Goal: Task Accomplishment & Management: Use online tool/utility

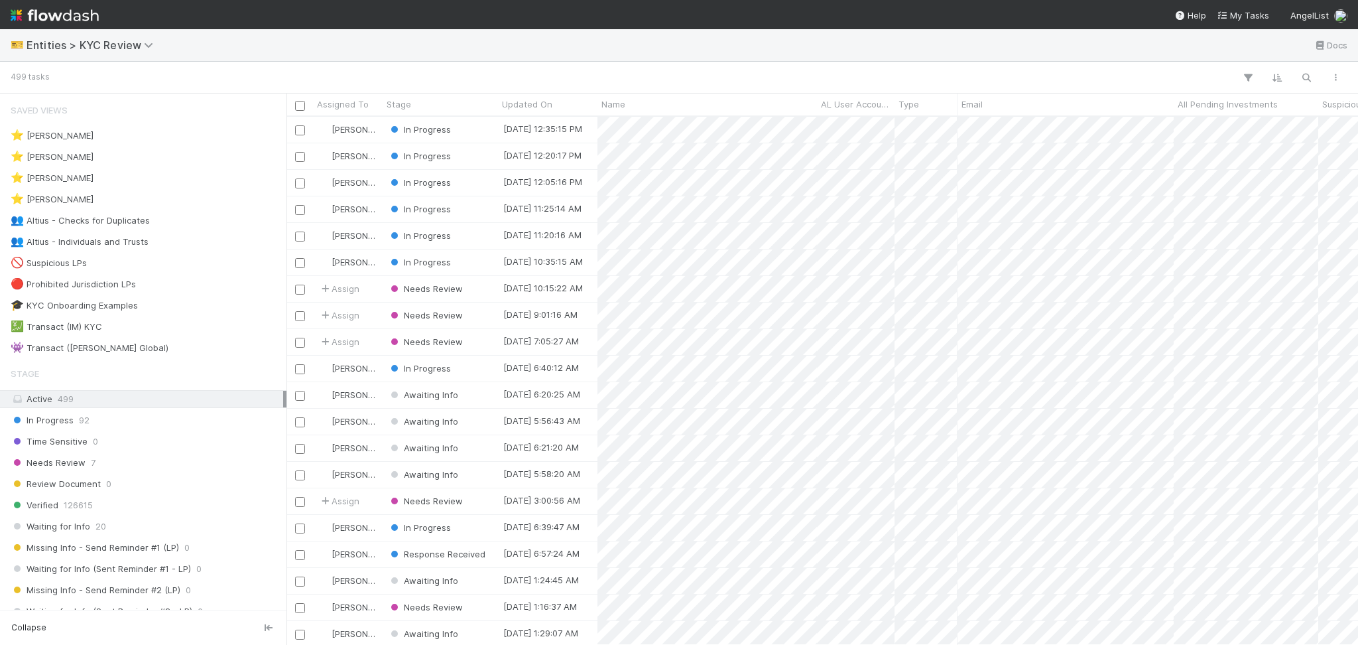
scroll to position [514, 1058]
click at [193, 212] on div "Saved Views ⭐ Alice Wo 6 ⭐ Haley O'Brien 0 ⭐ Madison Stomberg 5 ⭐ Viv Hong 4 👥 …" at bounding box center [143, 227] width 287 height 260
click at [193, 222] on div "👥 Altius - Checks for Duplicates 6" at bounding box center [147, 220] width 273 height 17
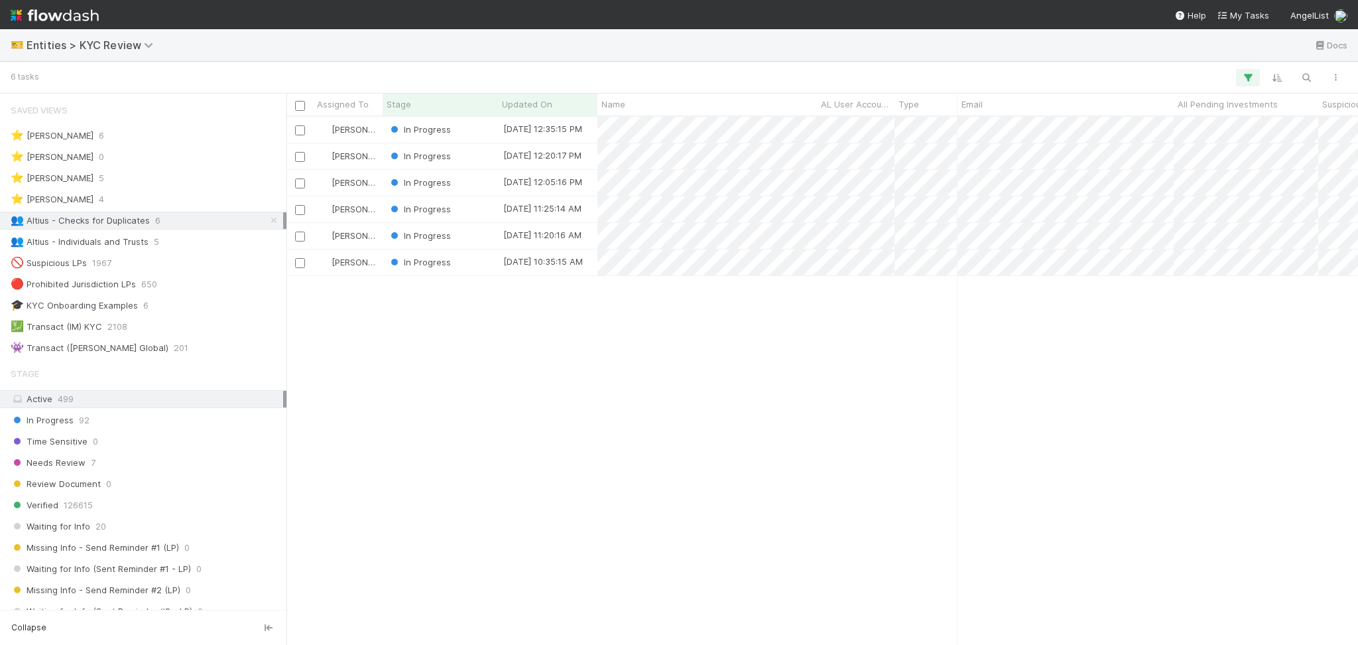
scroll to position [514, 1058]
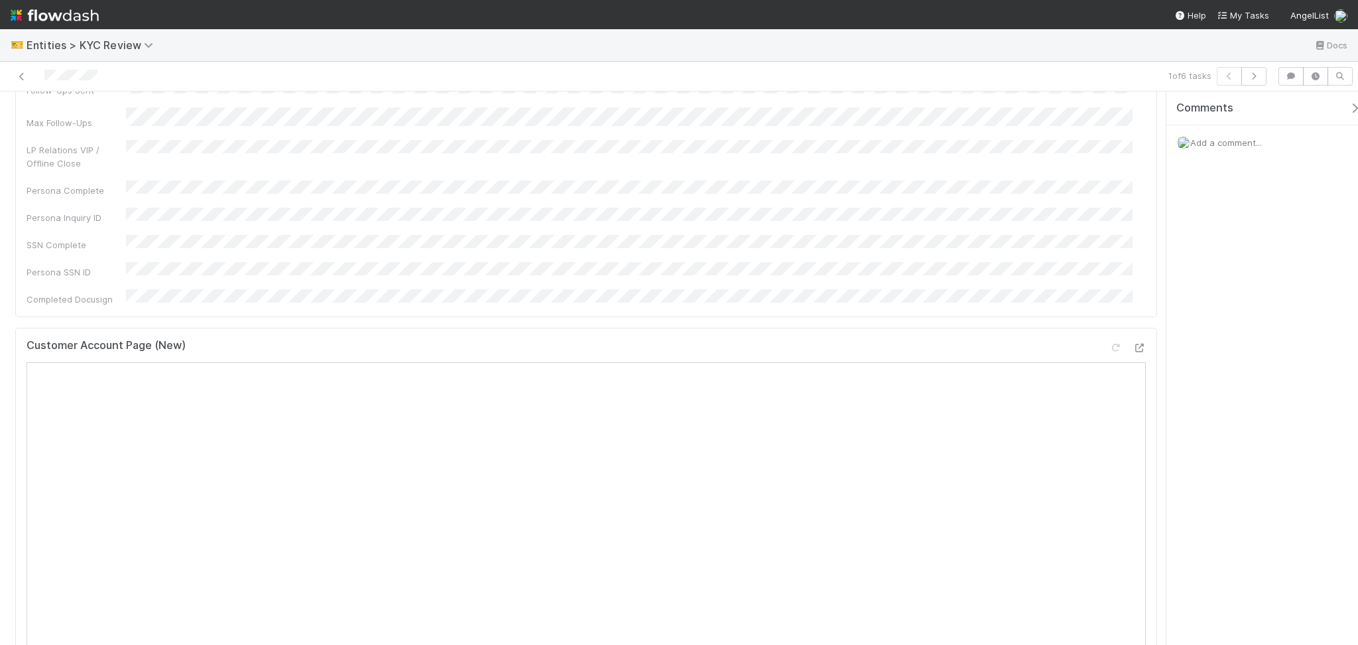
scroll to position [265, 0]
click at [1133, 342] on icon at bounding box center [1139, 346] width 13 height 9
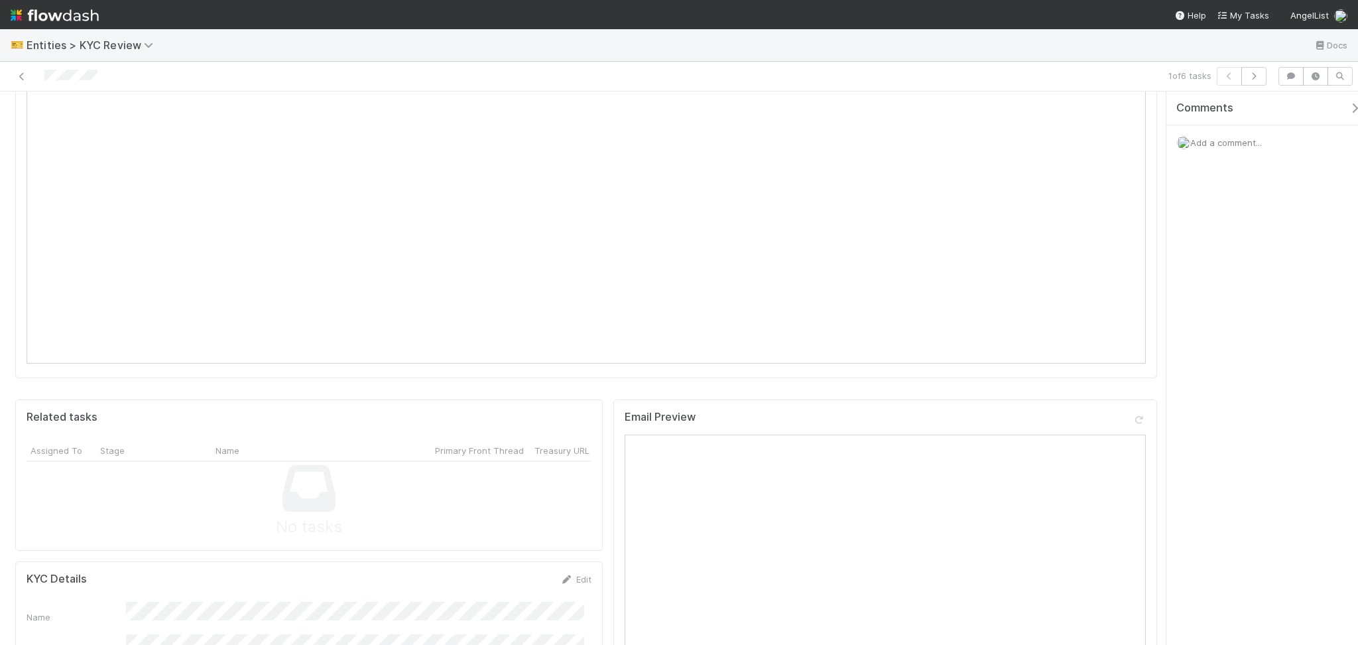
scroll to position [972, 0]
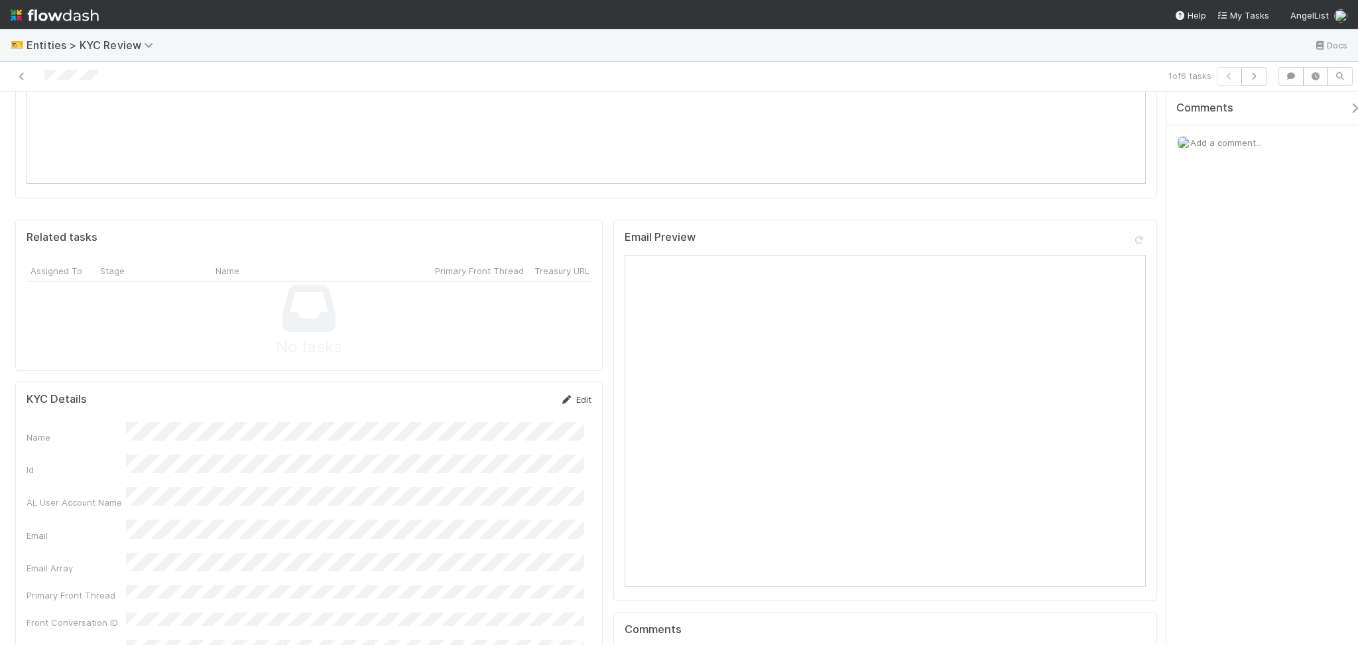
click at [568, 394] on link "Edit" at bounding box center [575, 399] width 31 height 11
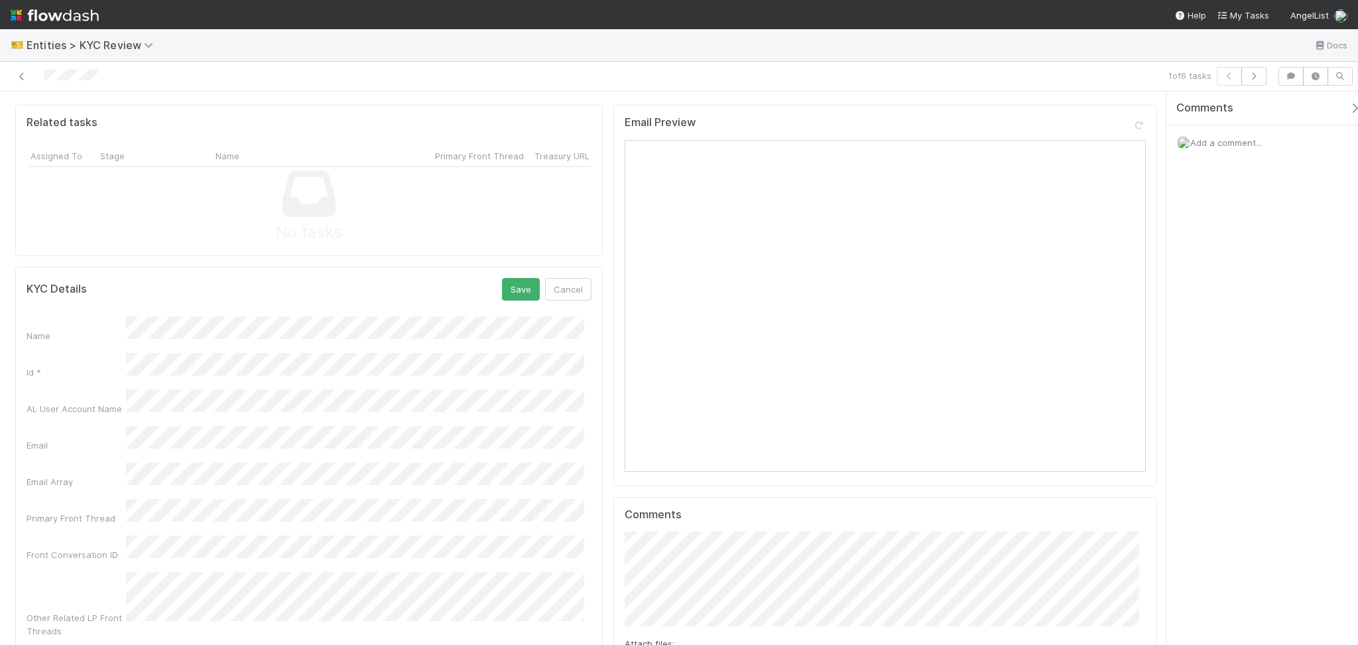
scroll to position [1061, 0]
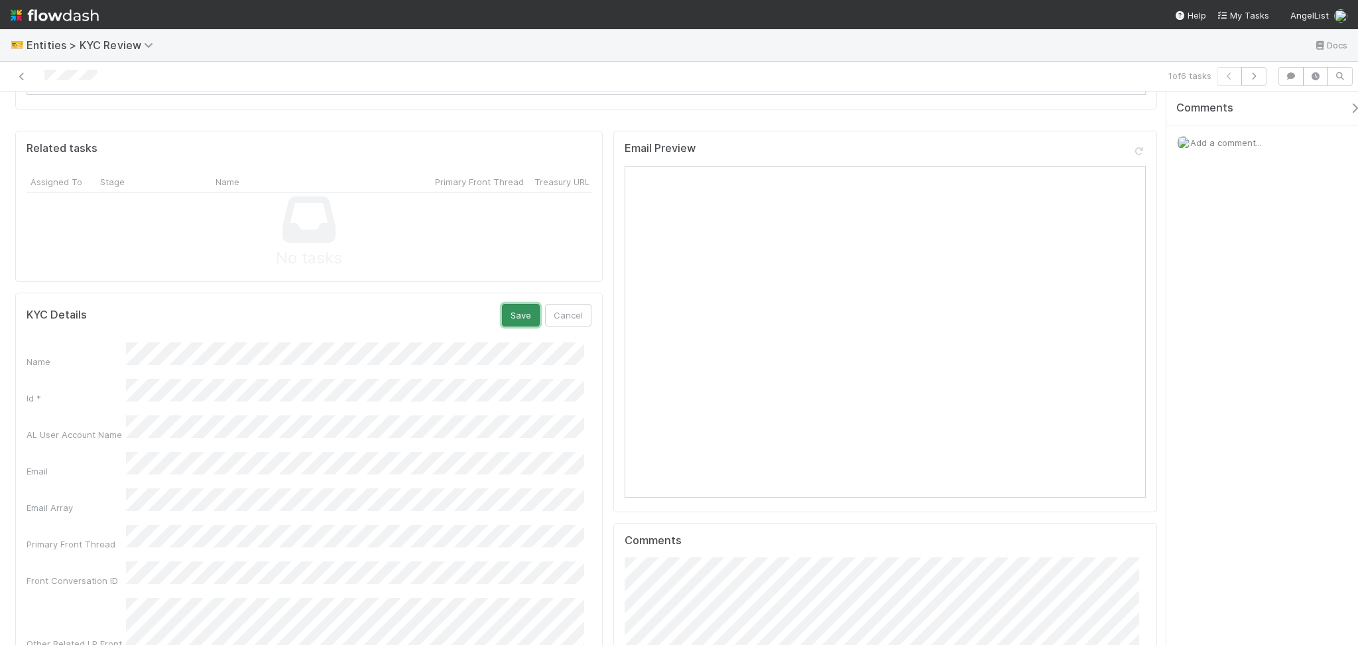
click at [526, 304] on button "Save" at bounding box center [521, 315] width 38 height 23
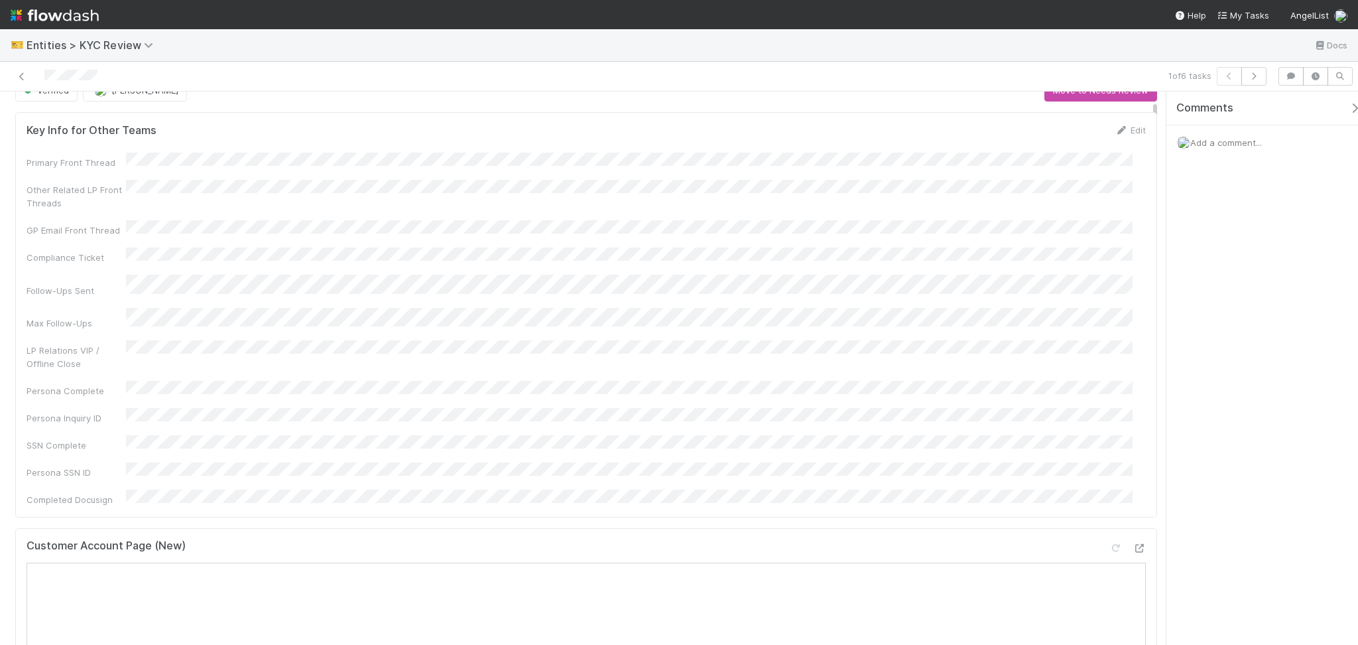
scroll to position [0, 0]
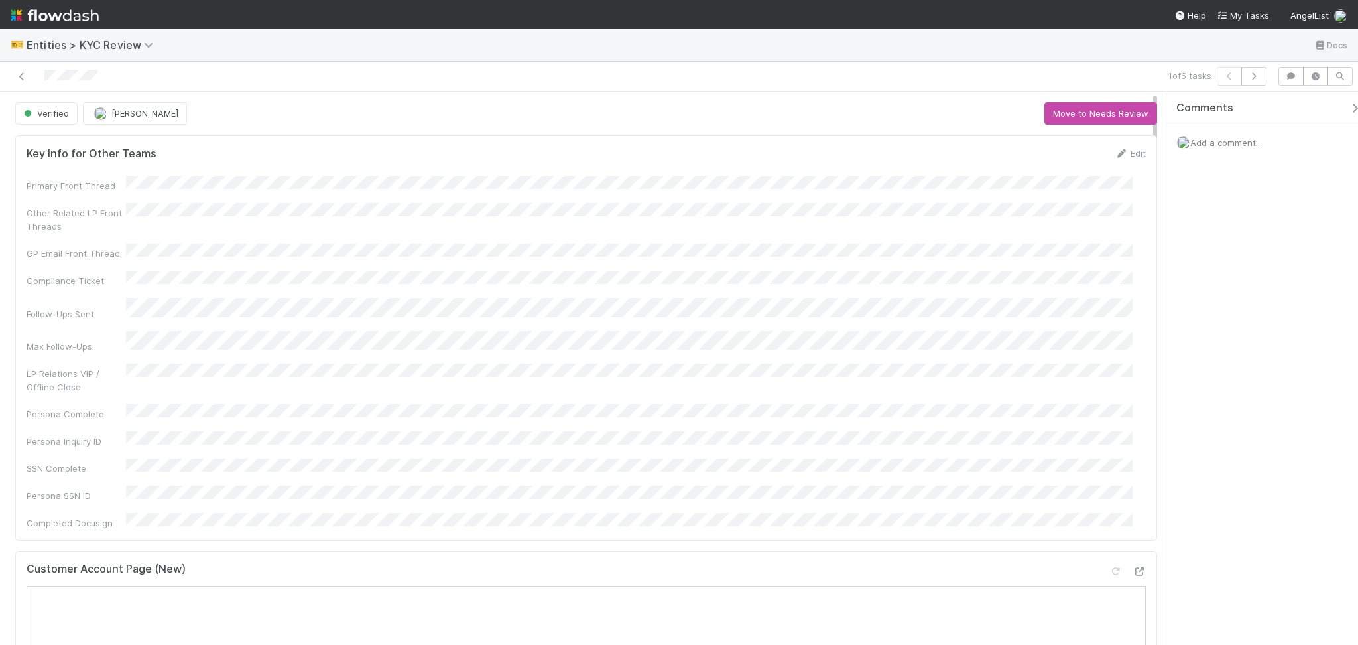
click at [1265, 65] on div "1 of 6 tasks" at bounding box center [679, 77] width 1358 height 30
click at [1260, 72] on button "button" at bounding box center [1254, 76] width 25 height 19
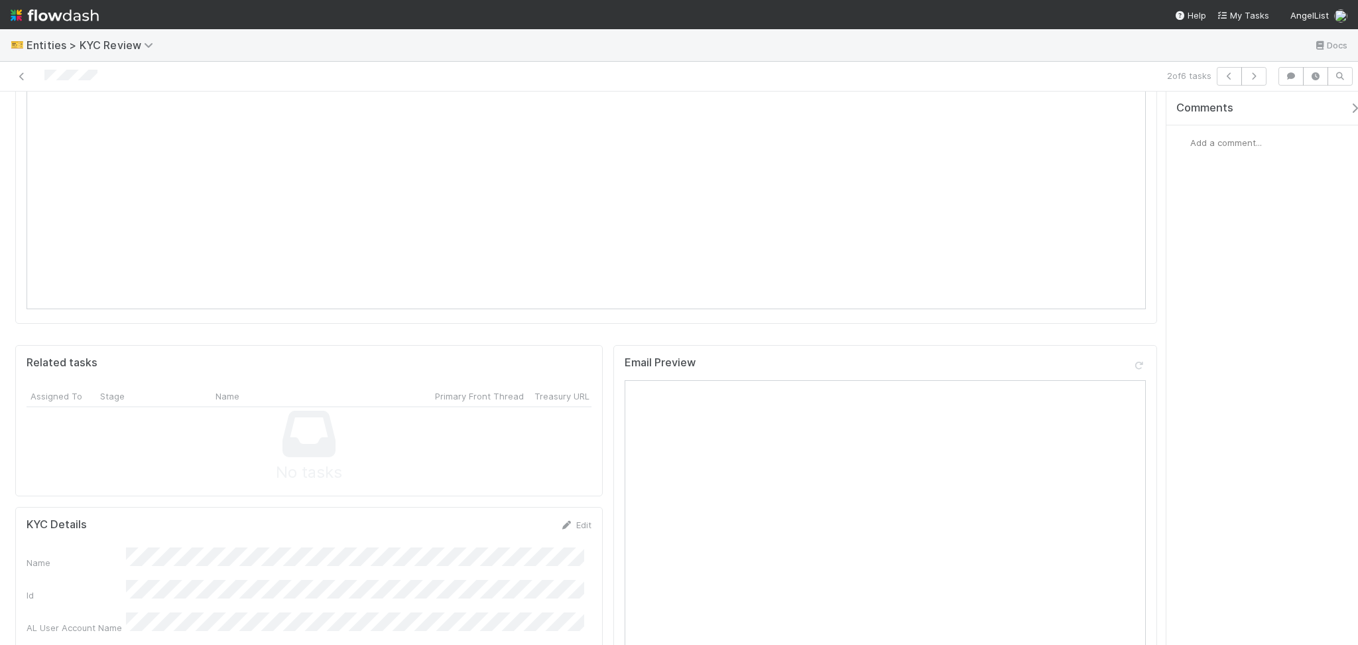
scroll to position [1061, 0]
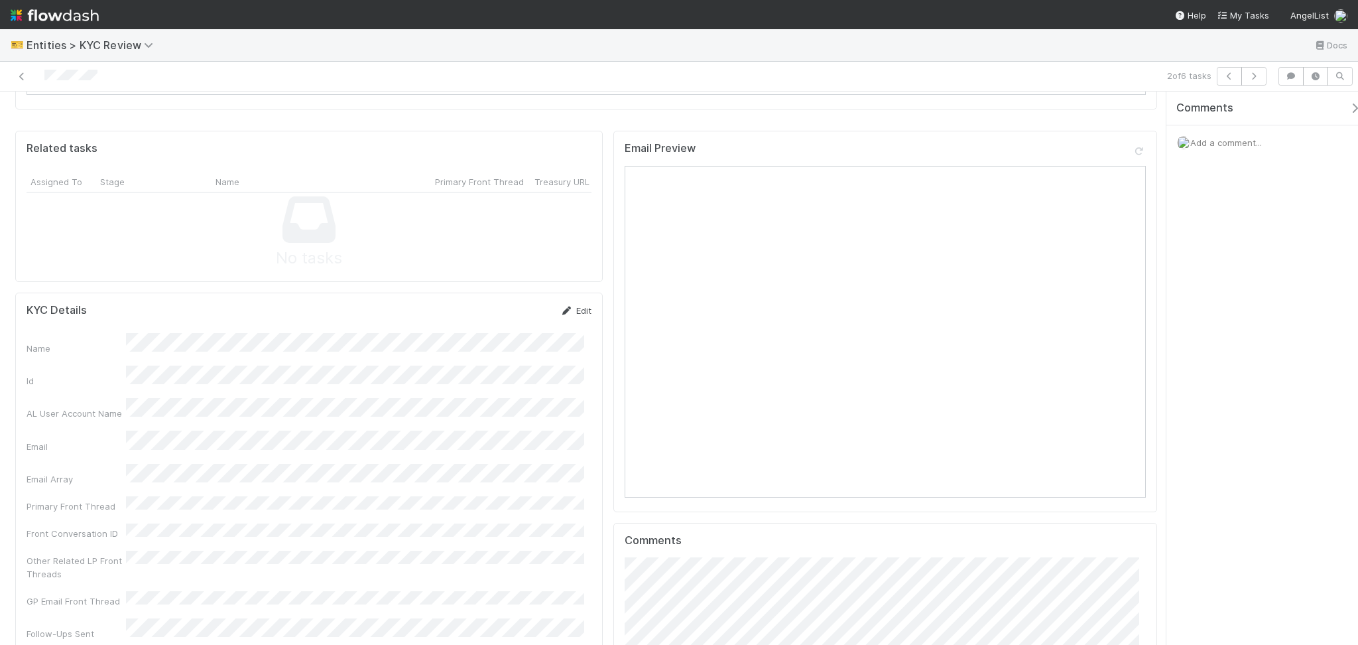
click at [564, 306] on icon at bounding box center [566, 310] width 13 height 9
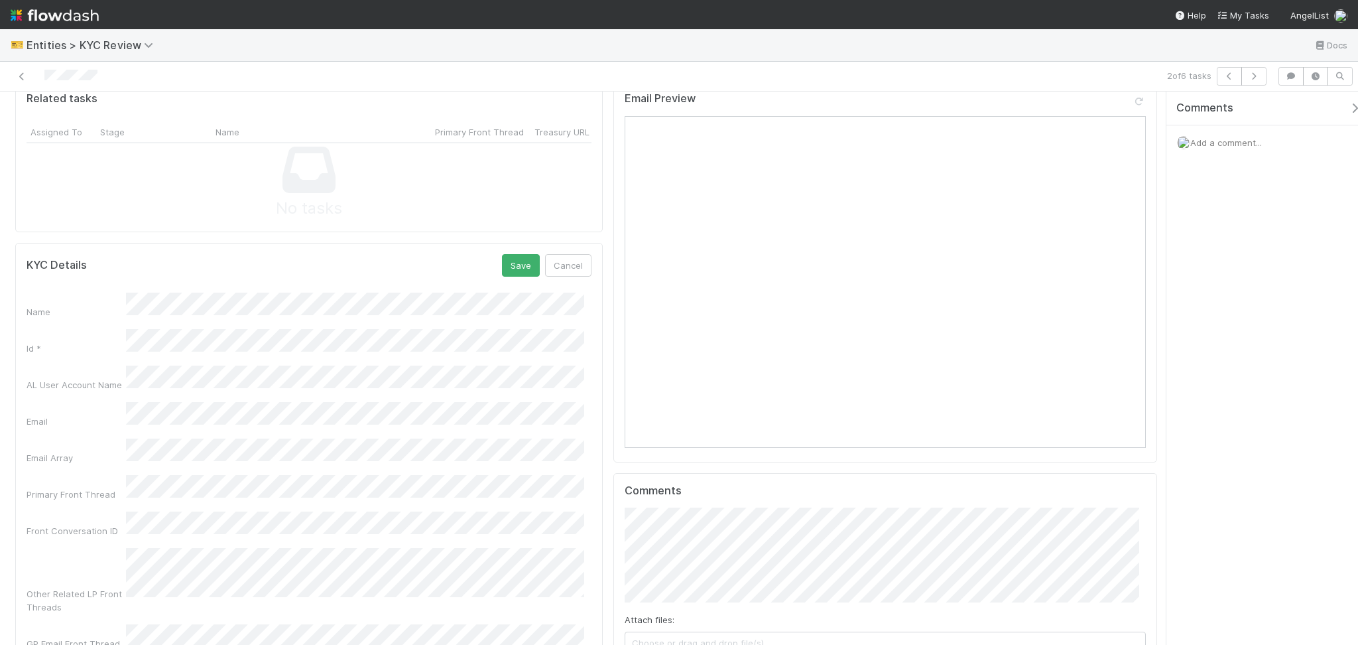
scroll to position [972, 0]
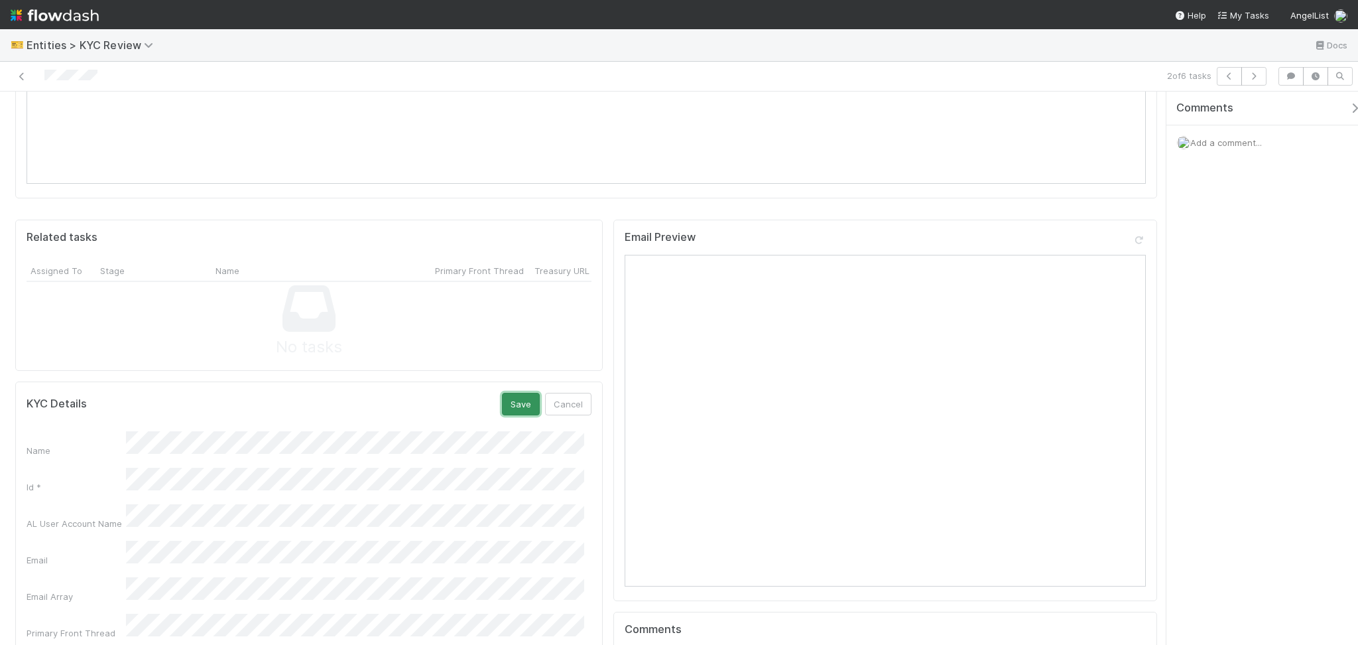
click at [516, 393] on button "Save" at bounding box center [521, 404] width 38 height 23
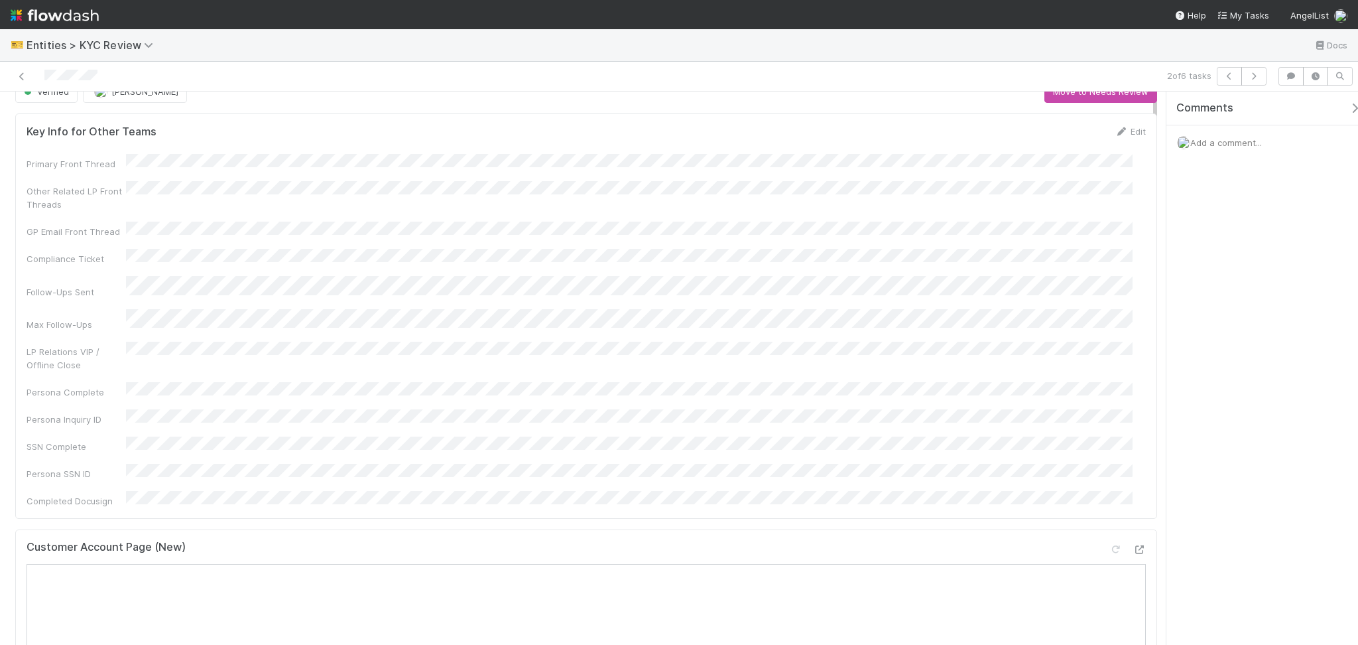
scroll to position [0, 0]
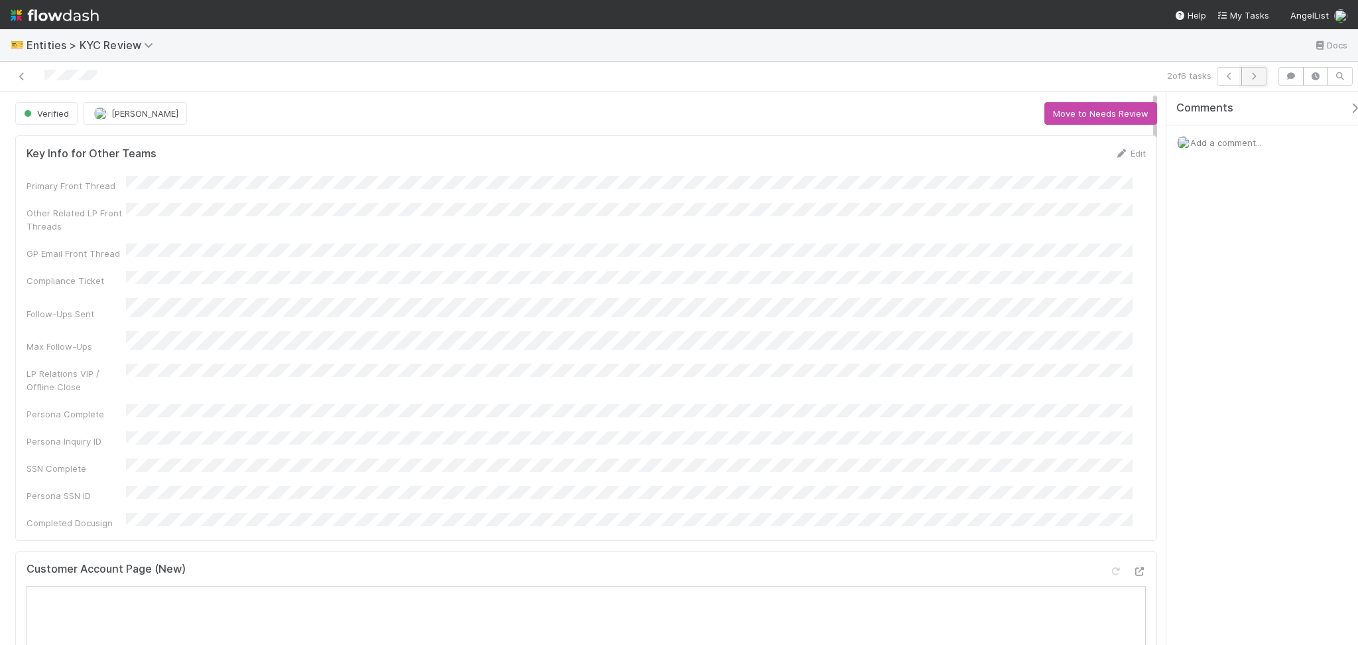
click at [1251, 70] on button "button" at bounding box center [1254, 76] width 25 height 19
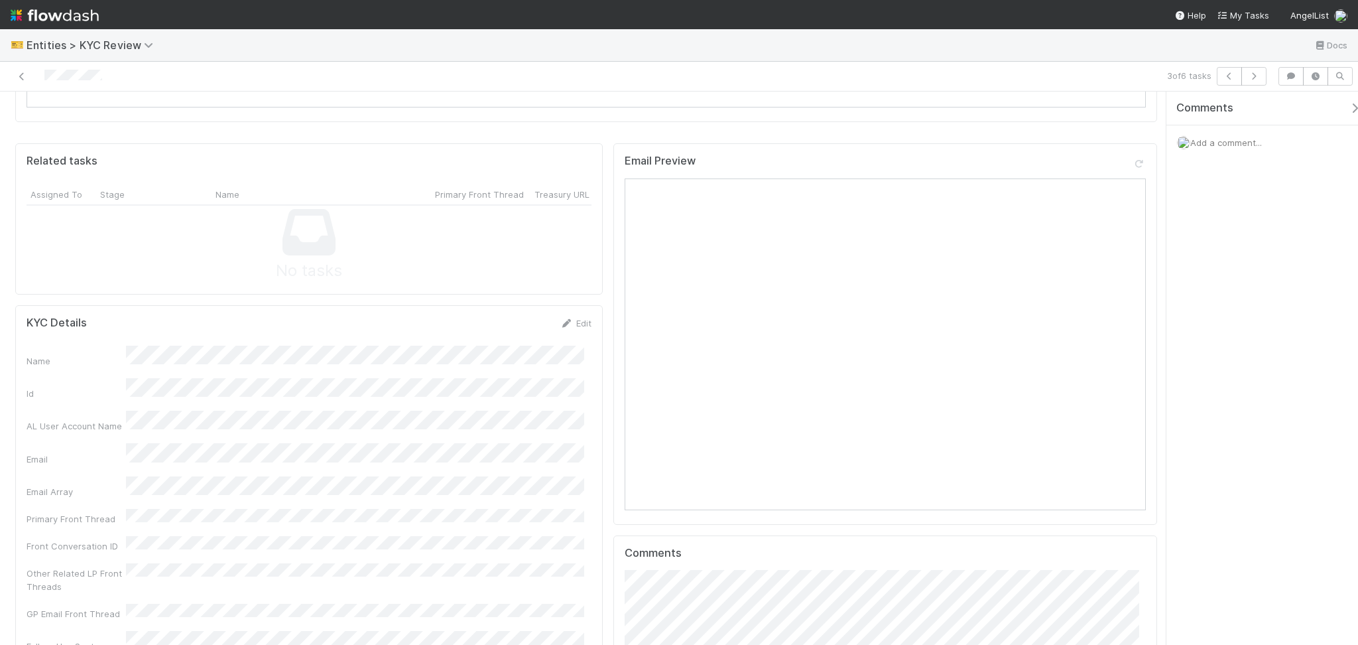
scroll to position [1149, 0]
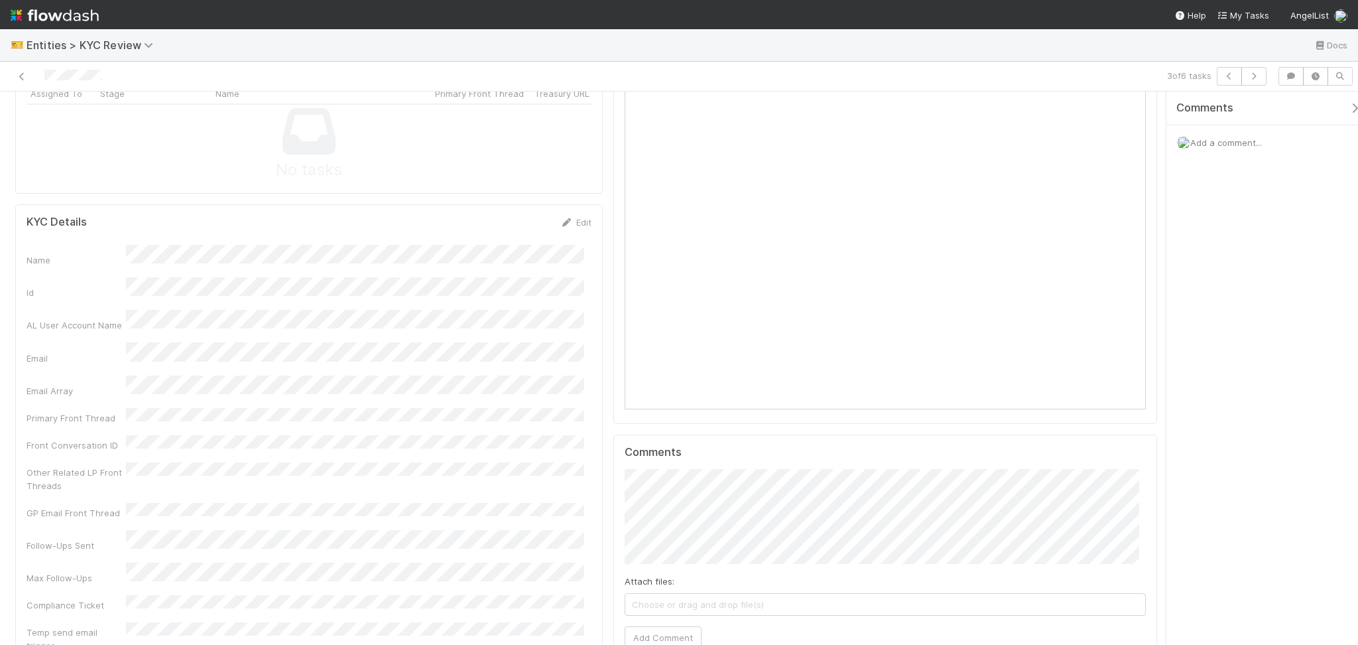
click at [560, 216] on div "Edit" at bounding box center [575, 222] width 31 height 13
click at [561, 218] on icon at bounding box center [566, 222] width 13 height 9
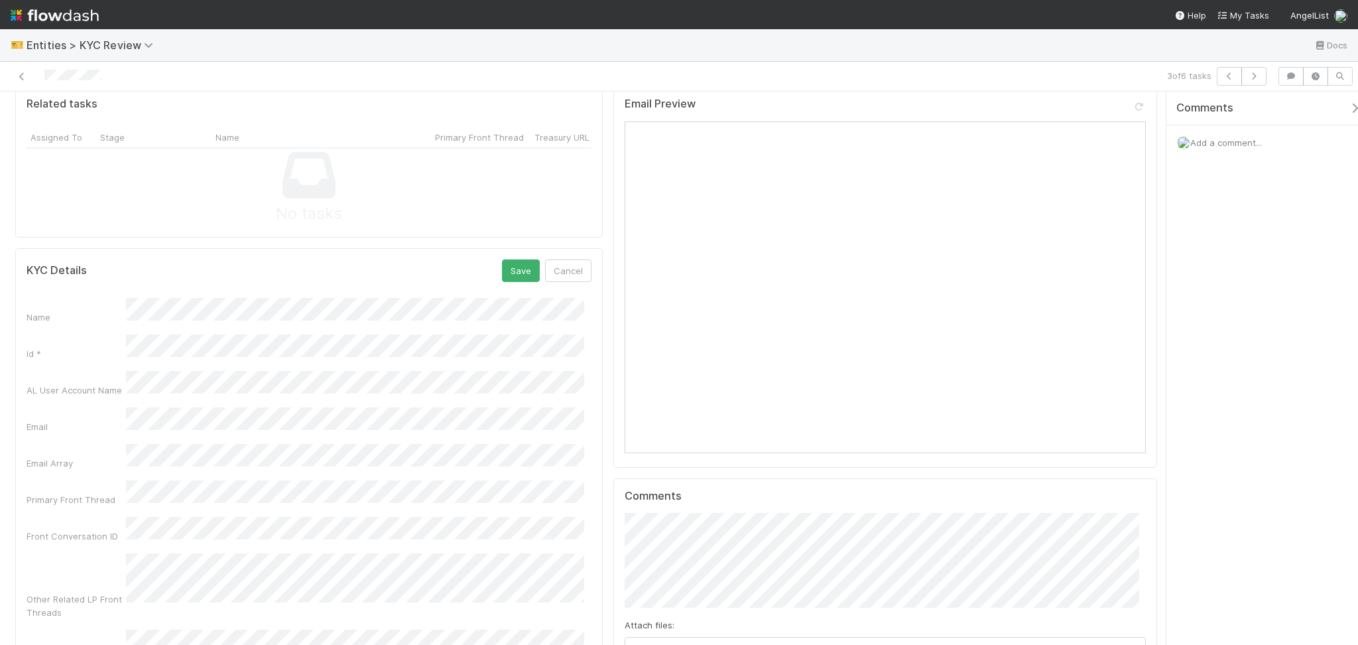
scroll to position [972, 0]
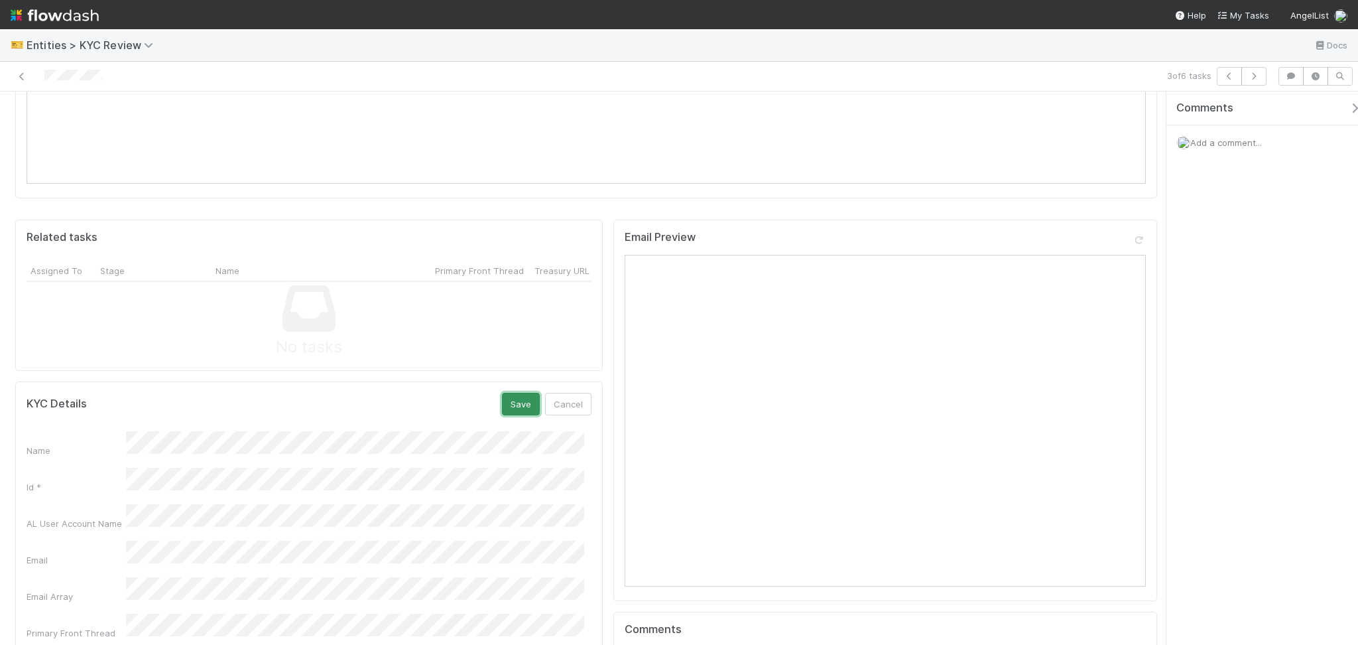
click at [517, 393] on button "Save" at bounding box center [521, 404] width 38 height 23
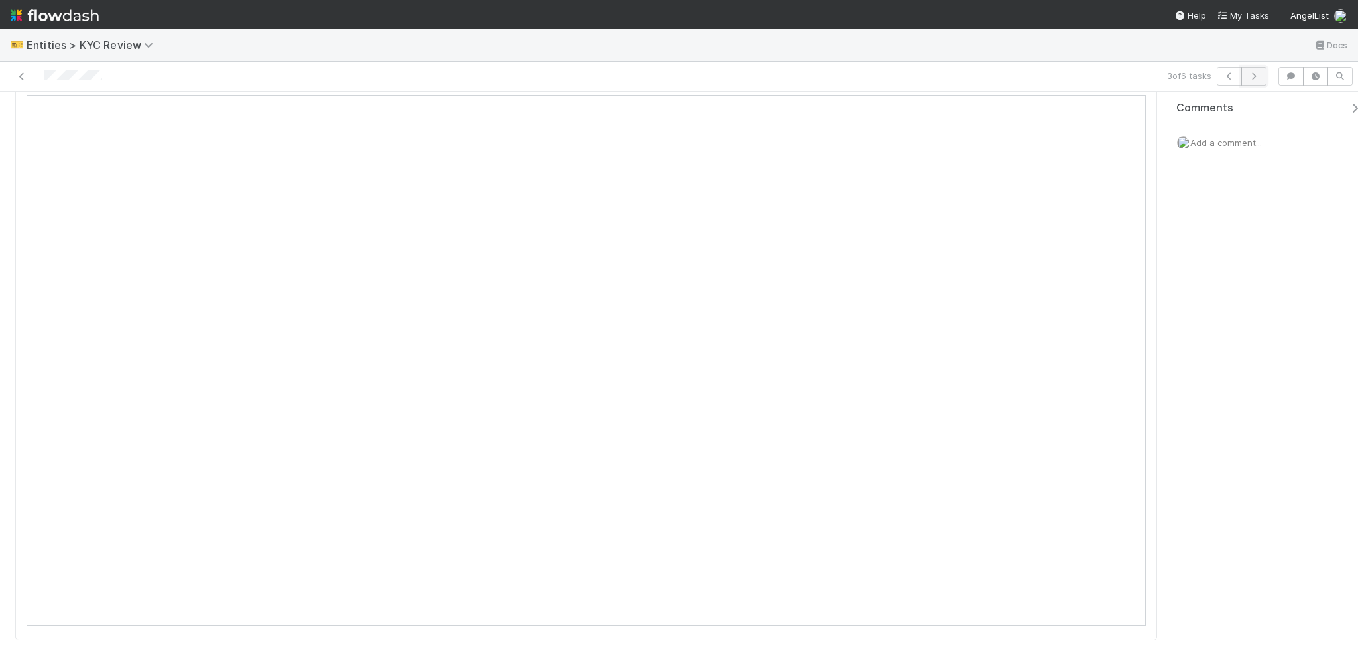
click at [1263, 78] on button "button" at bounding box center [1254, 76] width 25 height 19
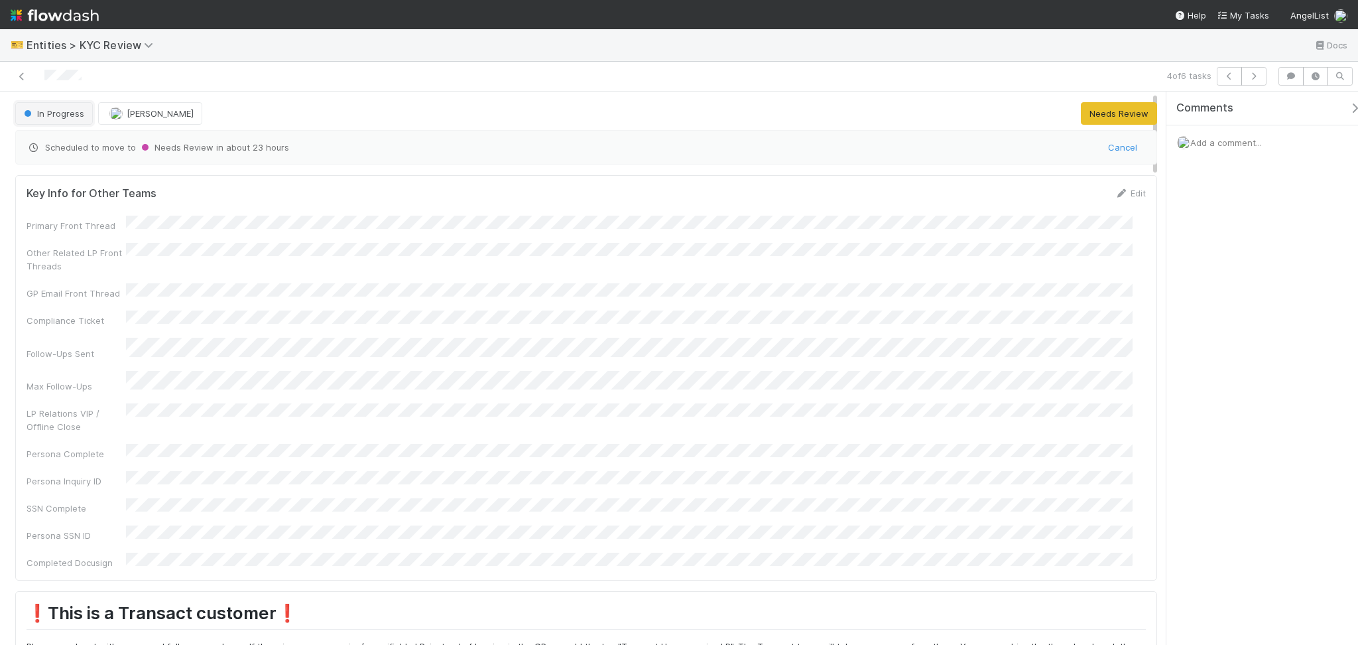
click at [56, 108] on span "In Progress" at bounding box center [52, 113] width 63 height 11
click at [91, 137] on div "Test Account" at bounding box center [104, 147] width 187 height 24
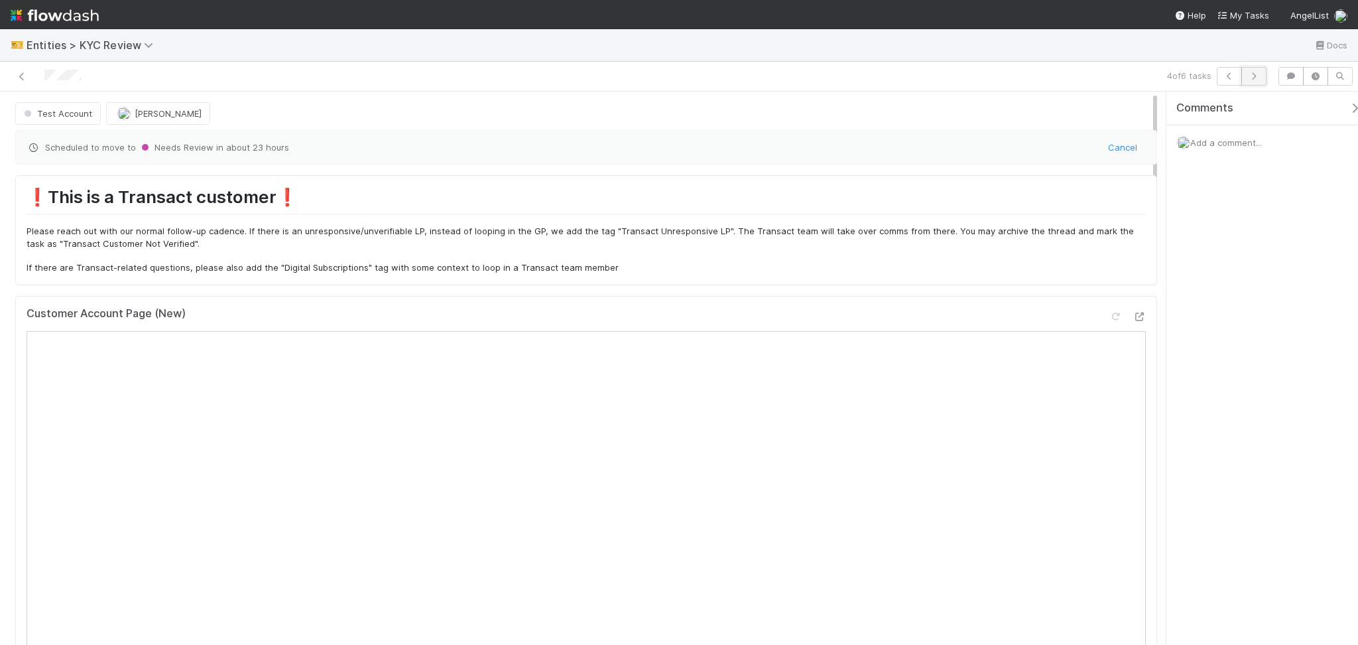
click at [1266, 83] on button "button" at bounding box center [1254, 76] width 25 height 19
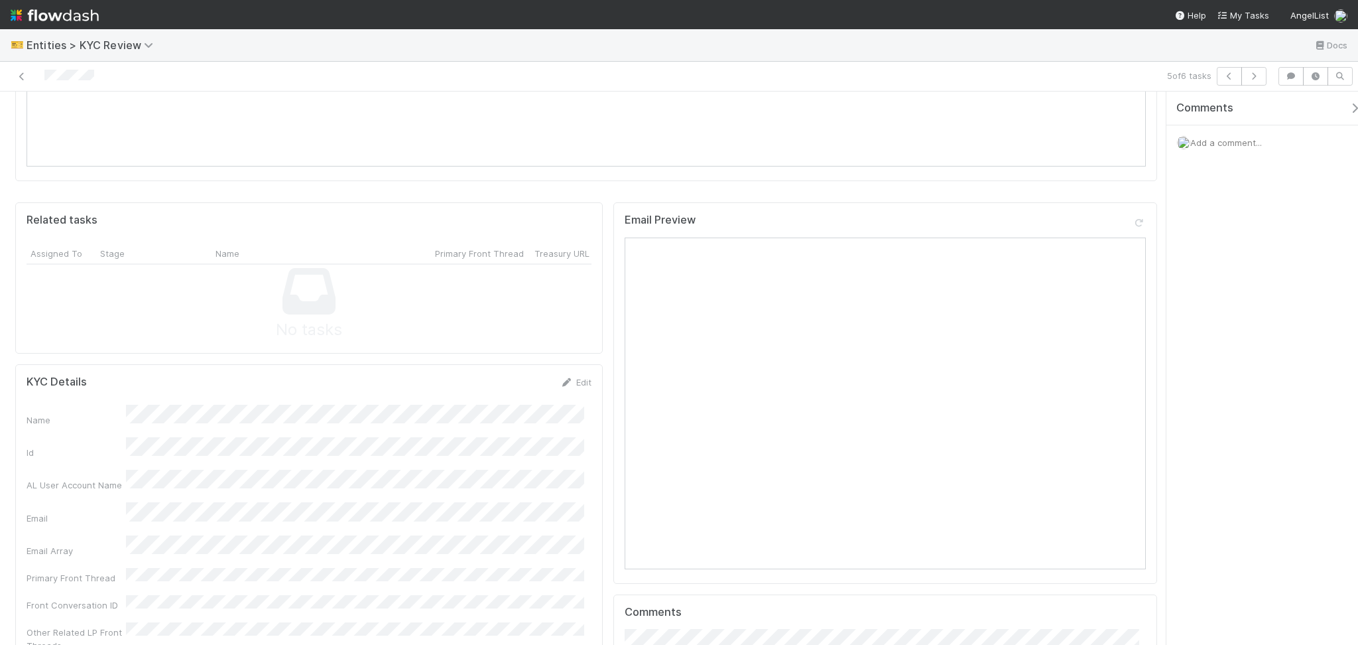
scroll to position [1061, 0]
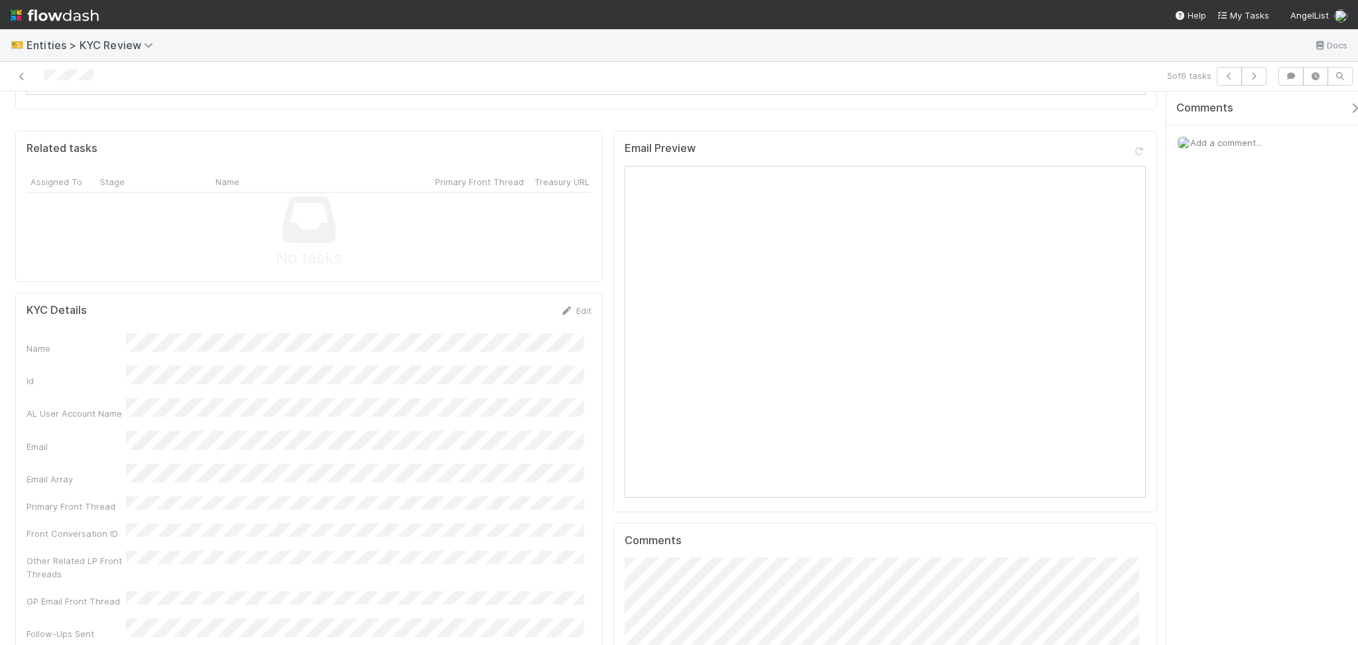
click at [578, 305] on link "Edit" at bounding box center [575, 310] width 31 height 11
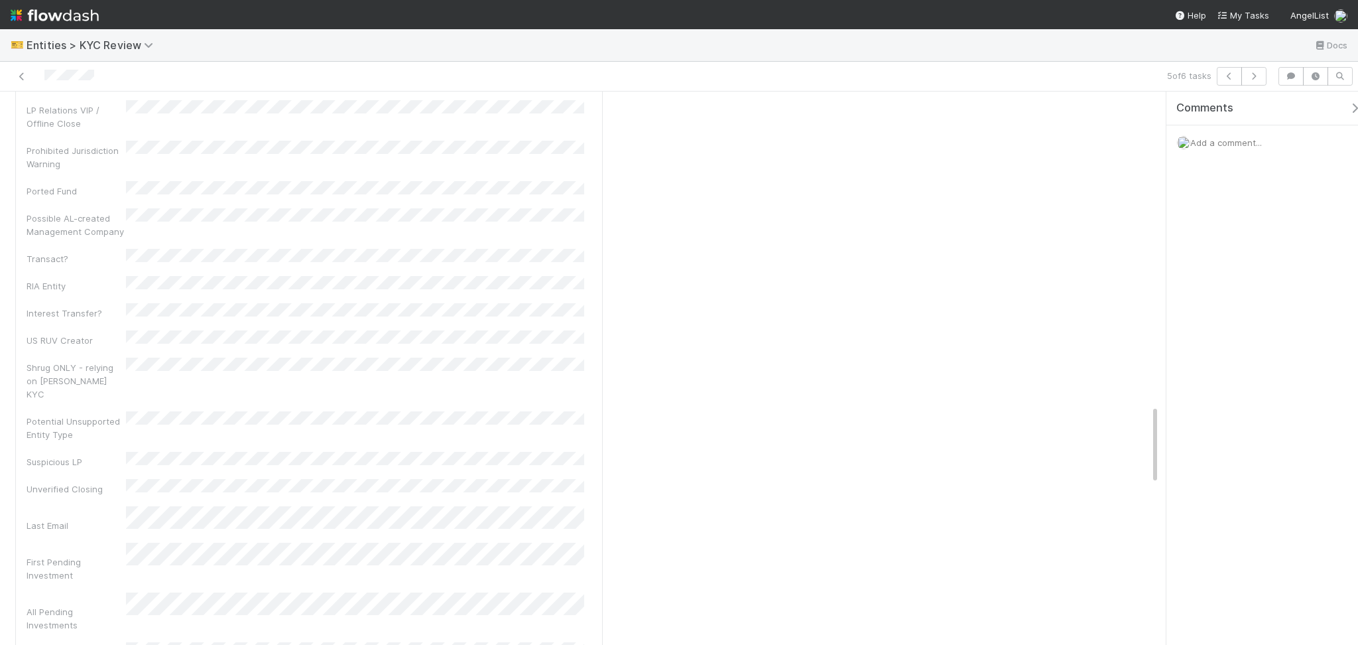
scroll to position [2210, 0]
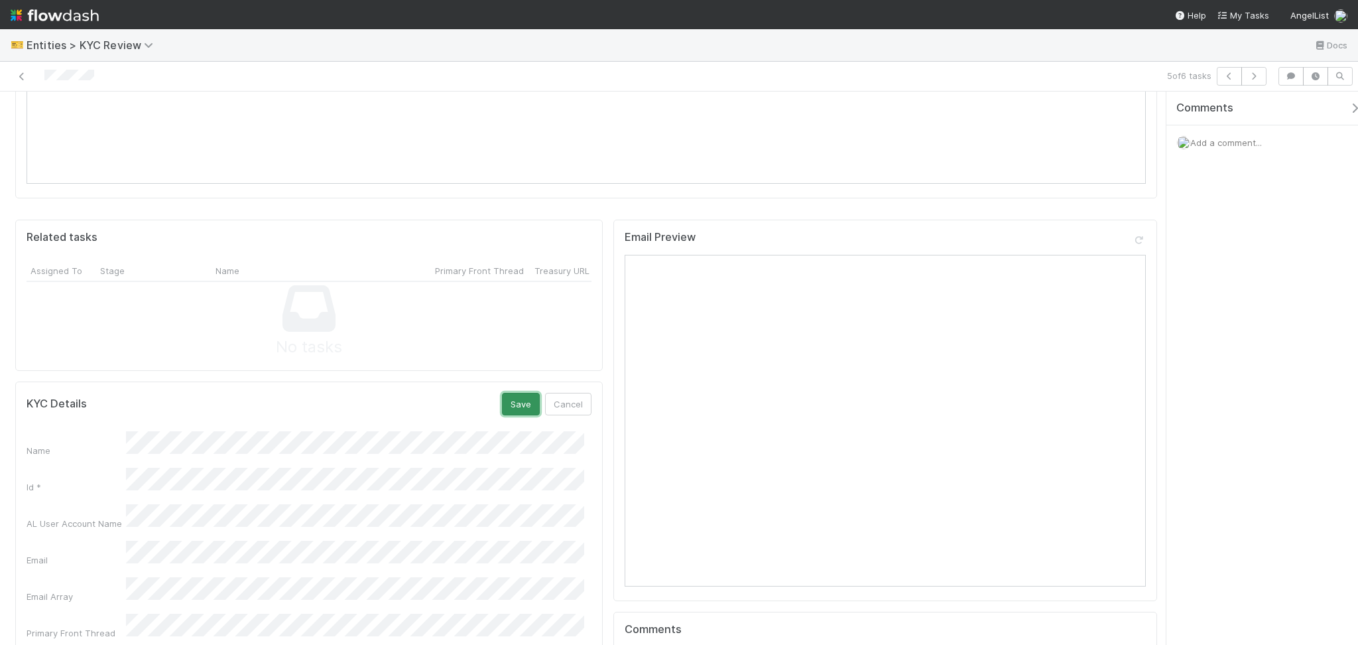
click at [515, 393] on button "Save" at bounding box center [521, 404] width 38 height 23
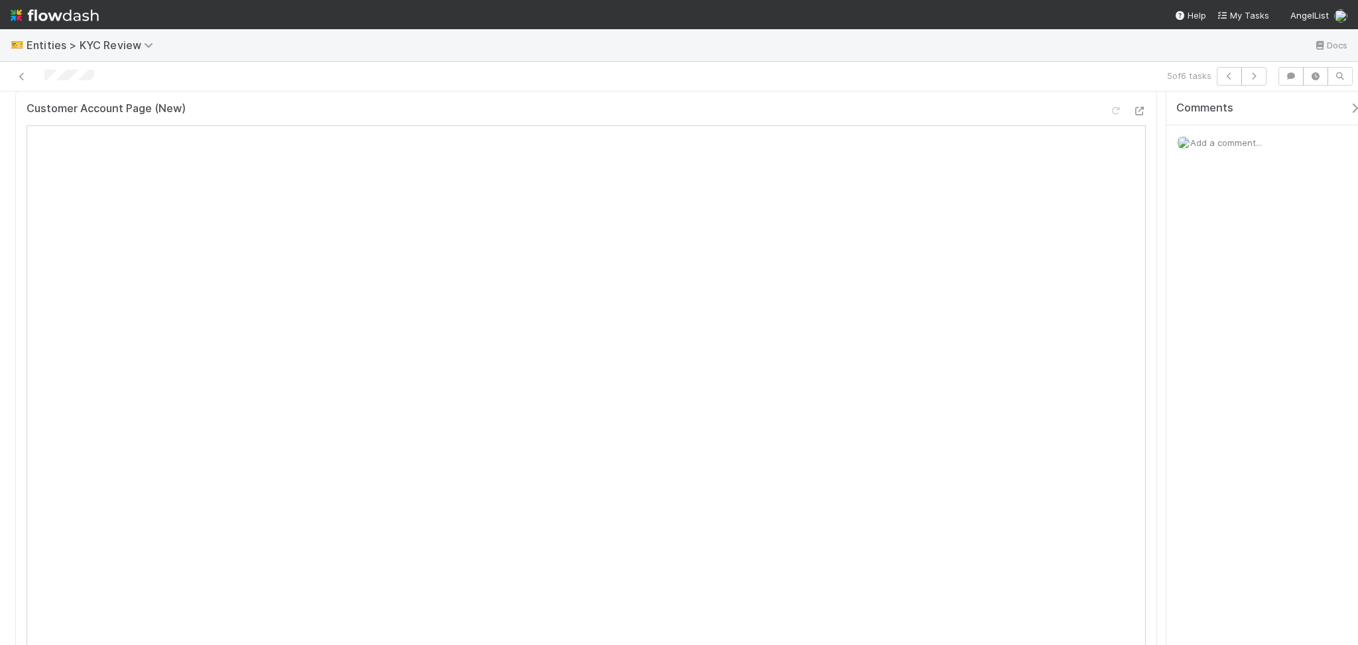
scroll to position [353, 0]
click at [1247, 77] on icon "button" at bounding box center [1253, 76] width 13 height 8
click at [560, 572] on icon at bounding box center [566, 576] width 13 height 9
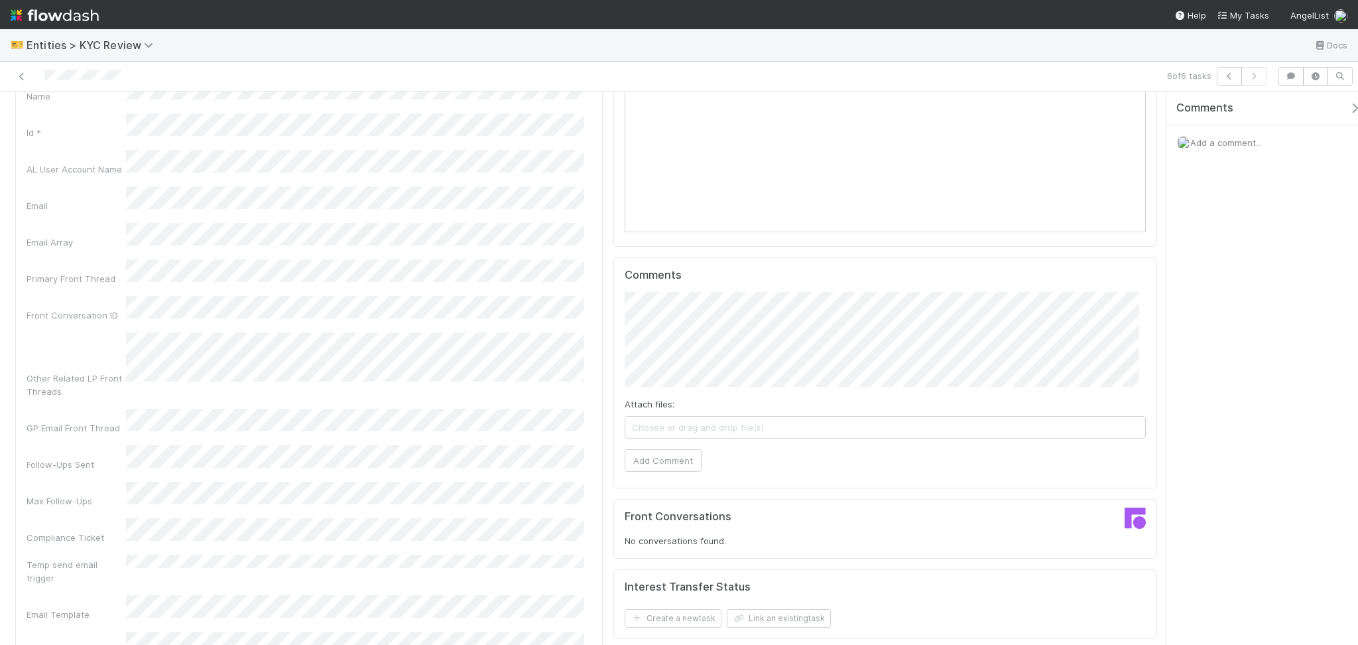
scroll to position [972, 0]
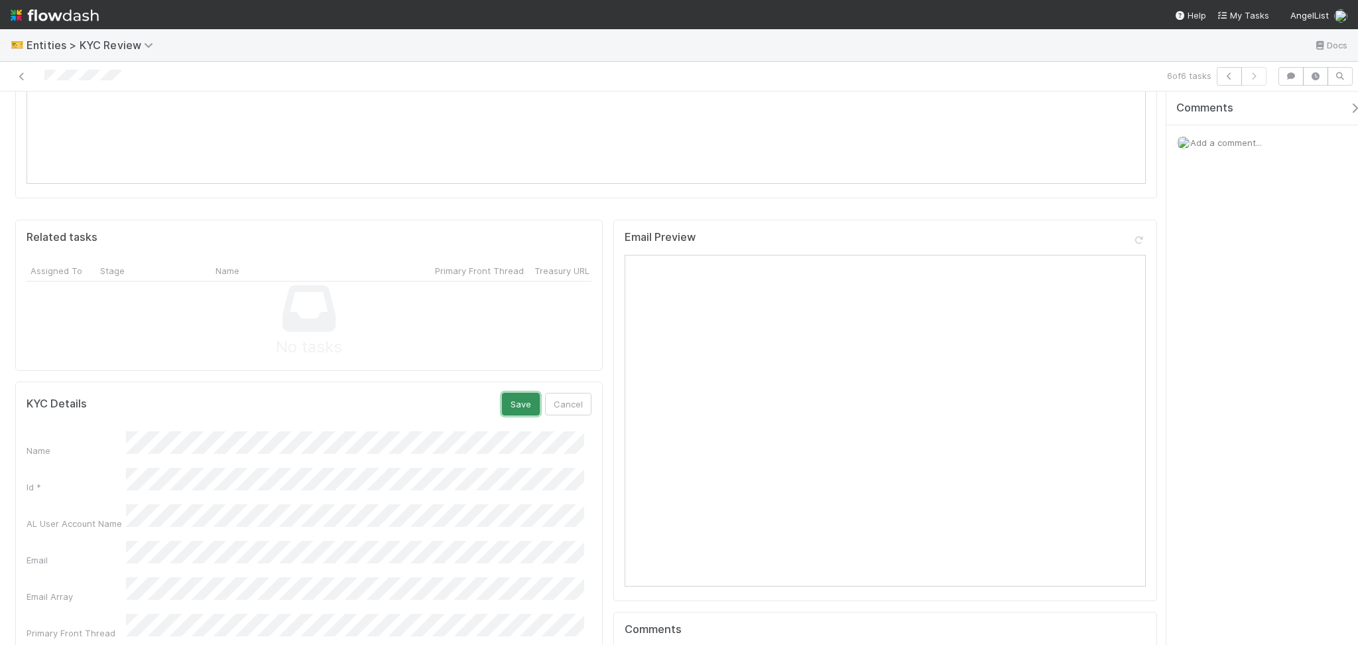
click at [516, 393] on button "Save" at bounding box center [521, 404] width 38 height 23
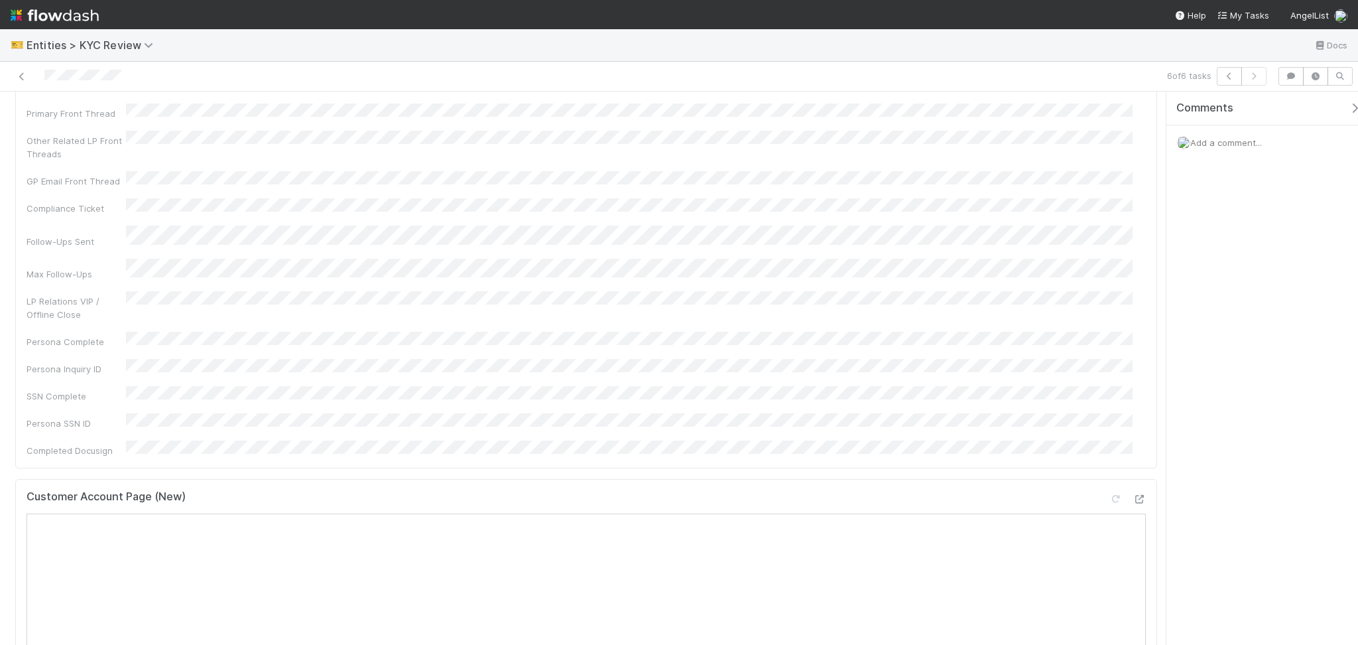
scroll to position [0, 0]
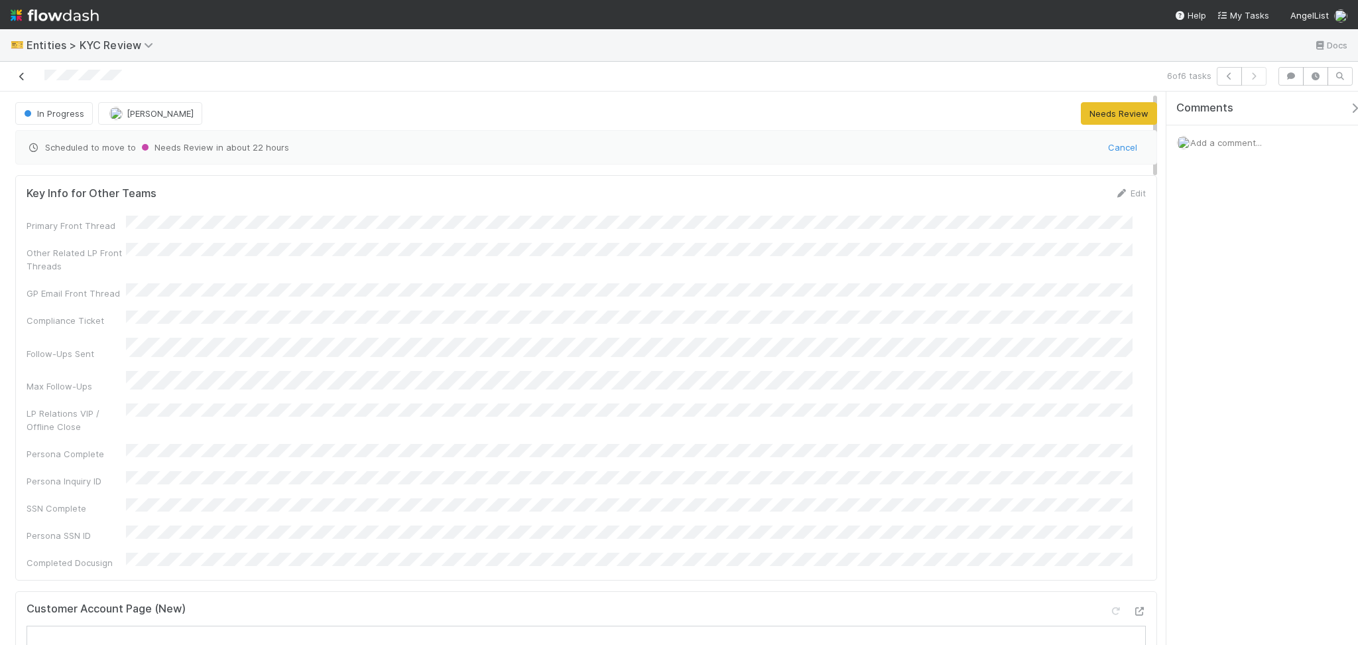
click at [24, 73] on icon at bounding box center [21, 76] width 13 height 9
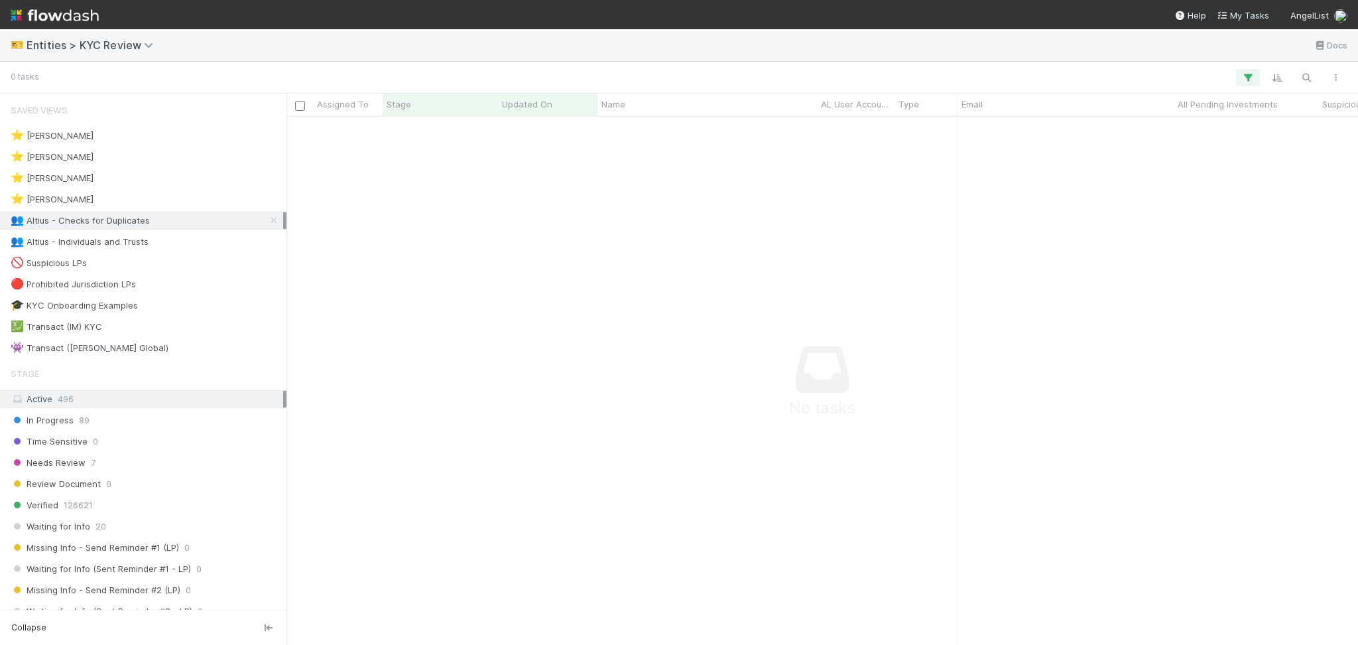
scroll to position [14, 14]
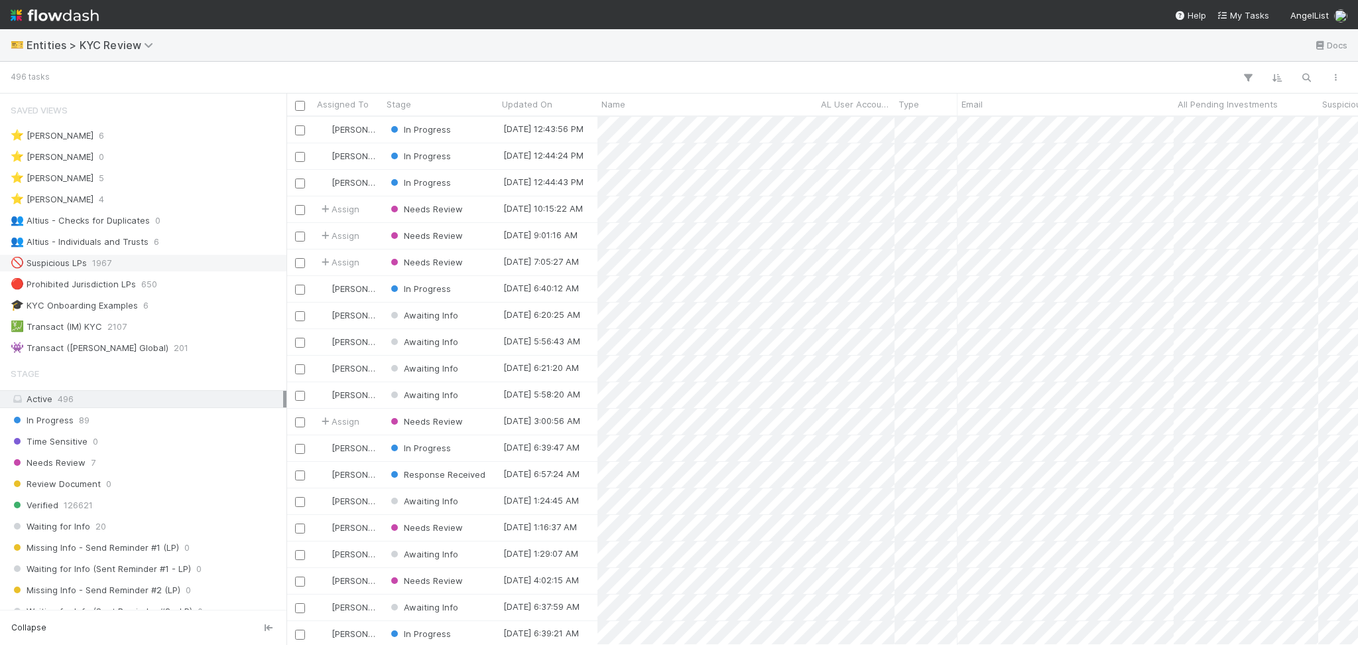
scroll to position [514, 1058]
click at [194, 239] on div "👥 Altius - Individuals and Trusts 6" at bounding box center [147, 241] width 273 height 17
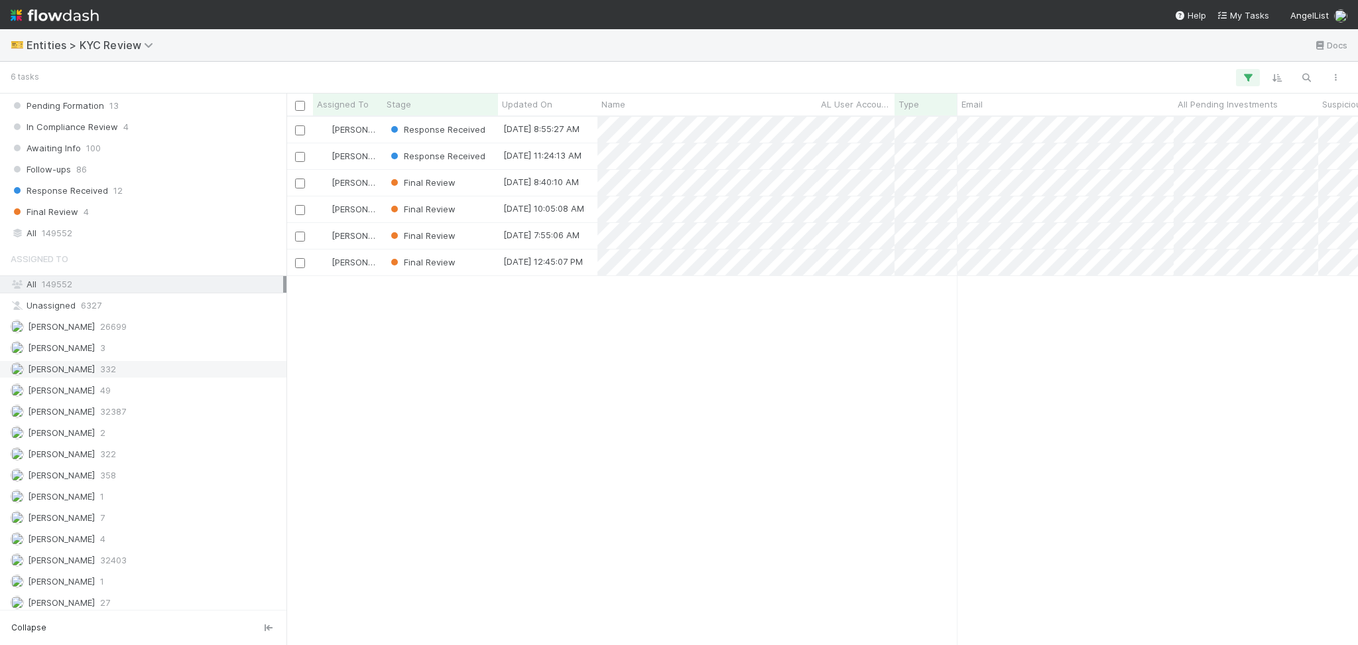
scroll to position [514, 1058]
click at [210, 374] on div "Febbie Cervantes 332" at bounding box center [147, 369] width 273 height 17
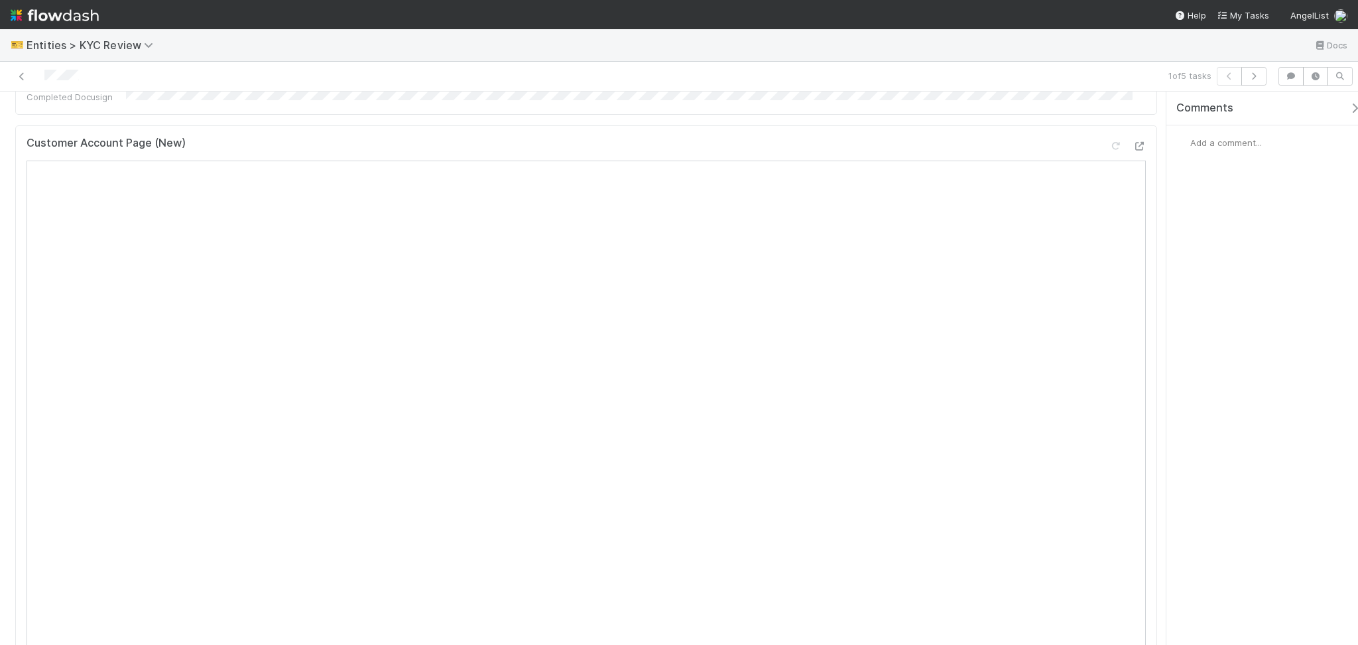
scroll to position [459, 0]
click at [1197, 137] on span "Add a comment..." at bounding box center [1226, 142] width 72 height 11
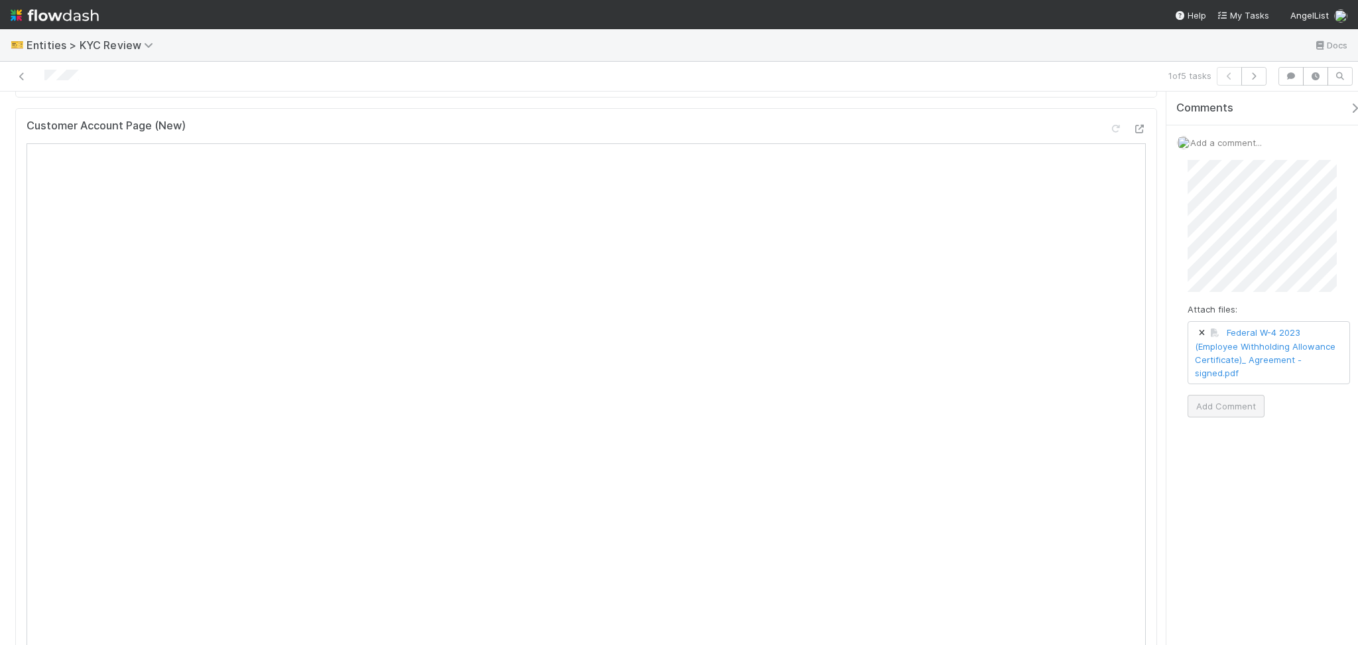
scroll to position [194, 0]
click at [1228, 405] on button "Add Comment" at bounding box center [1226, 406] width 77 height 23
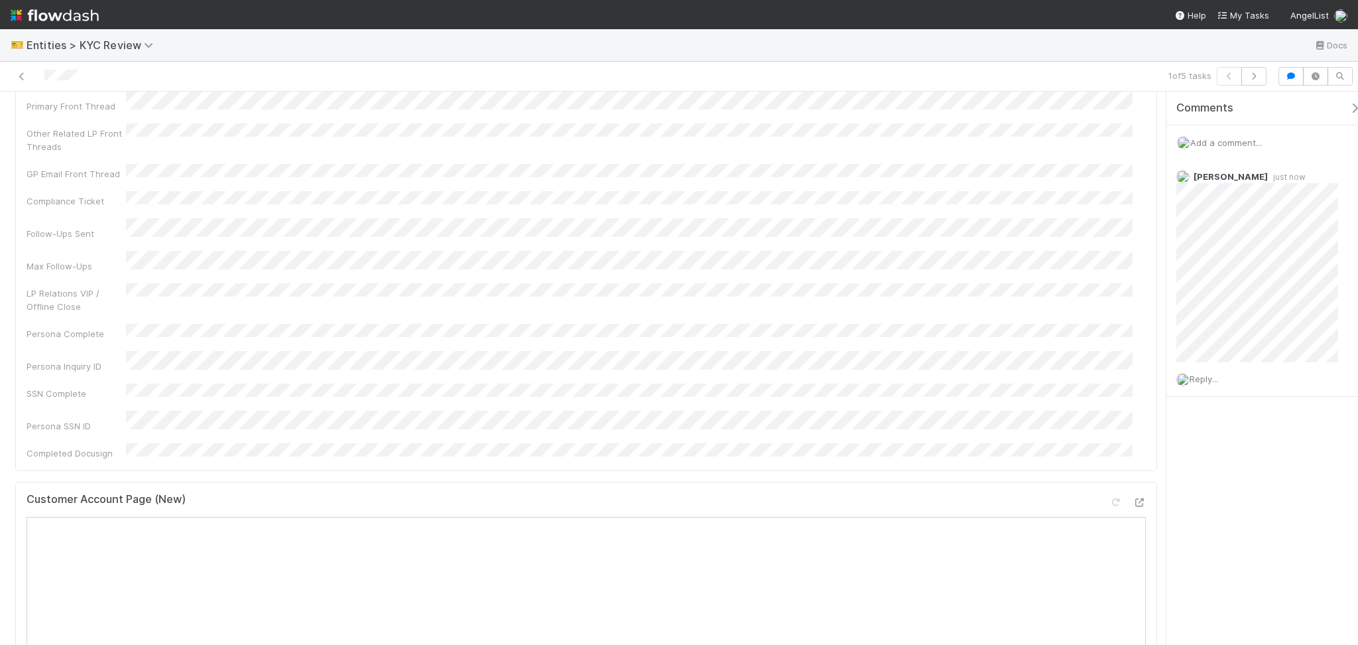
scroll to position [0, 0]
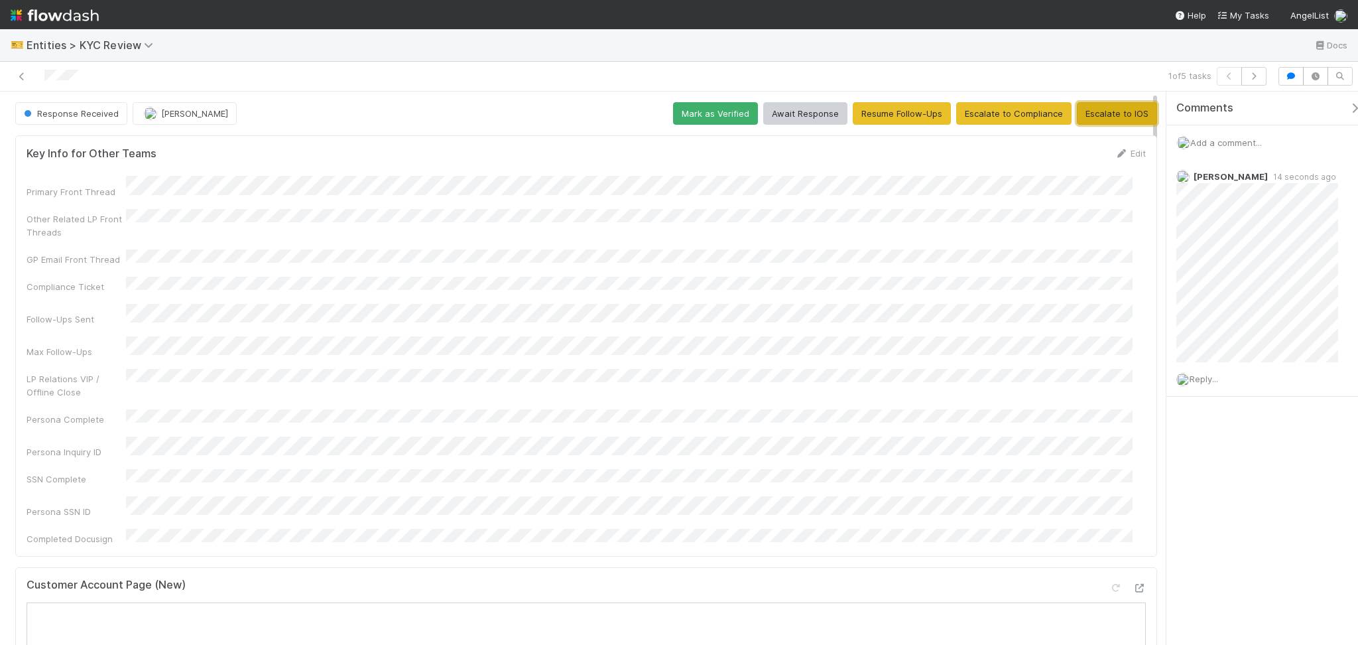
click at [1120, 113] on button "Escalate to IOS" at bounding box center [1117, 113] width 80 height 23
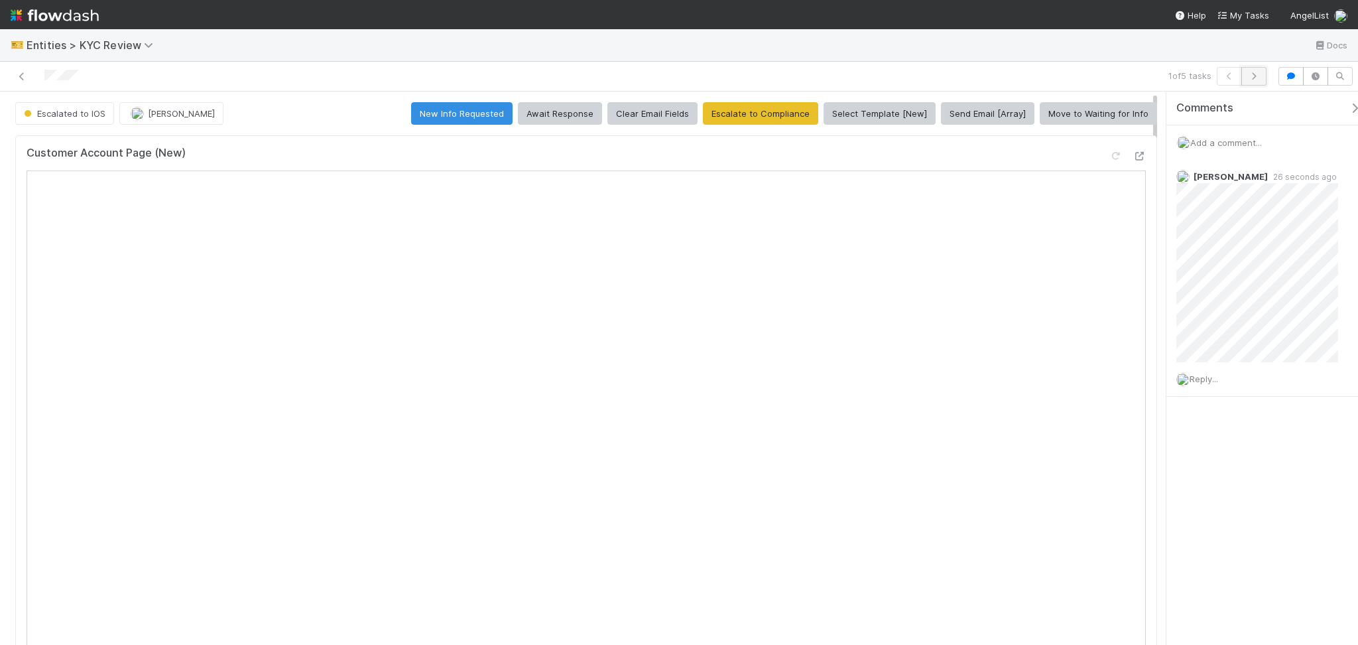
click at [1257, 74] on icon "button" at bounding box center [1253, 76] width 13 height 8
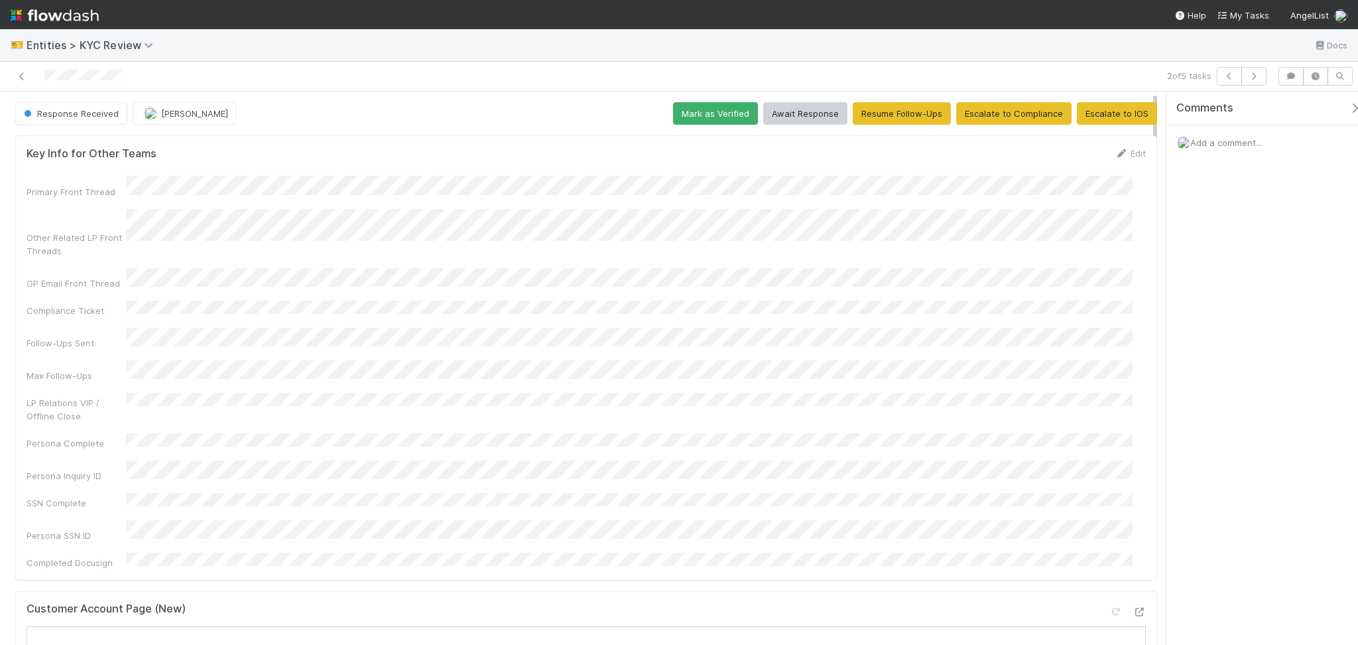
click at [1238, 148] on div "Add a comment..." at bounding box center [1269, 142] width 205 height 34
click at [1243, 147] on span "Add a comment..." at bounding box center [1226, 142] width 72 height 11
click at [1269, 194] on input "https://app.frontapp.com/open/cnv_qpjllon" at bounding box center [1218, 201] width 182 height 23
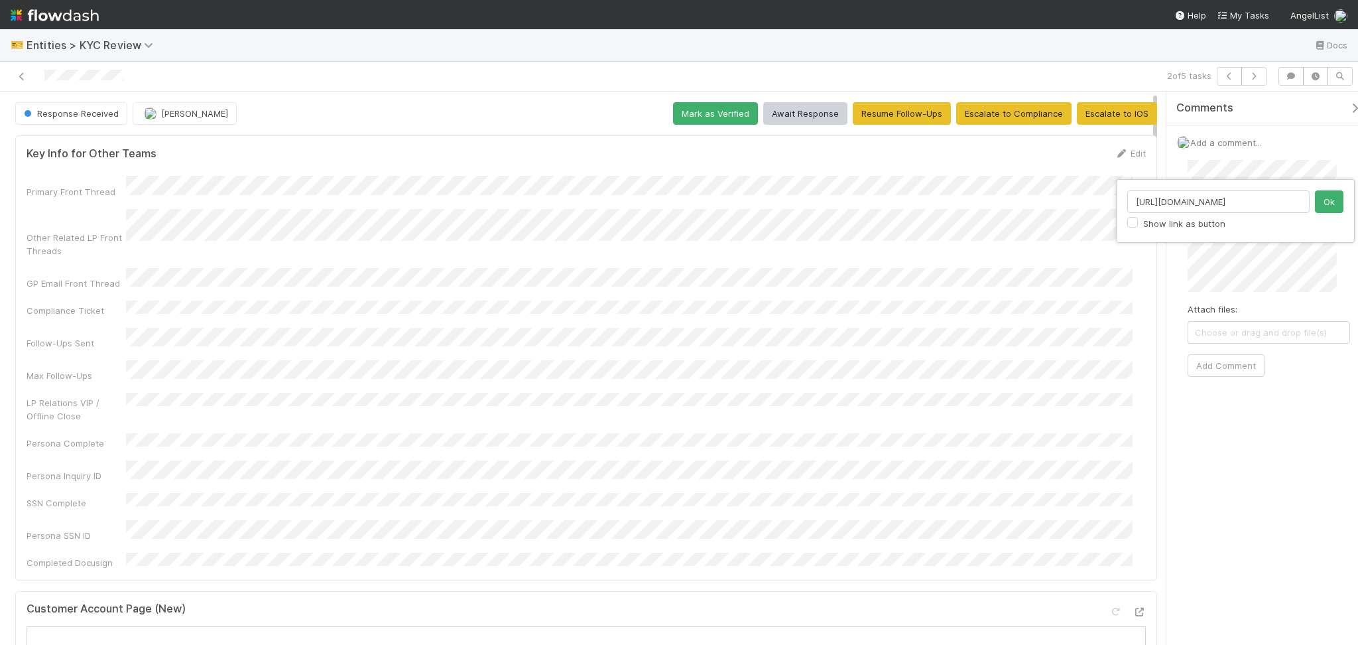
click at [1269, 194] on input "https://app.frontapp.com/open/cnv_qpjllon" at bounding box center [1218, 201] width 182 height 23
click at [1340, 207] on button "Ok" at bounding box center [1329, 201] width 29 height 23
click at [50, 114] on span "Response Received" at bounding box center [69, 113] width 97 height 11
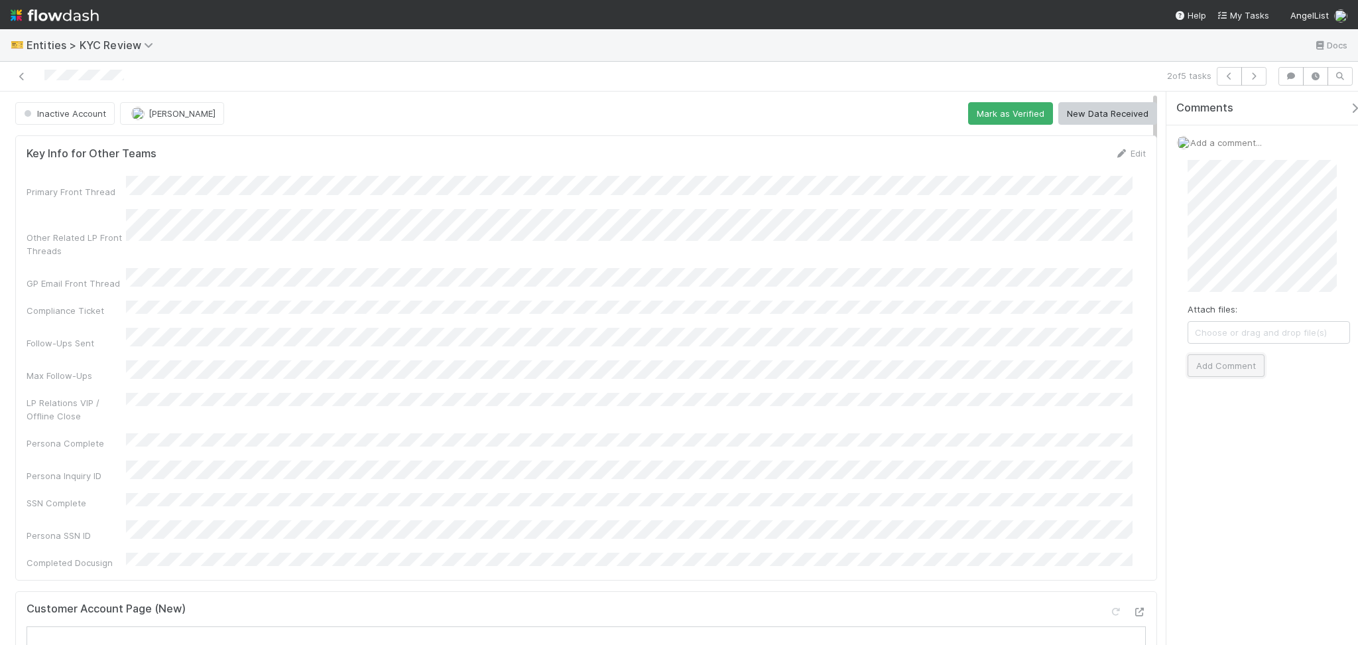
click at [1244, 358] on button "Add Comment" at bounding box center [1226, 365] width 77 height 23
click at [1326, 176] on icon at bounding box center [1332, 177] width 13 height 9
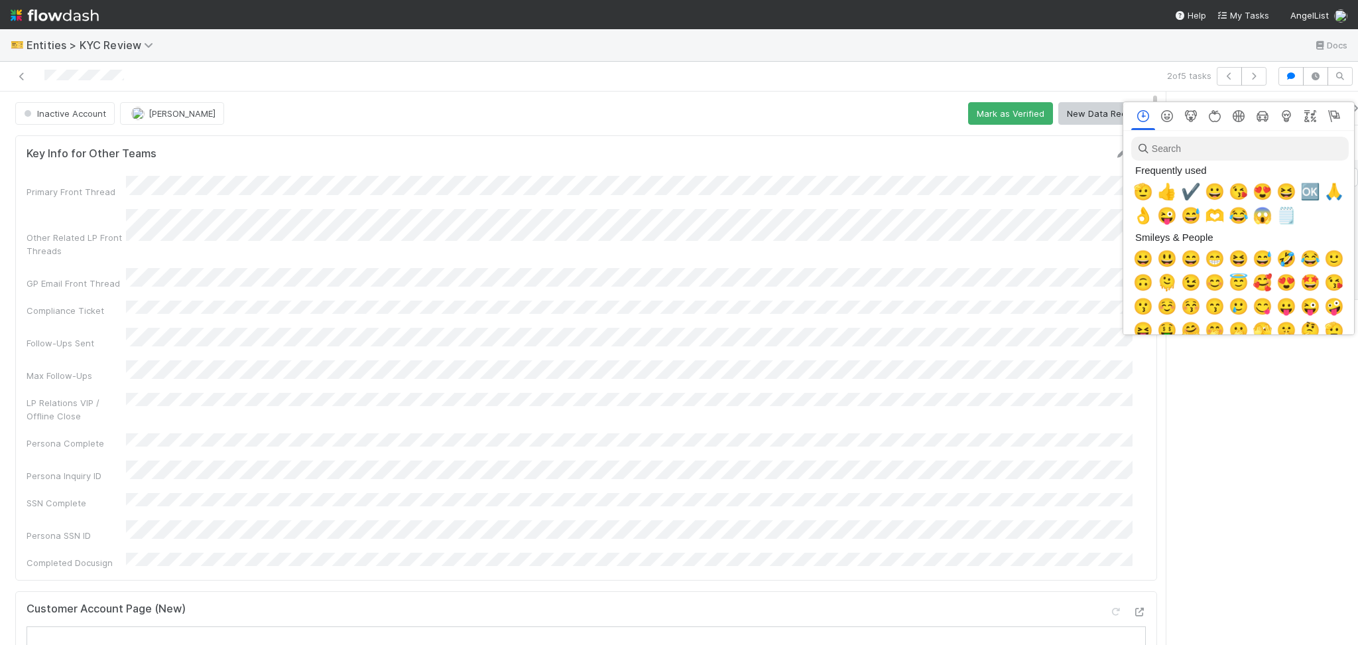
scroll to position [0, 7]
click at [1041, 298] on div at bounding box center [679, 322] width 1358 height 645
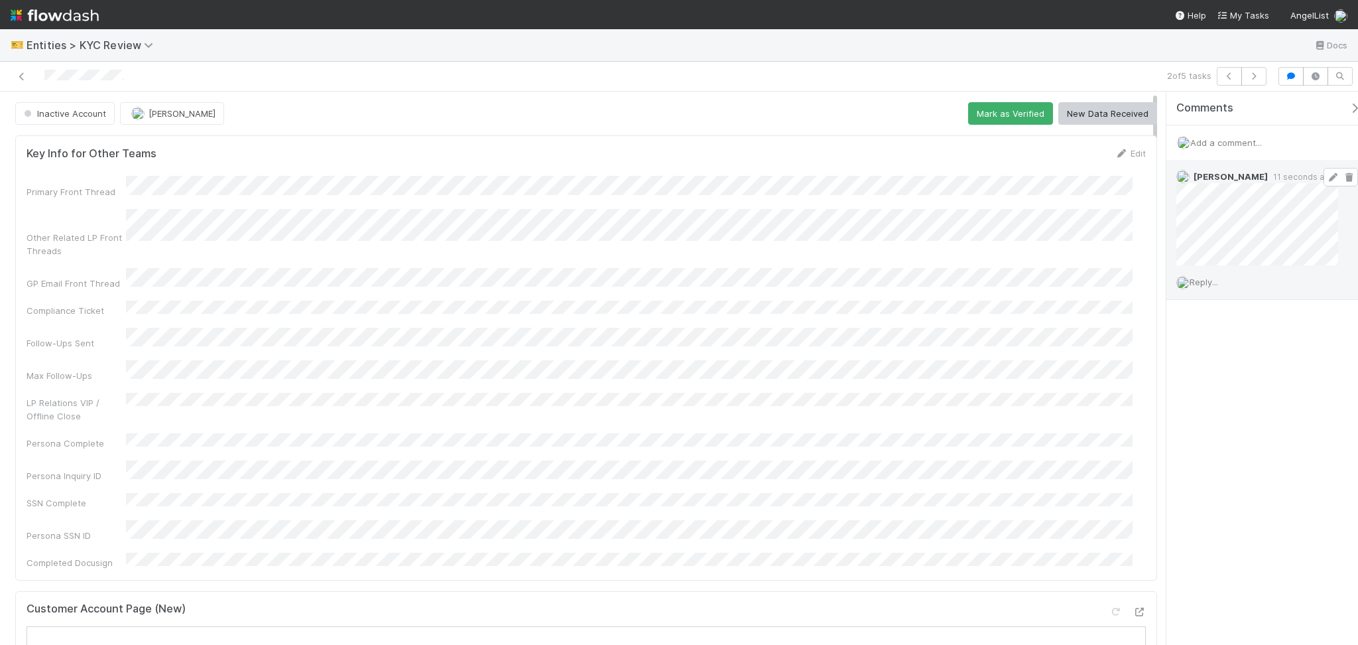
click at [1202, 285] on span "Reply..." at bounding box center [1204, 282] width 29 height 11
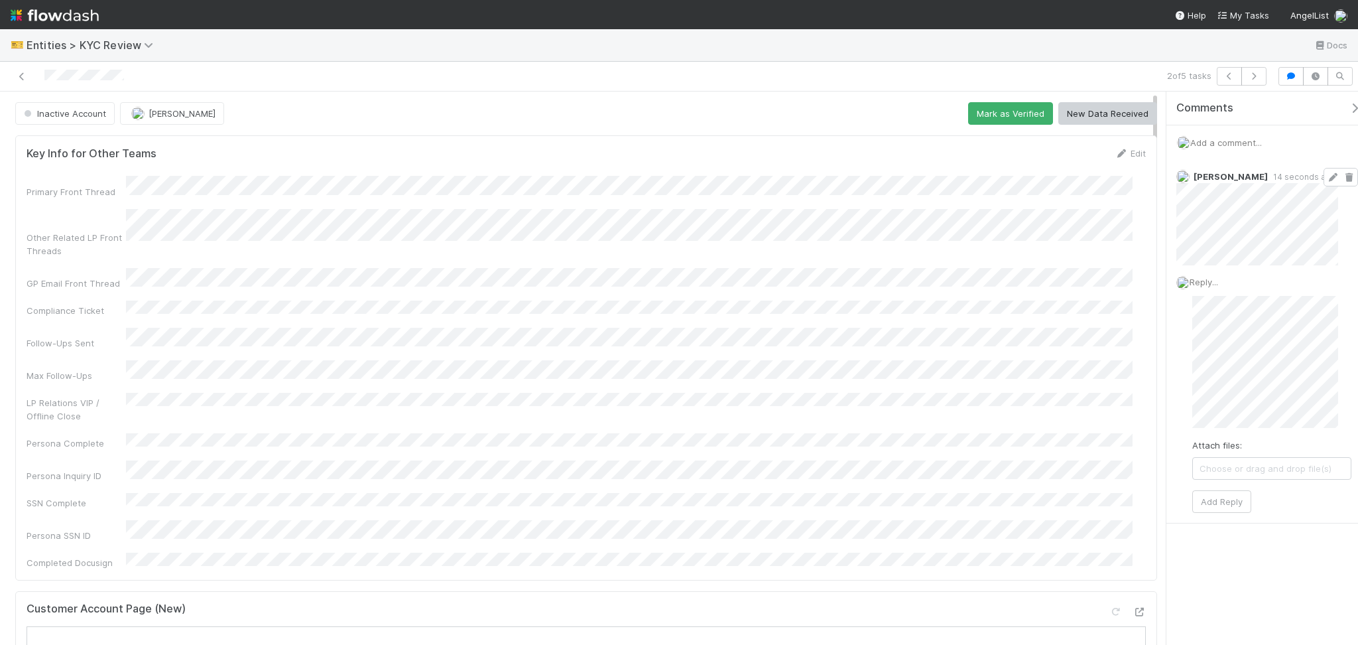
click at [1326, 178] on icon at bounding box center [1332, 177] width 13 height 9
click at [1259, 87] on div "2 of 5 tasks" at bounding box center [679, 77] width 1358 height 30
click at [1259, 77] on icon "button" at bounding box center [1253, 76] width 13 height 8
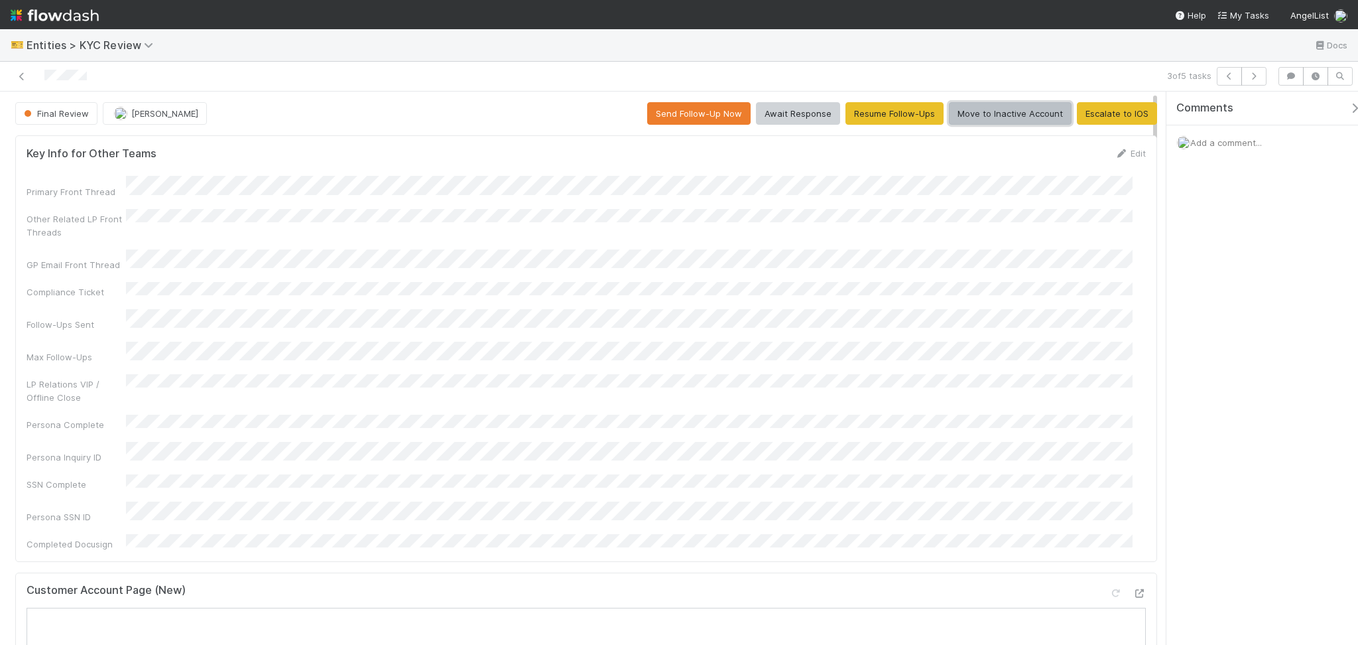
click at [995, 121] on button "Move to Inactive Account" at bounding box center [1010, 113] width 123 height 23
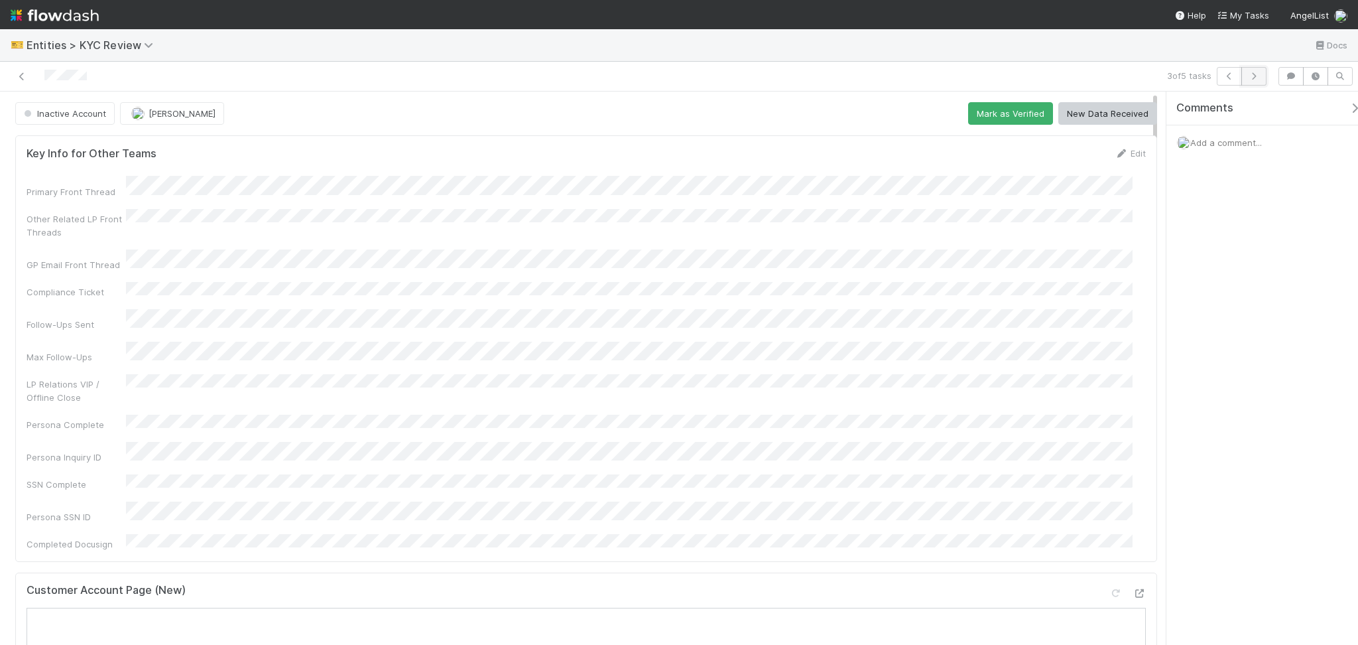
click at [1261, 81] on button "button" at bounding box center [1254, 76] width 25 height 19
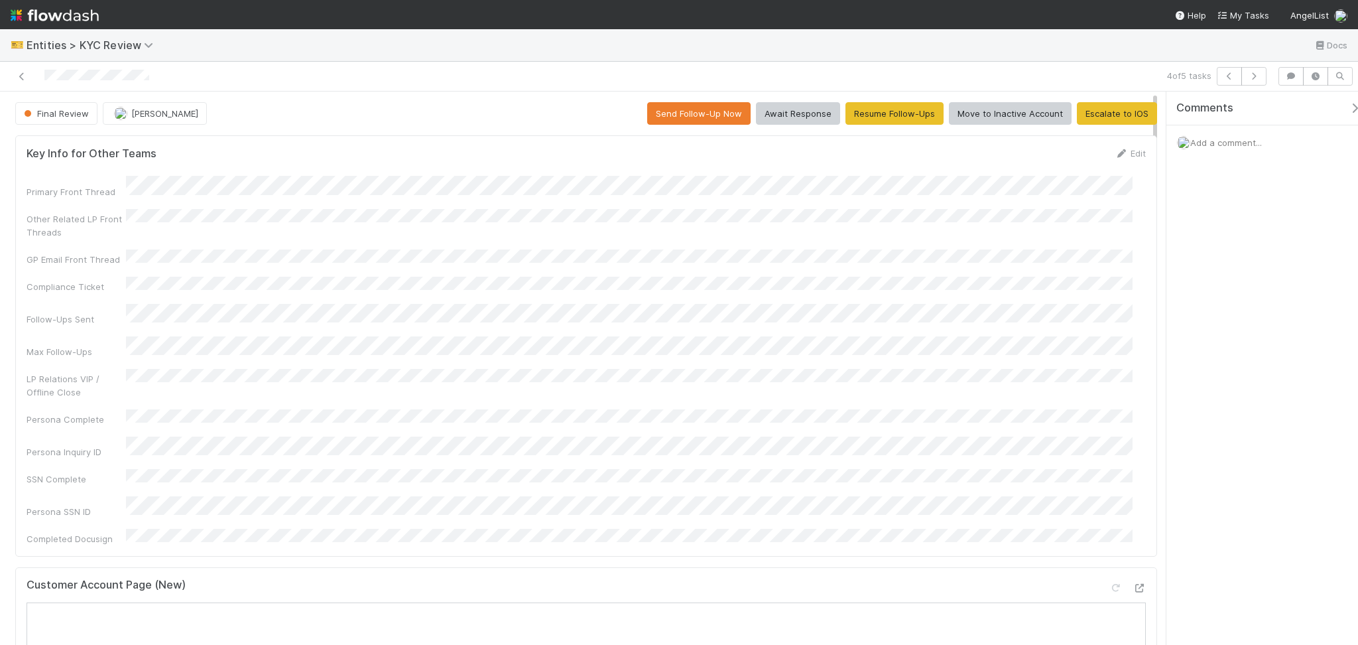
click at [368, 130] on div "Key Info for Other Teams Edit Primary Front Thread Other Related LP Front Threa…" at bounding box center [586, 646] width 1153 height 1033
click at [1001, 115] on button "Move to Inactive Account" at bounding box center [1010, 113] width 123 height 23
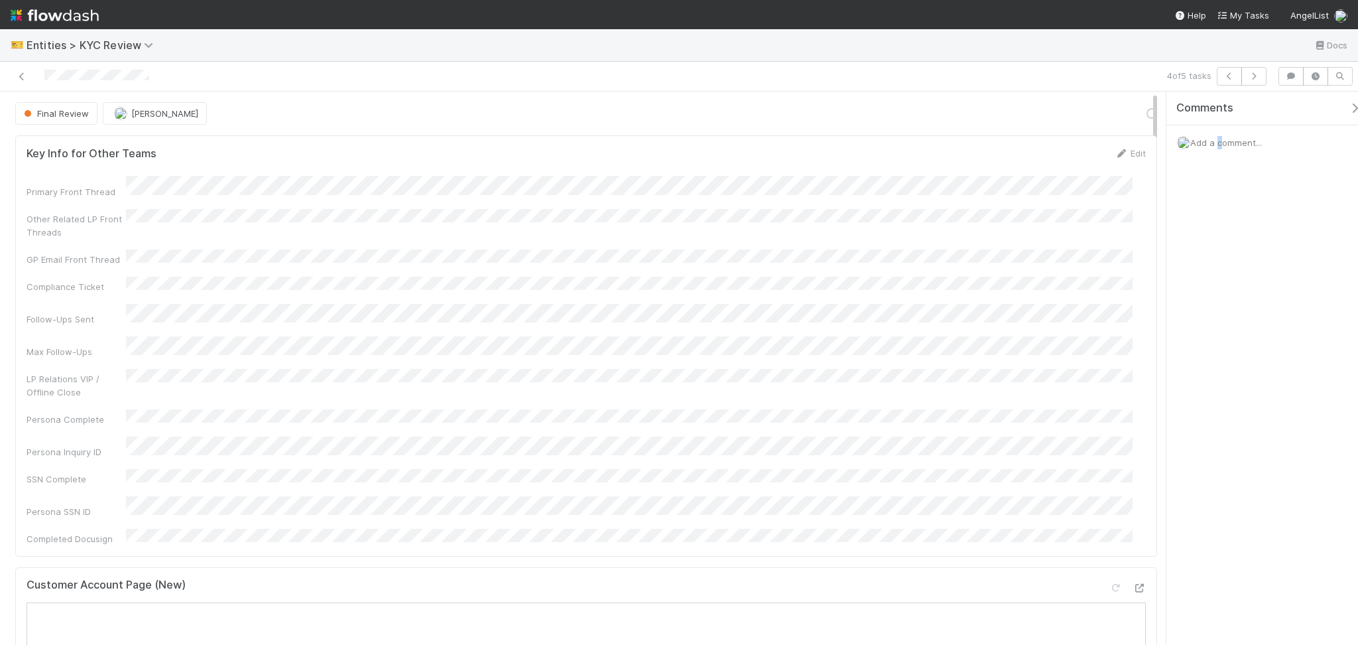
click at [1217, 147] on div "Add a comment..." at bounding box center [1269, 142] width 205 height 34
click at [1246, 143] on span "Add a comment..." at bounding box center [1226, 142] width 72 height 11
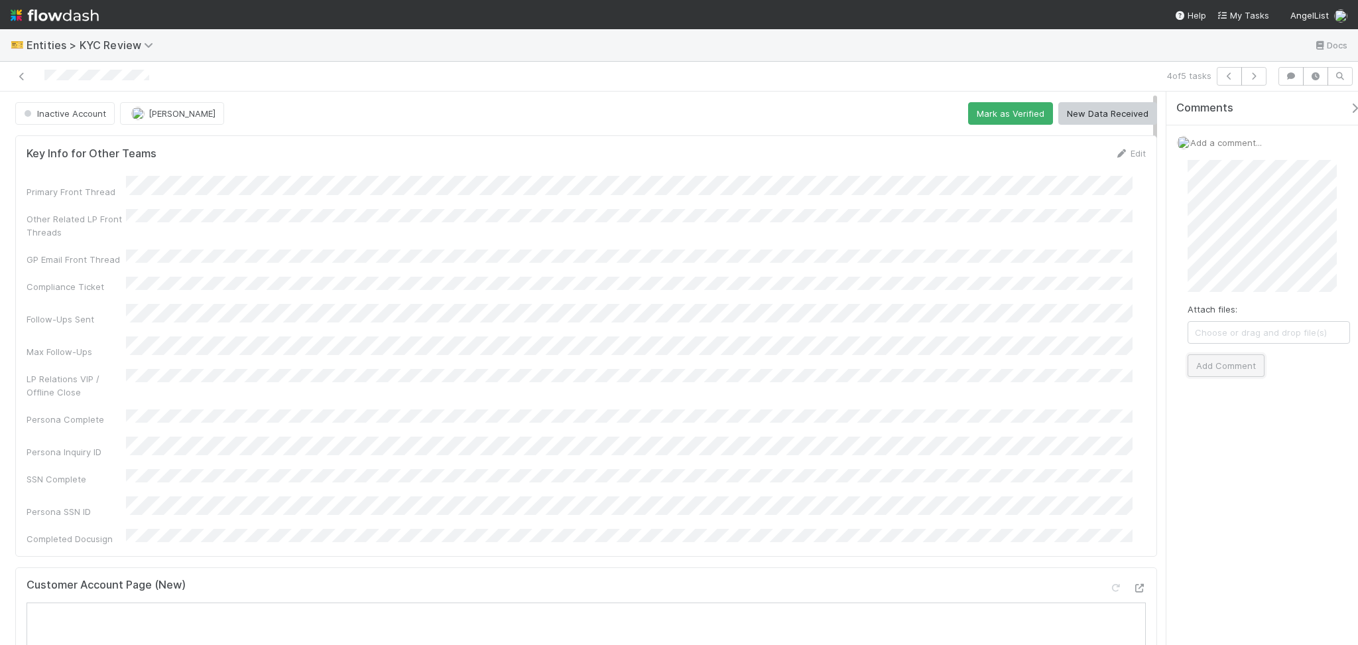
click at [1234, 375] on button "Add Comment" at bounding box center [1226, 365] width 77 height 23
click at [1250, 72] on button "button" at bounding box center [1254, 76] width 25 height 19
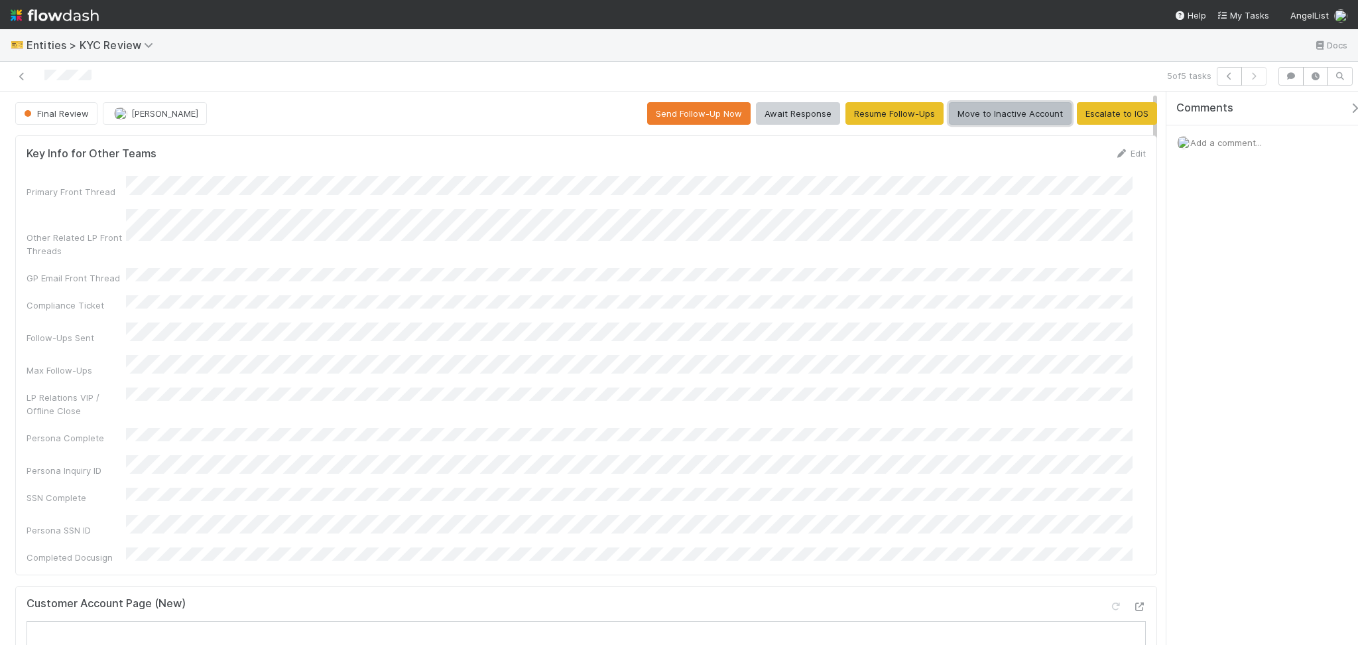
click at [979, 115] on button "Move to Inactive Account" at bounding box center [1010, 113] width 123 height 23
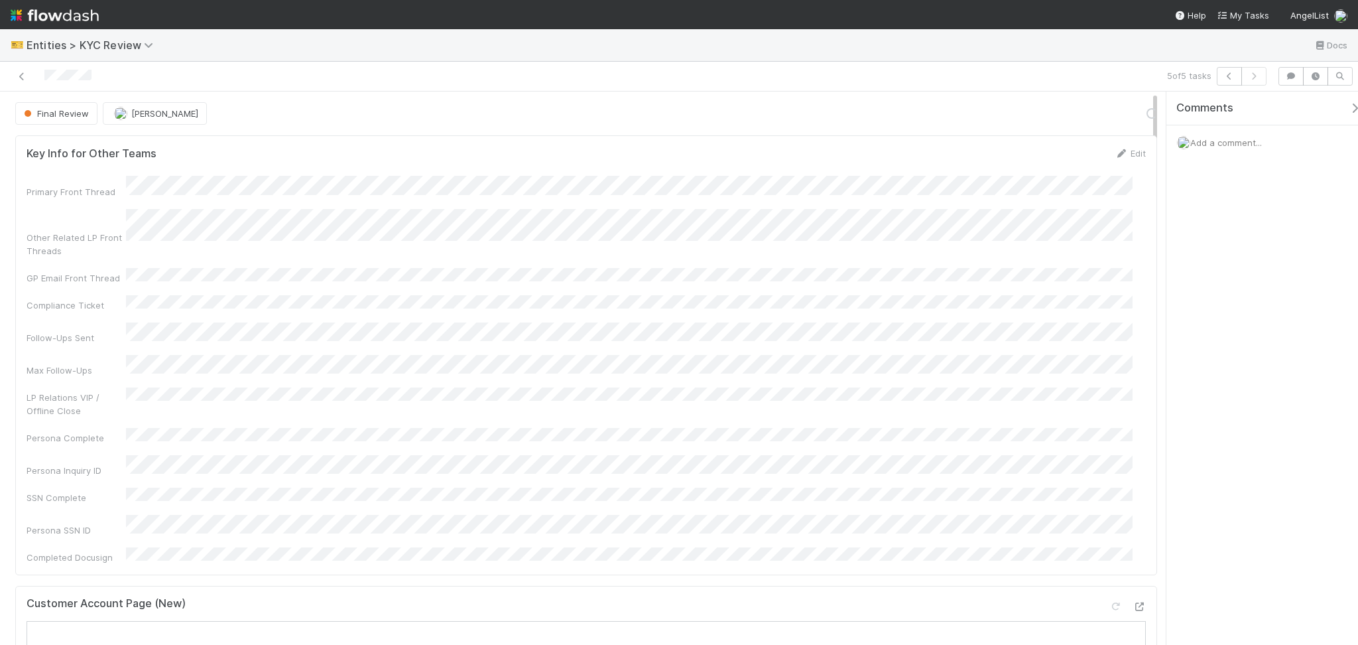
click at [1204, 147] on span "Add a comment..." at bounding box center [1226, 142] width 72 height 11
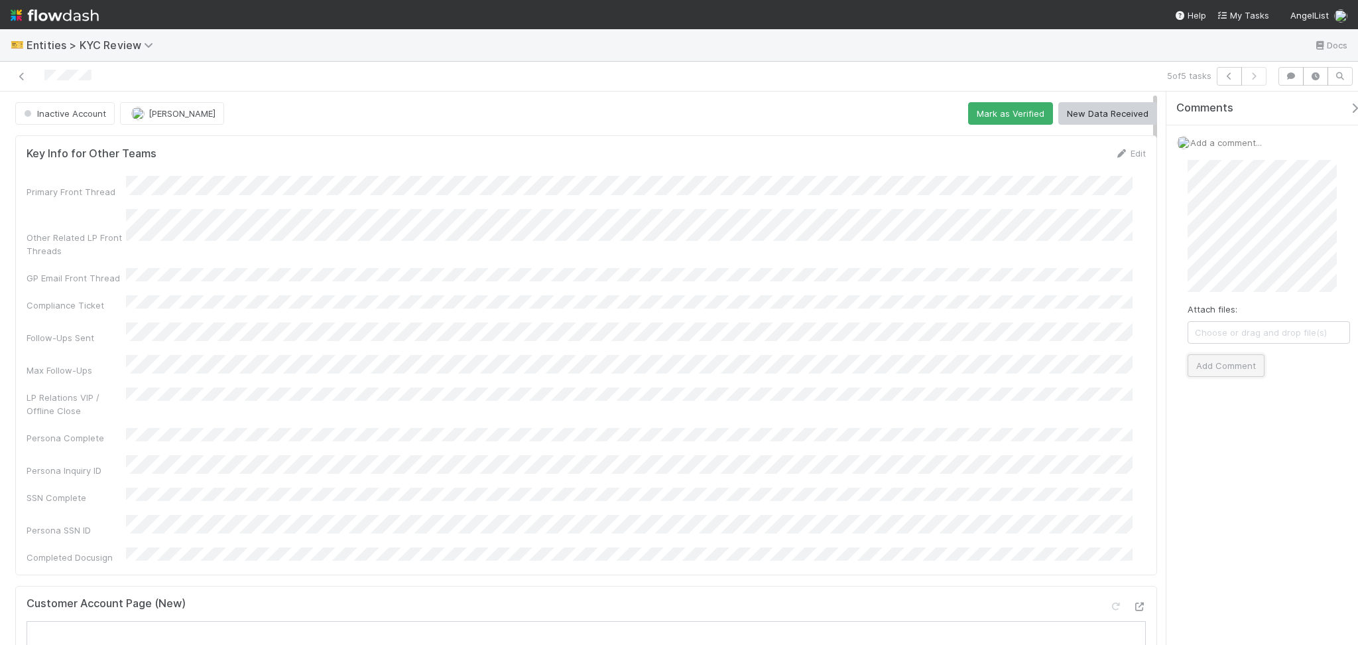
click at [1208, 366] on button "Add Comment" at bounding box center [1226, 365] width 77 height 23
click at [24, 74] on icon at bounding box center [21, 76] width 13 height 9
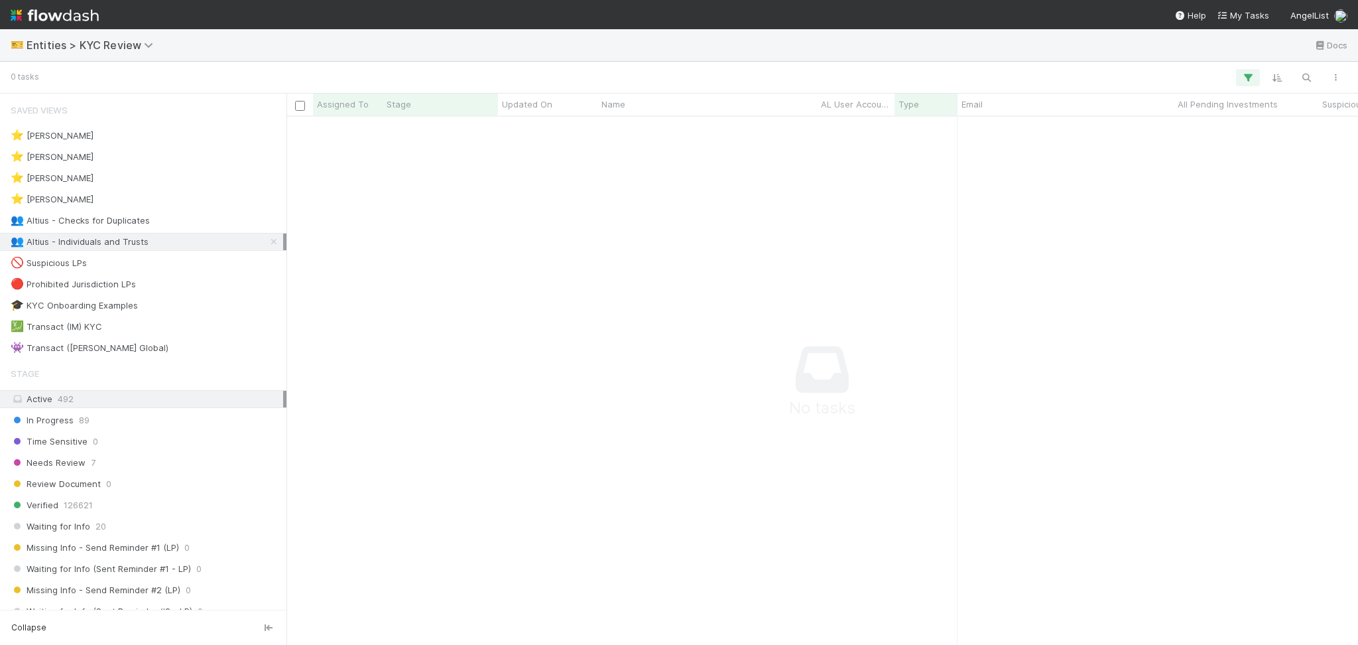
scroll to position [501, 1045]
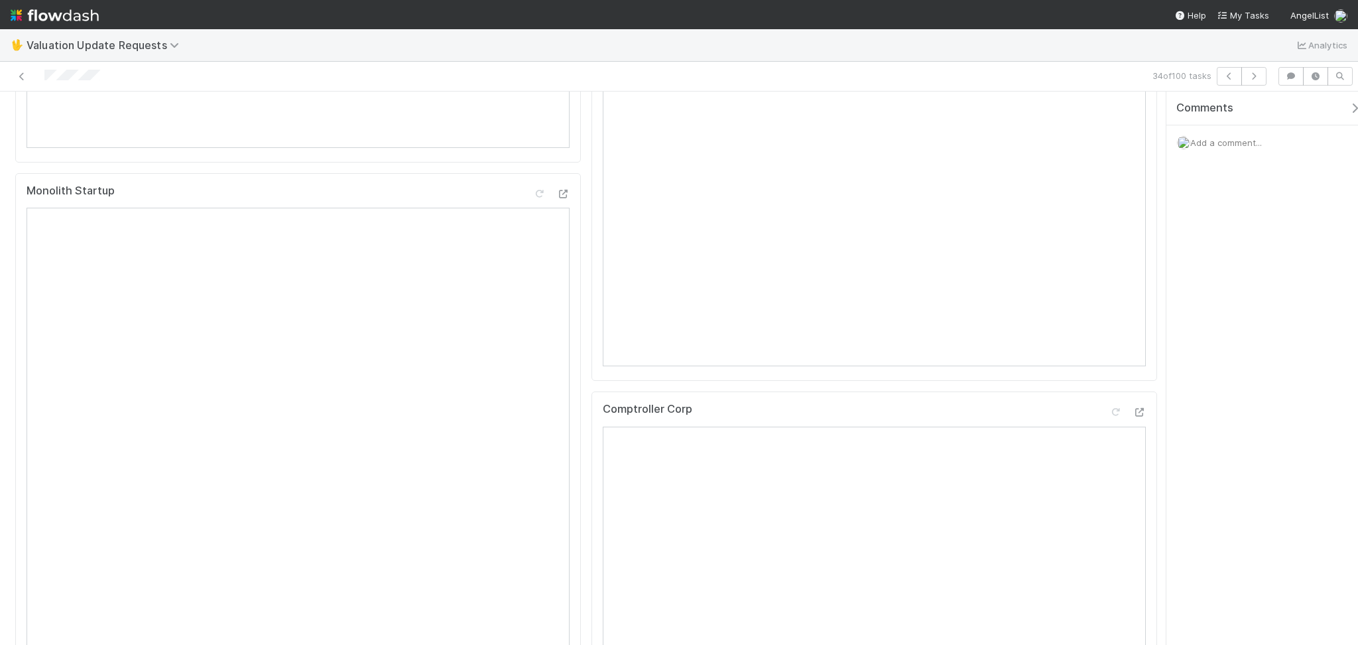
scroll to position [265, 0]
click at [1109, 113] on icon at bounding box center [1115, 109] width 13 height 9
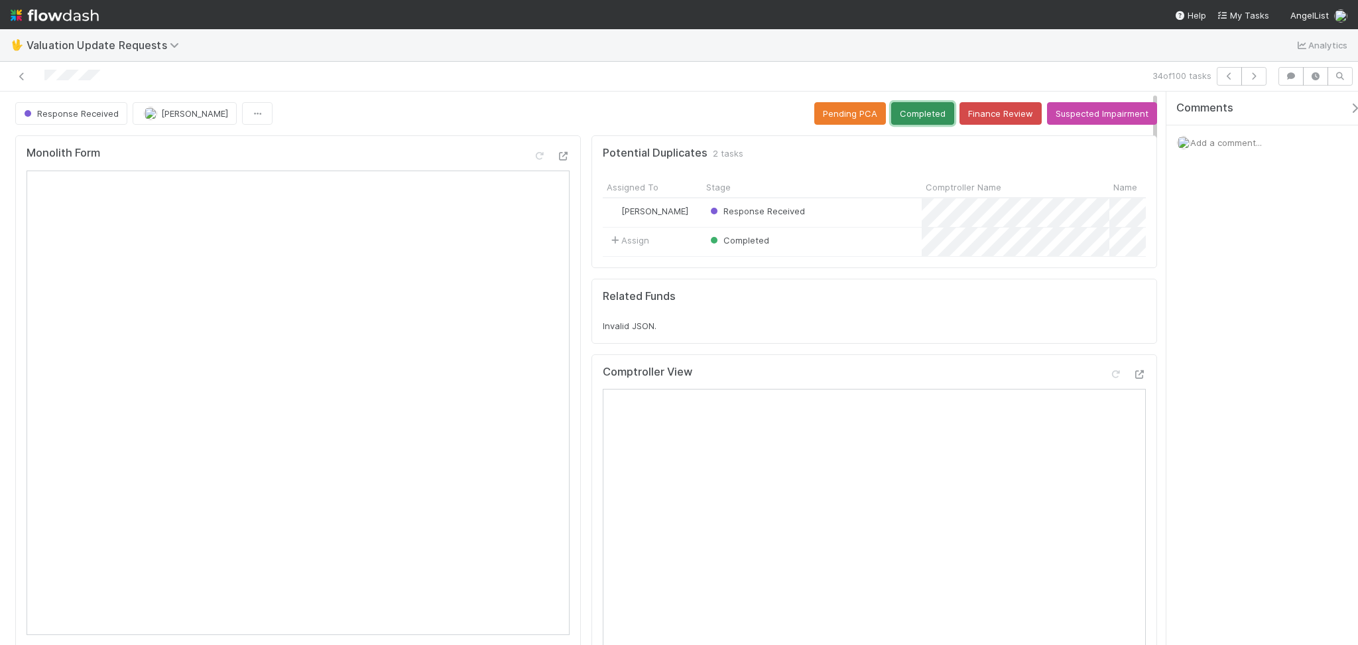
click at [909, 105] on button "Completed" at bounding box center [922, 113] width 63 height 23
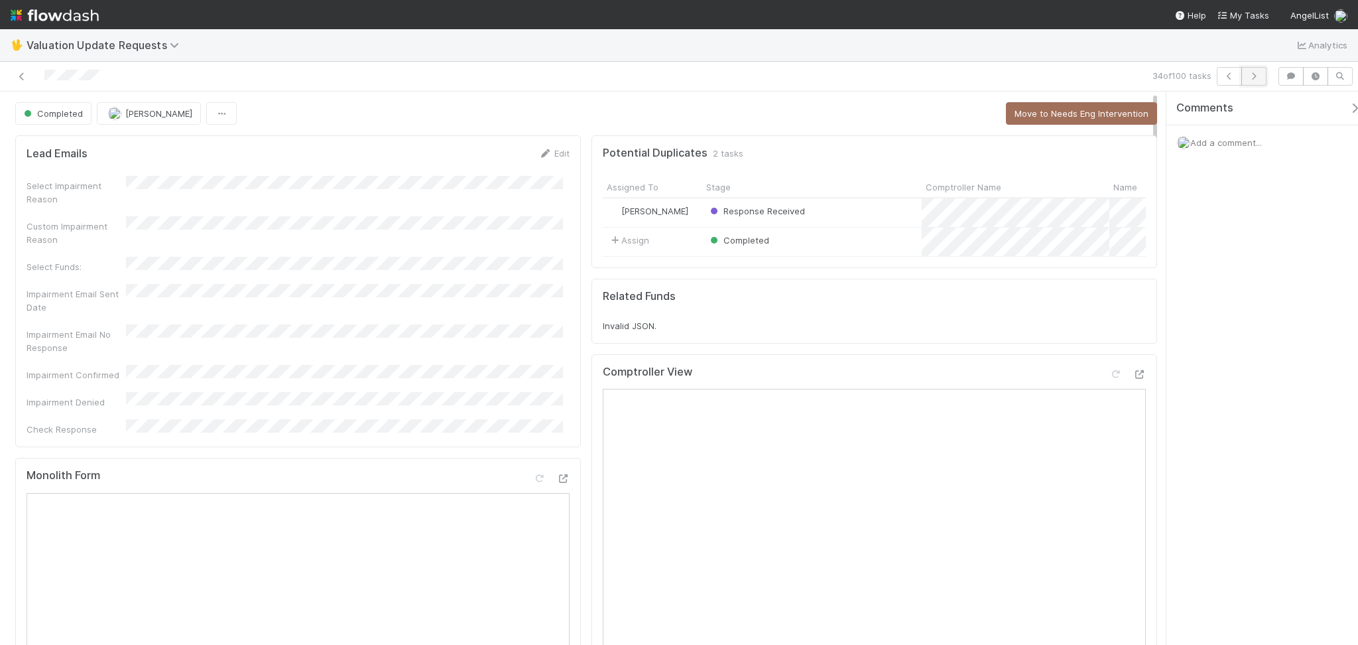
click at [1253, 78] on icon "button" at bounding box center [1253, 76] width 13 height 8
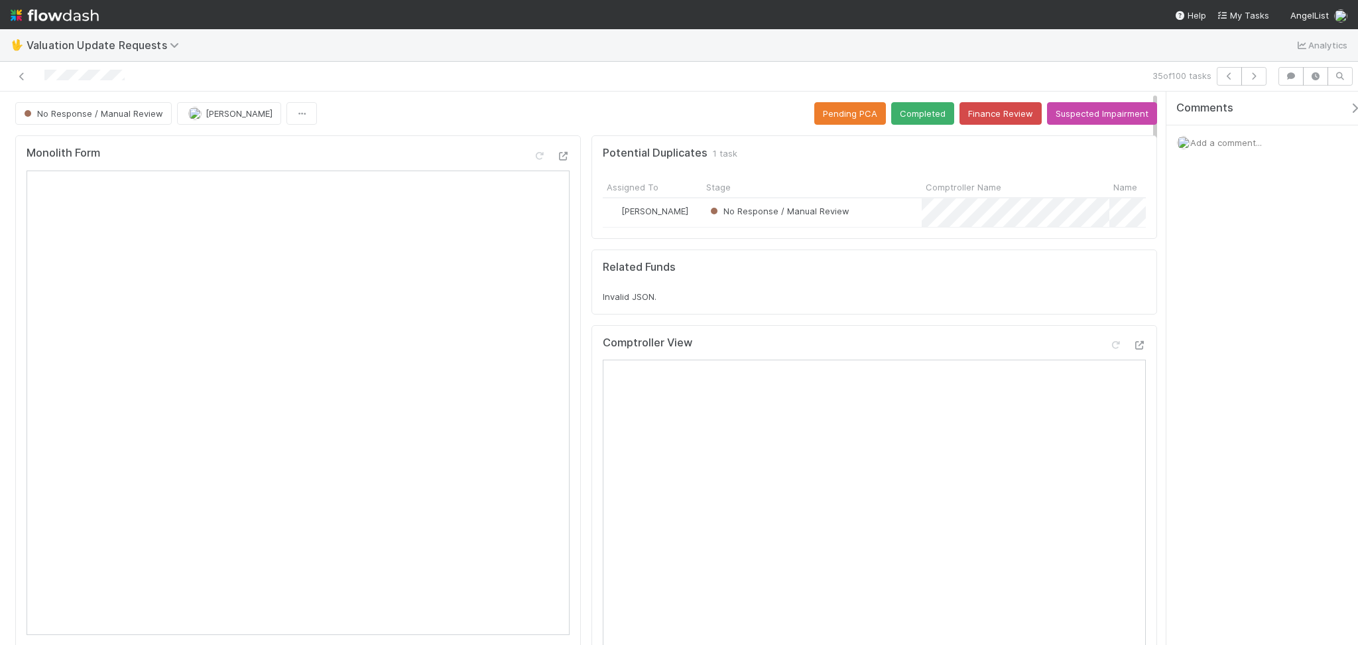
click at [370, 64] on div "35 of 100 tasks" at bounding box center [679, 77] width 1358 height 30
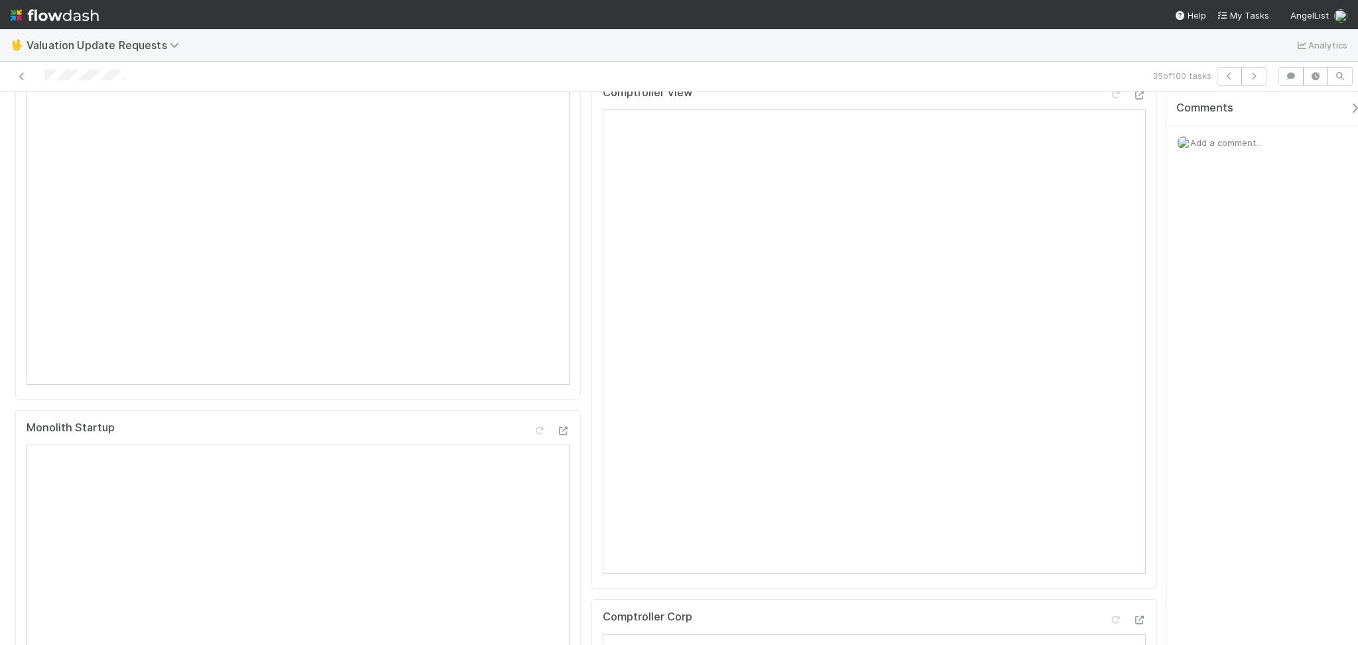
scroll to position [176, 0]
click at [1109, 173] on icon at bounding box center [1115, 168] width 13 height 9
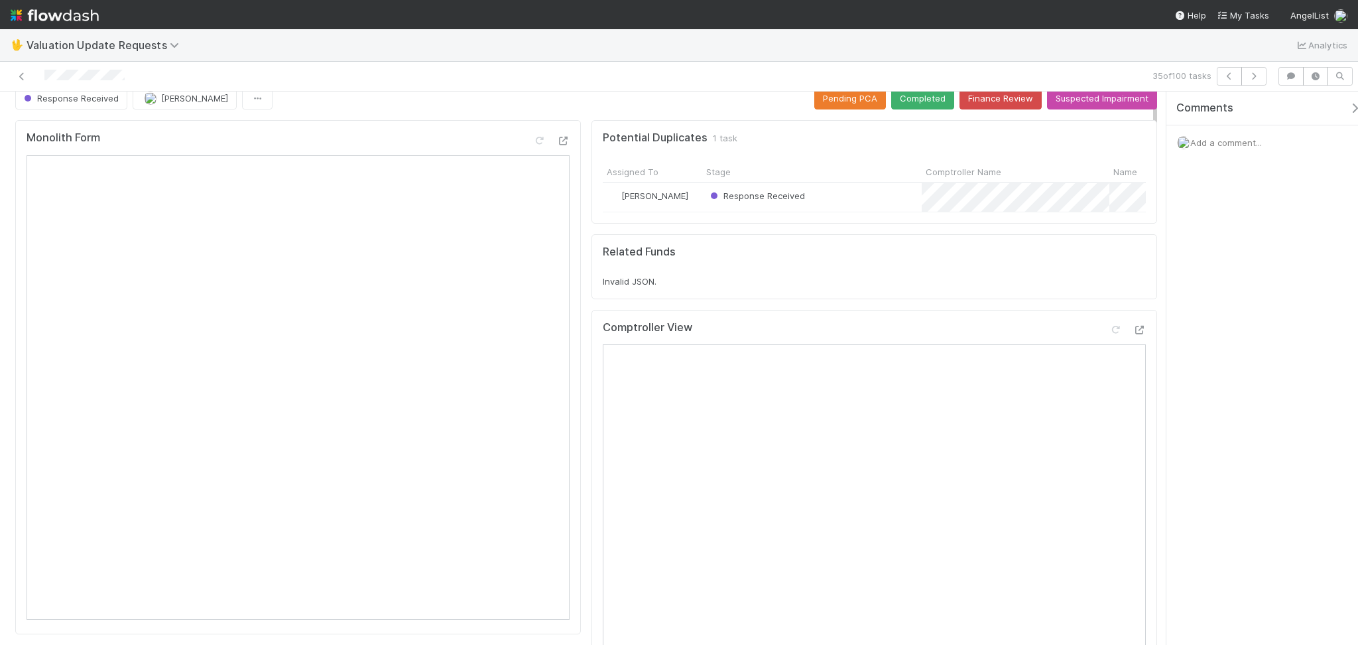
scroll to position [0, 0]
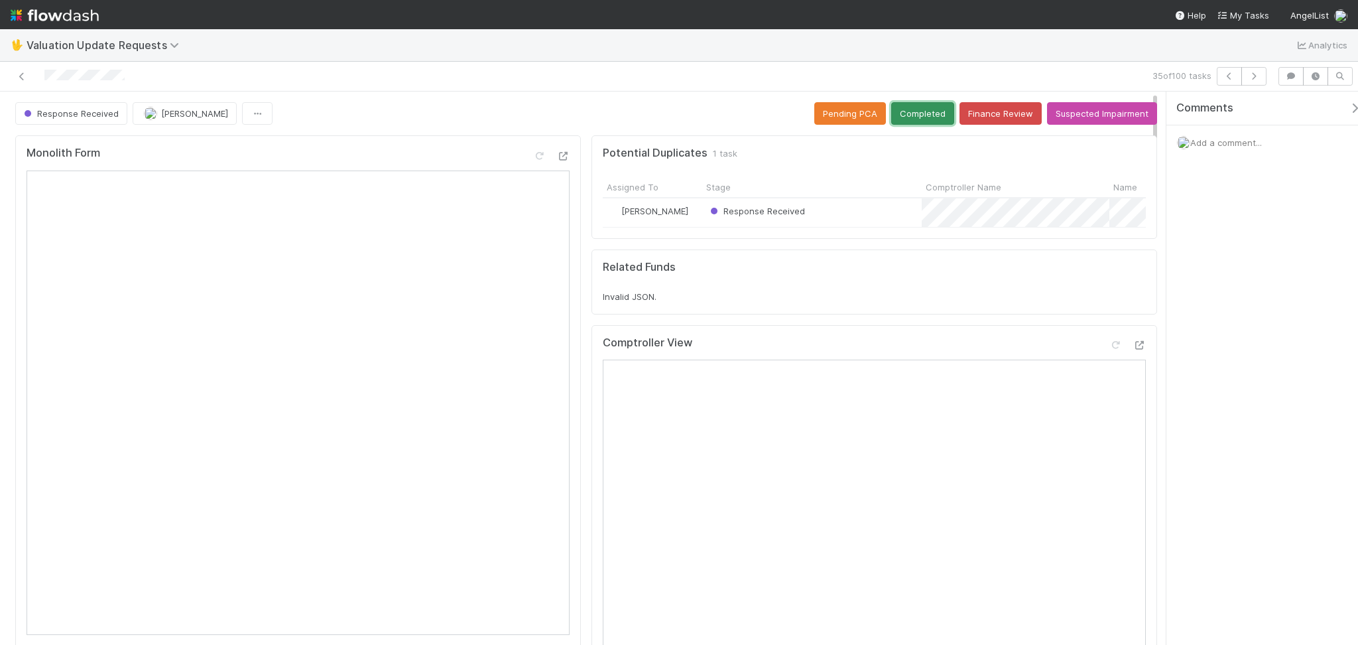
click at [903, 119] on button "Completed" at bounding box center [922, 113] width 63 height 23
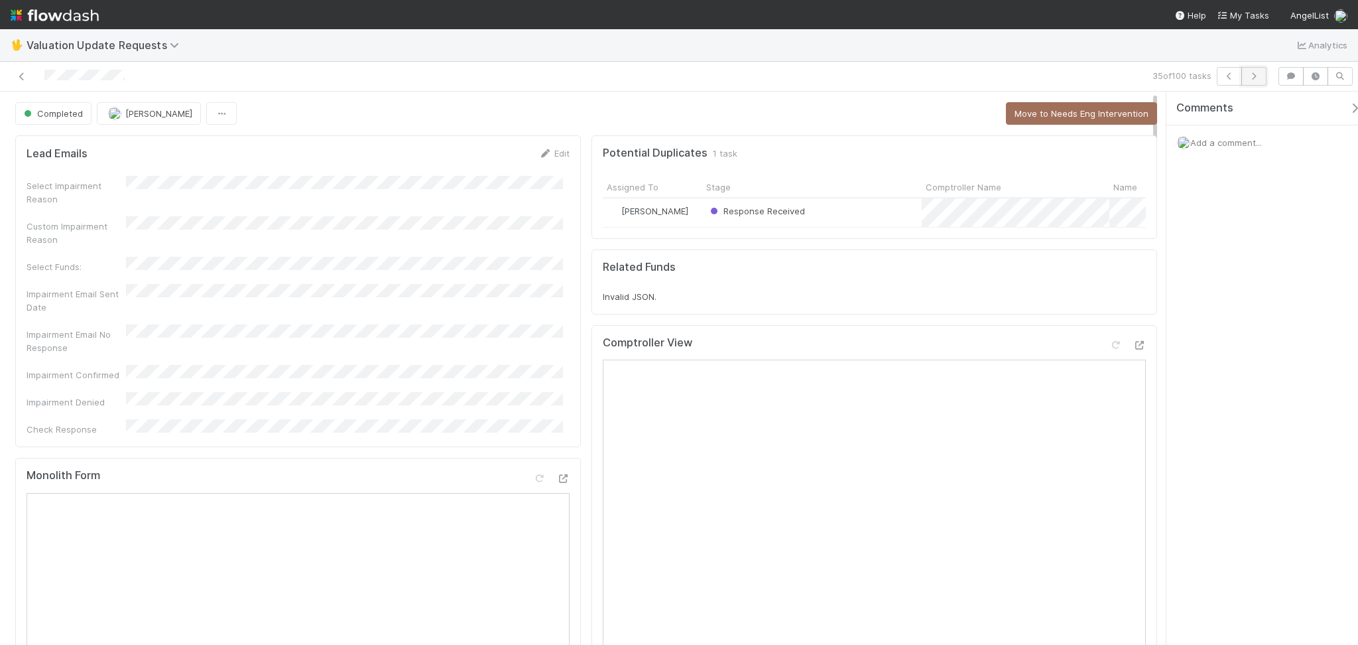
click at [1250, 77] on icon "button" at bounding box center [1253, 76] width 13 height 8
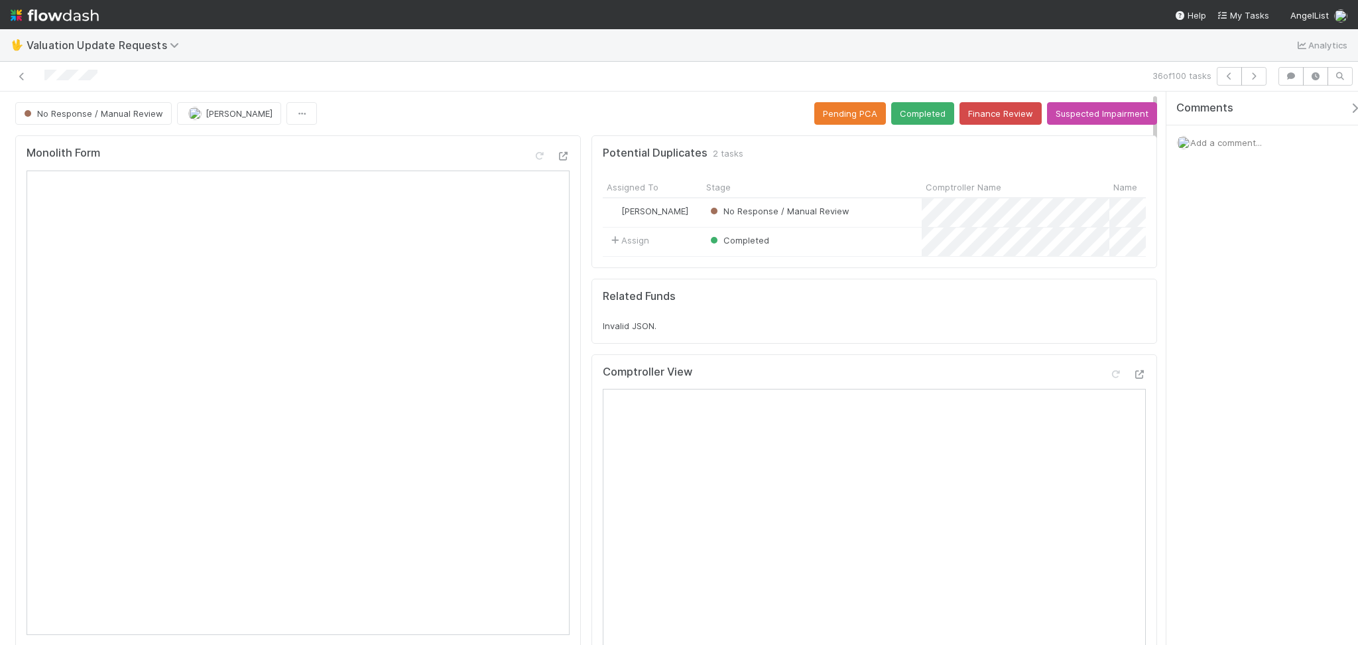
scroll to position [176, 0]
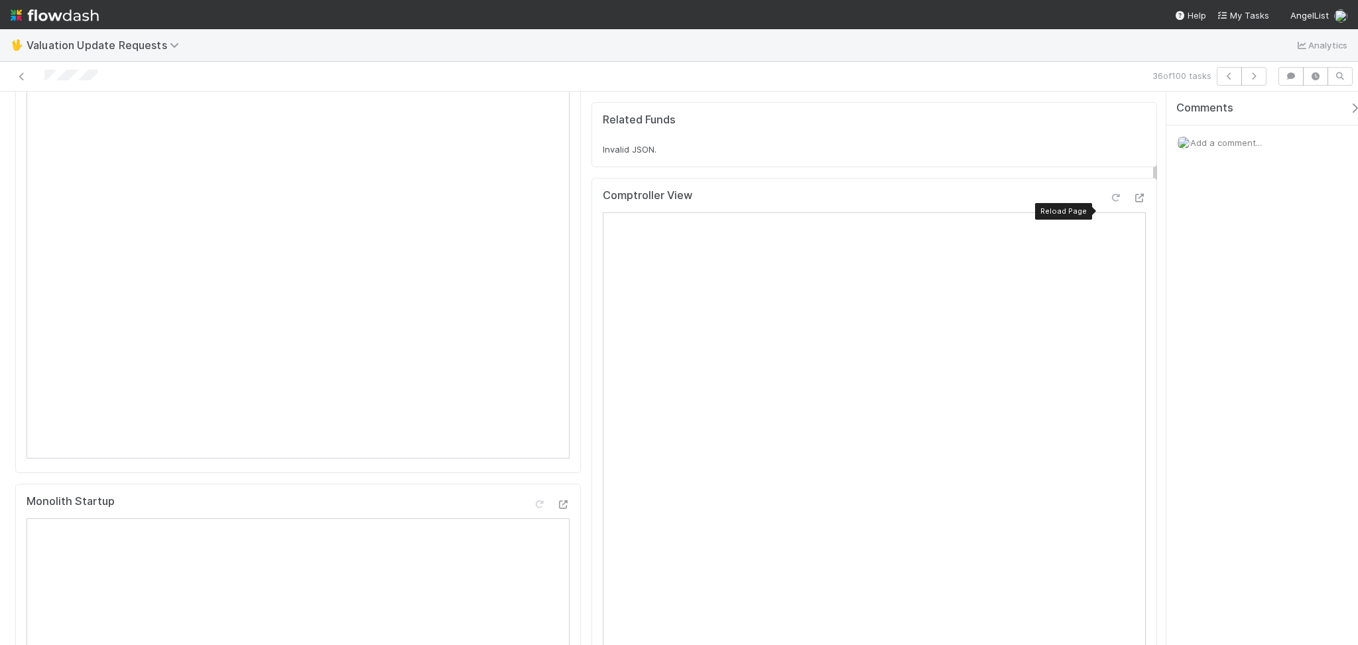
click at [1109, 202] on icon at bounding box center [1115, 198] width 13 height 9
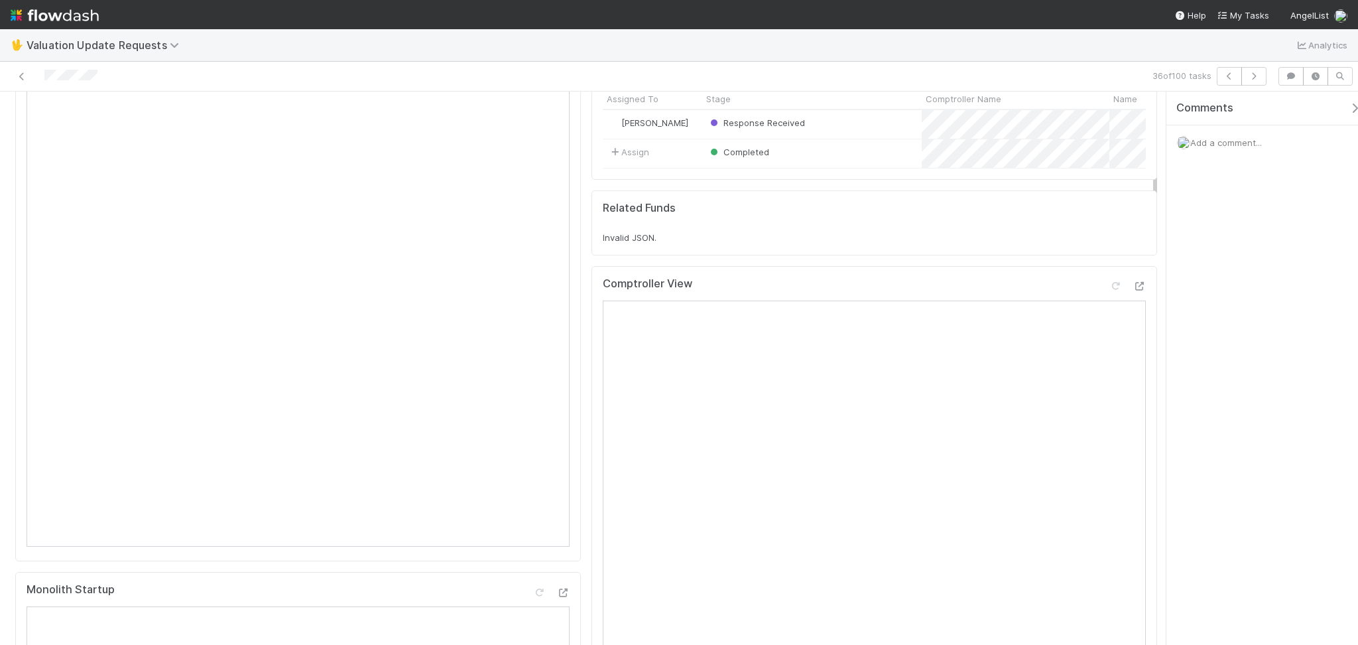
scroll to position [0, 0]
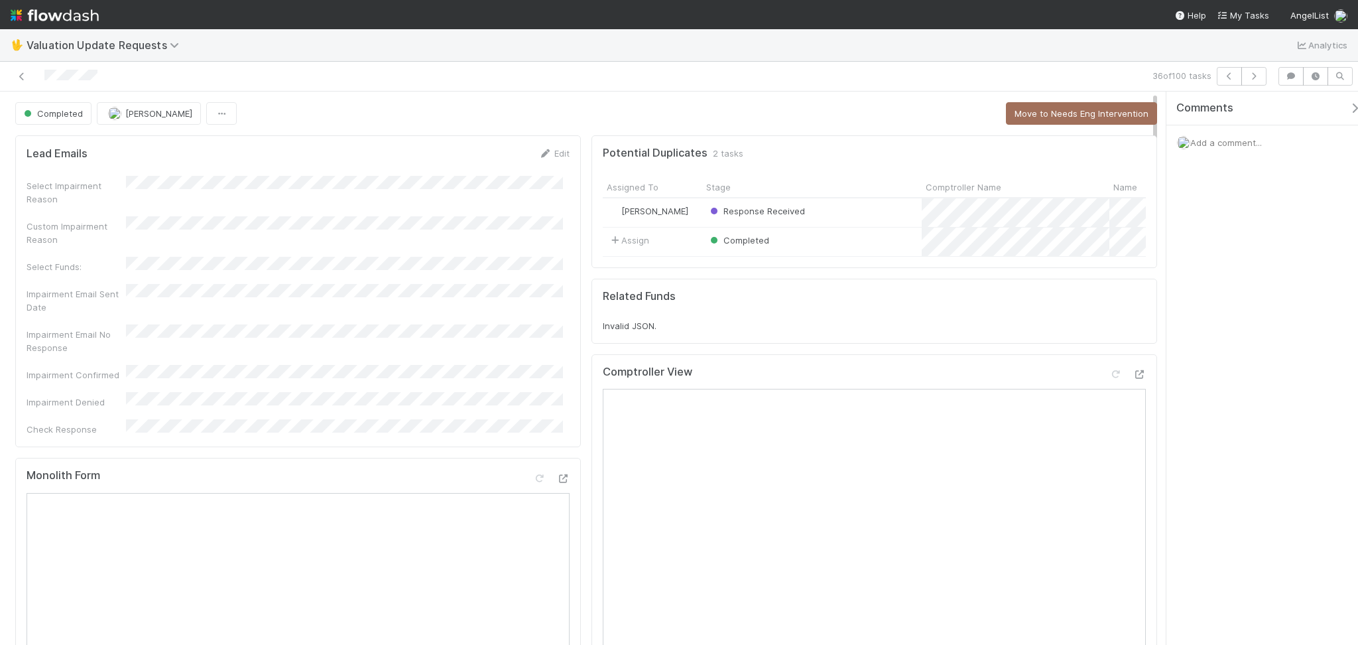
click at [915, 115] on div "Completed Febbie Cervantes Move to Needs Eng Intervention" at bounding box center [586, 113] width 1142 height 23
click at [1255, 86] on div "36 of 100 tasks" at bounding box center [679, 77] width 1358 height 30
click at [1245, 83] on button "button" at bounding box center [1254, 76] width 25 height 19
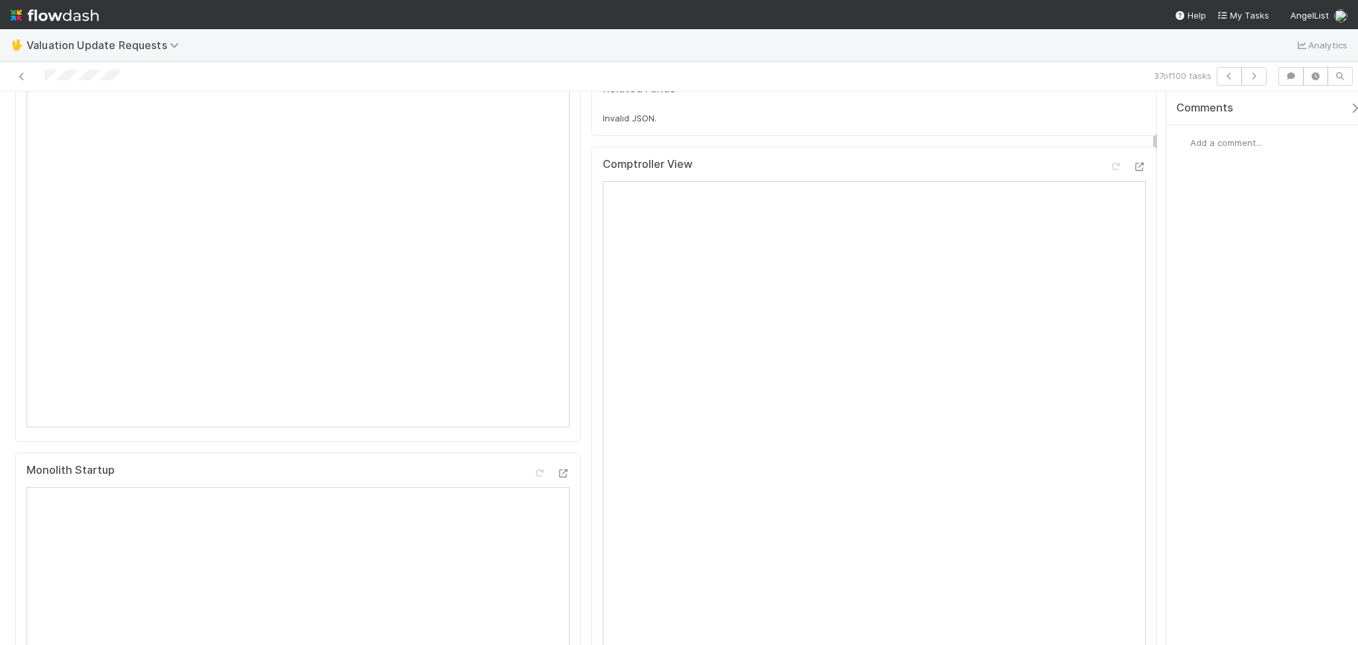
scroll to position [353, 0]
click at [393, 74] on div at bounding box center [323, 76] width 636 height 19
click at [1109, 202] on icon at bounding box center [1115, 198] width 13 height 9
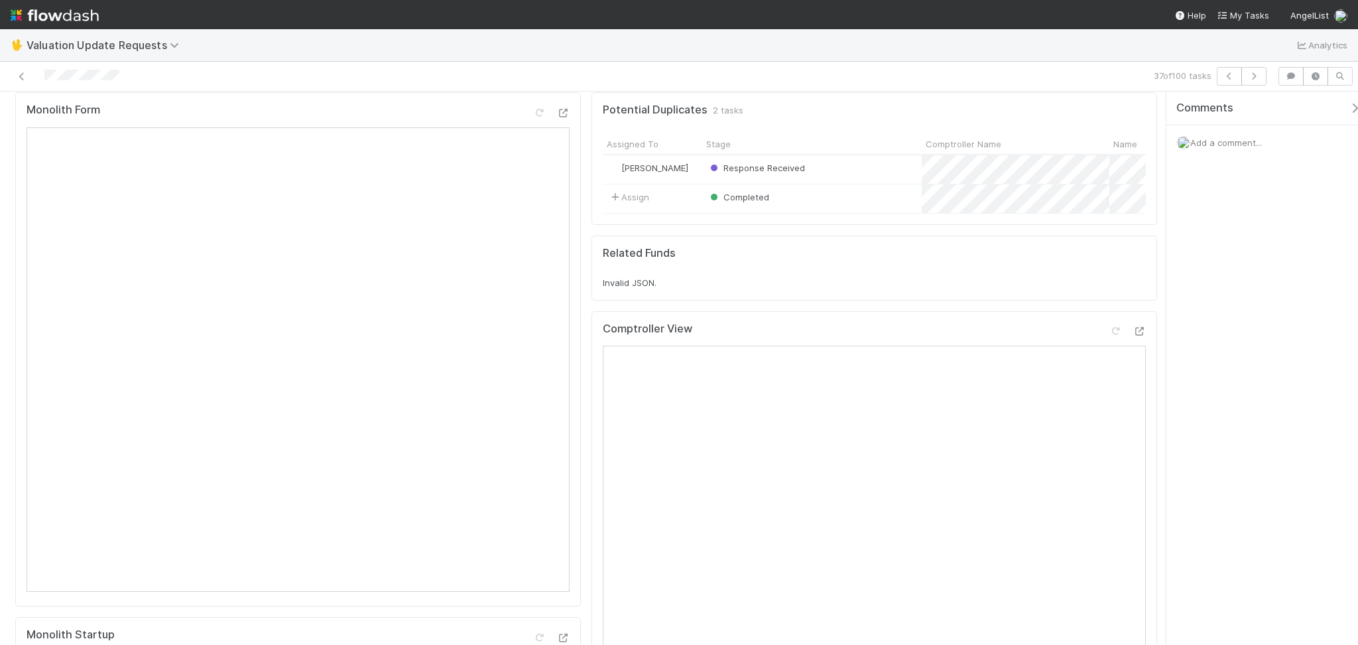
scroll to position [0, 0]
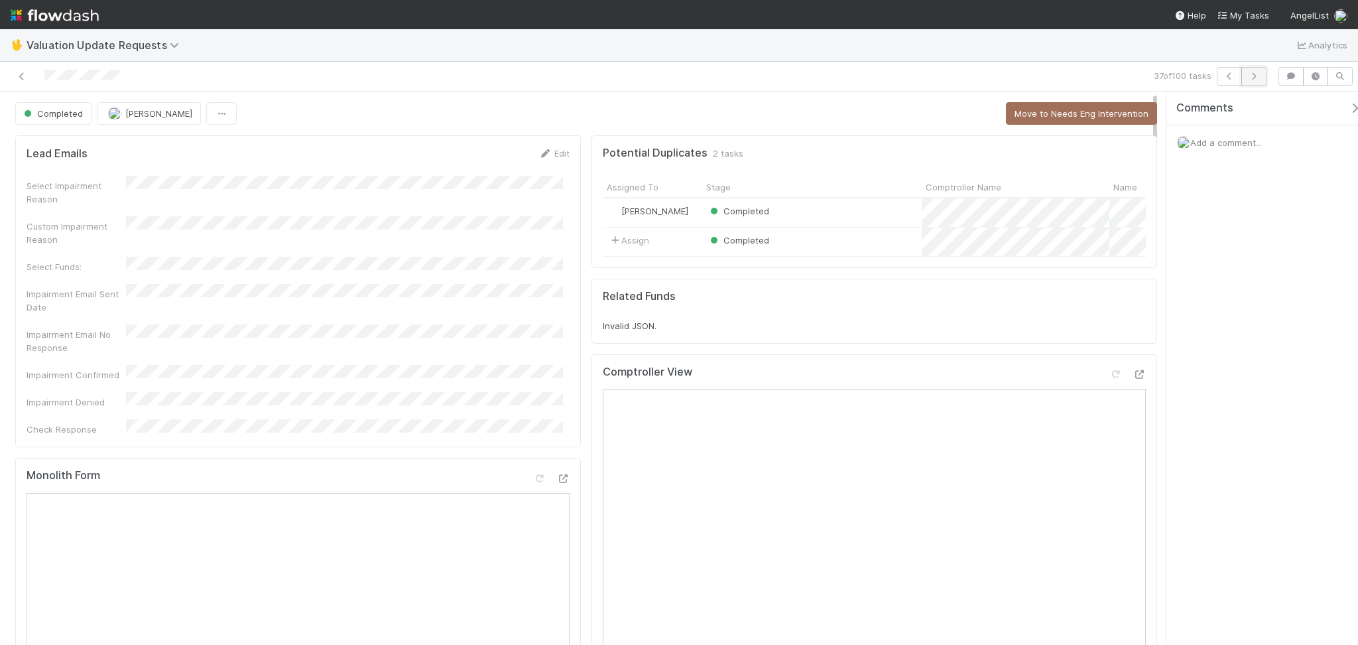
click at [1250, 80] on button "button" at bounding box center [1254, 76] width 25 height 19
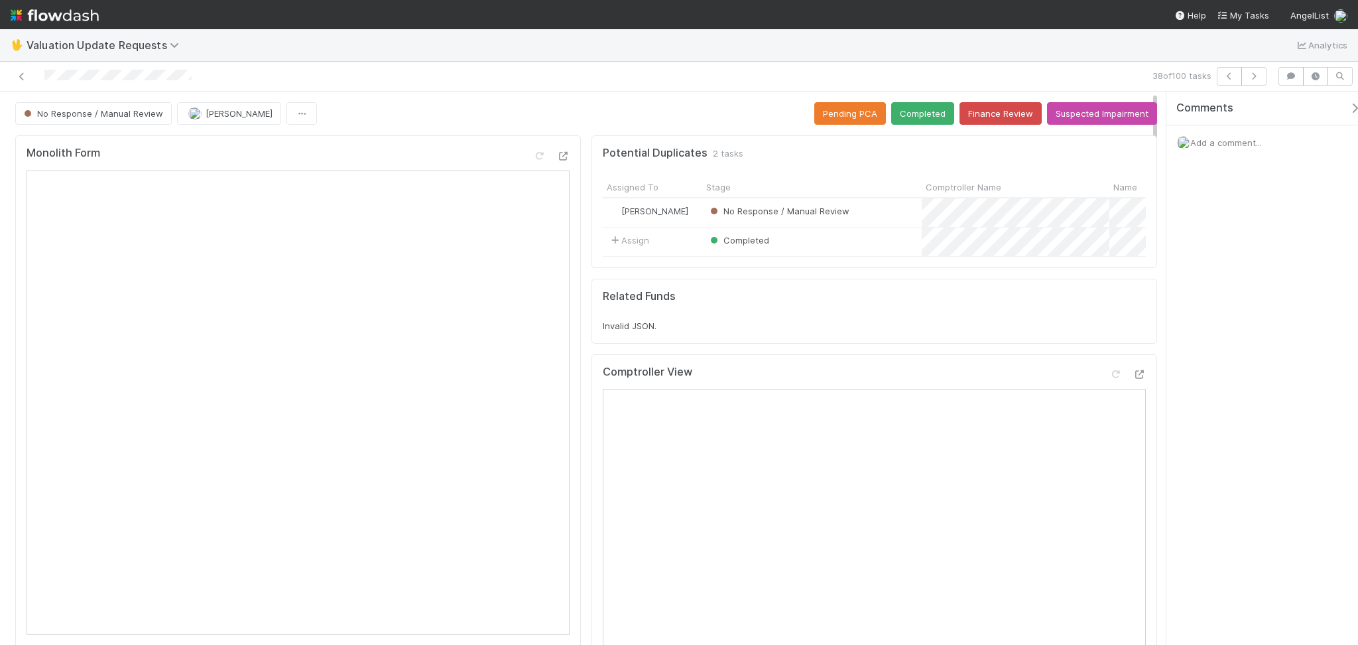
drag, startPoint x: 428, startPoint y: 108, endPoint x: 435, endPoint y: 107, distance: 6.7
click at [428, 107] on div "No Response / Manual Review Febbie Cervantes Pending PCA Completed Finance Revi…" at bounding box center [586, 113] width 1142 height 23
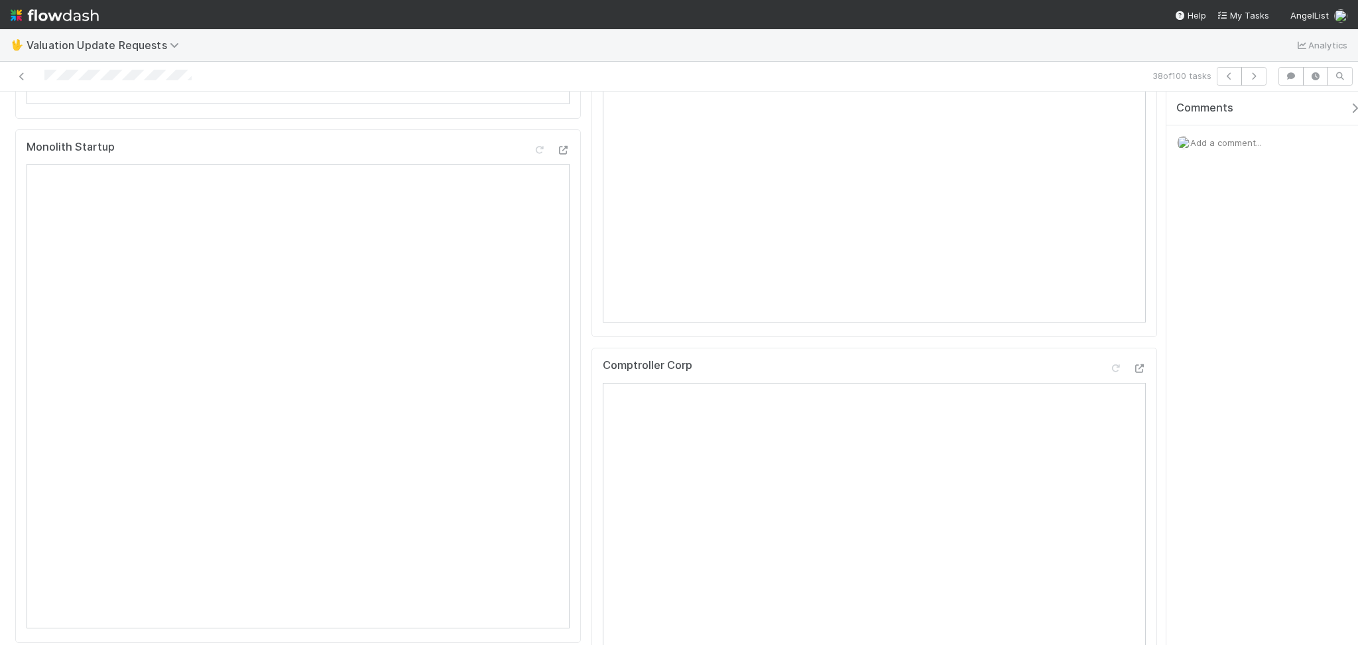
scroll to position [176, 0]
click at [1109, 204] on div at bounding box center [1115, 197] width 13 height 13
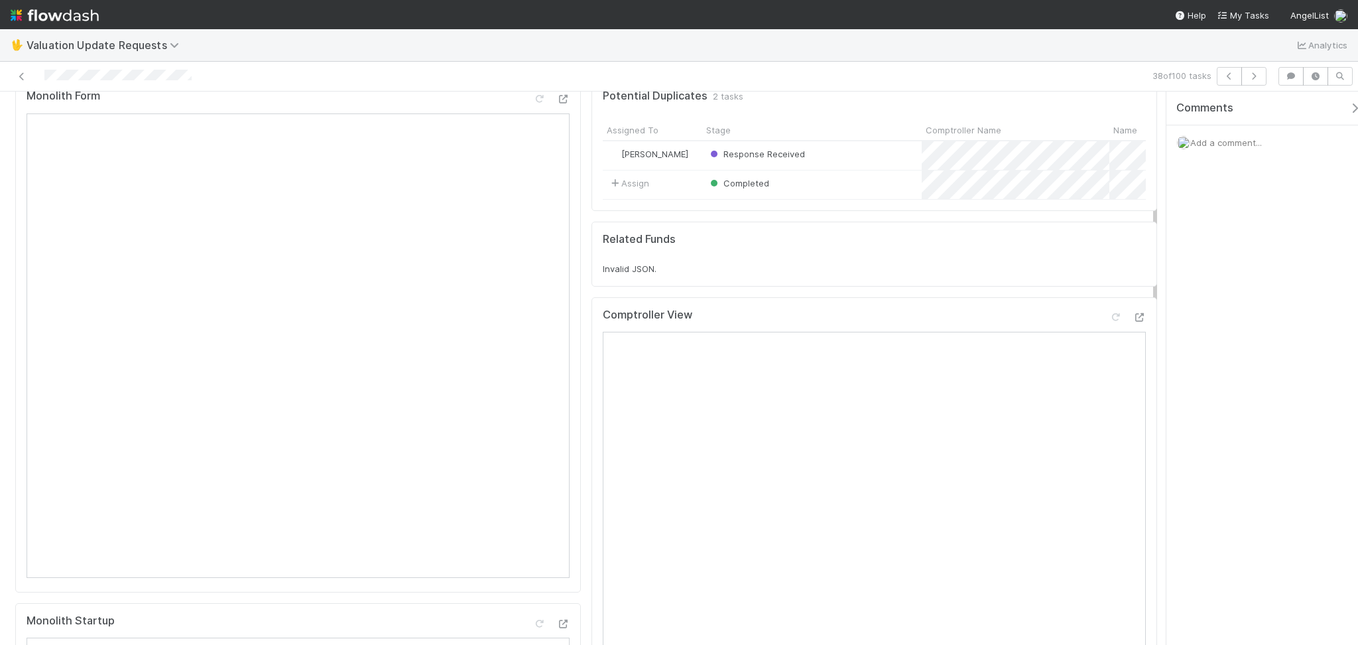
scroll to position [0, 0]
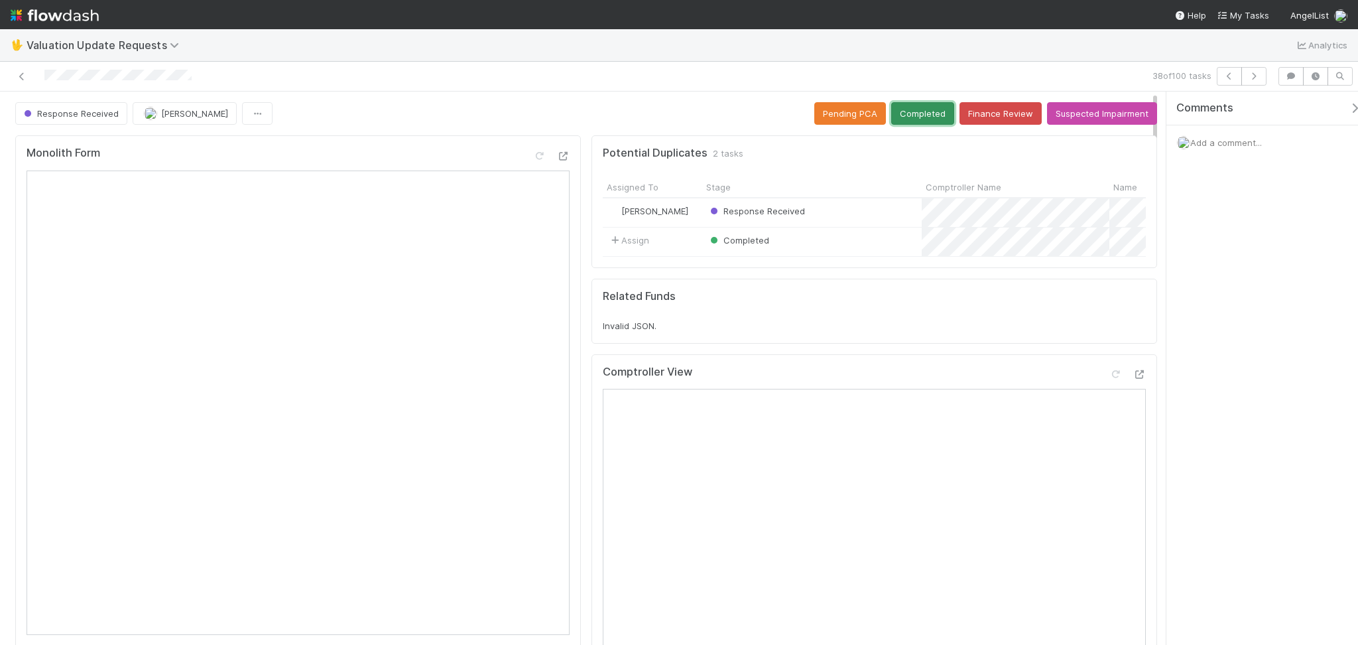
drag, startPoint x: 934, startPoint y: 109, endPoint x: 930, endPoint y: 116, distance: 8.1
click at [931, 111] on button "Completed" at bounding box center [922, 113] width 63 height 23
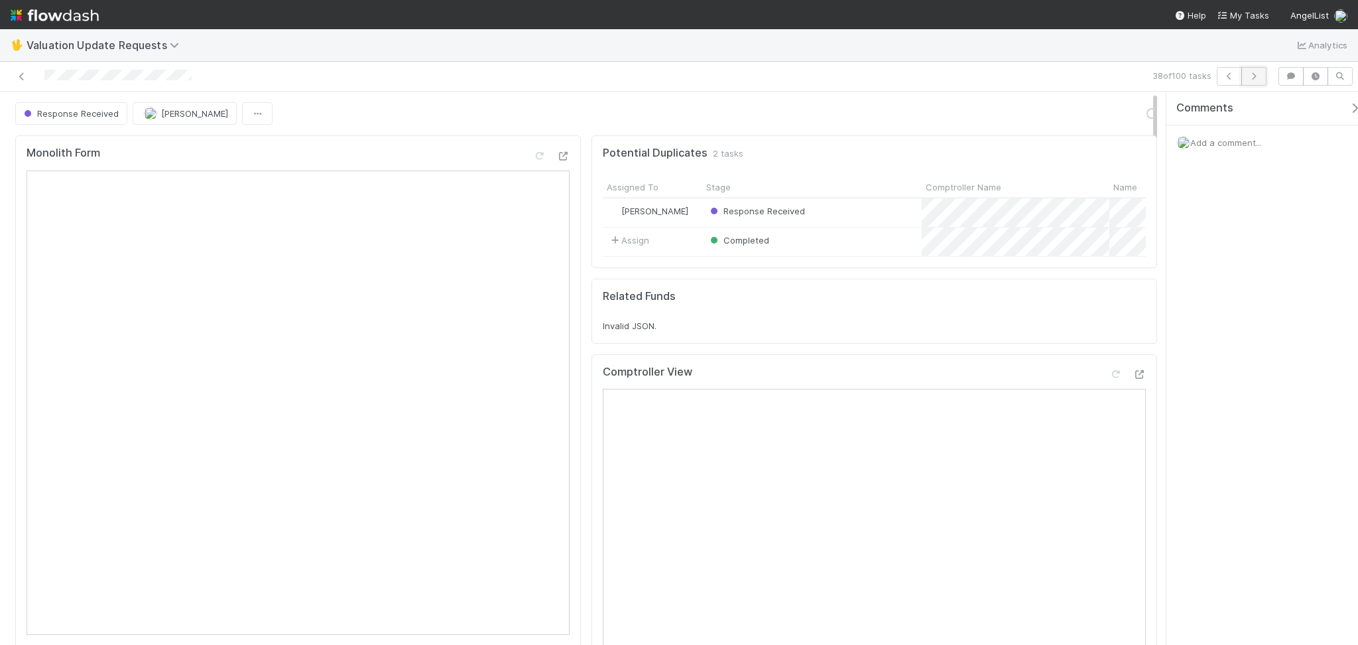
click at [1263, 78] on button "button" at bounding box center [1254, 76] width 25 height 19
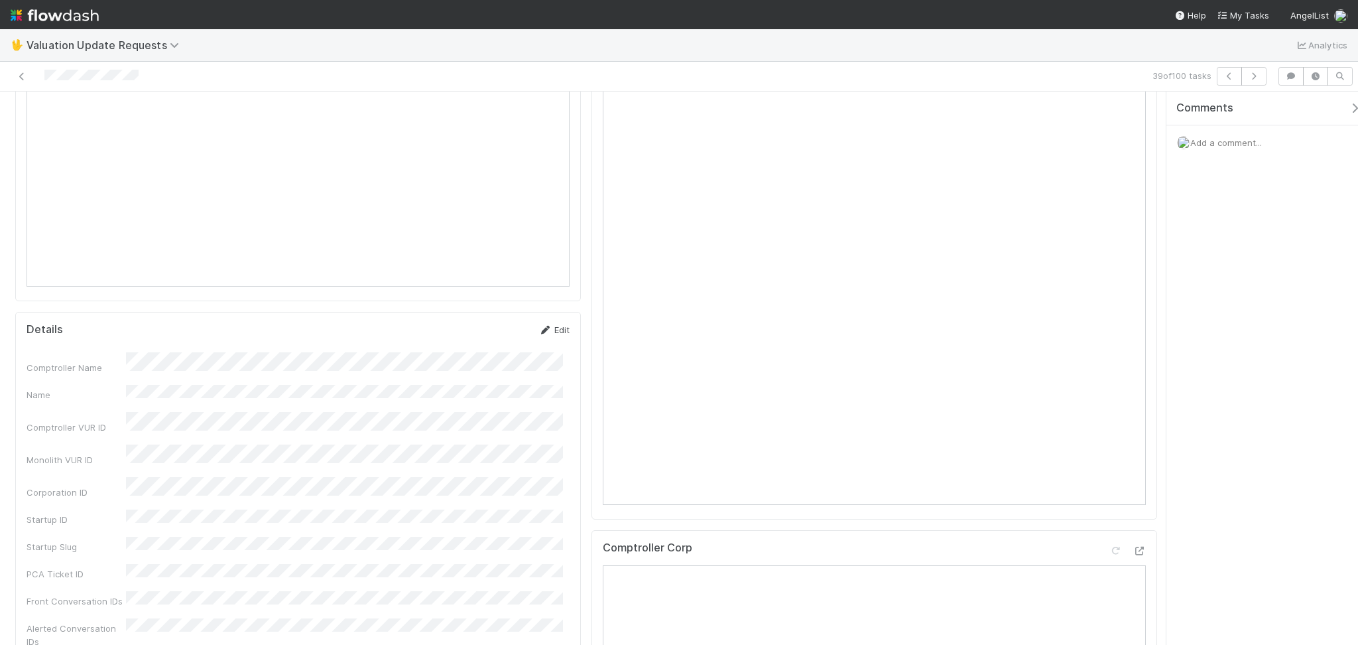
scroll to position [176, 0]
click at [1109, 202] on icon at bounding box center [1115, 198] width 13 height 9
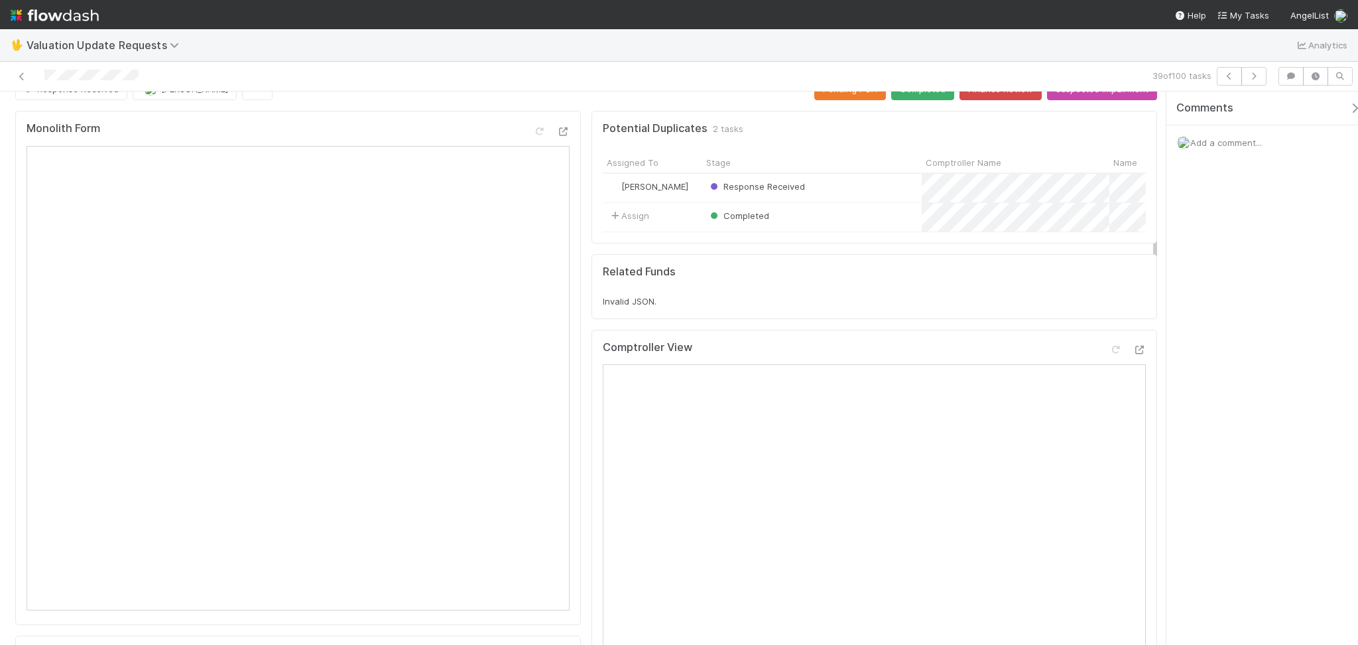
scroll to position [0, 0]
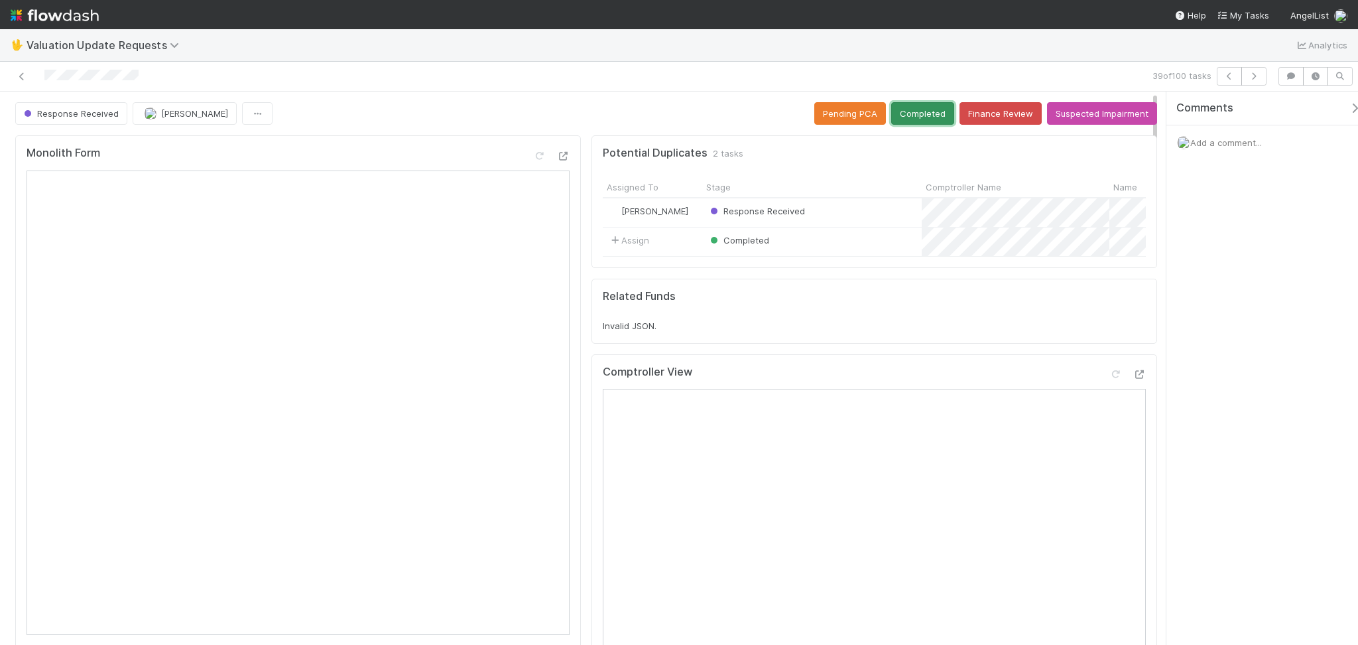
click at [915, 122] on button "Completed" at bounding box center [922, 113] width 63 height 23
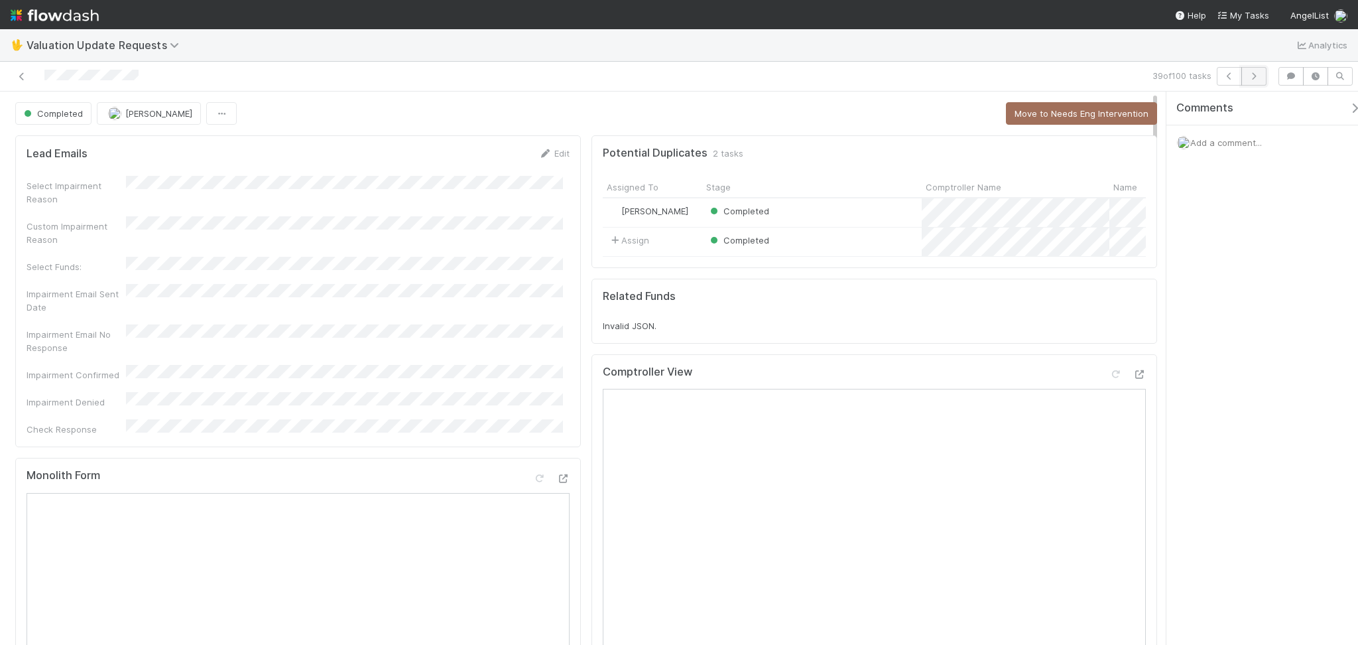
click at [1259, 80] on button "button" at bounding box center [1254, 76] width 25 height 19
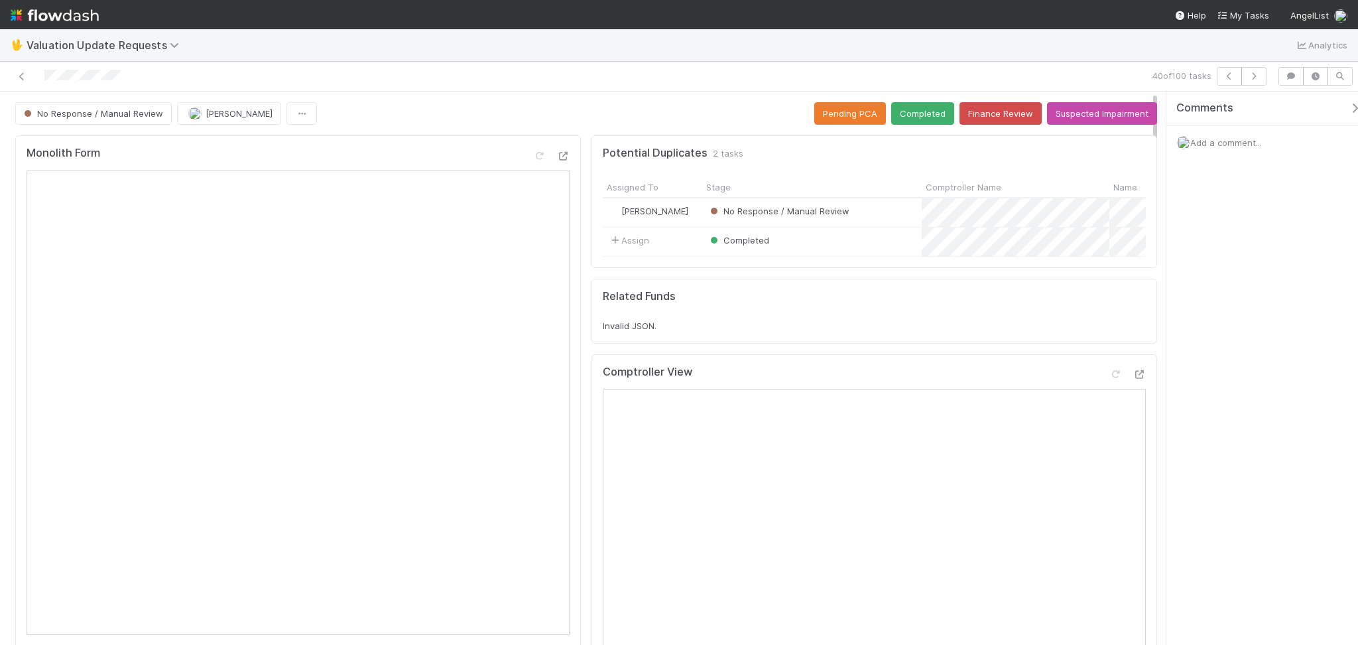
click at [1133, 379] on icon at bounding box center [1139, 374] width 13 height 9
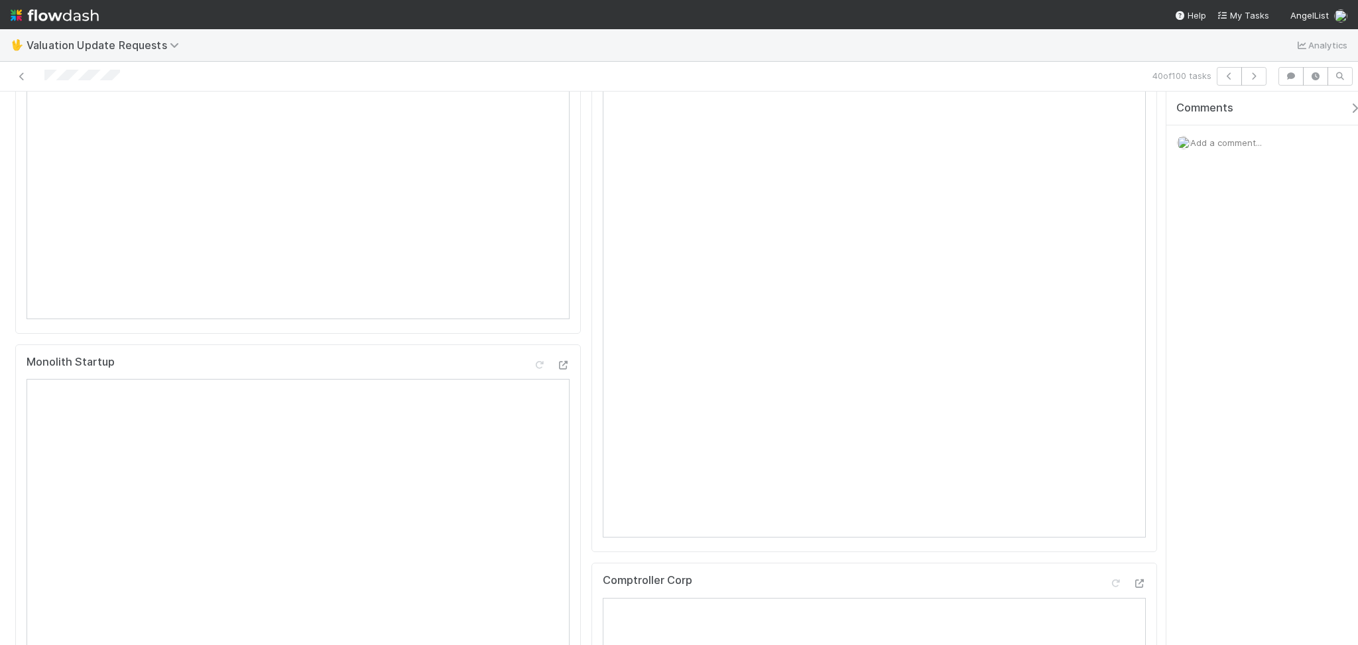
scroll to position [176, 0]
drag, startPoint x: 1104, startPoint y: 204, endPoint x: 1104, endPoint y: 212, distance: 7.3
click at [1109, 204] on div at bounding box center [1115, 197] width 13 height 13
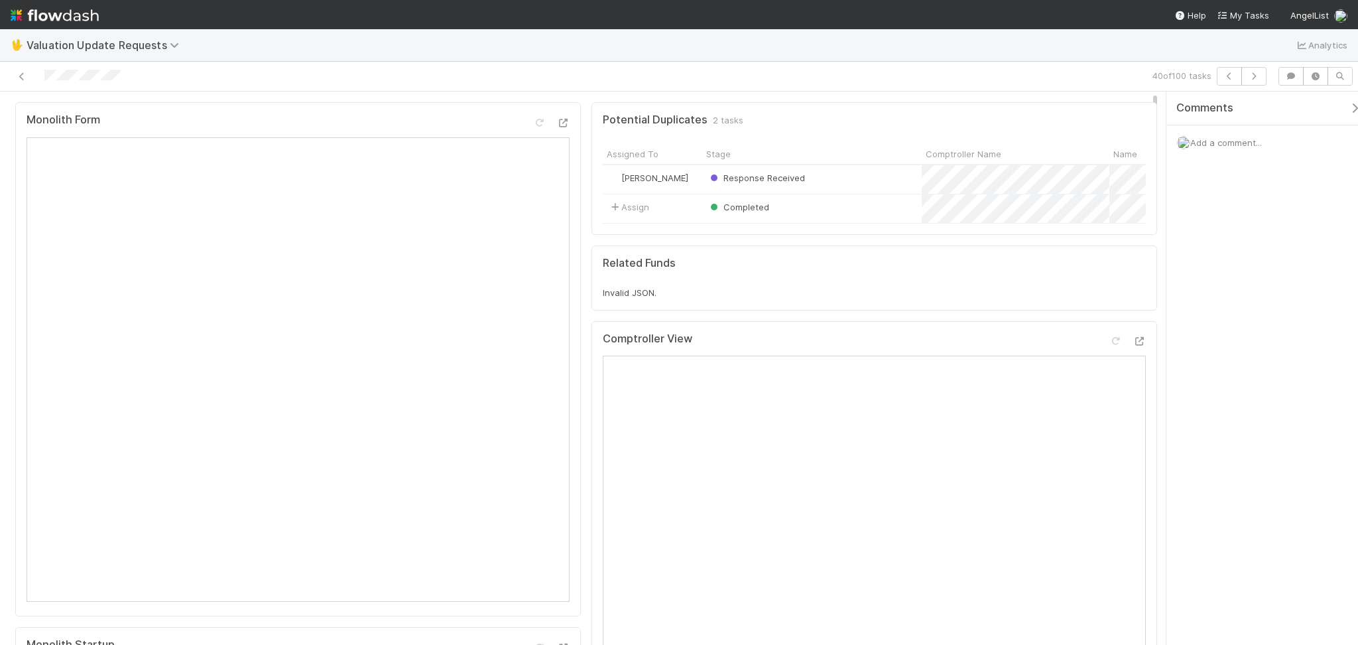
scroll to position [0, 0]
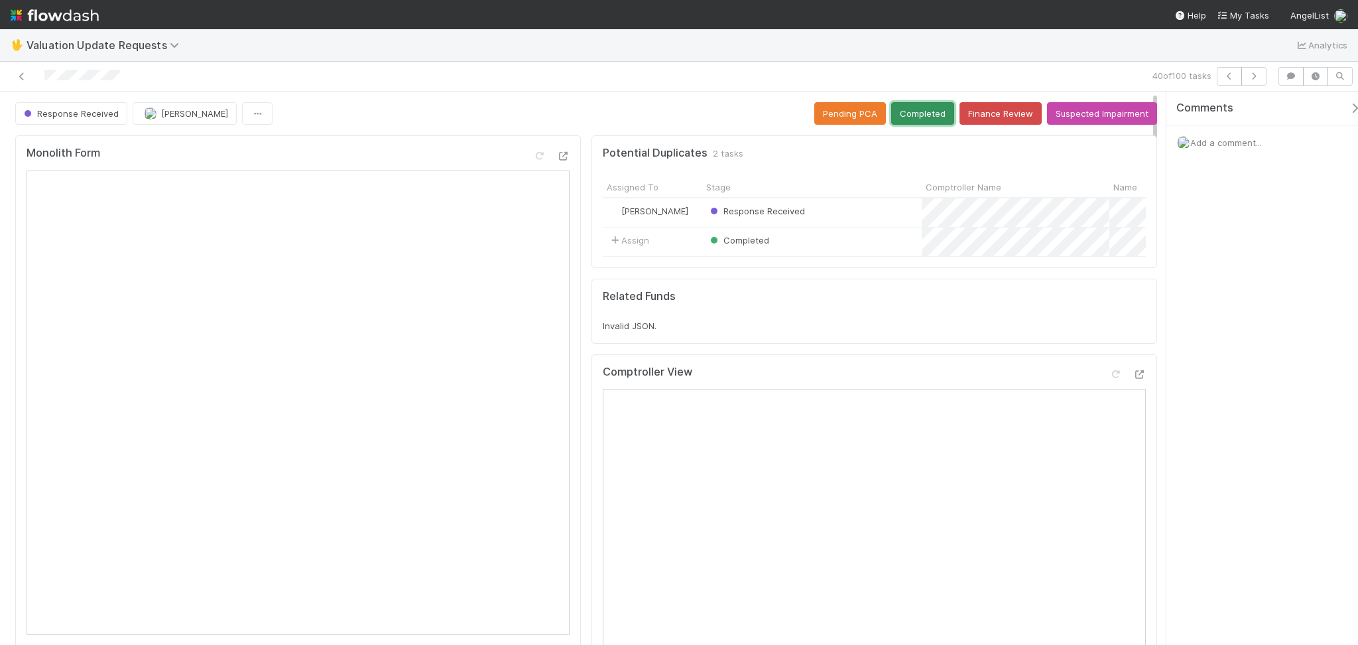
click at [915, 103] on button "Completed" at bounding box center [922, 113] width 63 height 23
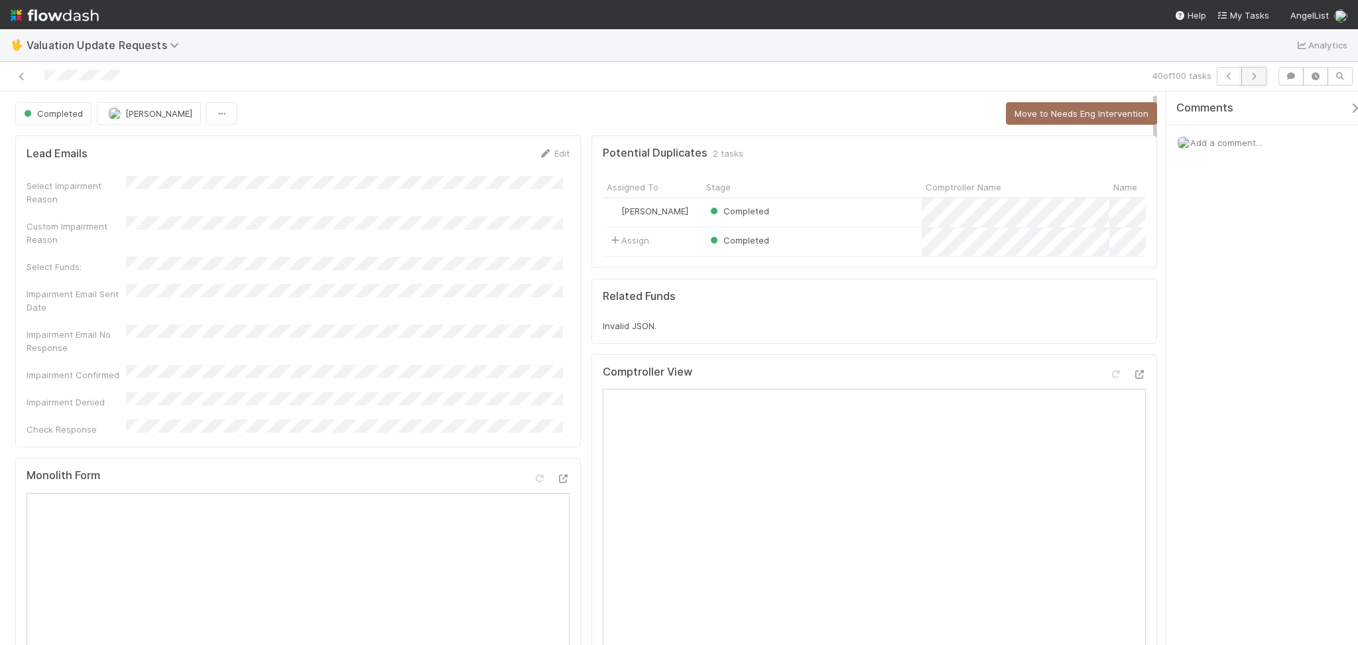
click at [1257, 78] on icon "button" at bounding box center [1253, 76] width 13 height 8
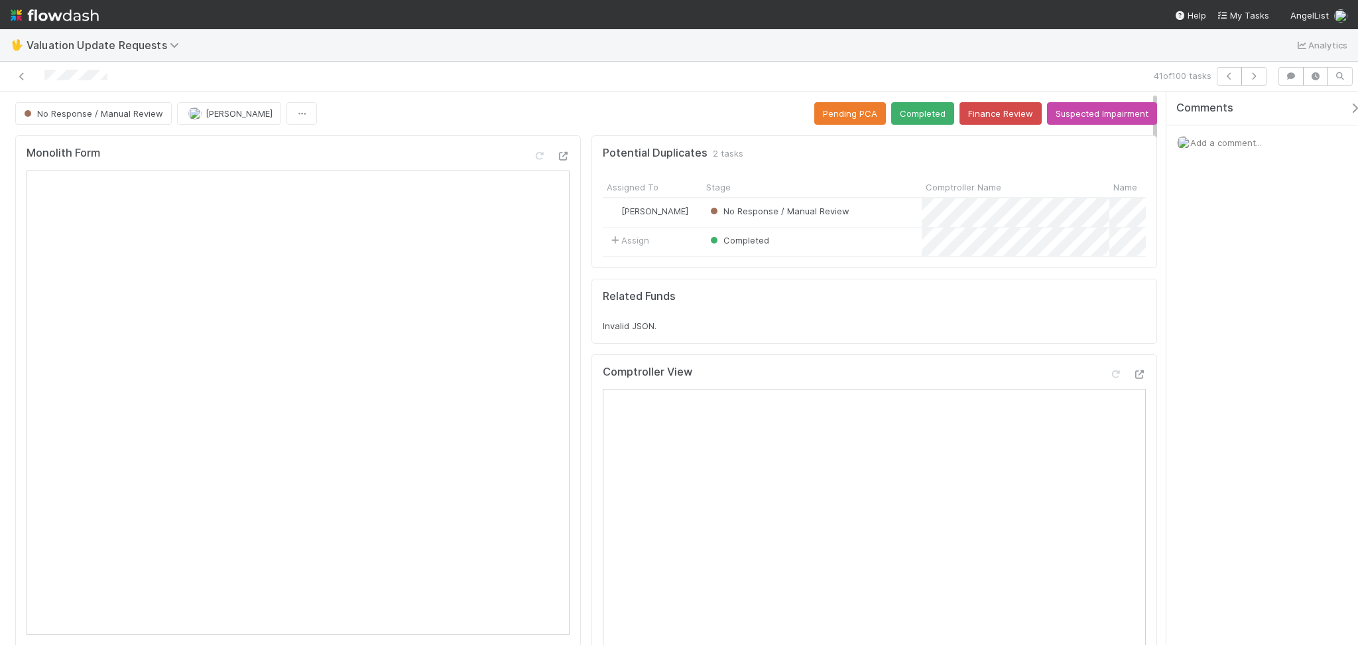
click at [414, 48] on div "🖖 Valuation Update Requests Analytics" at bounding box center [679, 45] width 1358 height 32
click at [1109, 379] on icon at bounding box center [1115, 374] width 13 height 9
click at [906, 111] on button "Completed" at bounding box center [922, 113] width 63 height 23
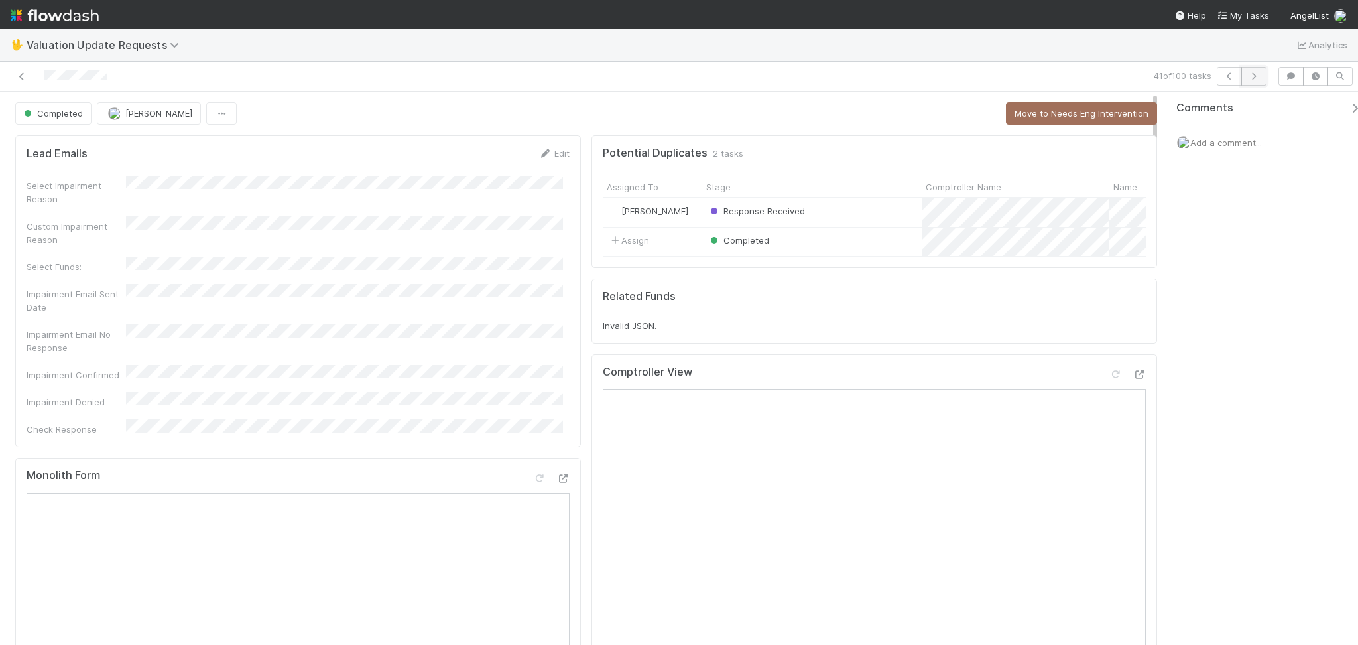
click at [1259, 74] on icon "button" at bounding box center [1253, 76] width 13 height 8
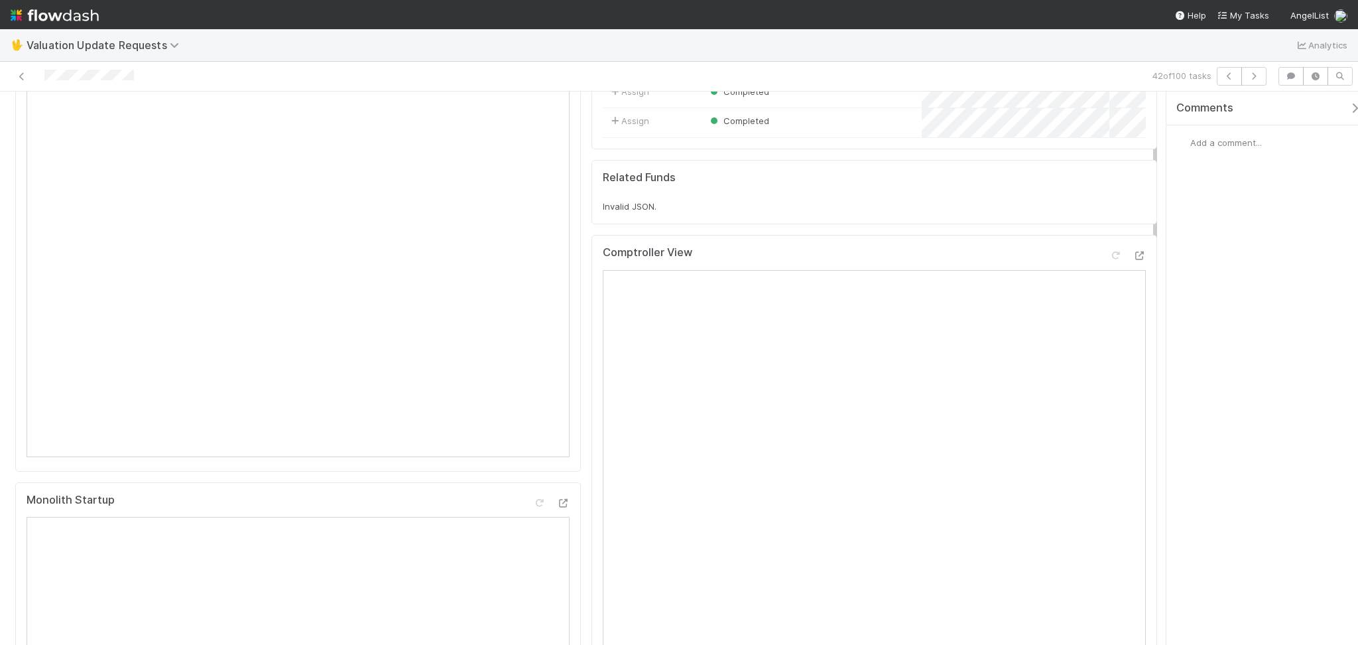
scroll to position [88, 0]
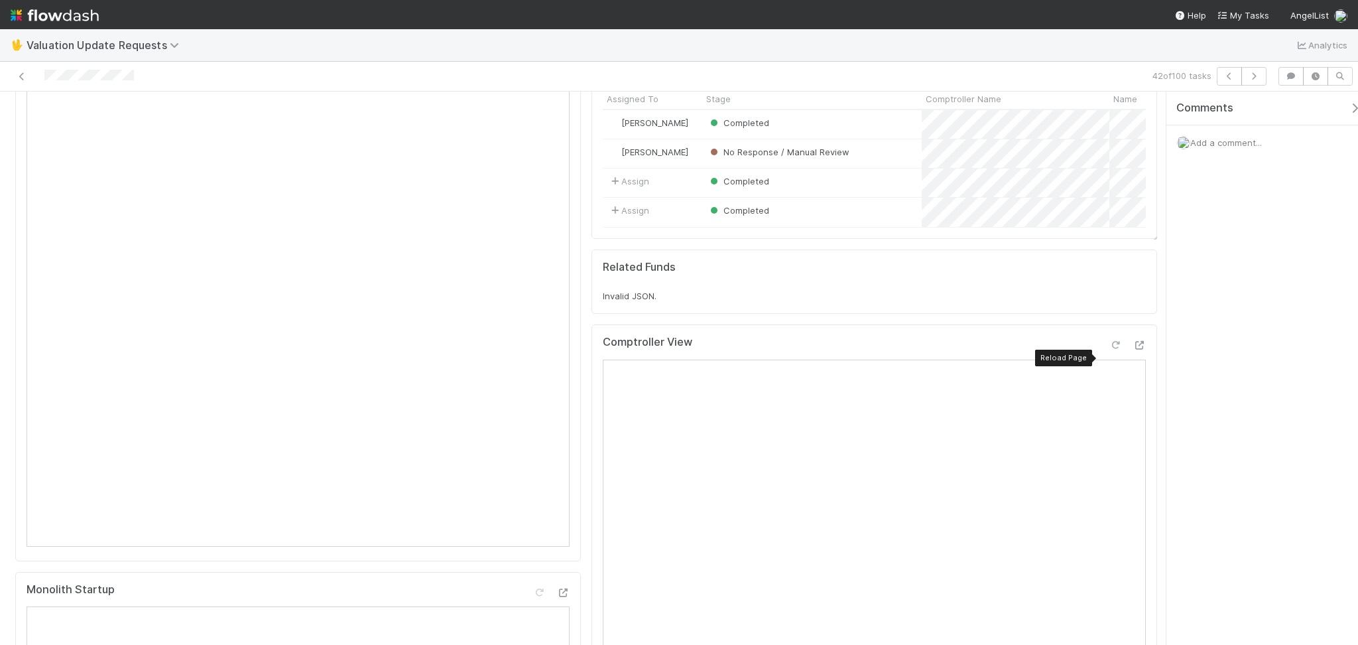
click at [1109, 350] on icon at bounding box center [1115, 345] width 13 height 9
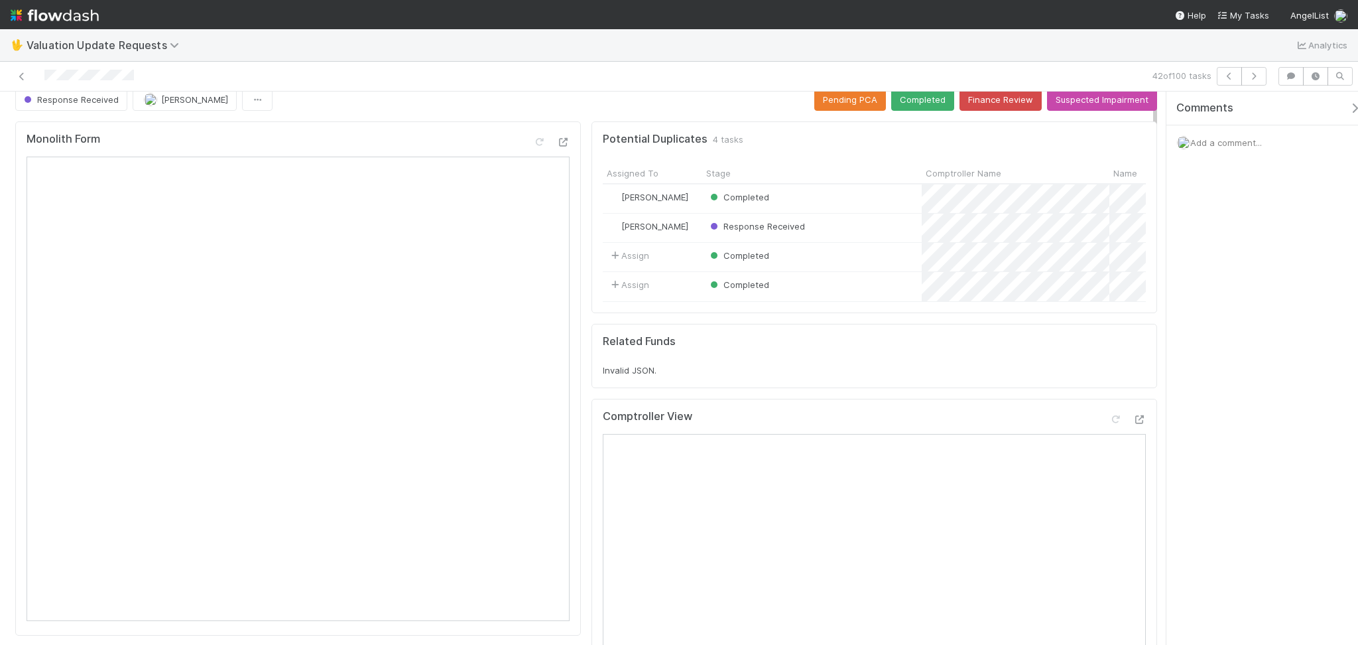
scroll to position [0, 0]
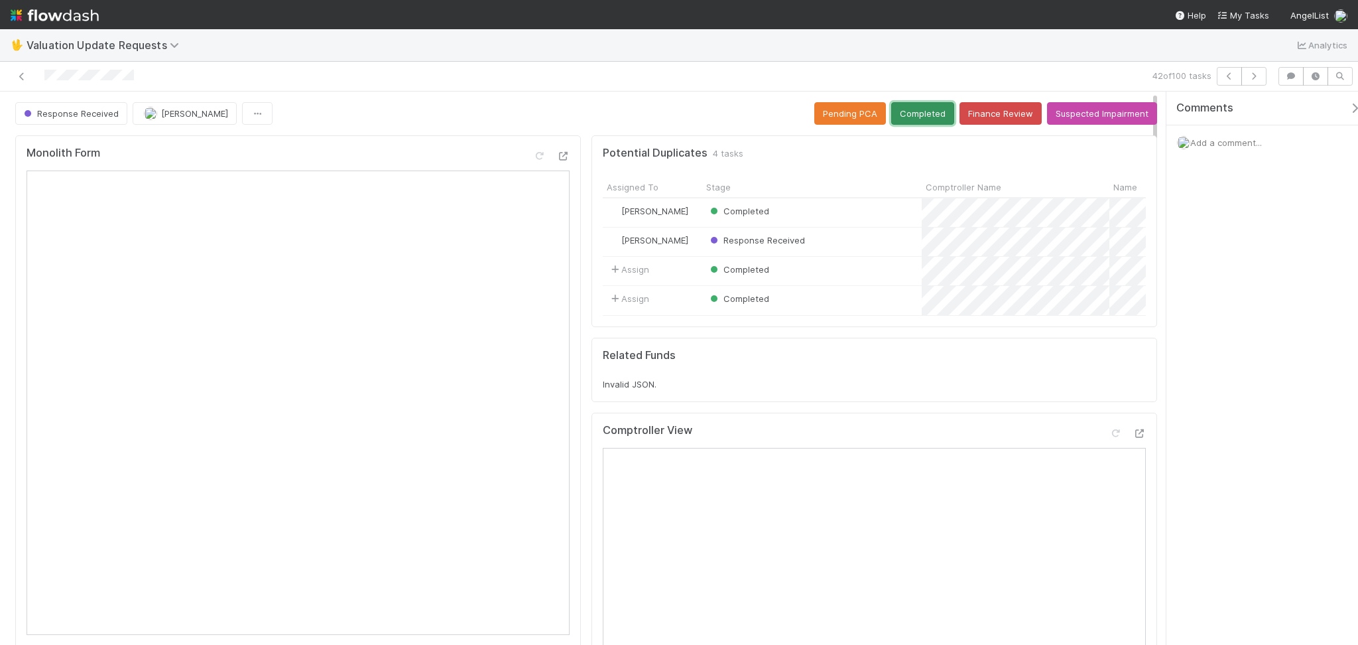
click at [915, 113] on button "Completed" at bounding box center [922, 113] width 63 height 23
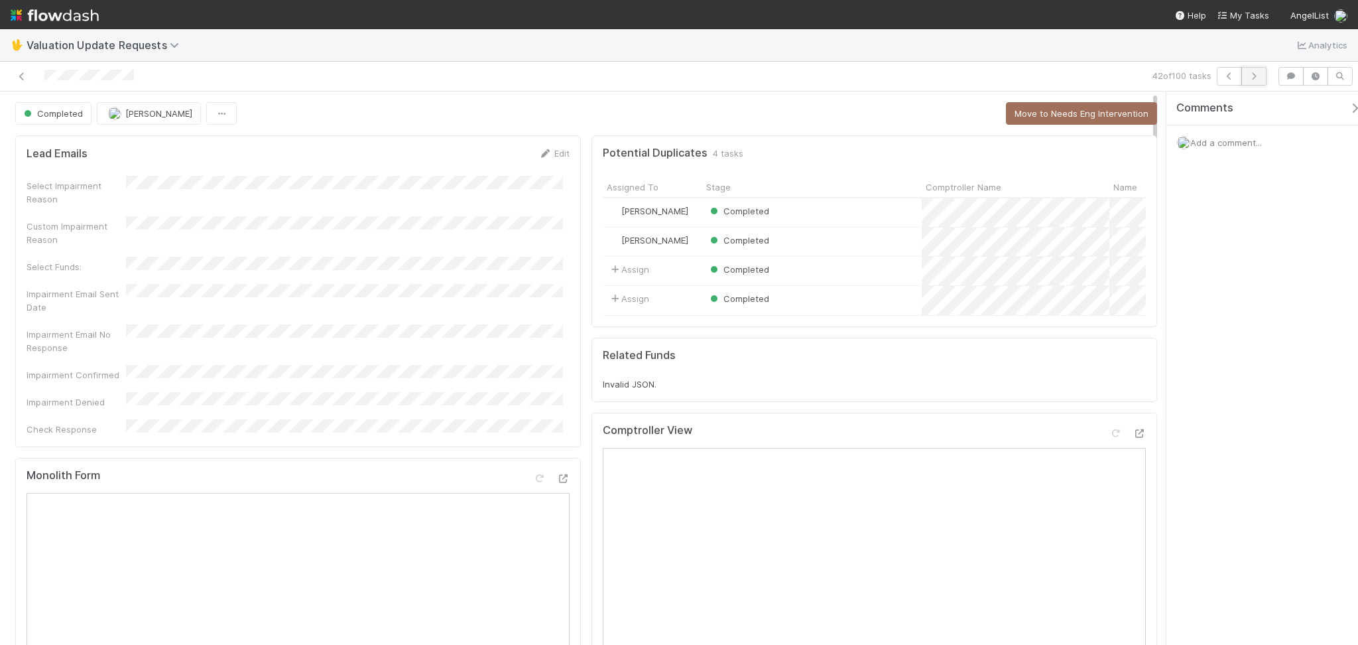
click at [1255, 72] on icon "button" at bounding box center [1253, 76] width 13 height 8
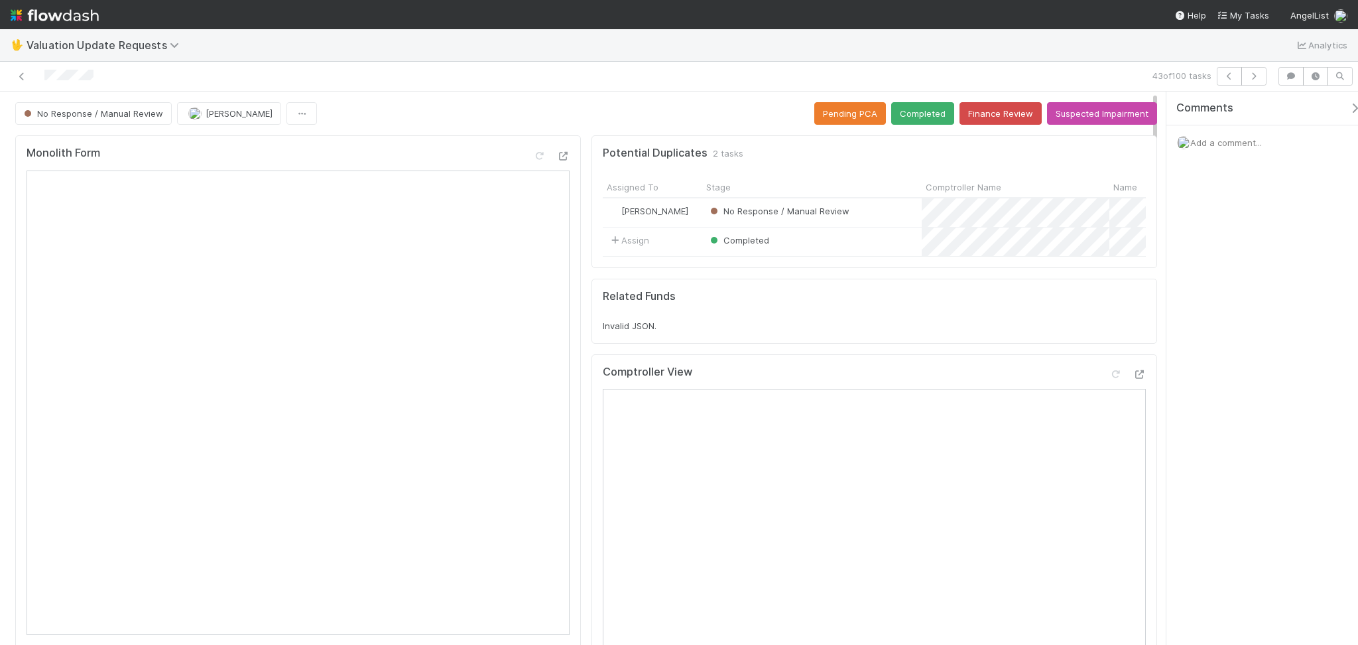
click at [401, 65] on div "43 of 100 tasks" at bounding box center [679, 77] width 1358 height 30
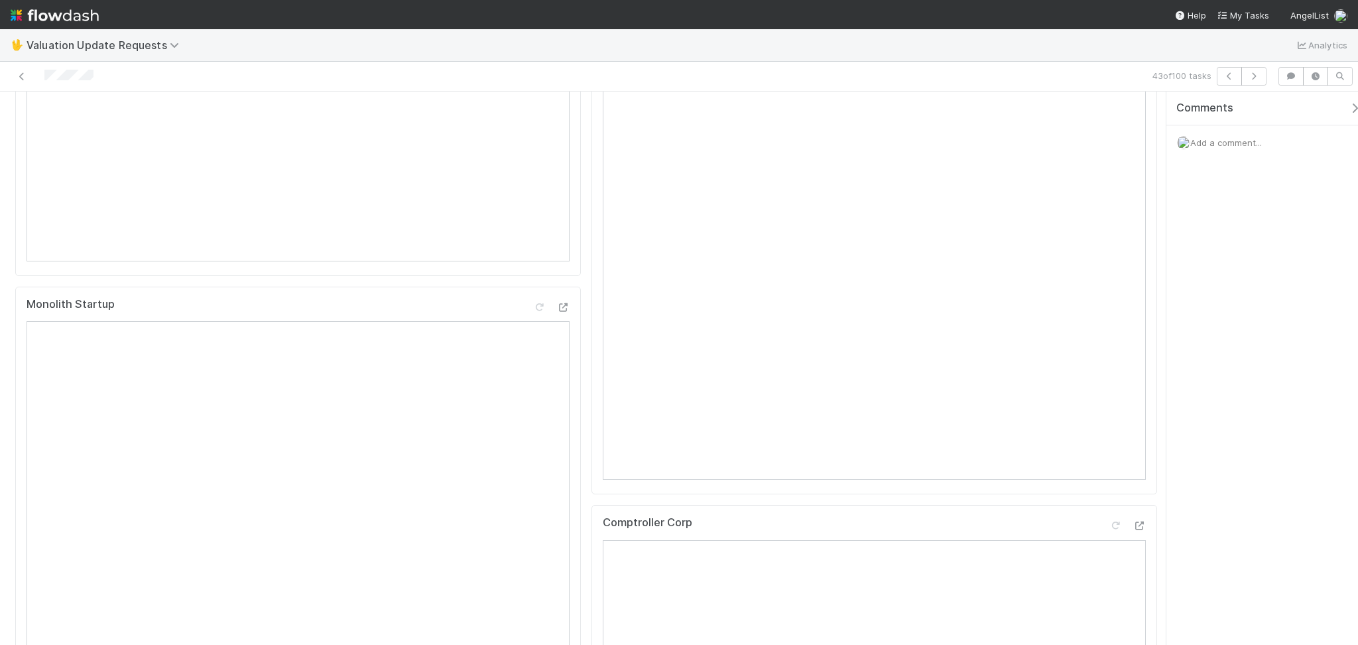
scroll to position [265, 0]
click at [1109, 115] on div at bounding box center [1115, 108] width 13 height 13
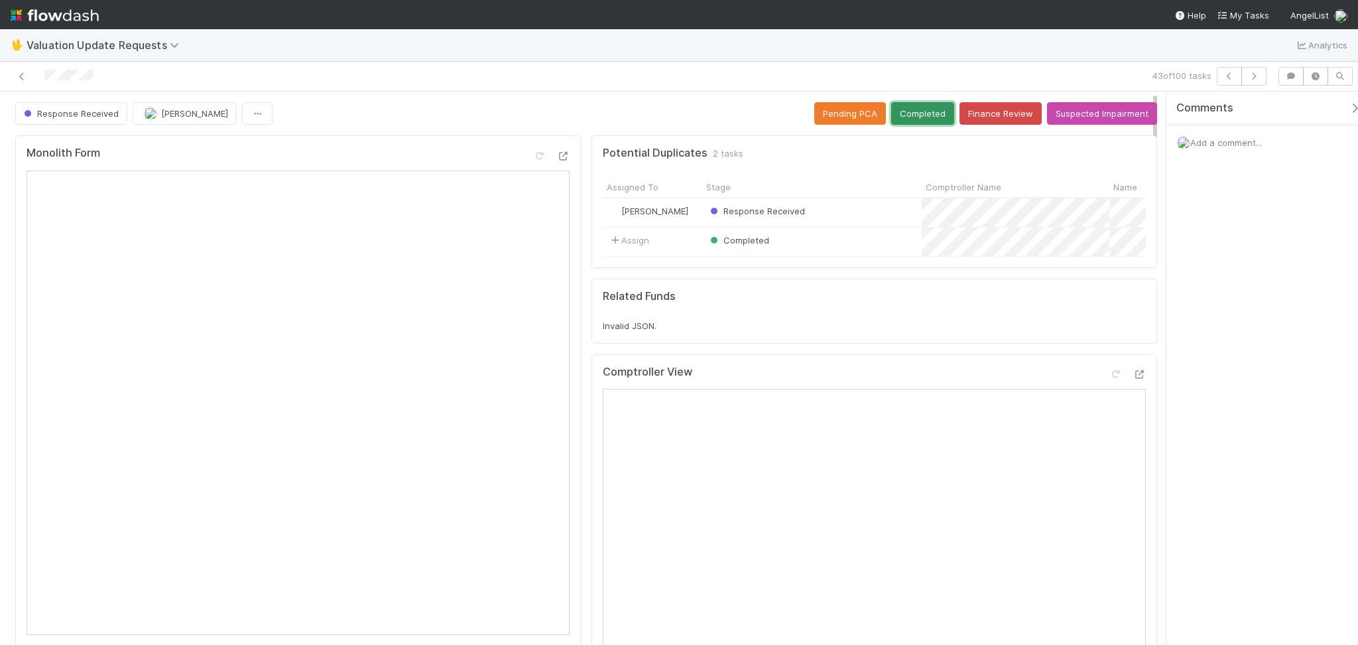
click at [899, 110] on button "Completed" at bounding box center [922, 113] width 63 height 23
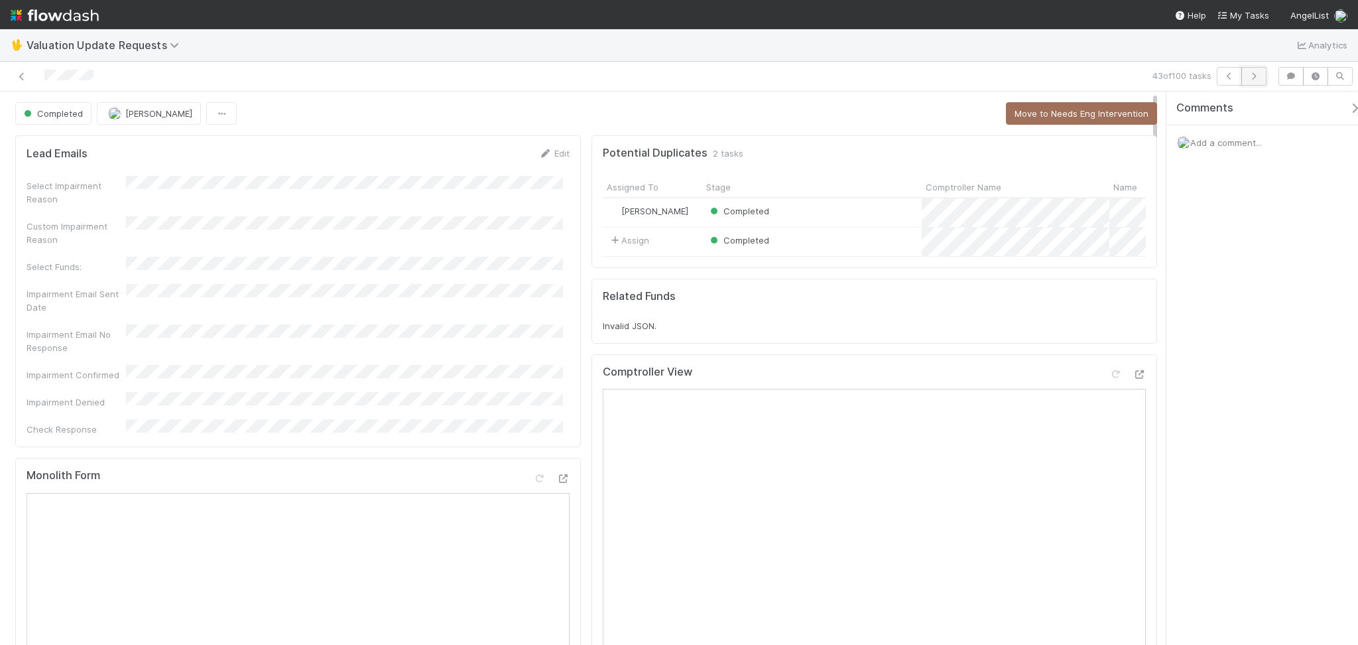
click at [1250, 72] on icon "button" at bounding box center [1253, 76] width 13 height 8
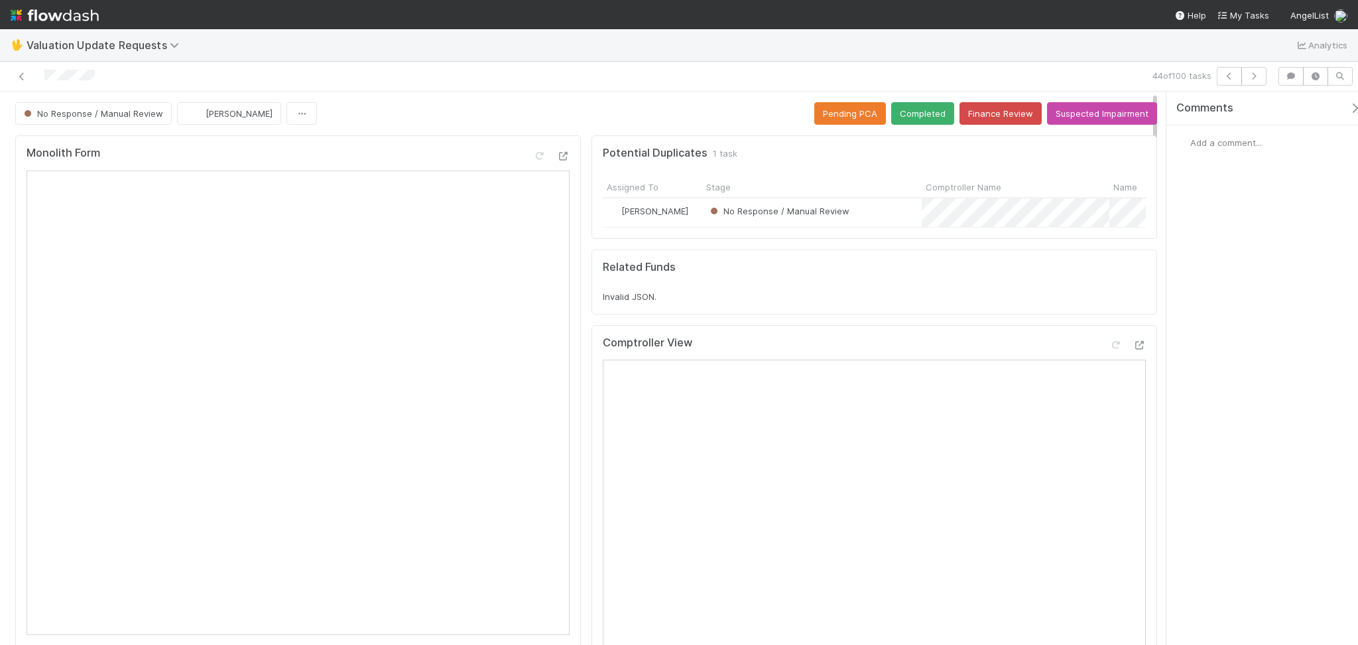
click at [468, 83] on div at bounding box center [323, 76] width 636 height 19
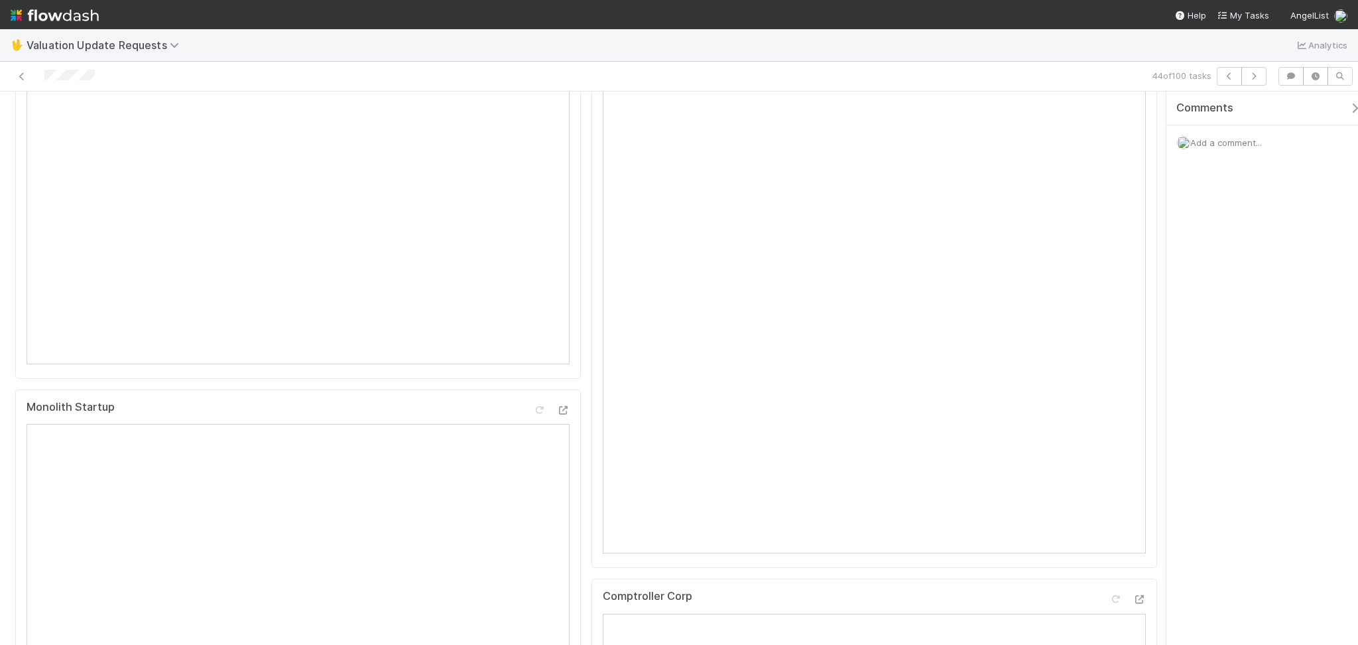
scroll to position [88, 0]
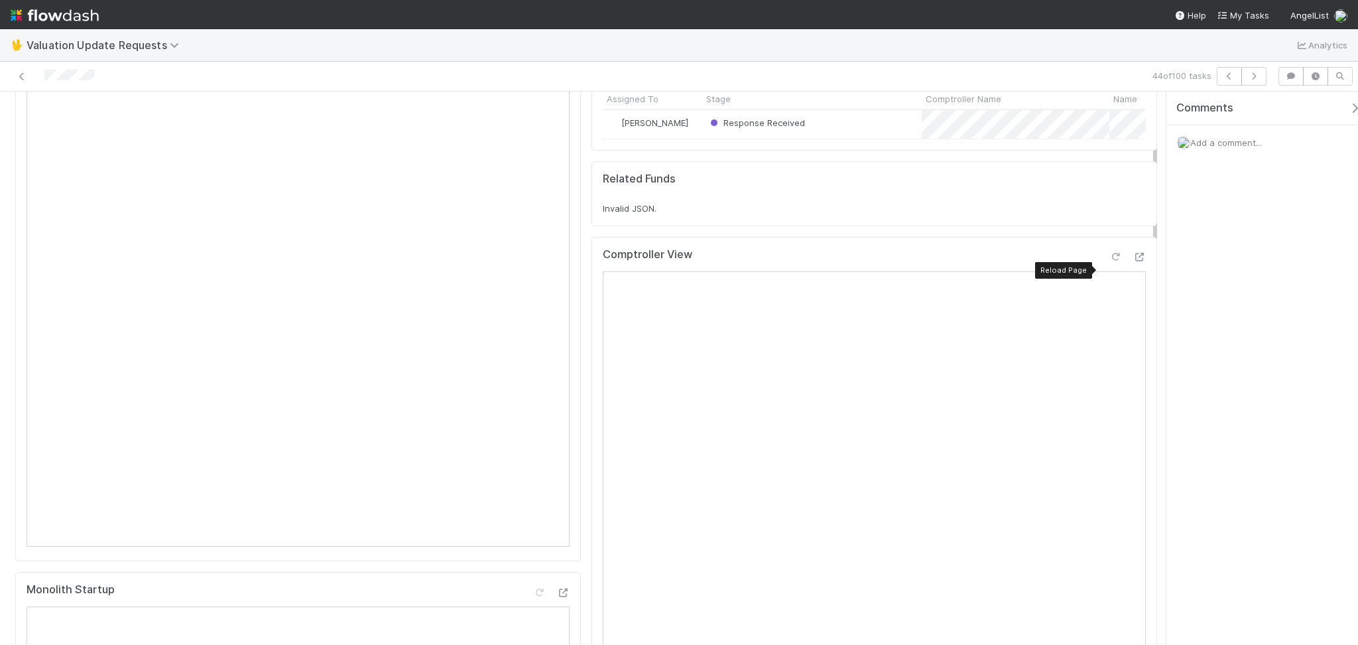
click at [1109, 261] on icon at bounding box center [1115, 257] width 13 height 9
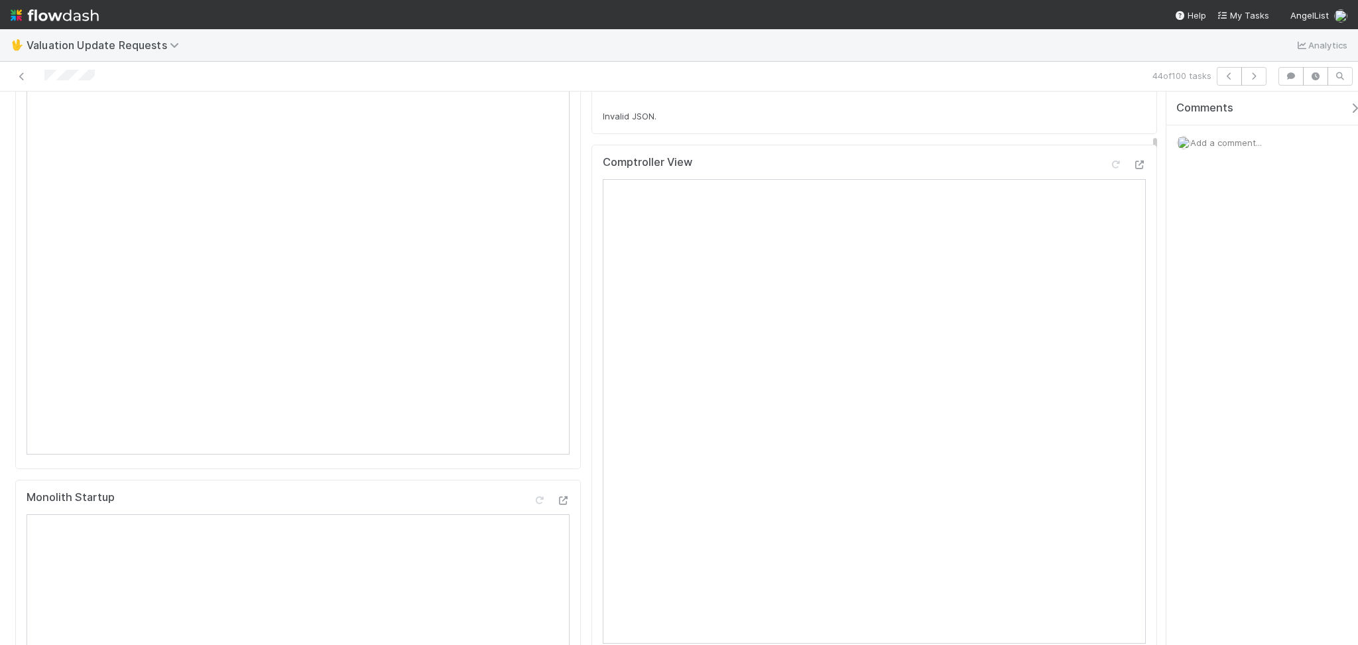
scroll to position [0, 0]
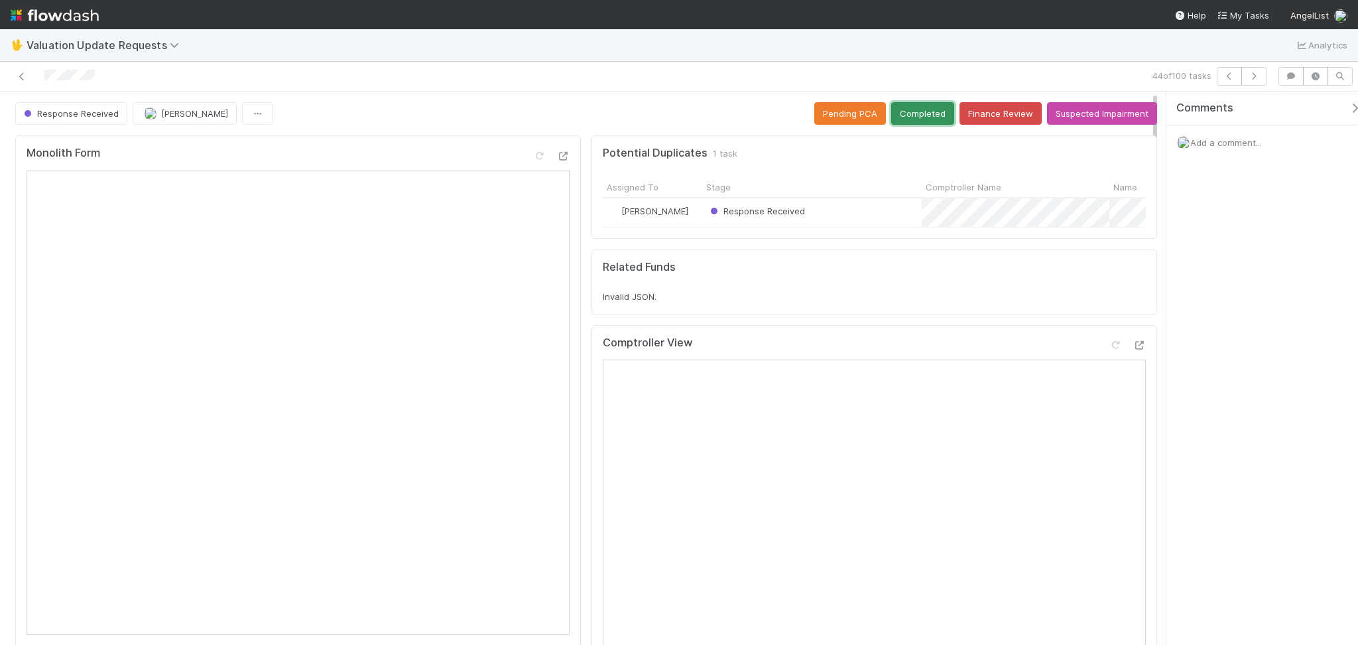
click at [925, 109] on button "Completed" at bounding box center [922, 113] width 63 height 23
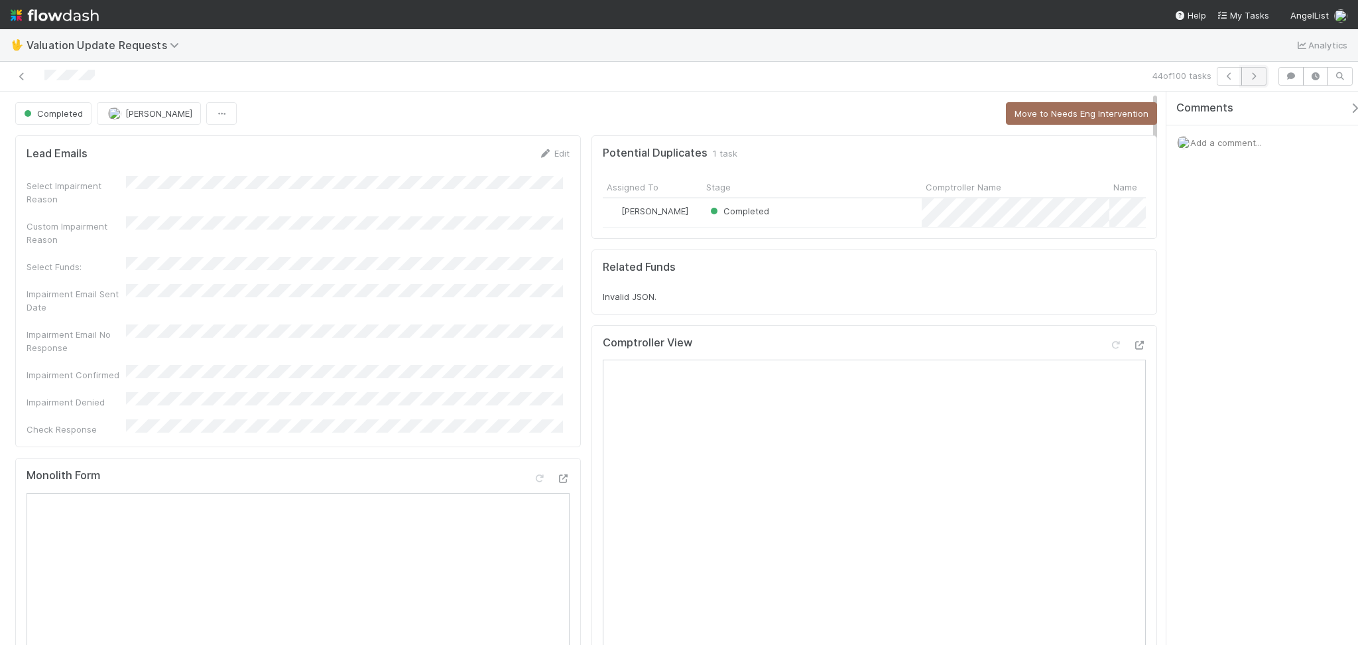
click at [1256, 78] on icon "button" at bounding box center [1253, 76] width 13 height 8
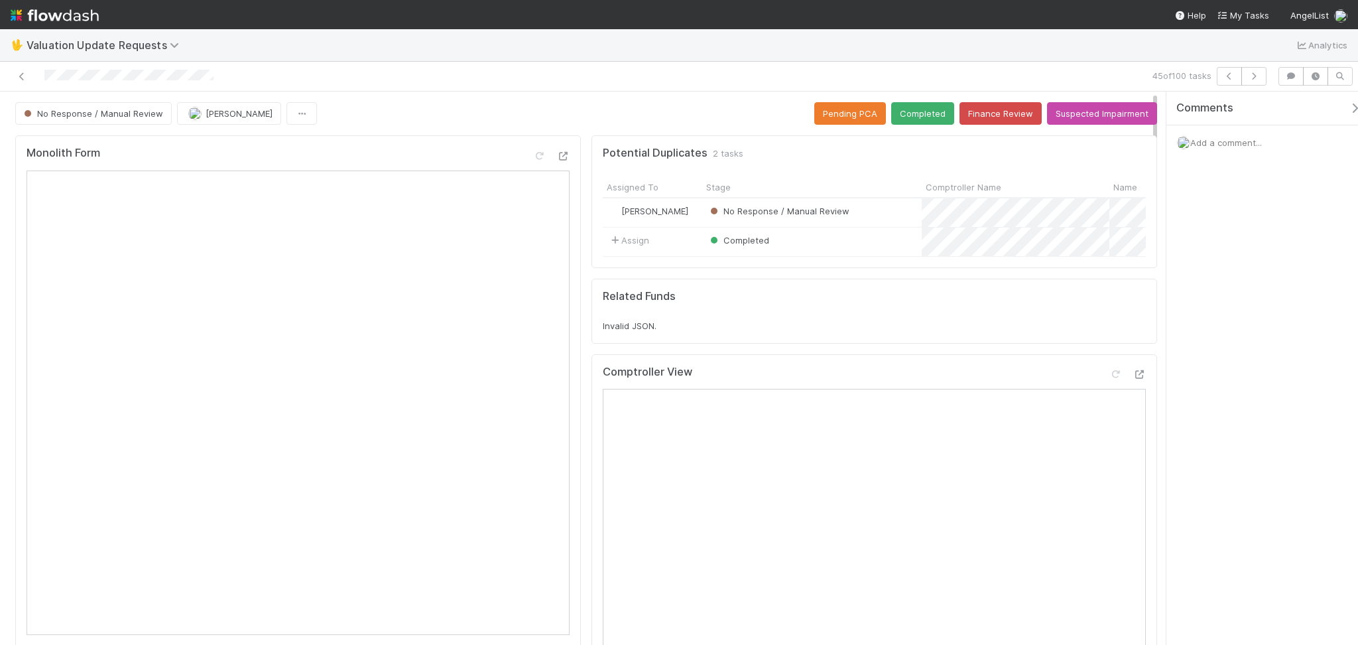
click at [1255, 269] on div "Comments Add a comment..." at bounding box center [1263, 368] width 192 height 553
click at [24, 79] on icon at bounding box center [21, 76] width 13 height 9
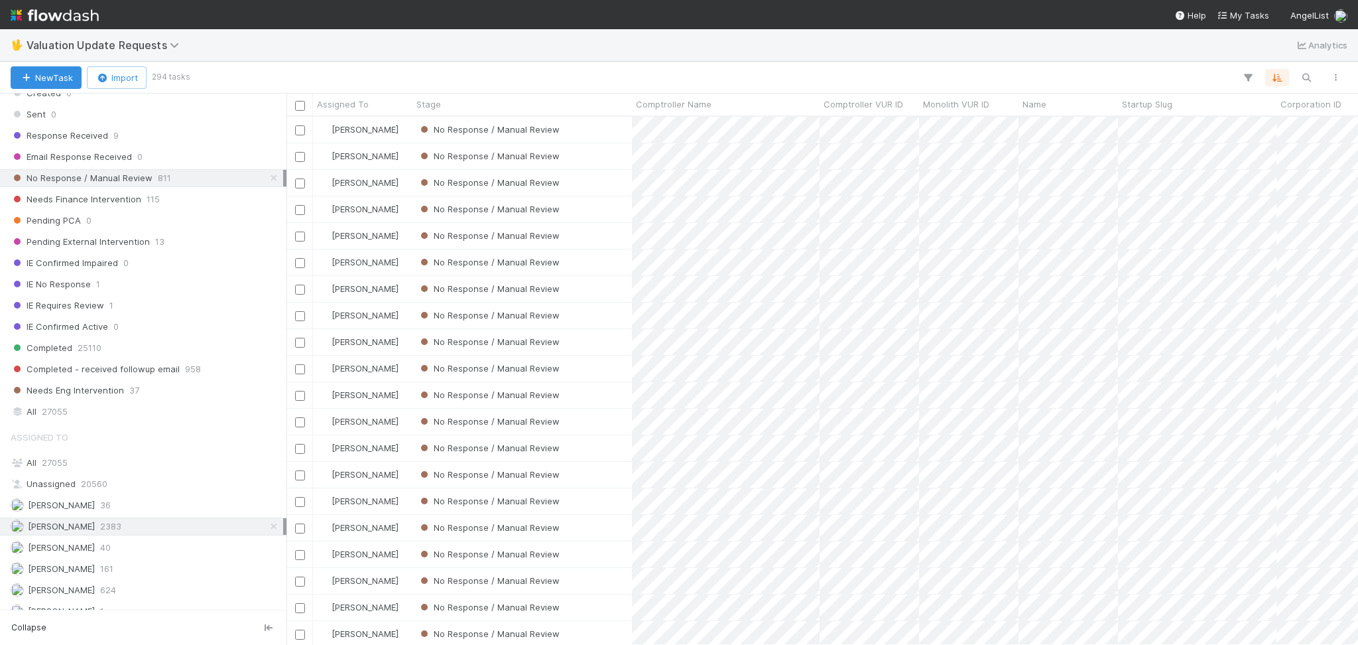
scroll to position [280, 0]
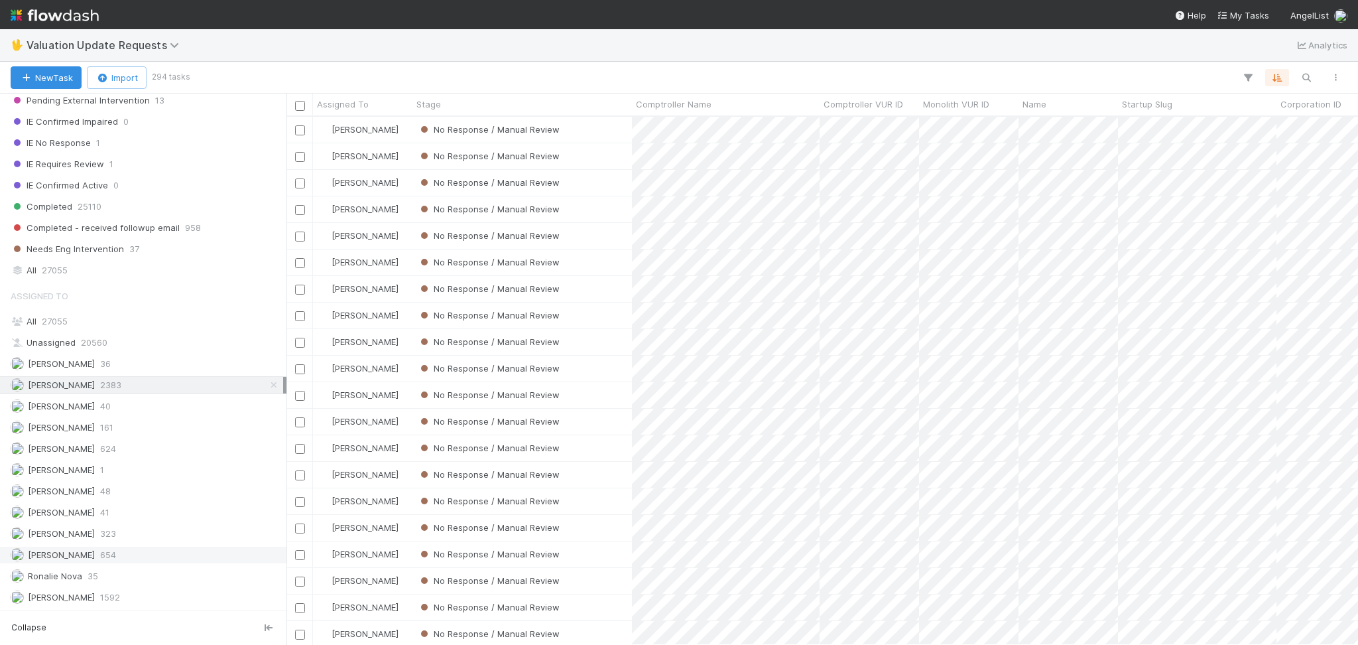
click at [121, 552] on div "Michael Capilitan 654" at bounding box center [147, 554] width 273 height 17
click at [126, 385] on div "[PERSON_NAME] 2383" at bounding box center [147, 385] width 273 height 17
click at [149, 448] on div "[PERSON_NAME] 624" at bounding box center [147, 448] width 273 height 17
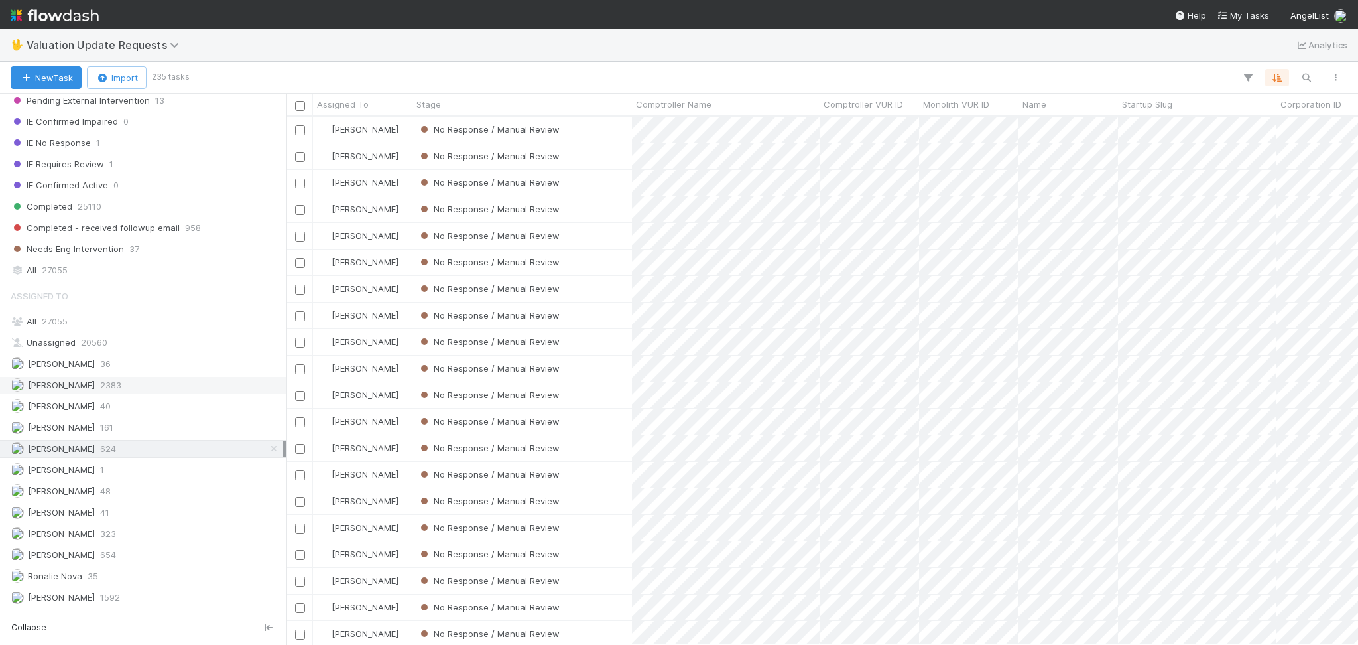
scroll to position [514, 1058]
click at [145, 385] on div "[PERSON_NAME] 2383" at bounding box center [147, 385] width 273 height 17
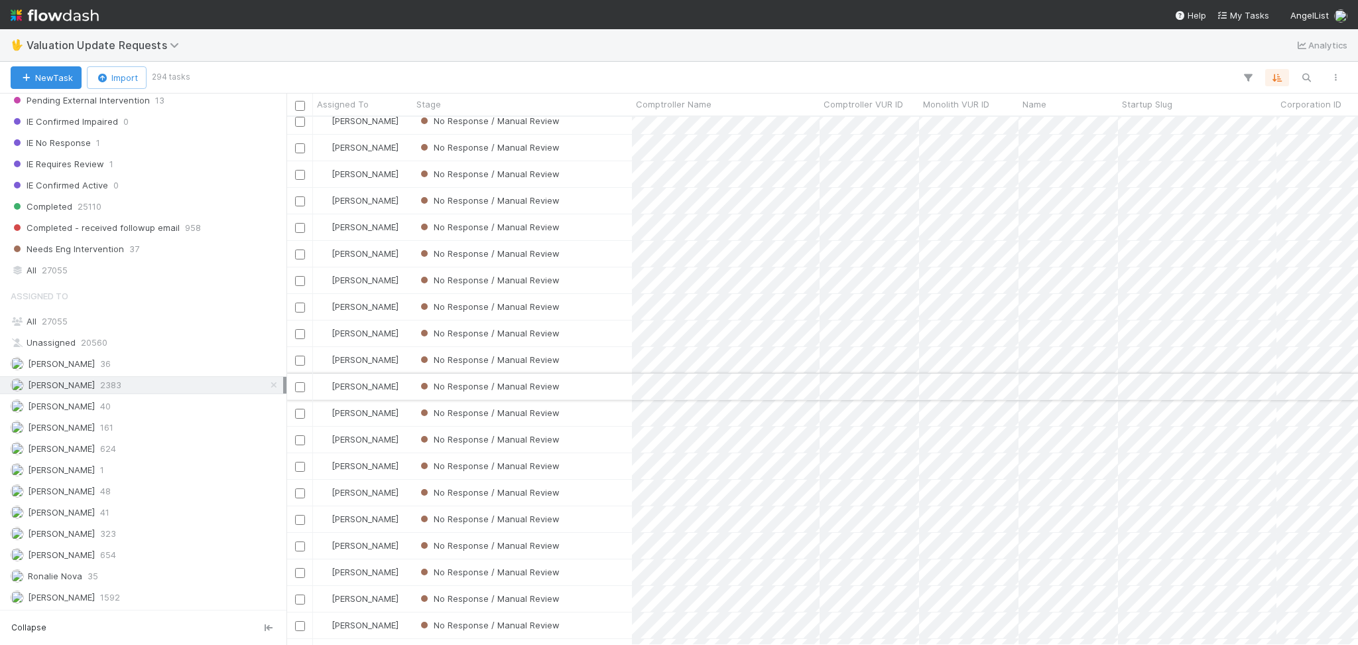
click at [604, 397] on div "No Response / Manual Review" at bounding box center [523, 386] width 220 height 26
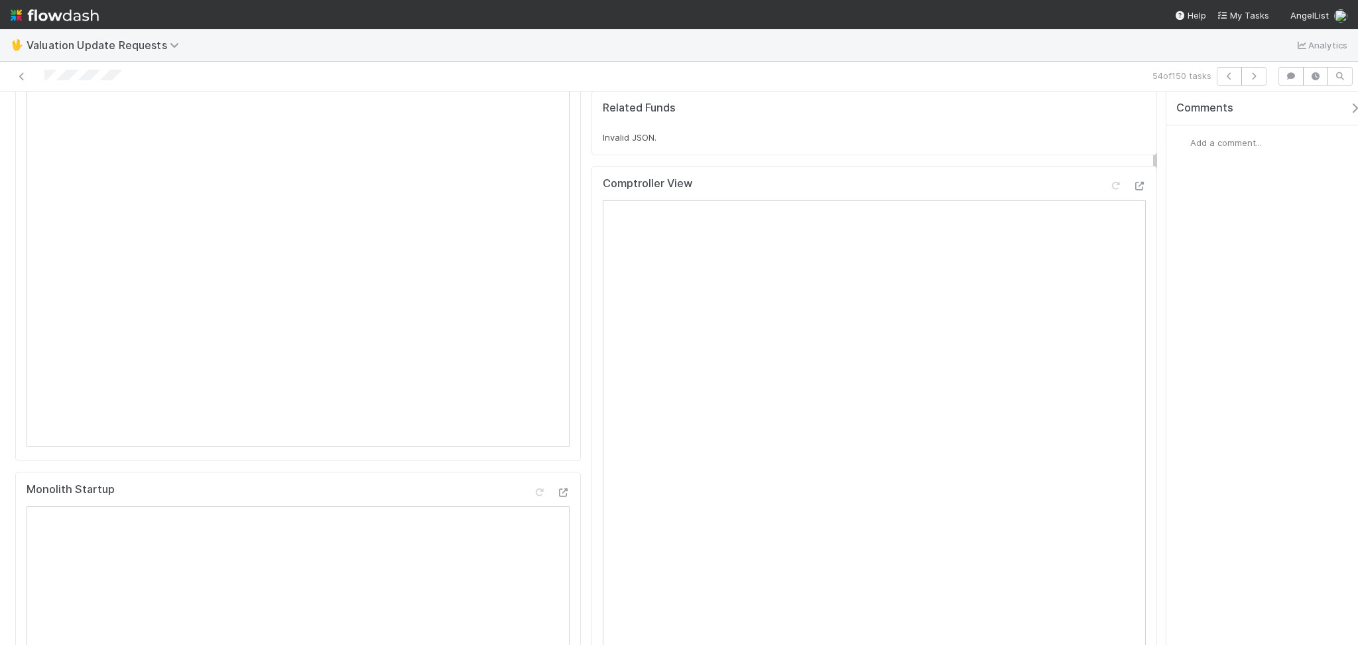
scroll to position [88, 0]
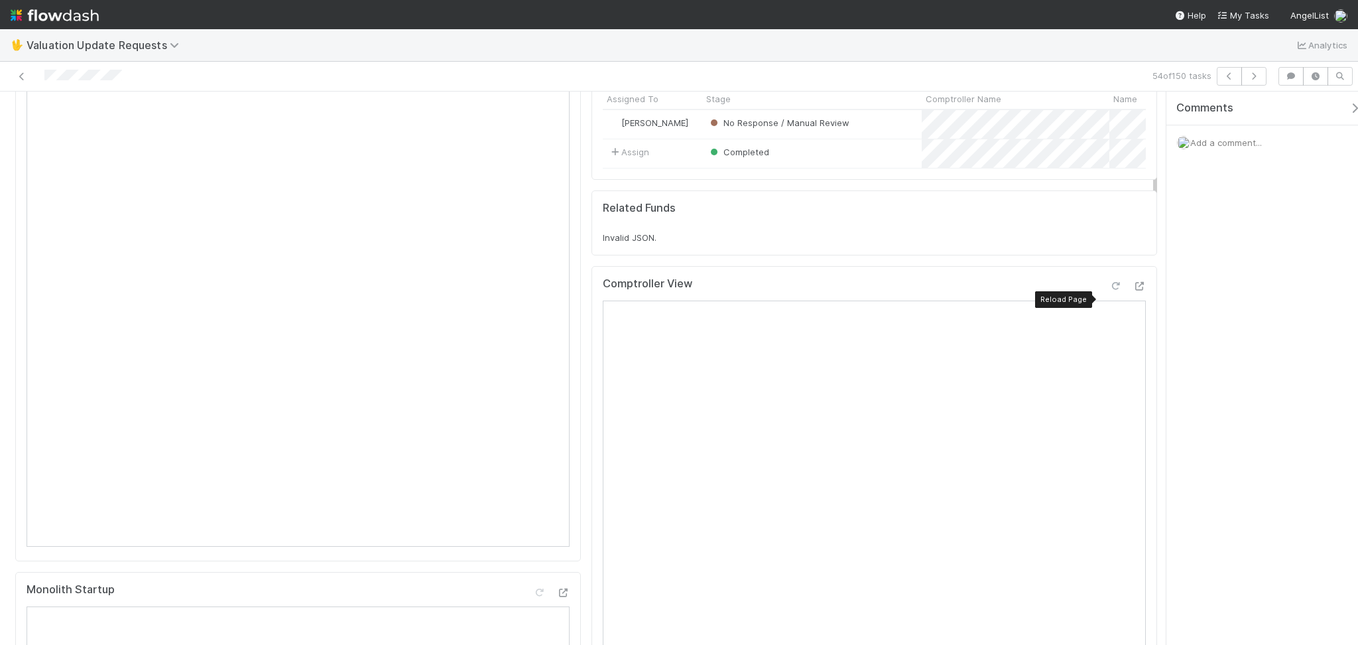
click at [1109, 290] on icon at bounding box center [1115, 286] width 13 height 9
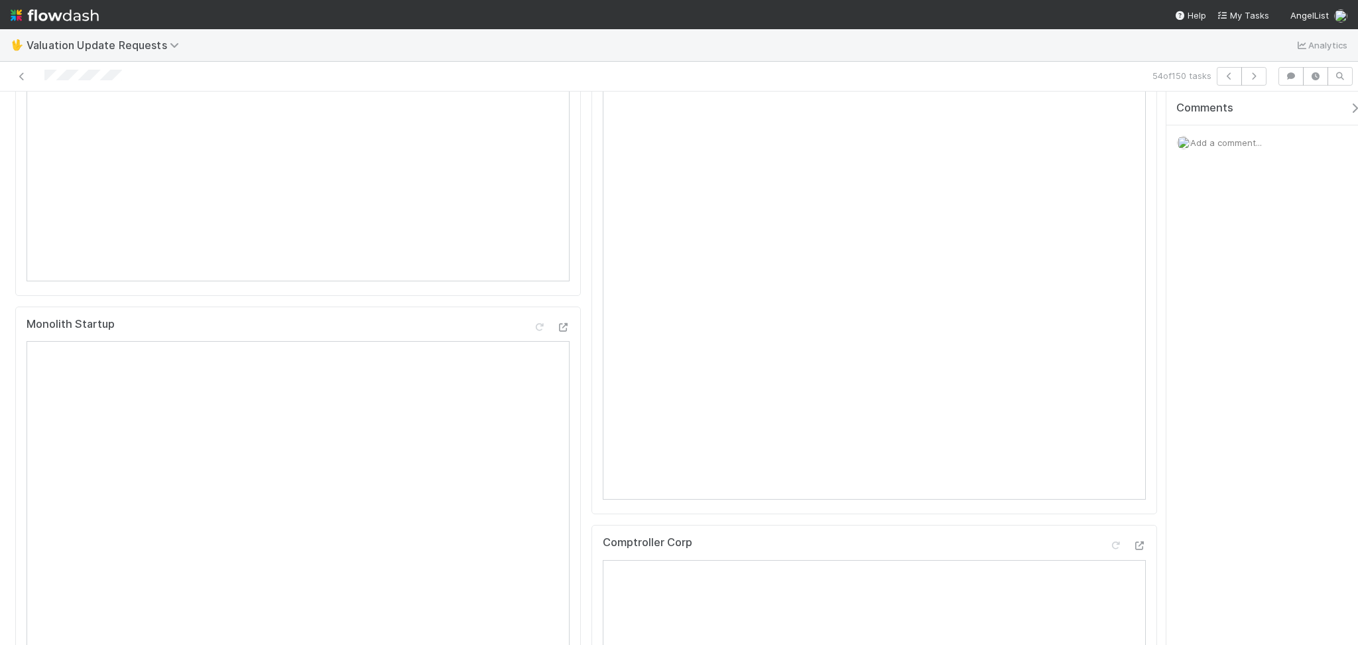
scroll to position [0, 0]
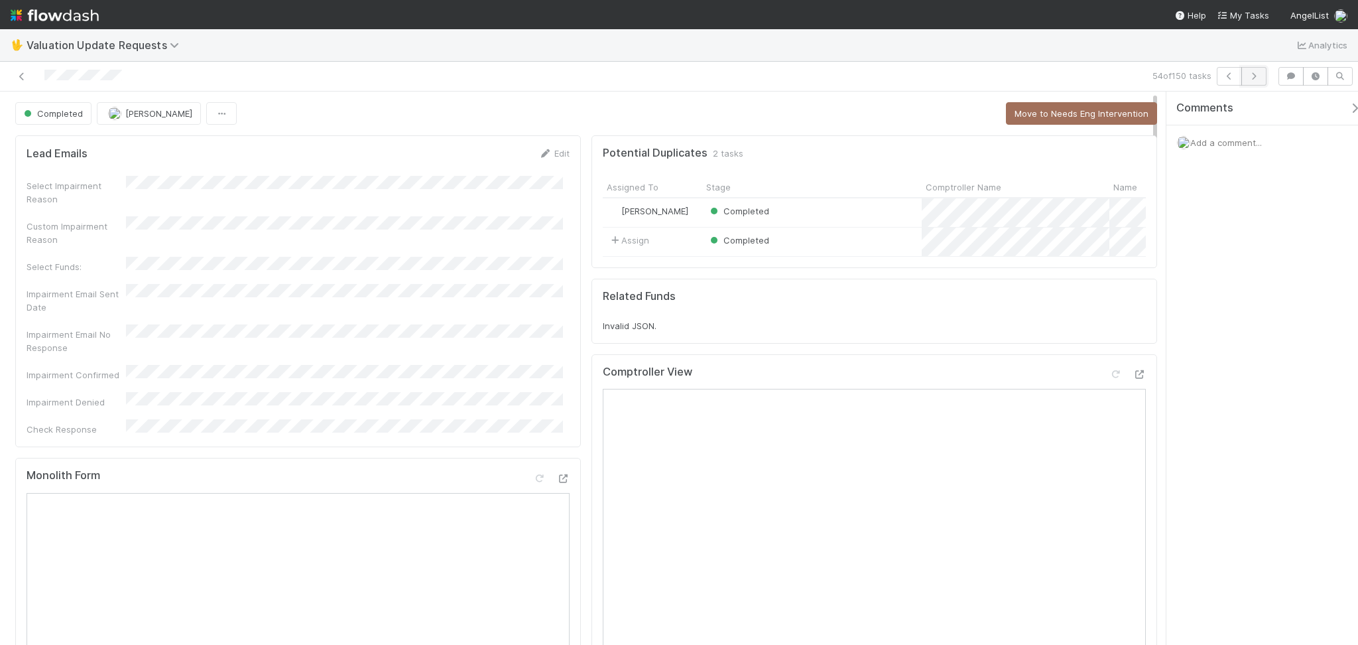
click at [1252, 72] on icon "button" at bounding box center [1253, 76] width 13 height 8
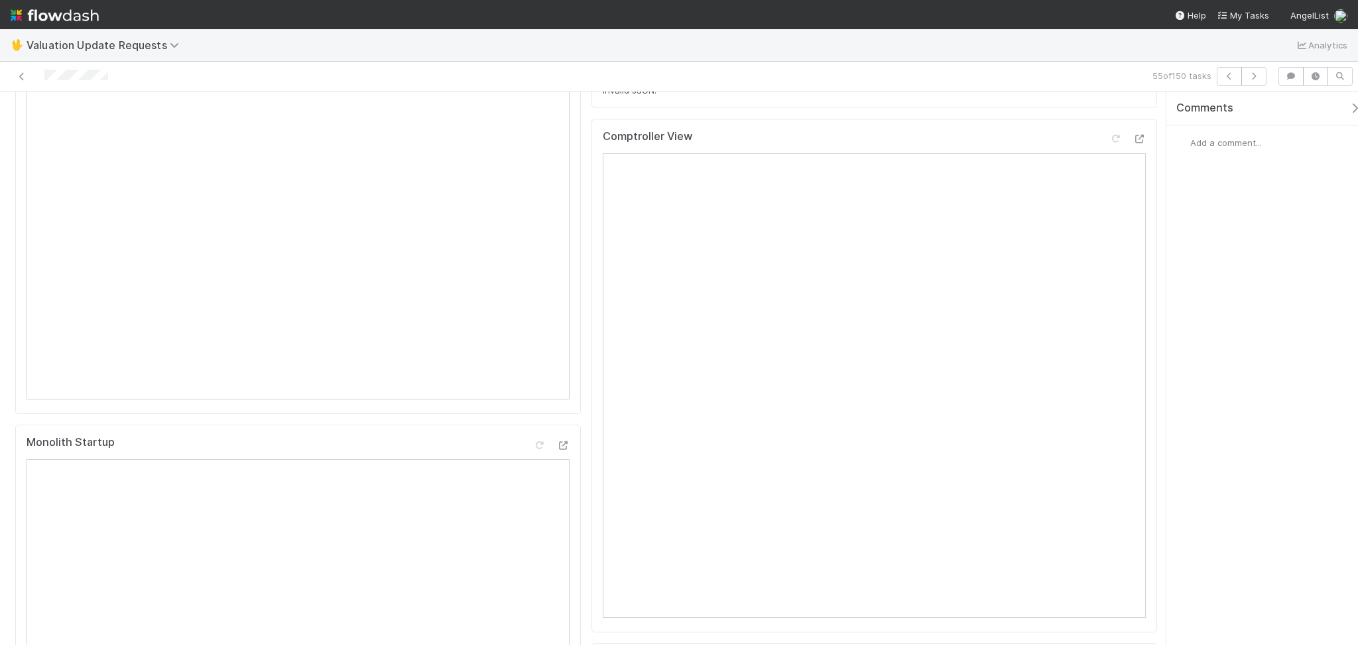
scroll to position [265, 0]
click at [1109, 115] on div at bounding box center [1115, 108] width 13 height 13
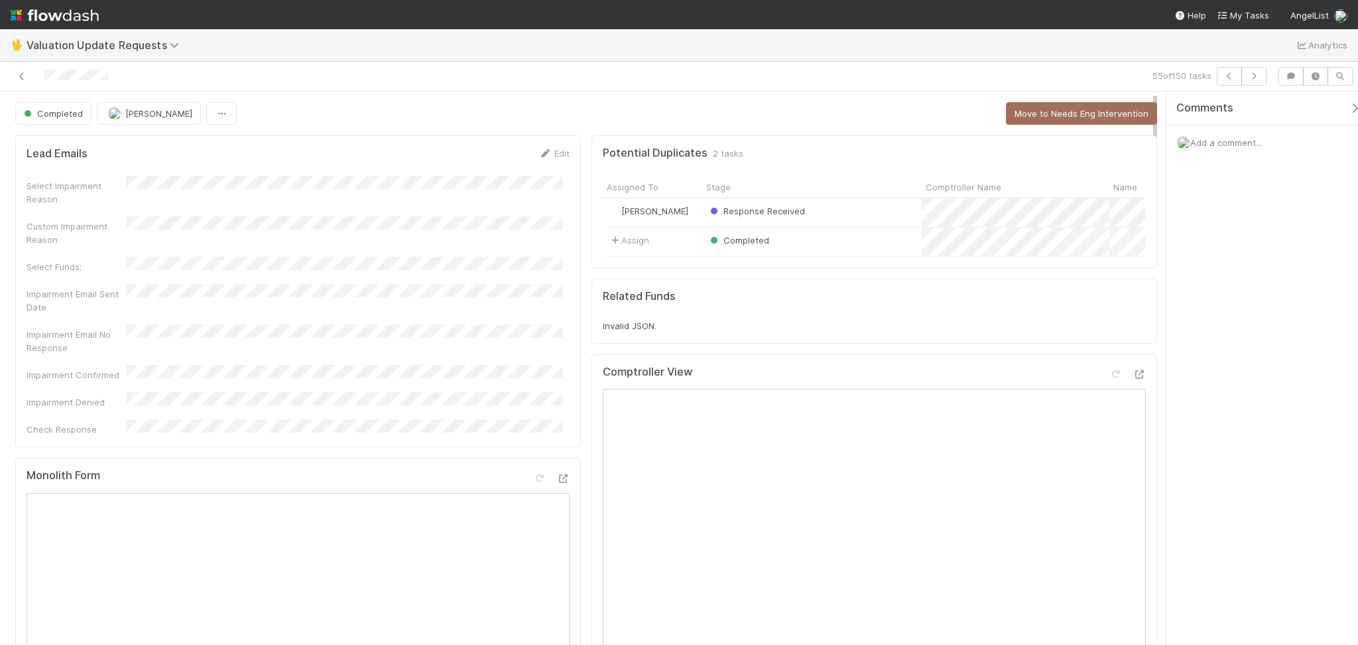
click at [905, 116] on div "Completed Febbie Cervantes Move to Needs Eng Intervention" at bounding box center [586, 113] width 1142 height 23
click at [1248, 77] on icon "button" at bounding box center [1253, 76] width 13 height 8
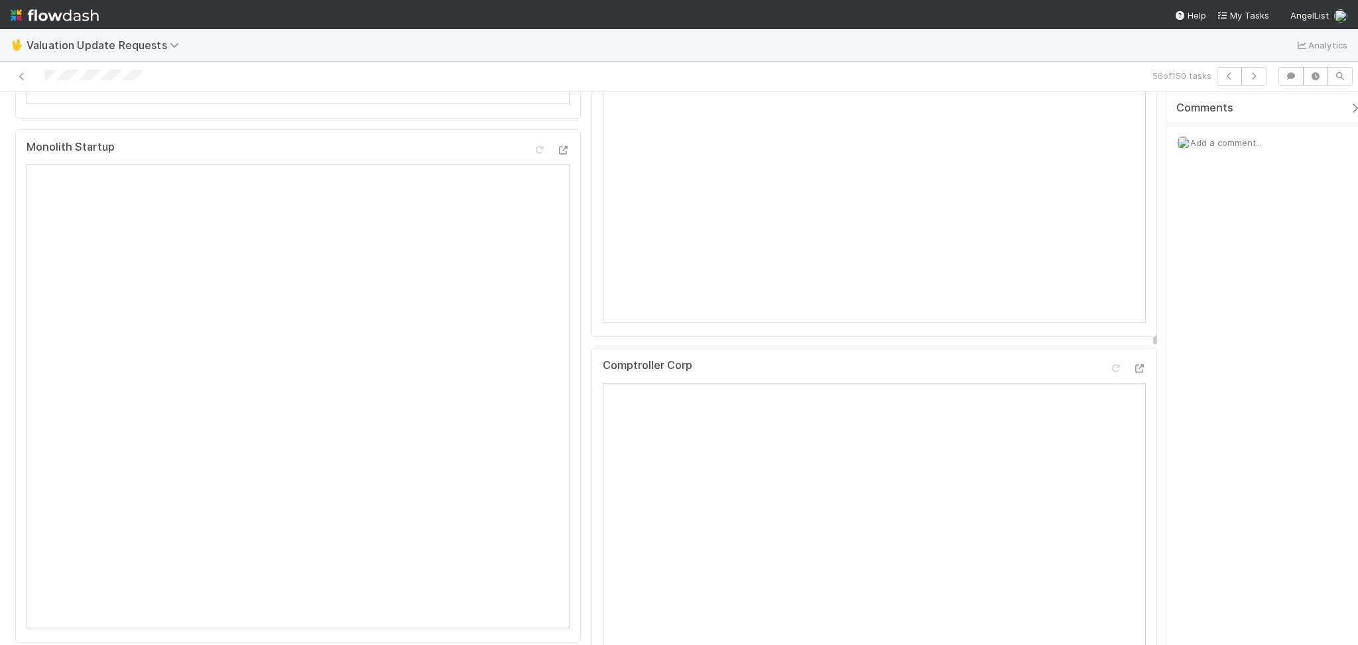
scroll to position [88, 0]
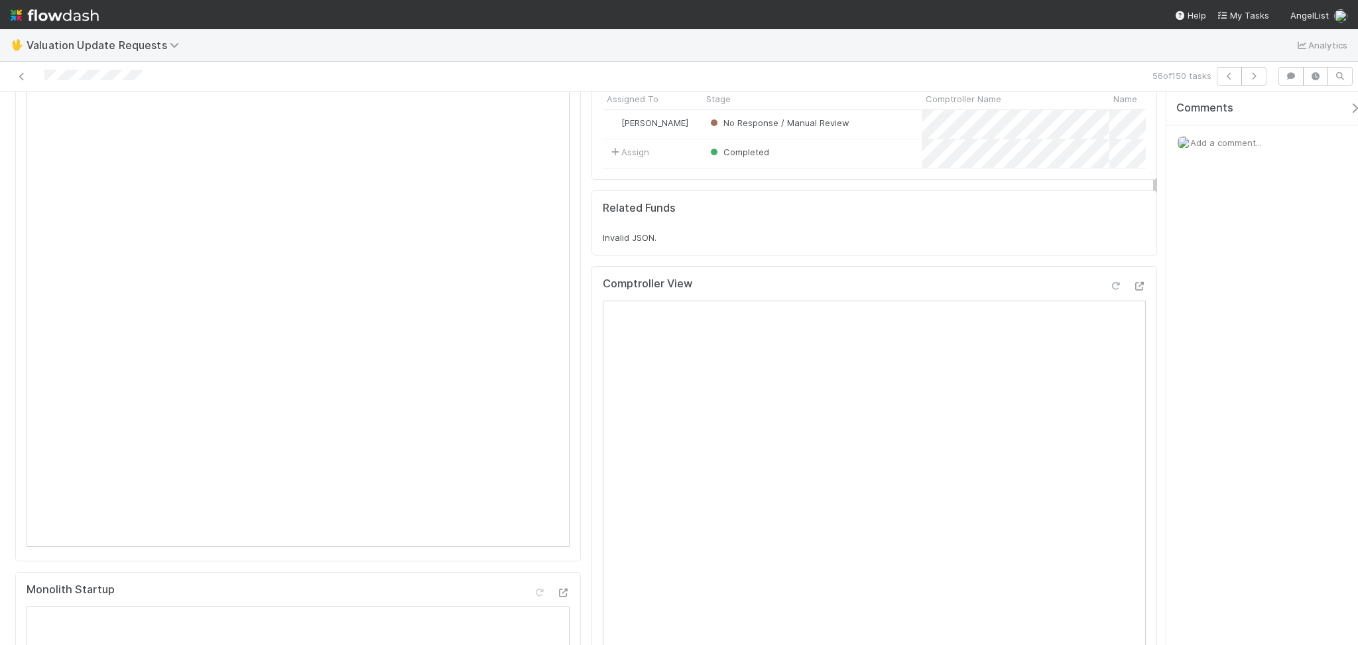
click at [1109, 292] on div at bounding box center [1115, 285] width 13 height 13
click at [1109, 290] on icon at bounding box center [1115, 286] width 13 height 9
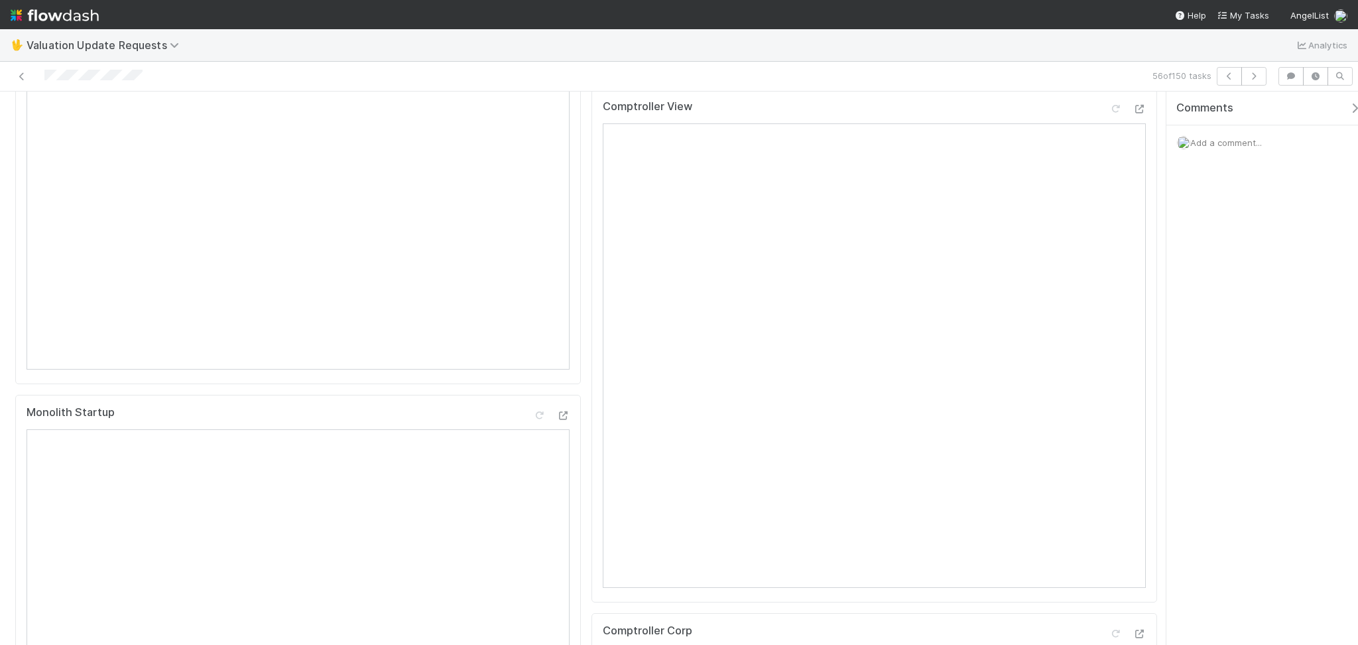
scroll to position [0, 0]
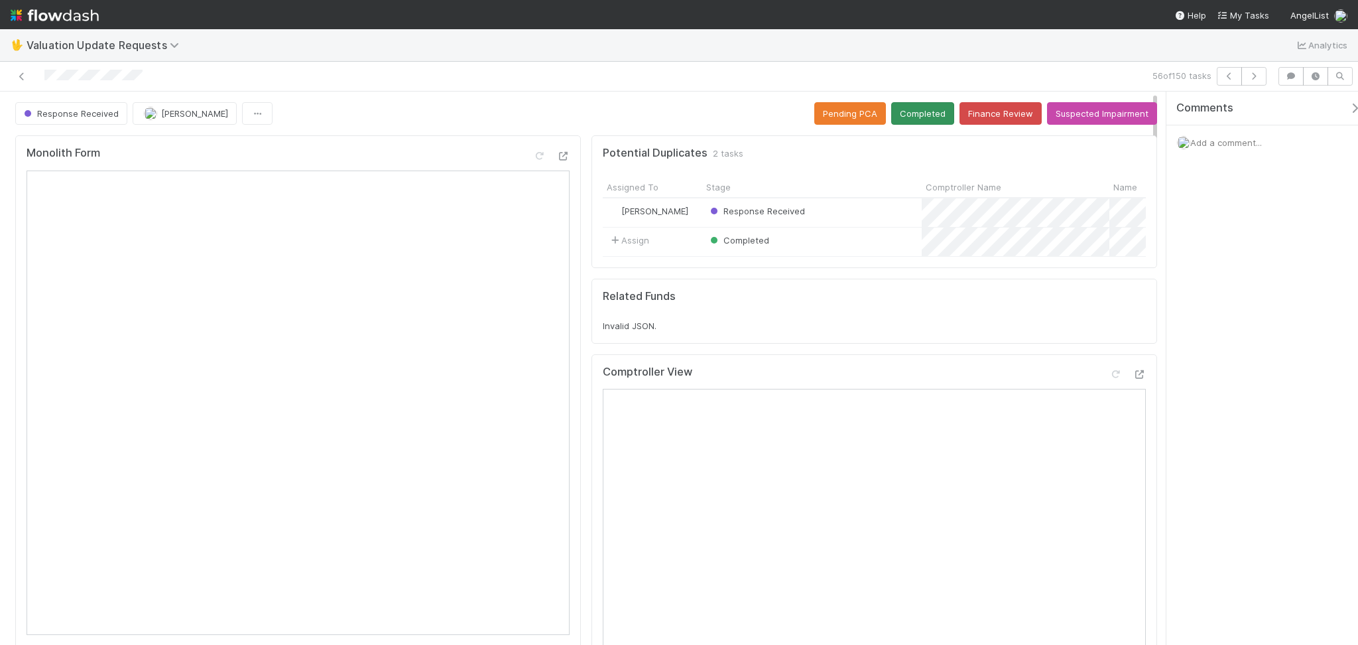
click at [899, 121] on div "Response Received Febbie Cervantes Pending PCA Completed Finance Review Suspect…" at bounding box center [586, 113] width 1142 height 23
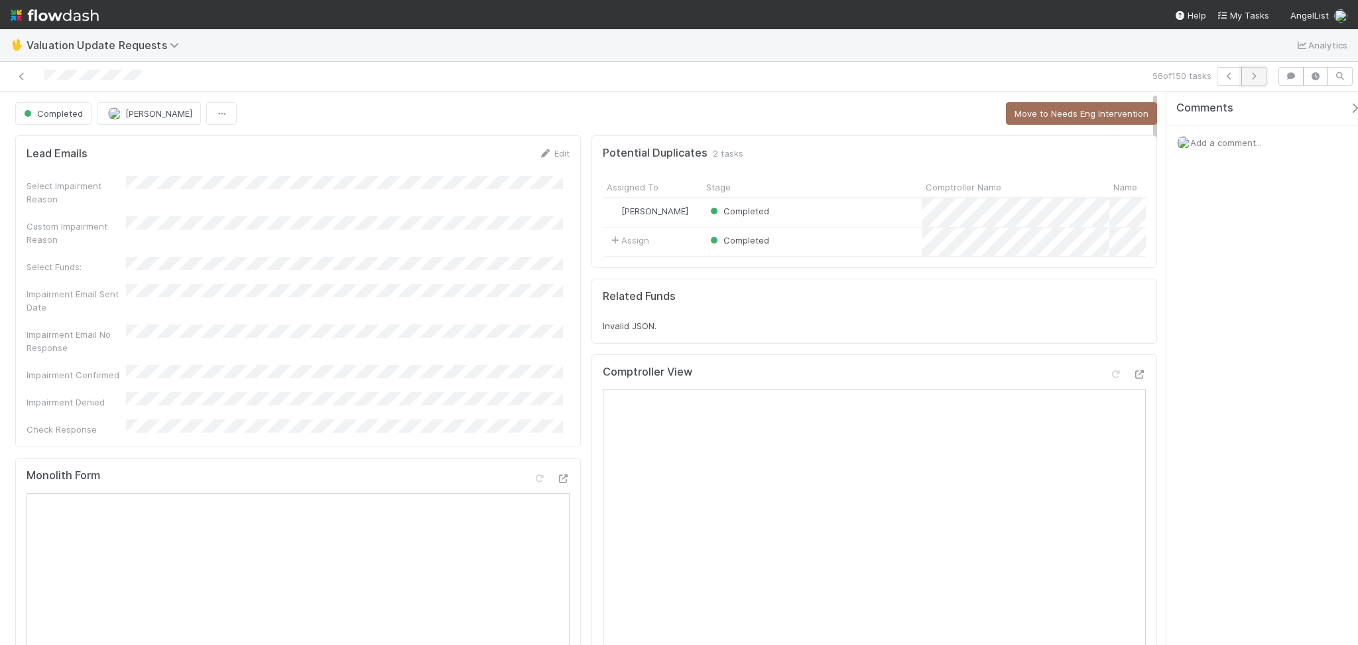
click at [1259, 69] on button "button" at bounding box center [1254, 76] width 25 height 19
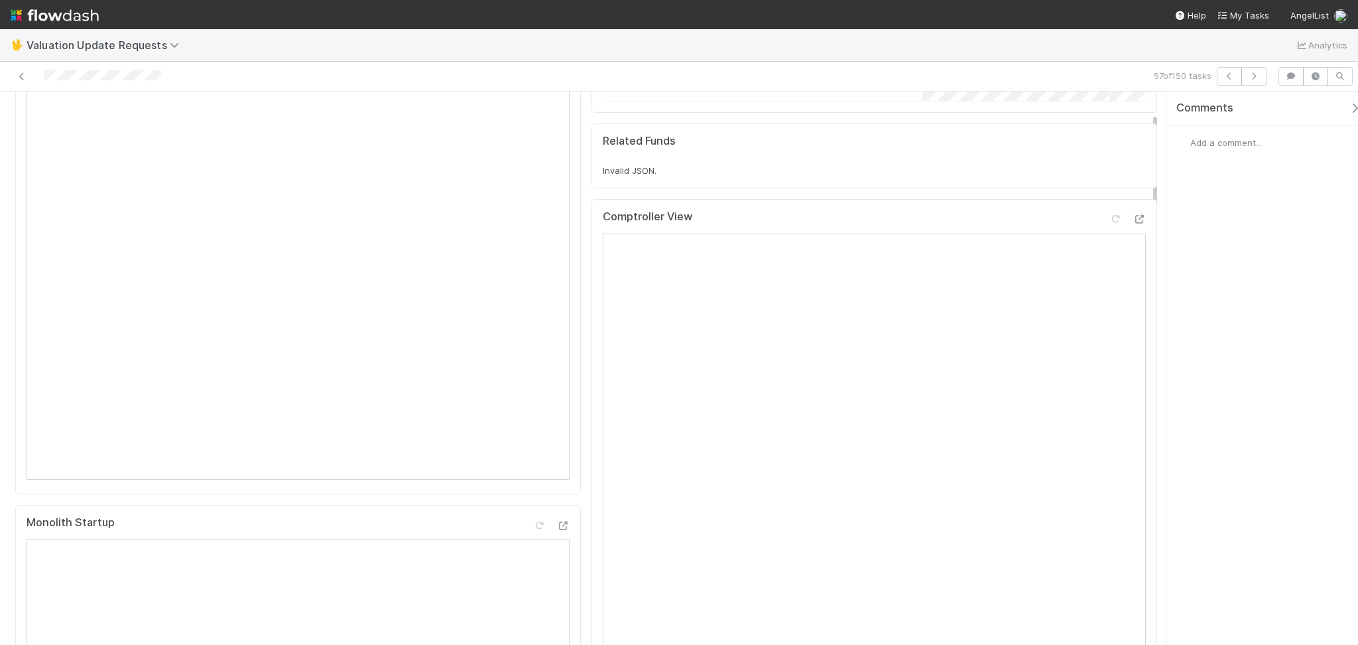
scroll to position [88, 0]
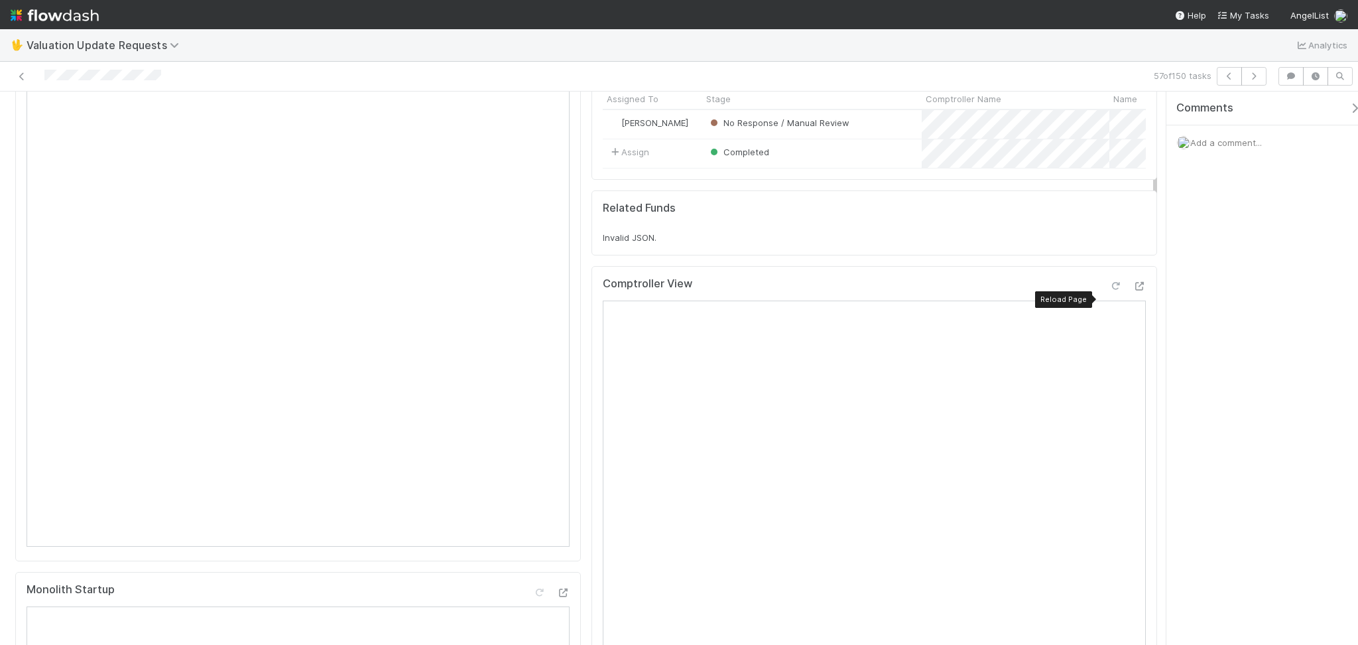
click at [1109, 290] on icon at bounding box center [1115, 286] width 13 height 9
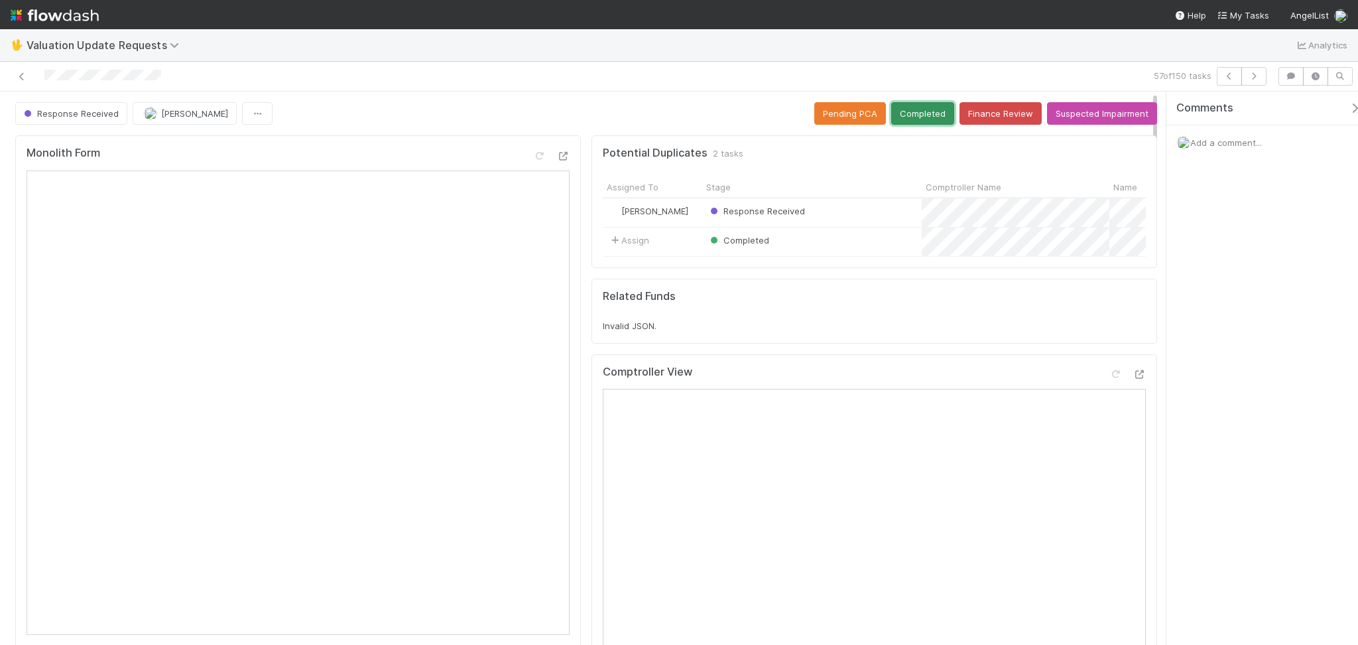
click at [891, 114] on button "Completed" at bounding box center [922, 113] width 63 height 23
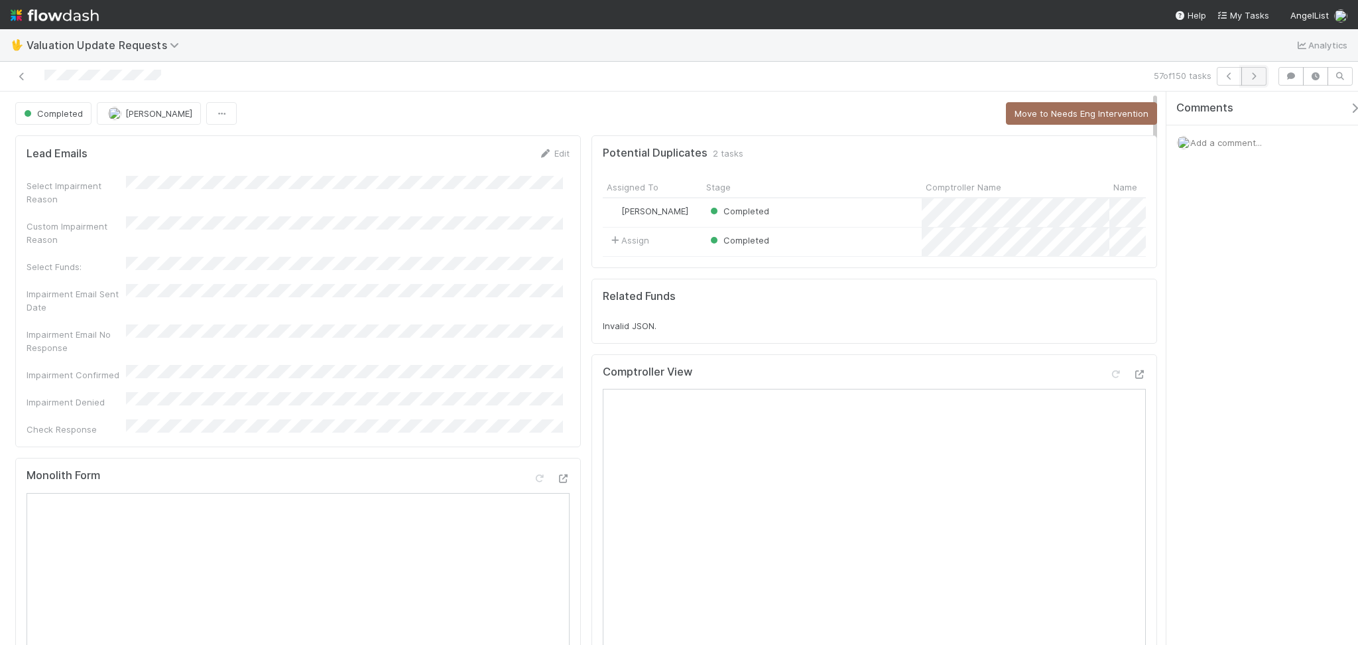
click at [1252, 72] on icon "button" at bounding box center [1253, 76] width 13 height 8
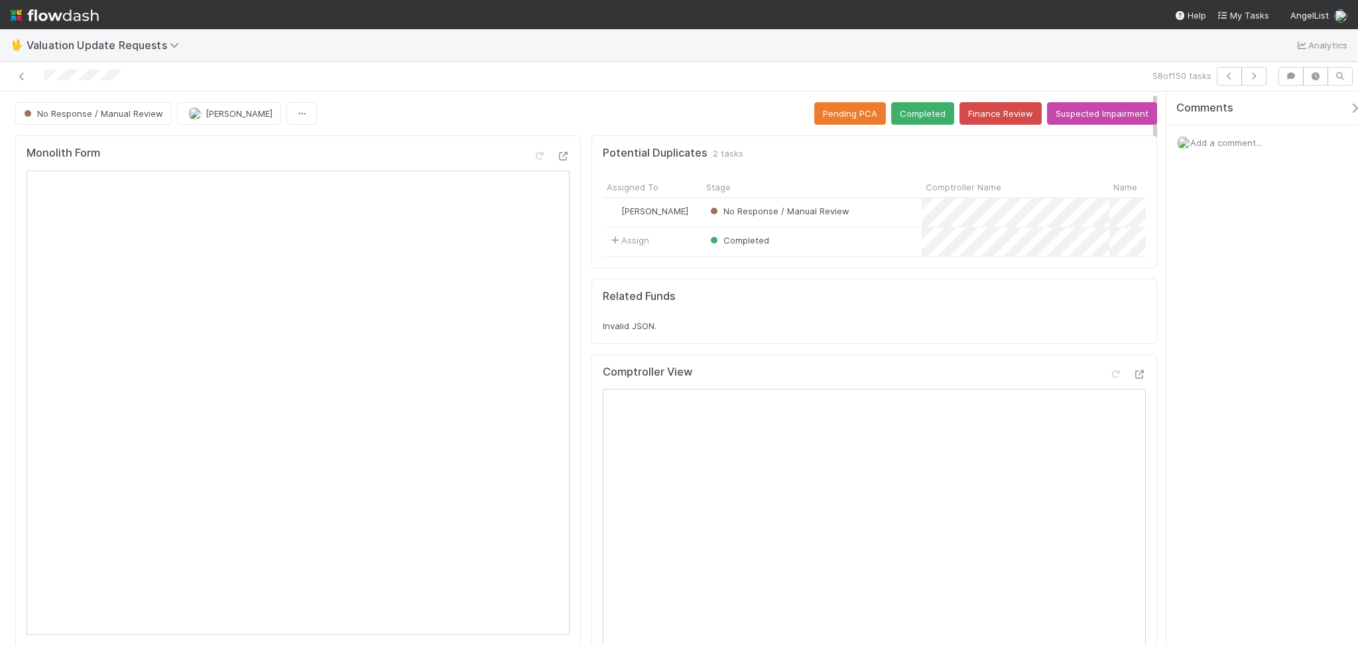
click at [470, 89] on div "58 of 150 tasks" at bounding box center [679, 77] width 1358 height 30
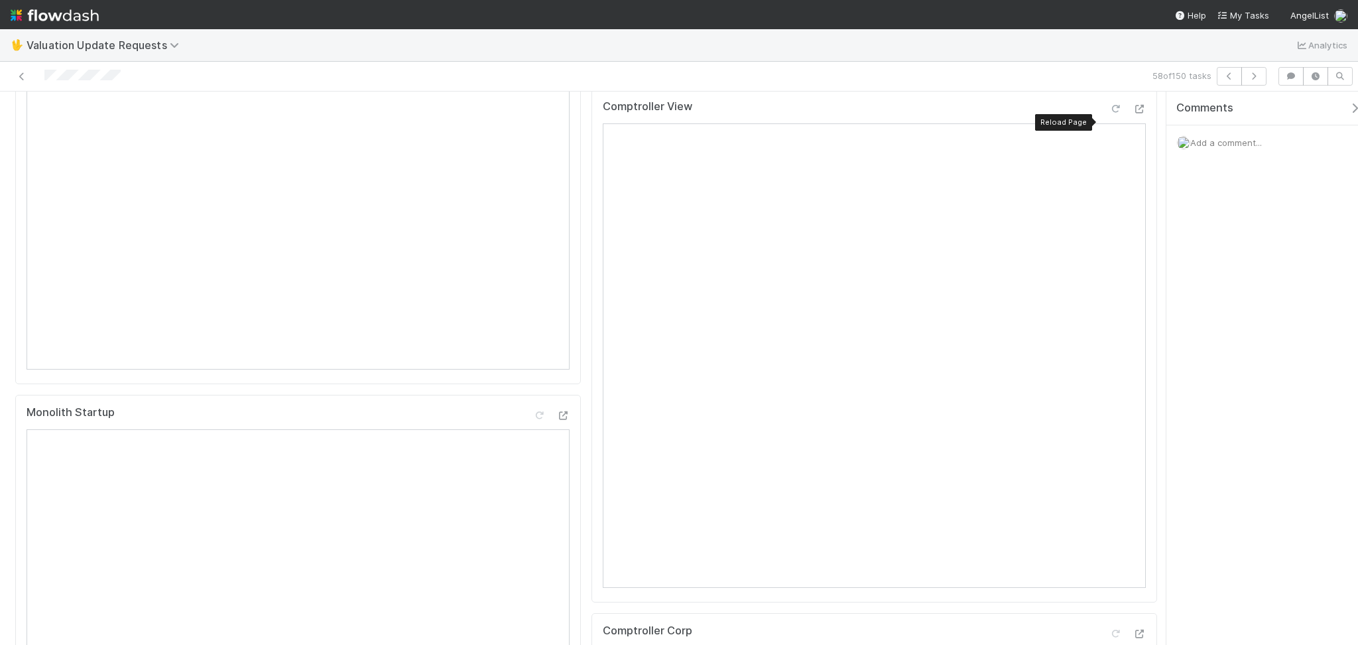
click at [1109, 113] on icon at bounding box center [1115, 109] width 13 height 9
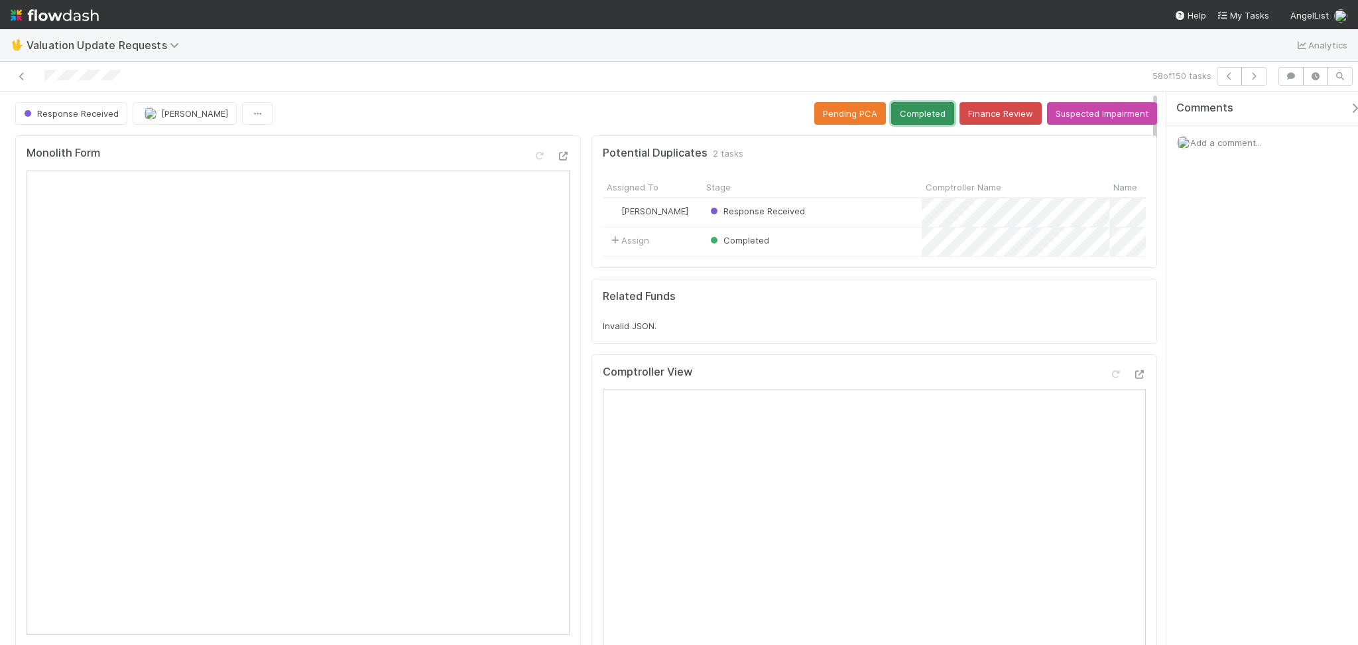
click at [897, 109] on button "Completed" at bounding box center [922, 113] width 63 height 23
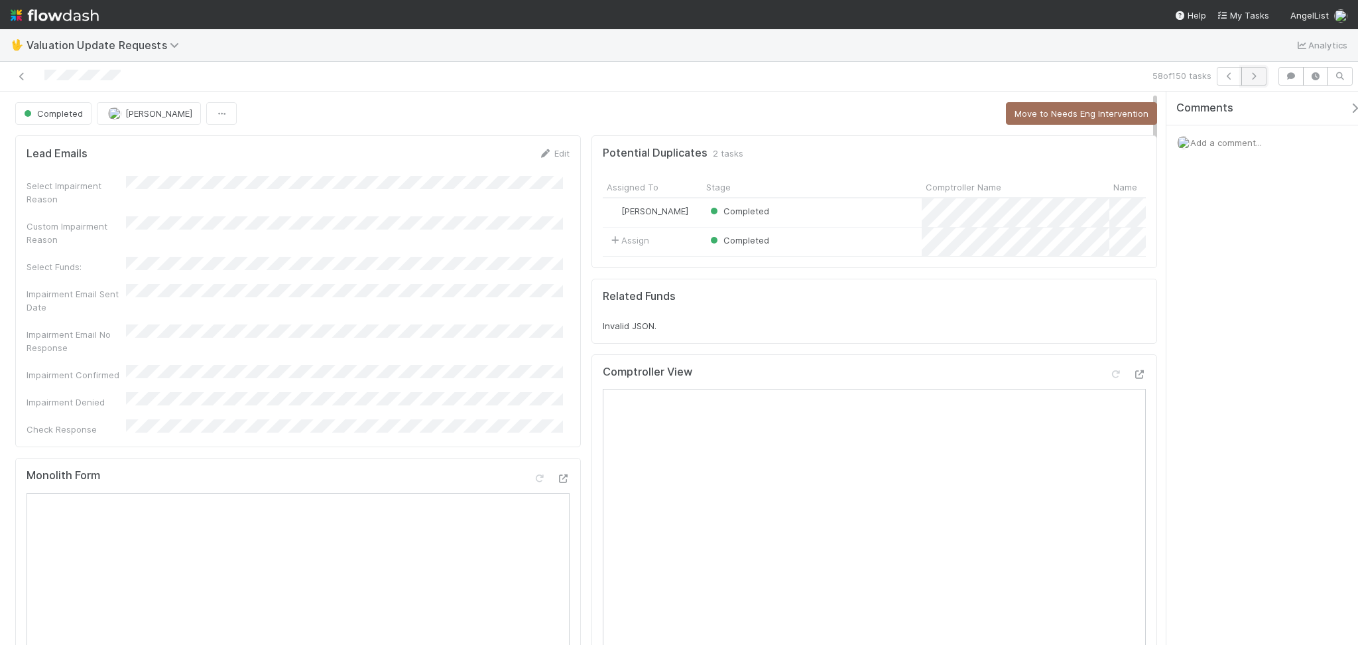
click at [1258, 80] on icon "button" at bounding box center [1253, 76] width 13 height 8
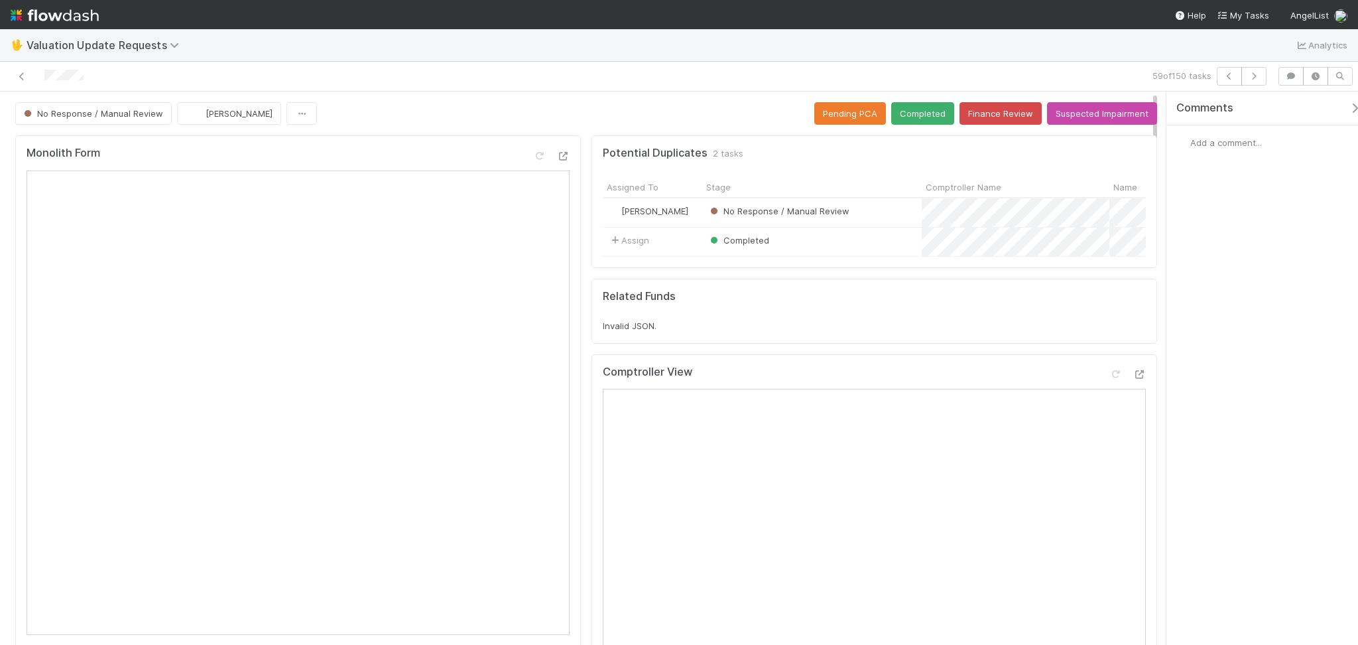
click at [448, 67] on div at bounding box center [323, 76] width 636 height 19
drag, startPoint x: 968, startPoint y: 119, endPoint x: 974, endPoint y: 113, distance: 8.9
click at [974, 113] on button "Finance Review" at bounding box center [1001, 113] width 82 height 23
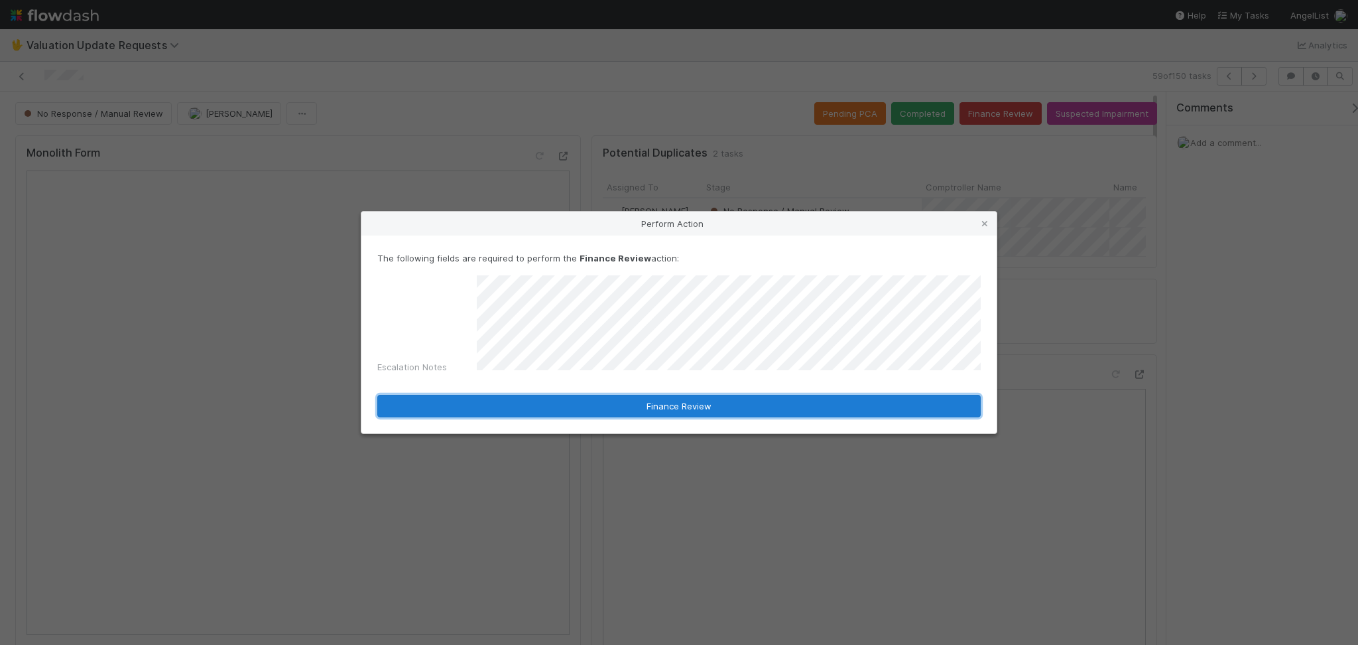
click at [737, 395] on button "Finance Review" at bounding box center [679, 406] width 604 height 23
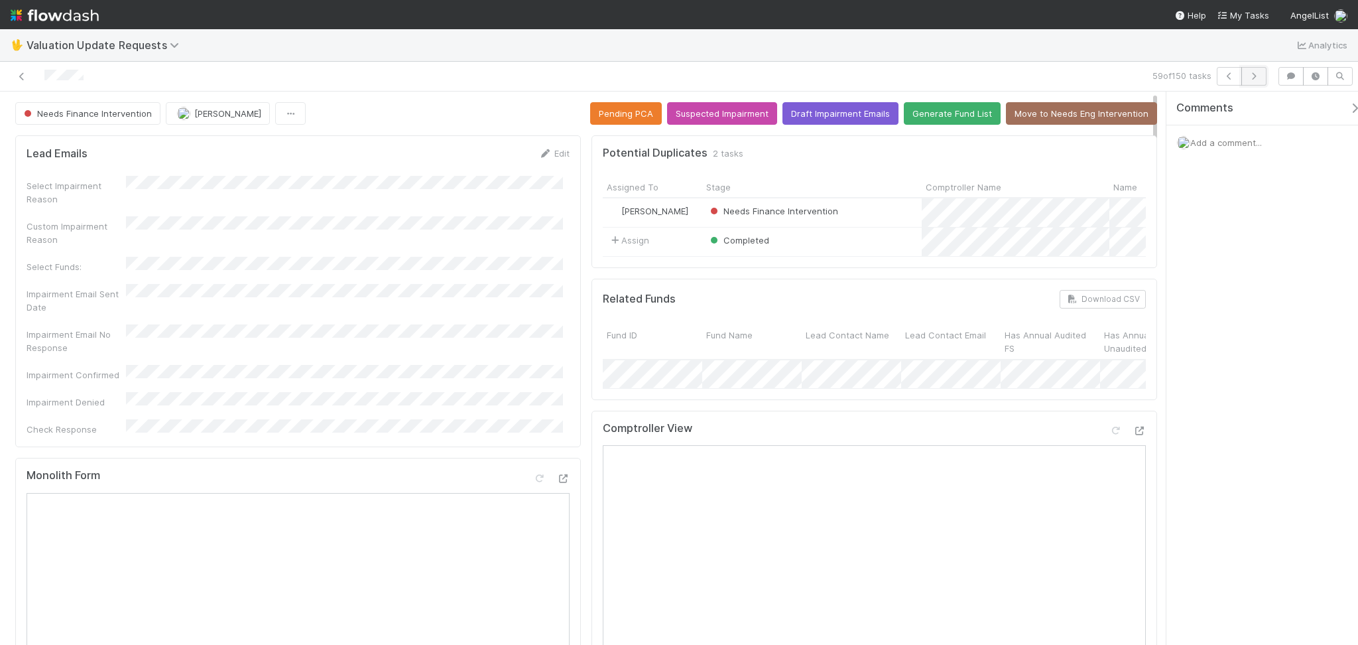
click at [1255, 76] on icon "button" at bounding box center [1253, 76] width 13 height 8
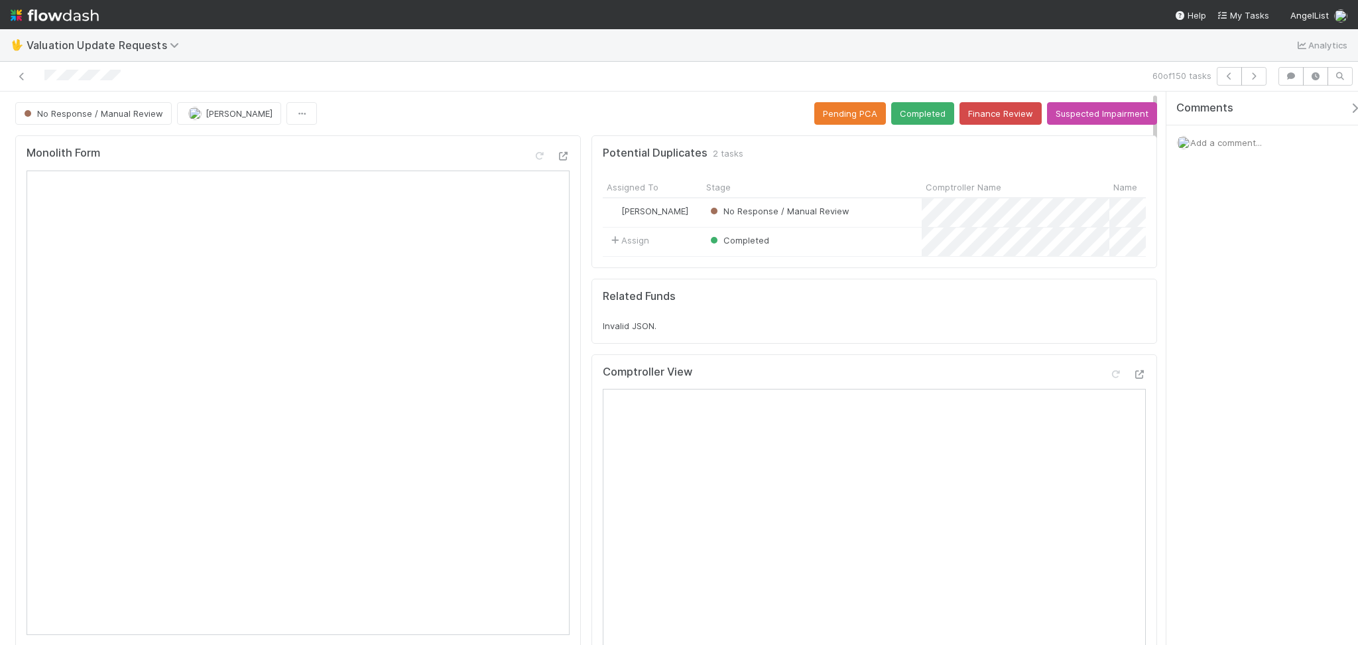
drag, startPoint x: 357, startPoint y: 109, endPoint x: 391, endPoint y: 118, distance: 35.1
click at [357, 108] on div "No Response / Manual Review [PERSON_NAME] Pending PCA Completed Finance Review …" at bounding box center [586, 113] width 1142 height 23
click at [1109, 379] on icon at bounding box center [1115, 374] width 13 height 9
click at [906, 112] on button "Completed" at bounding box center [922, 113] width 63 height 23
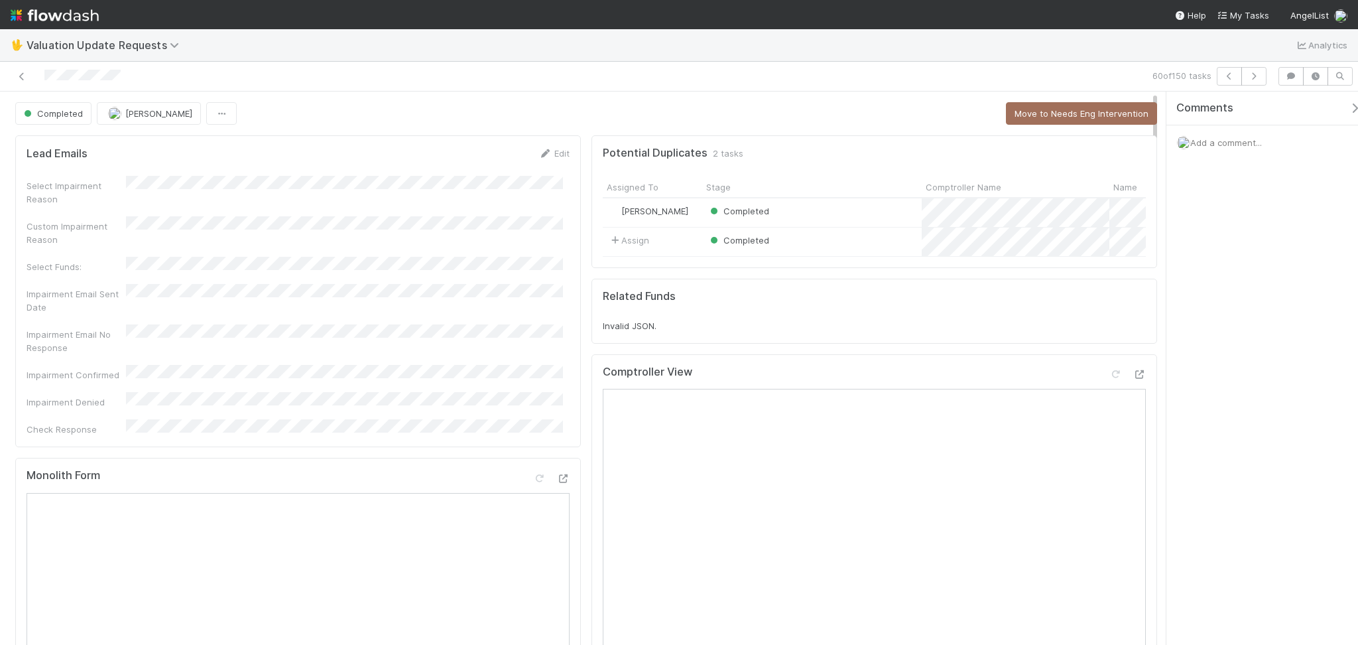
click at [436, 56] on div "🖖 Valuation Update Requests Analytics" at bounding box center [679, 45] width 1358 height 32
click at [1249, 72] on button "button" at bounding box center [1254, 76] width 25 height 19
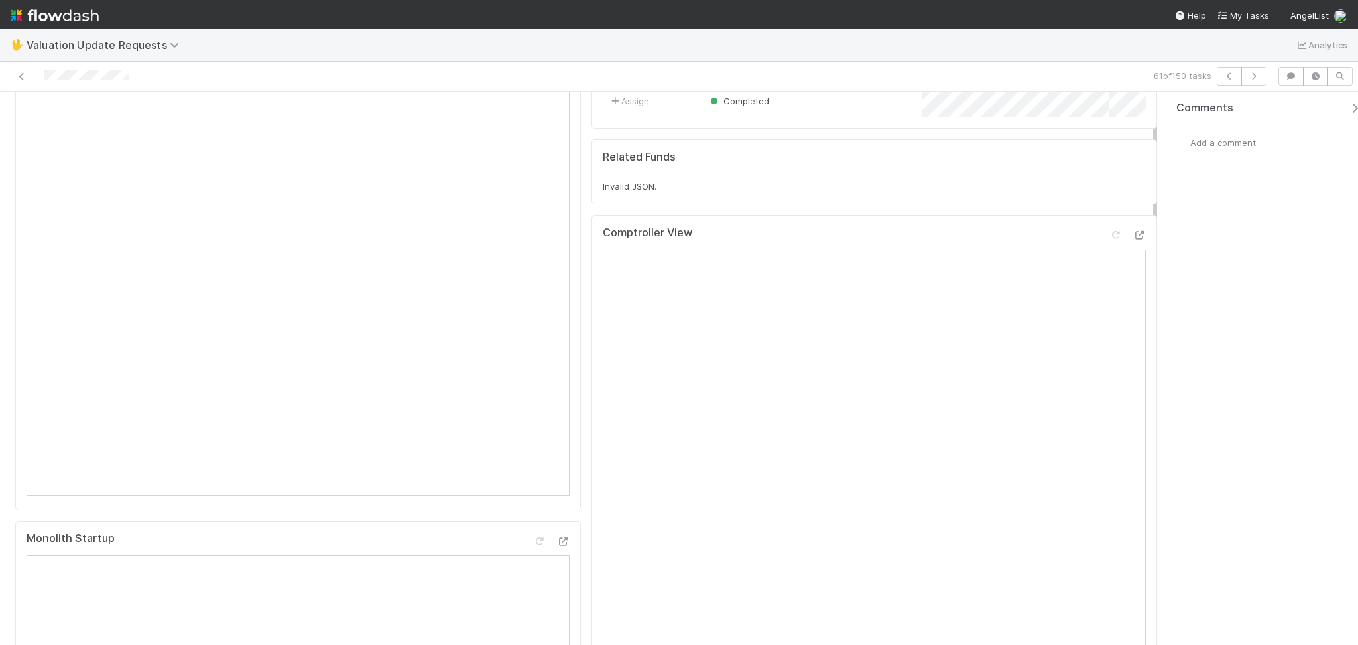
scroll to position [88, 0]
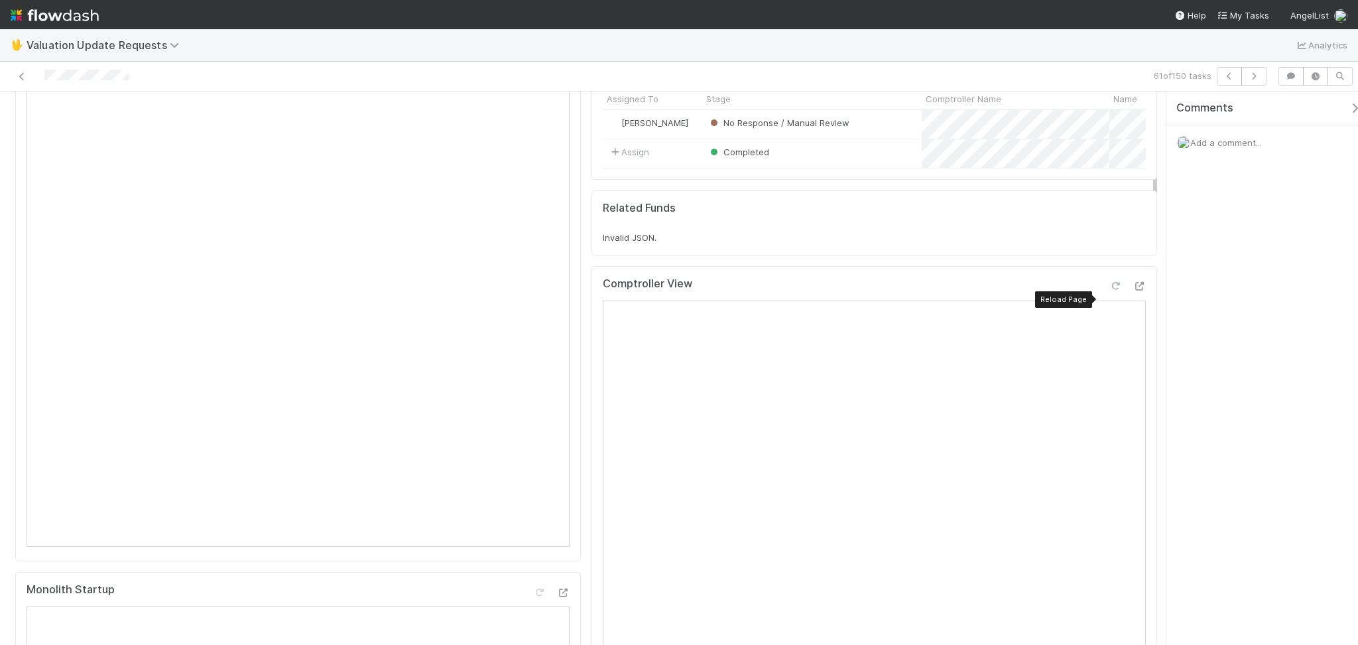
click at [1109, 290] on icon at bounding box center [1115, 286] width 13 height 9
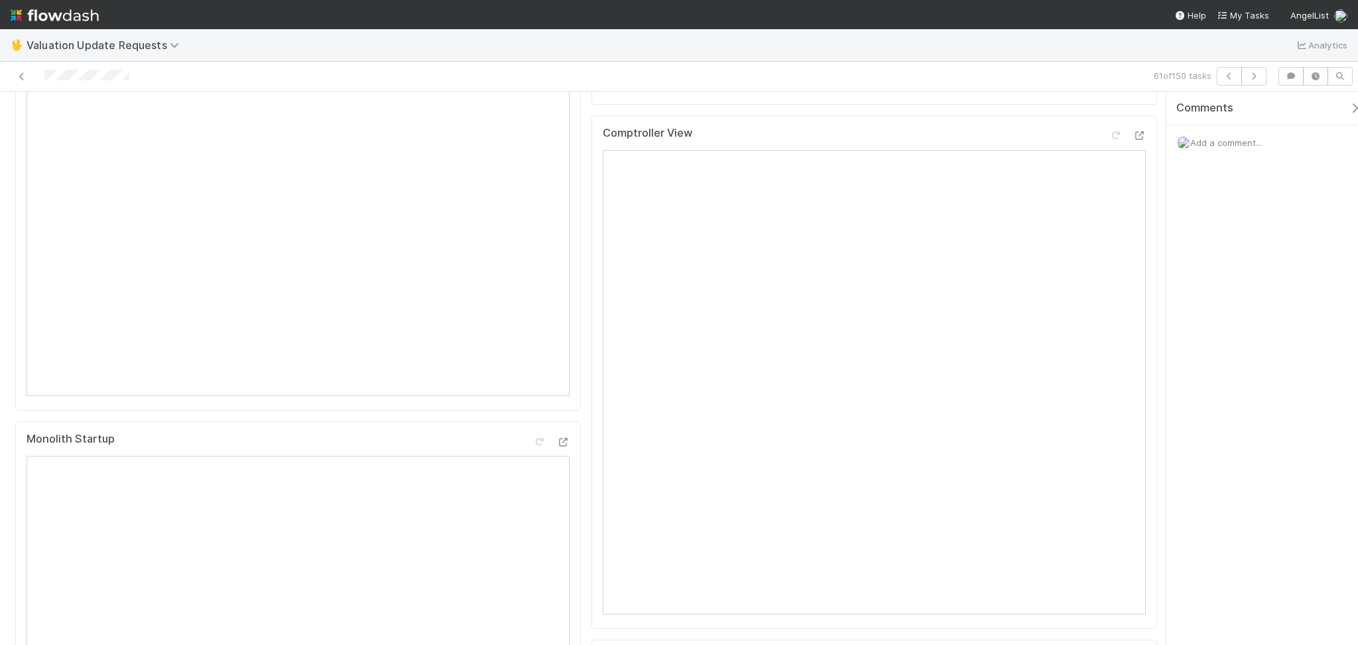
scroll to position [0, 0]
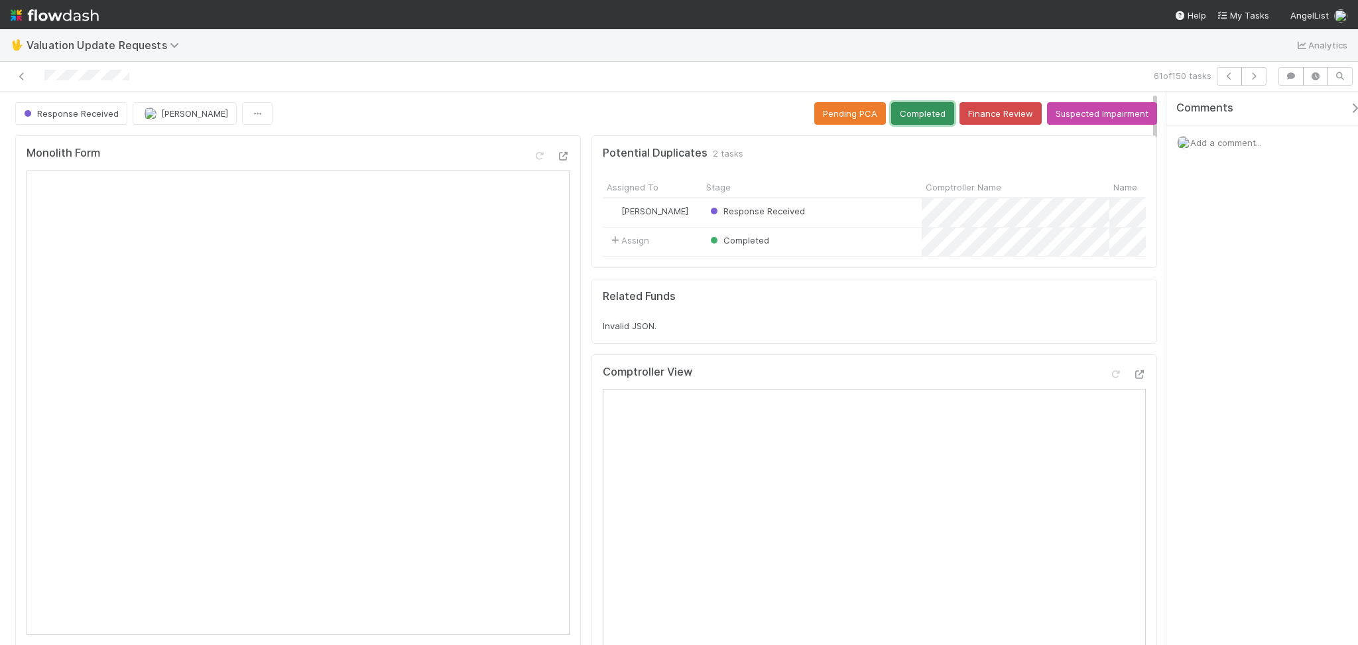
click at [895, 105] on button "Completed" at bounding box center [922, 113] width 63 height 23
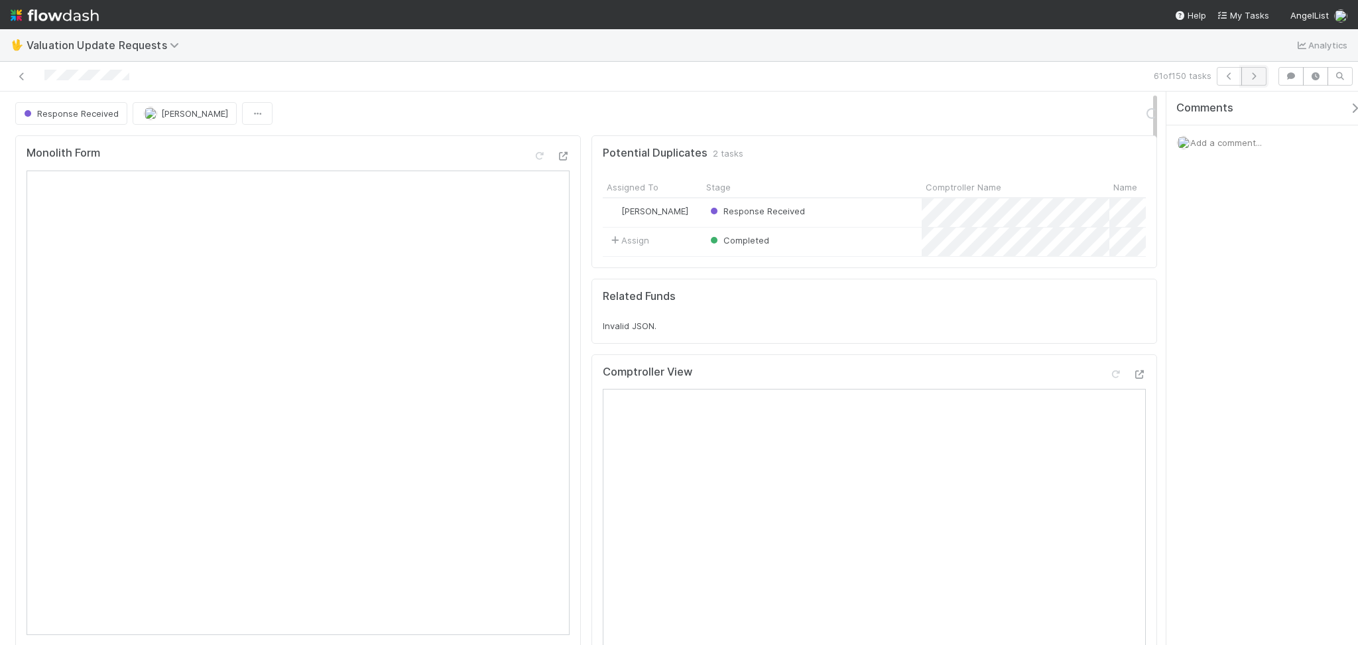
click at [1256, 67] on button "button" at bounding box center [1254, 76] width 25 height 19
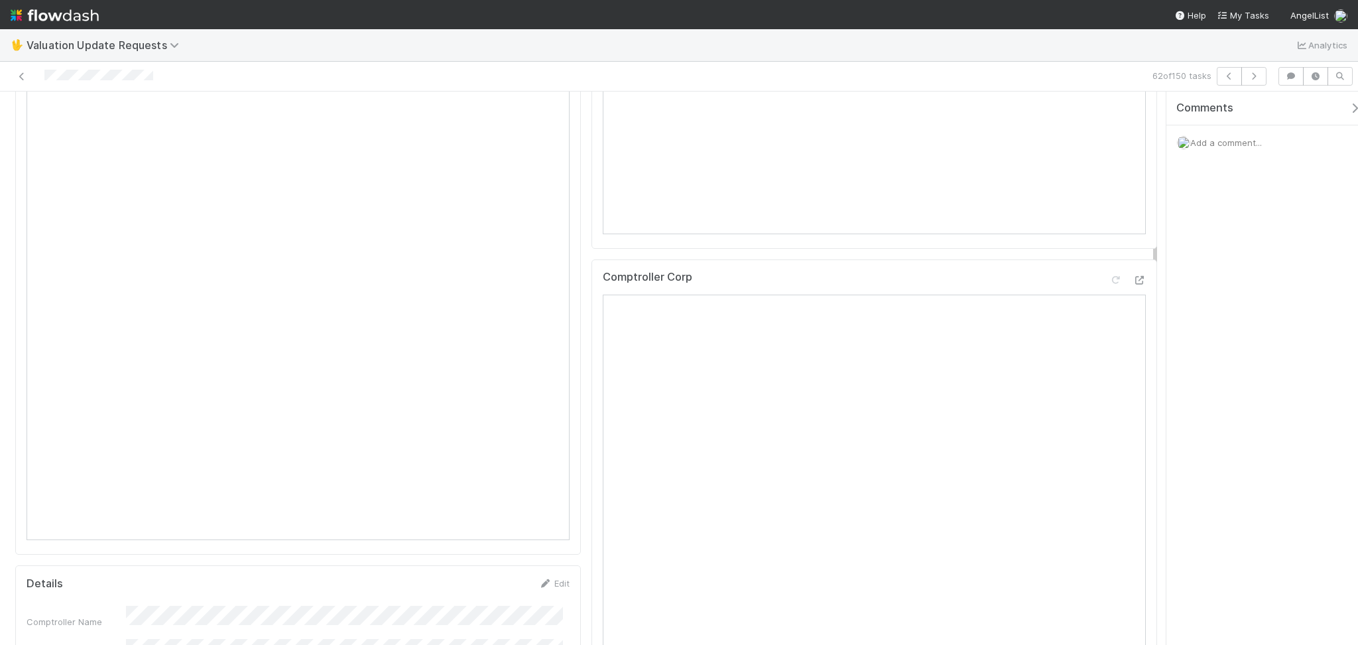
scroll to position [265, 0]
click at [1104, 114] on div "Comptroller View" at bounding box center [874, 112] width 543 height 24
click at [1106, 114] on div "Comptroller View Reload Page" at bounding box center [874, 112] width 543 height 24
click at [1109, 113] on icon at bounding box center [1115, 109] width 13 height 9
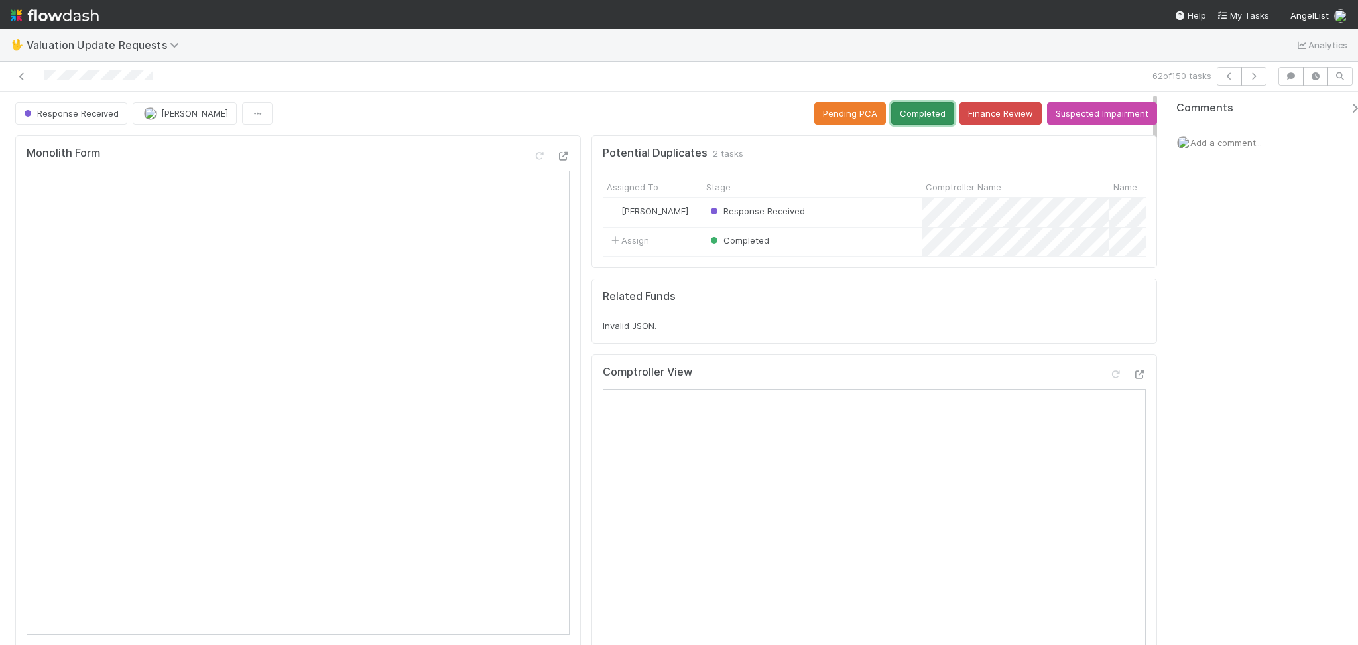
click at [913, 109] on button "Completed" at bounding box center [922, 113] width 63 height 23
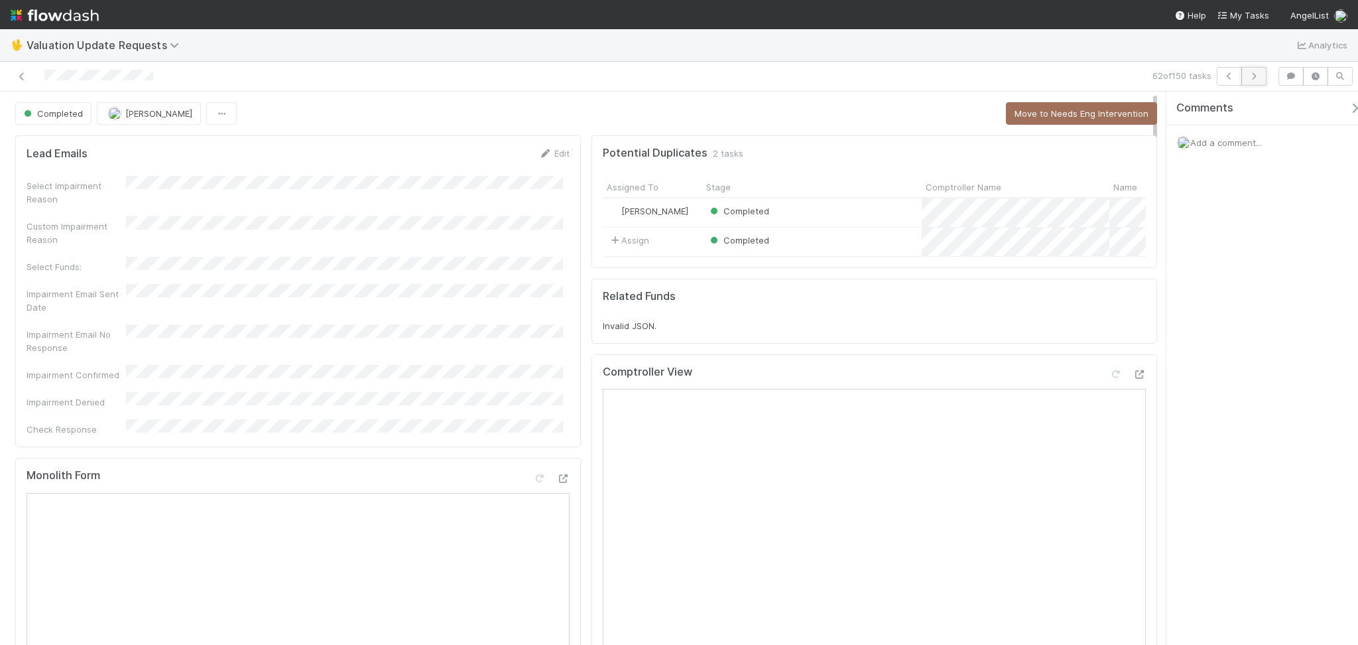
click at [1252, 76] on icon "button" at bounding box center [1253, 76] width 13 height 8
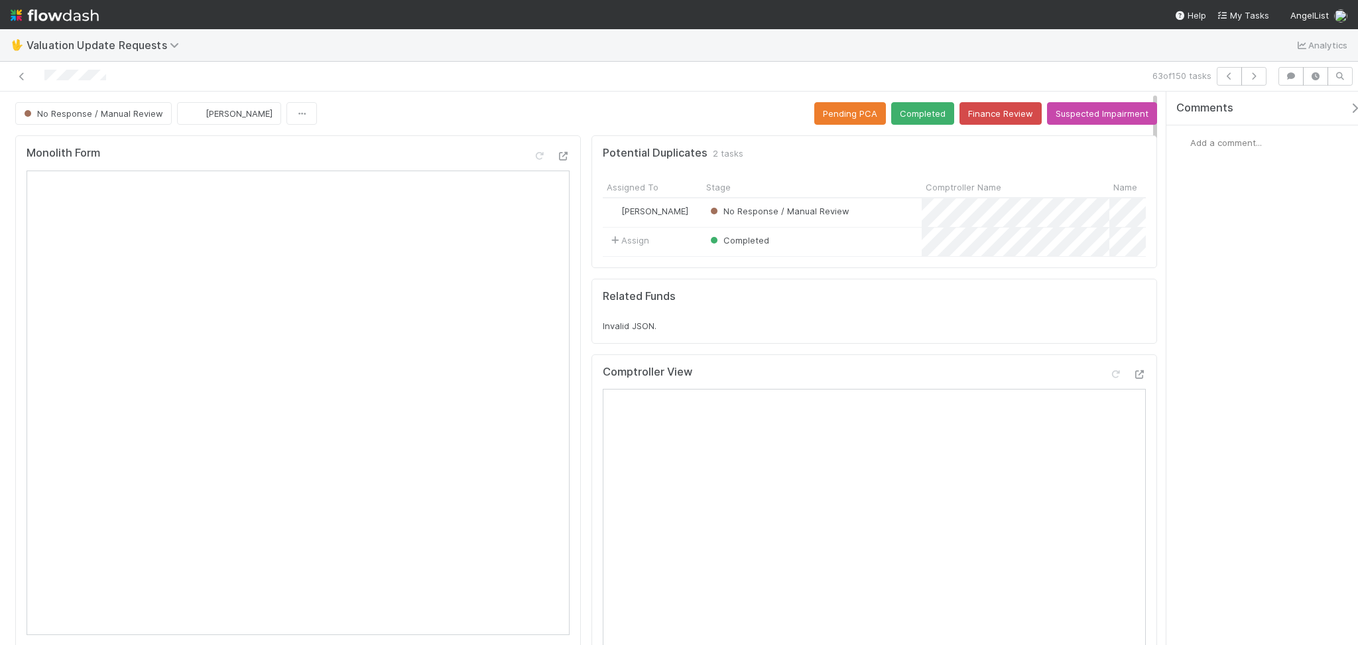
drag, startPoint x: 398, startPoint y: 68, endPoint x: 383, endPoint y: 77, distance: 17.9
click at [398, 68] on div at bounding box center [323, 76] width 636 height 19
click at [19, 75] on icon at bounding box center [21, 76] width 13 height 9
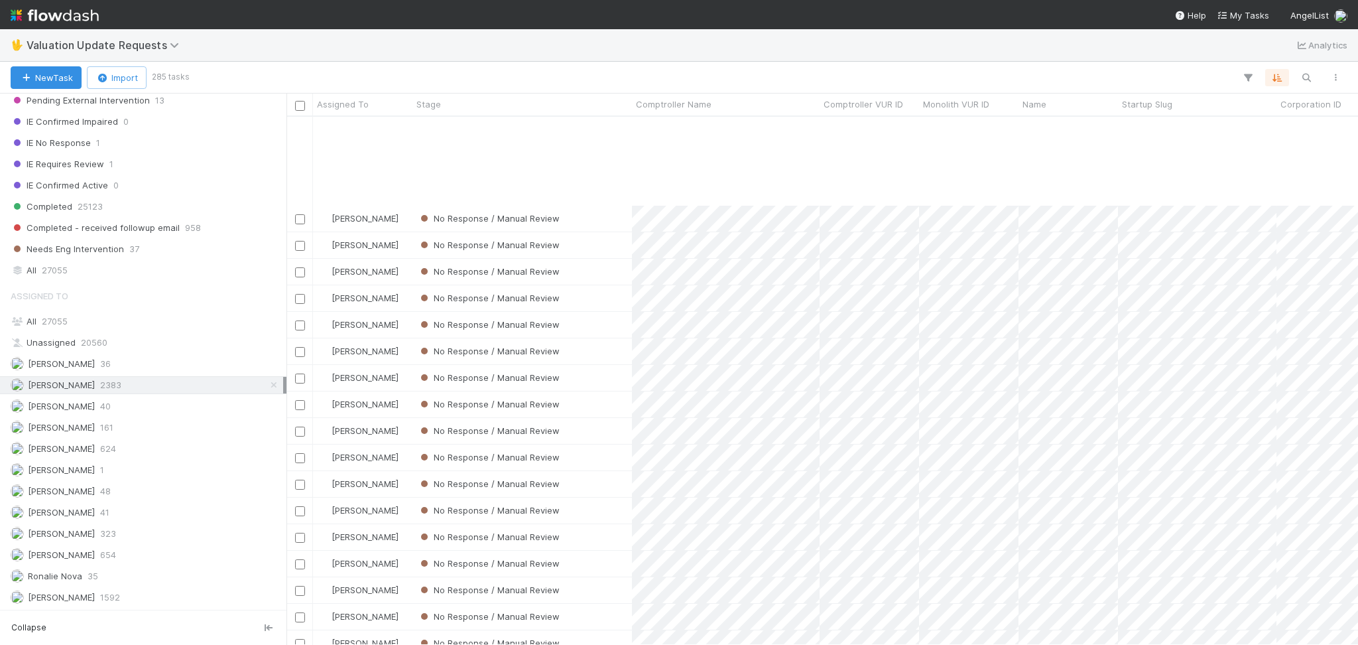
scroll to position [442, 0]
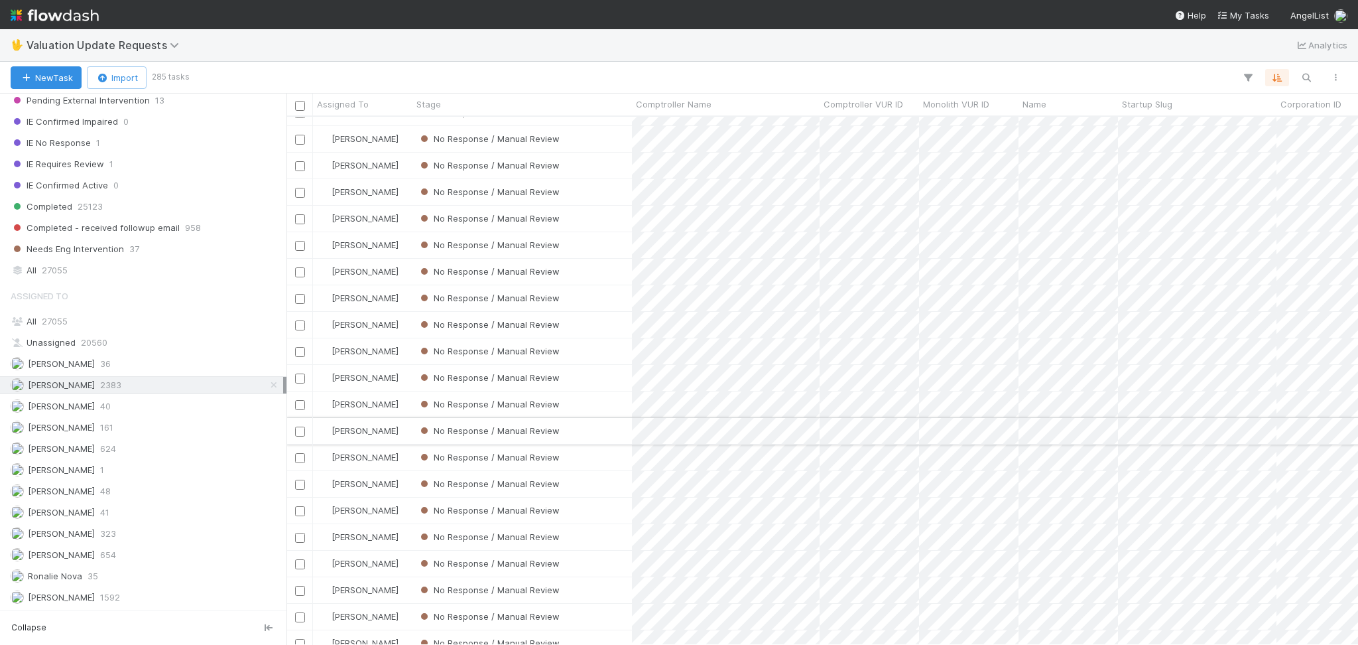
click at [607, 428] on div "No Response / Manual Review" at bounding box center [523, 431] width 220 height 26
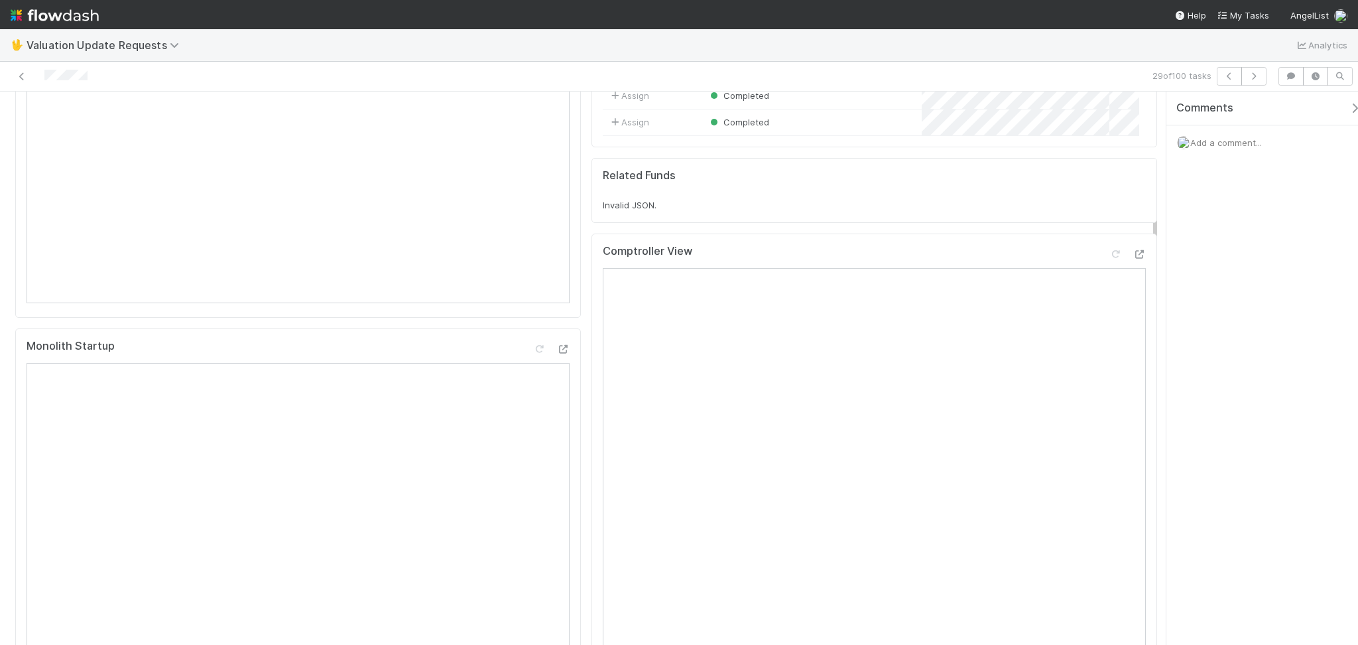
scroll to position [353, 0]
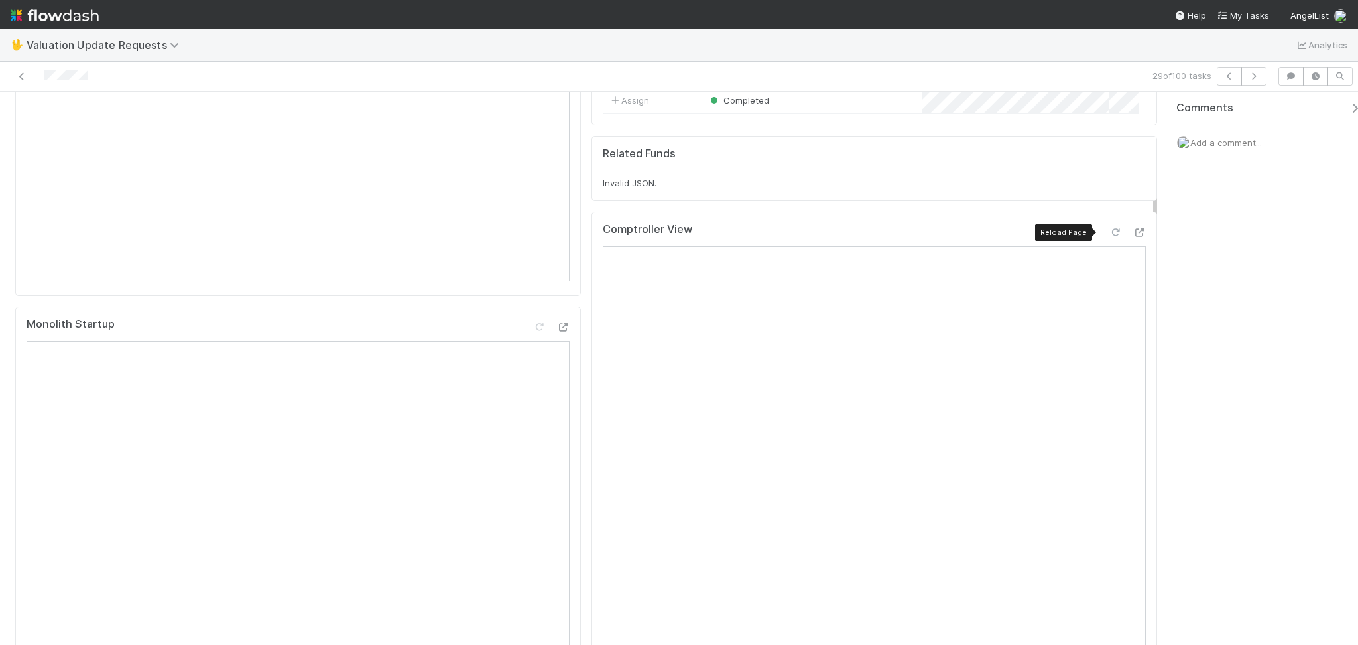
click at [1109, 228] on icon at bounding box center [1115, 232] width 13 height 9
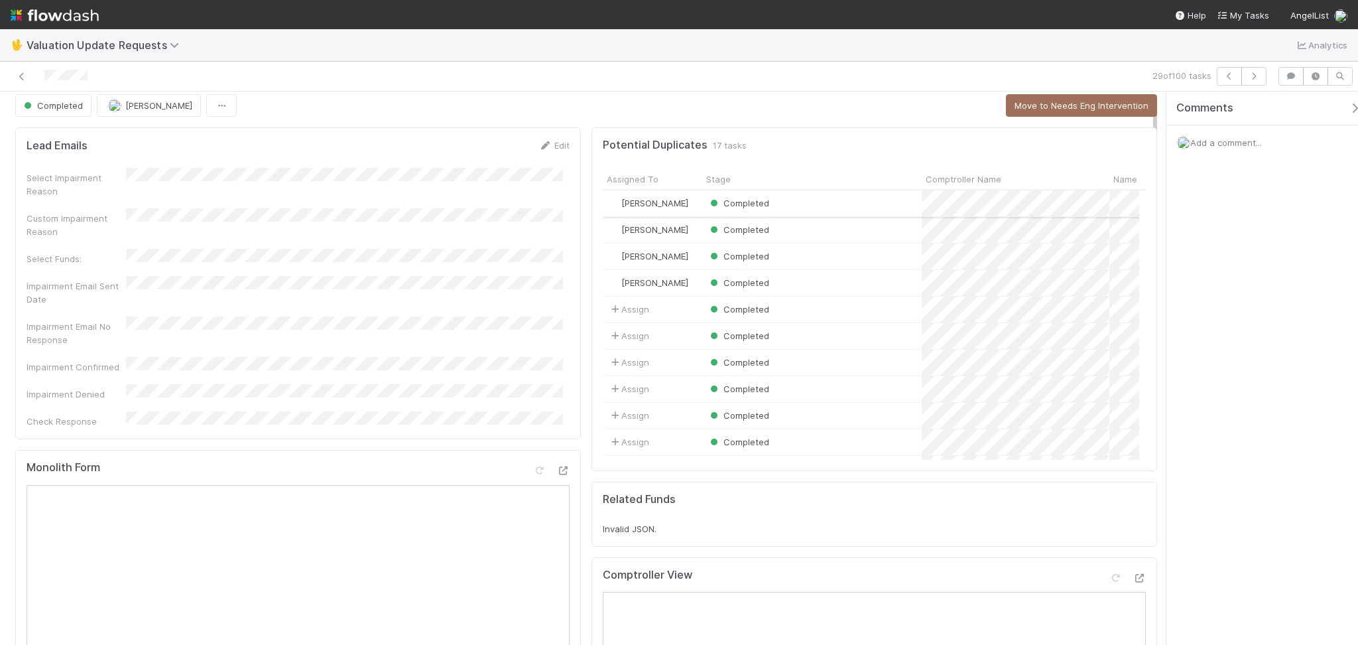
scroll to position [0, 0]
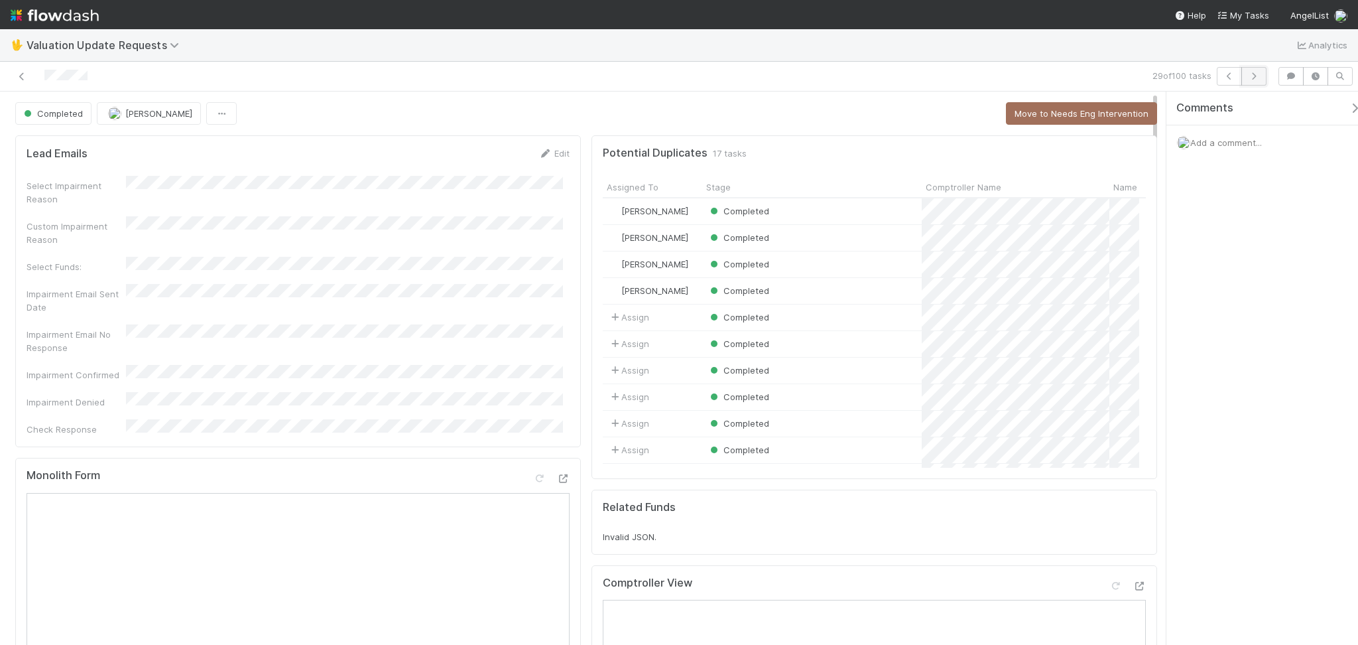
click at [1260, 78] on button "button" at bounding box center [1254, 76] width 25 height 19
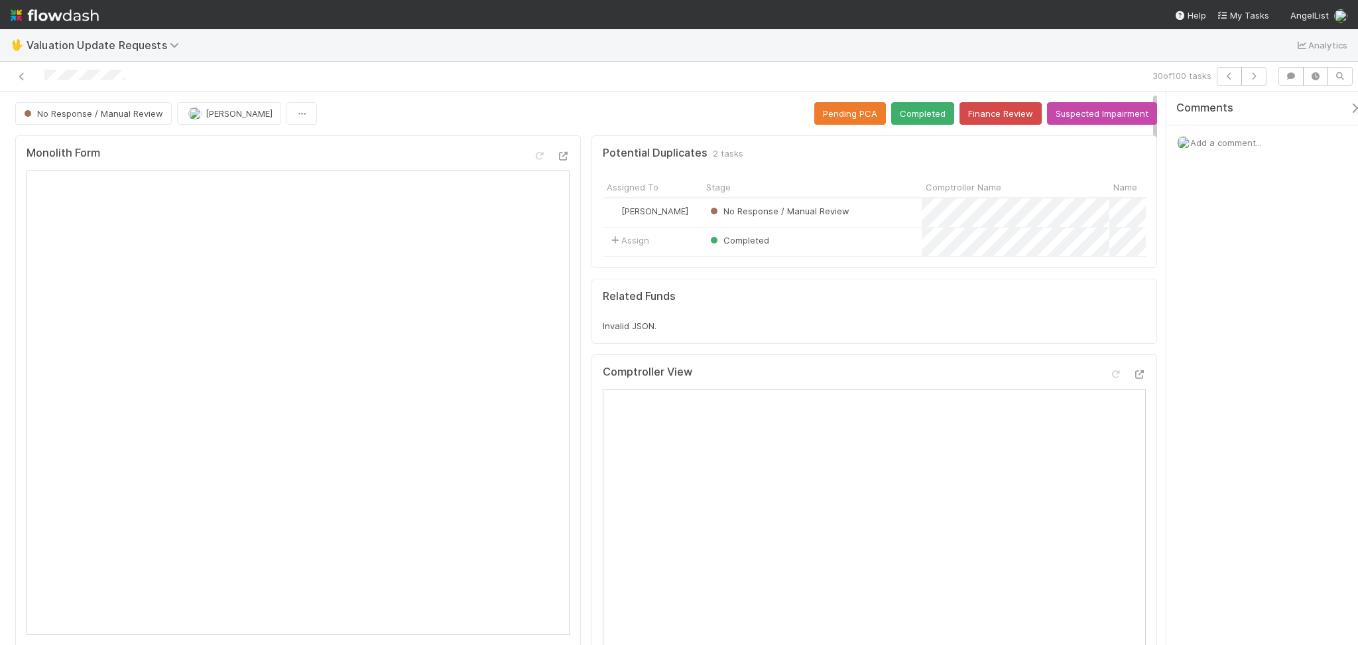
click at [357, 108] on div "No Response / Manual Review [PERSON_NAME] Pending PCA Completed Finance Review …" at bounding box center [586, 113] width 1142 height 23
click at [1009, 107] on button "Finance Review" at bounding box center [1001, 113] width 82 height 23
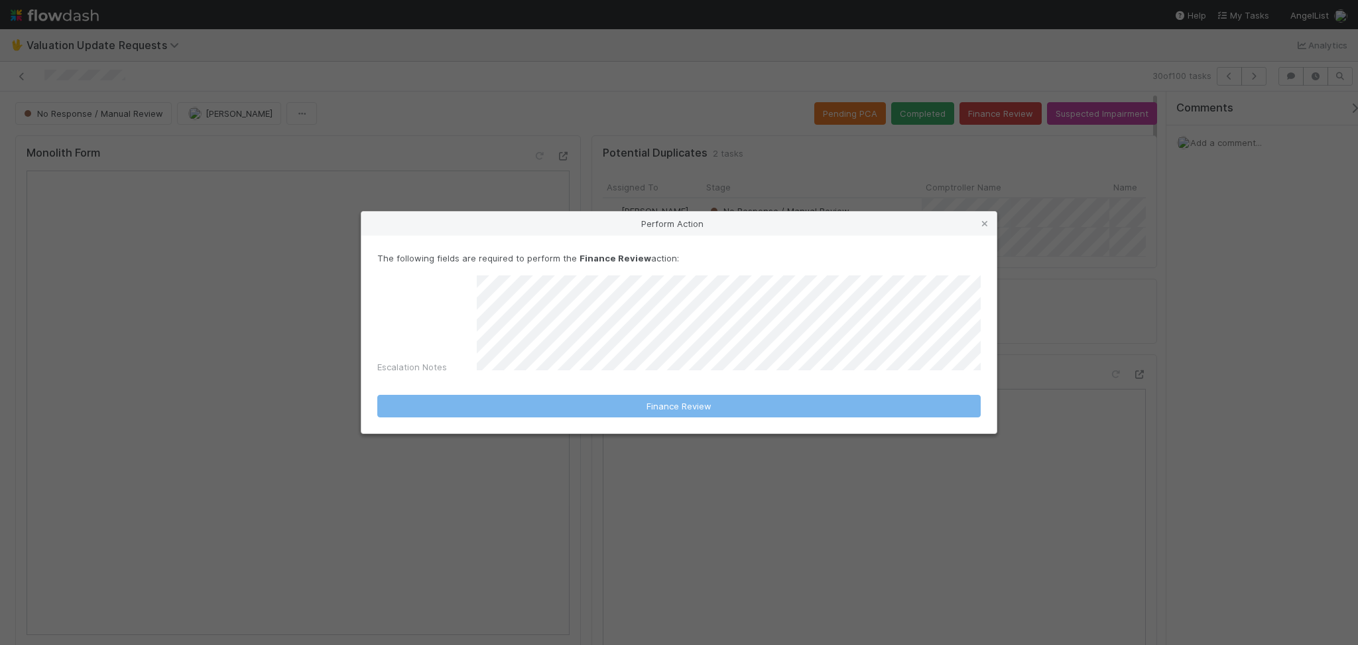
click at [1095, 111] on div "Perform Action The following fields are required to perform the Finance Review …" at bounding box center [679, 322] width 1358 height 645
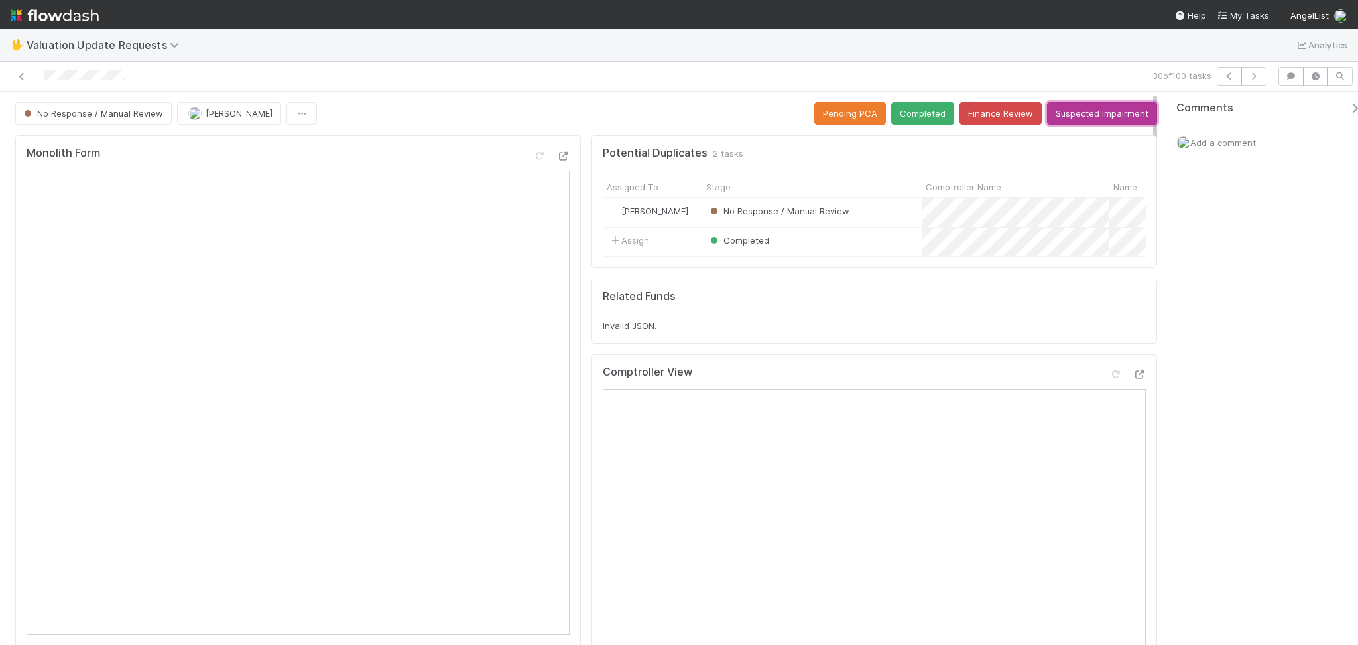
click at [1096, 113] on button "Suspected Impairment" at bounding box center [1102, 113] width 110 height 23
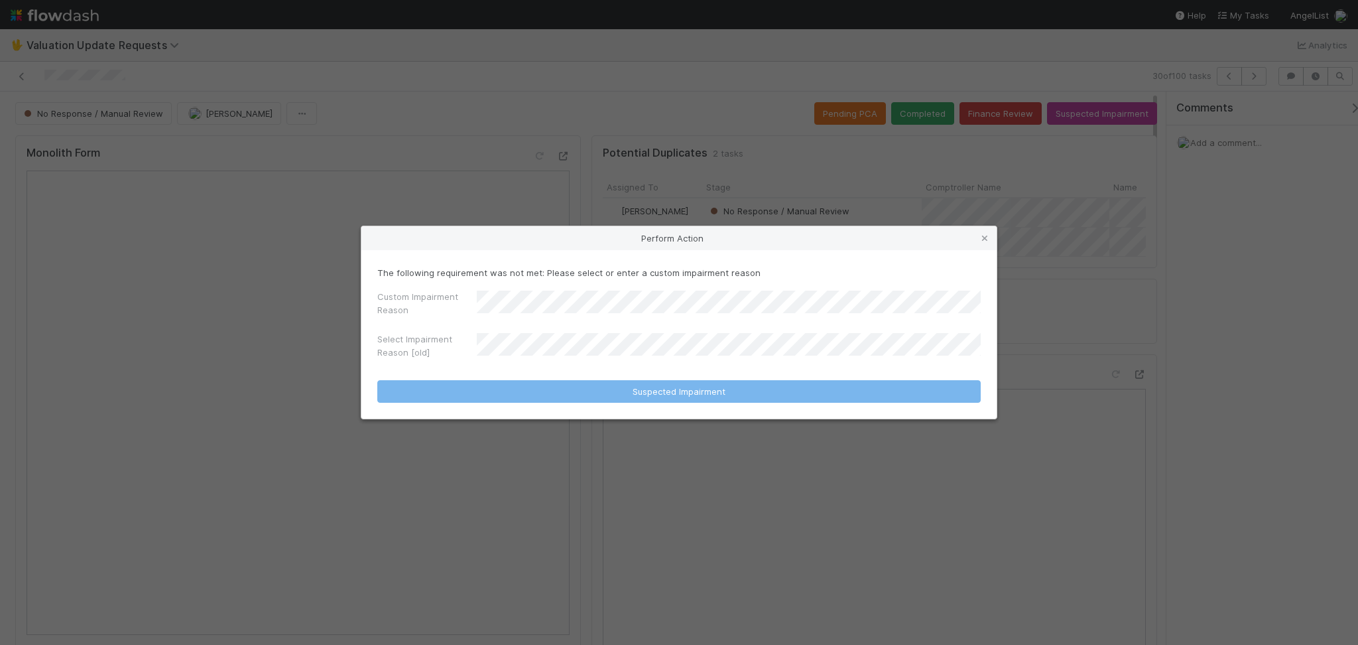
click at [671, 321] on div "Custom Impairment Reason" at bounding box center [679, 306] width 604 height 32
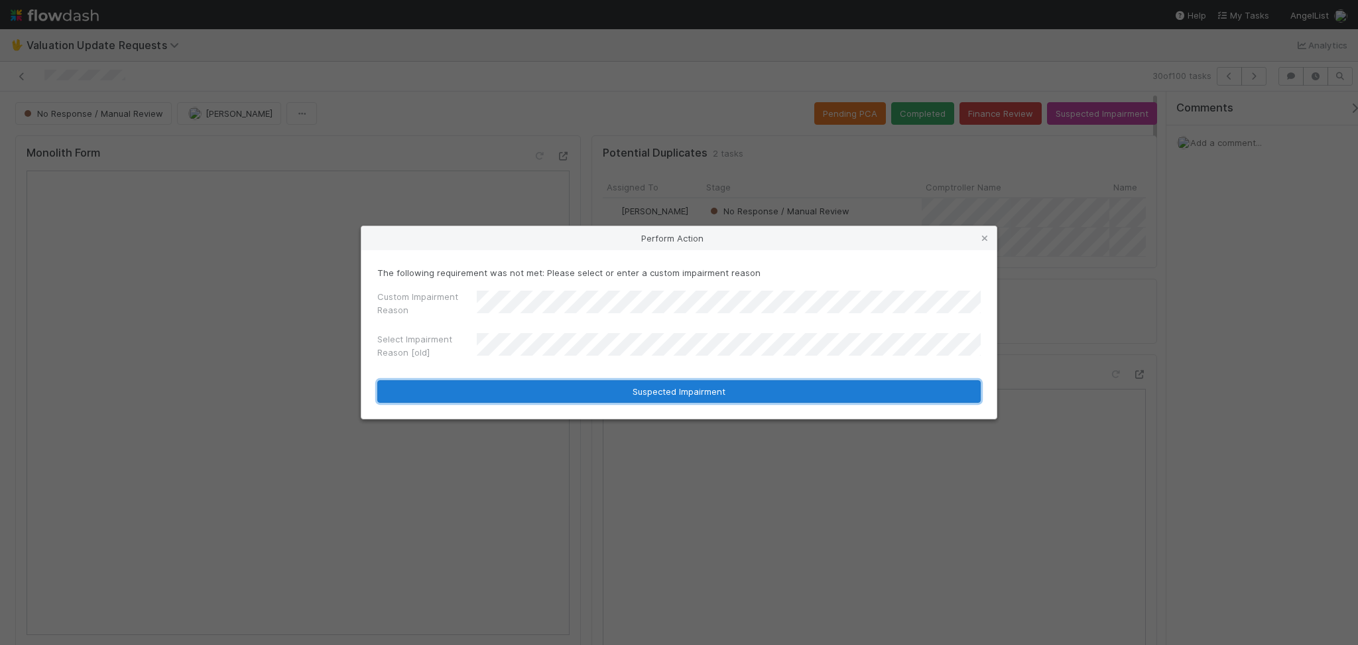
click at [704, 390] on button "Suspected Impairment" at bounding box center [679, 391] width 604 height 23
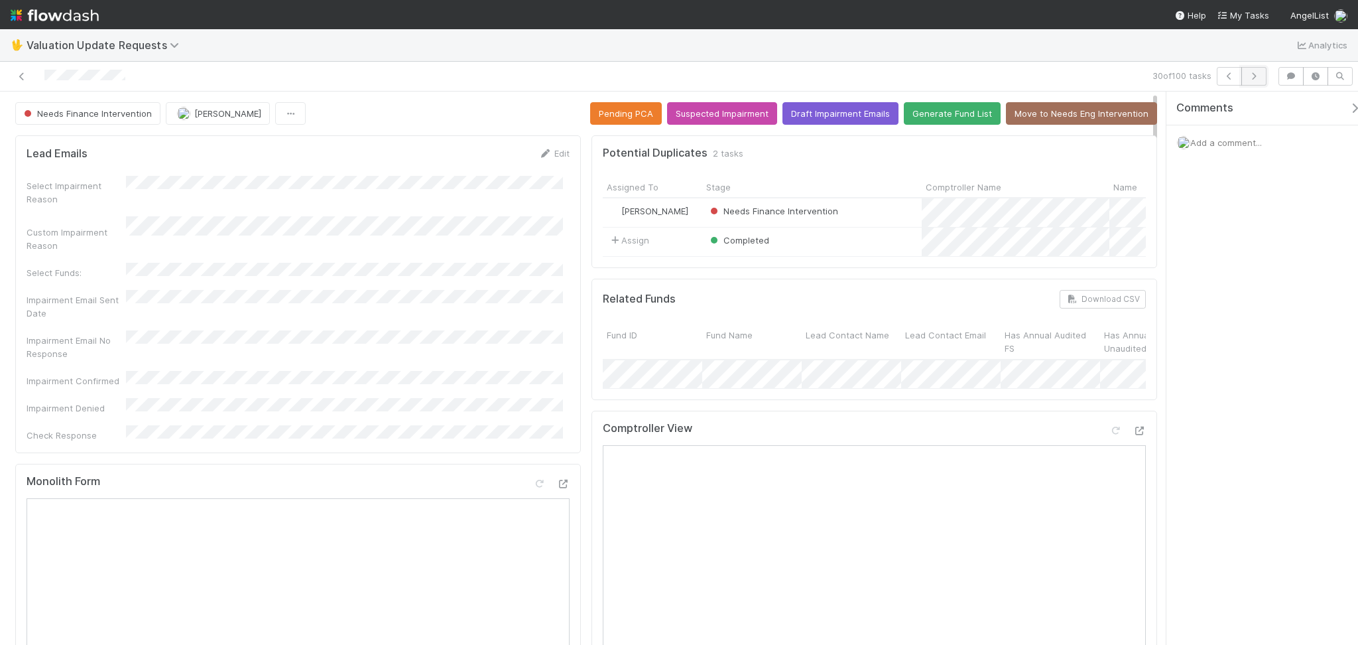
click at [1255, 80] on icon "button" at bounding box center [1253, 76] width 13 height 8
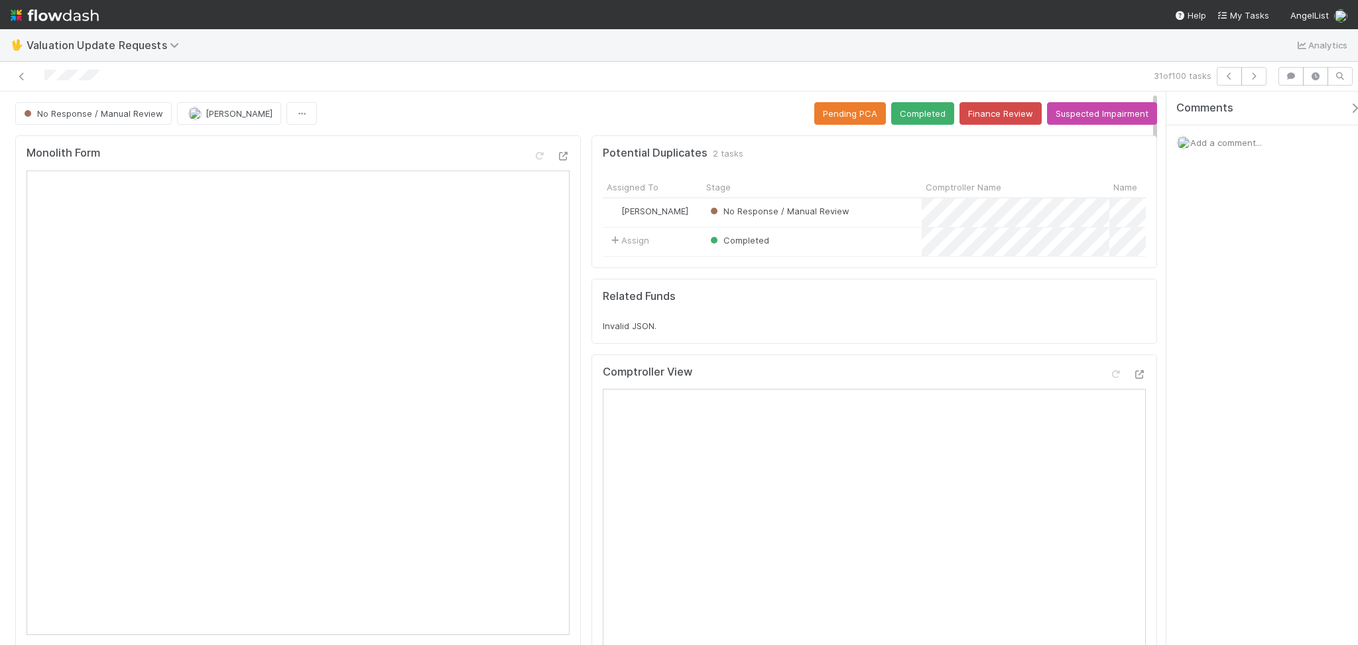
click at [1232, 80] on icon "button" at bounding box center [1229, 76] width 13 height 8
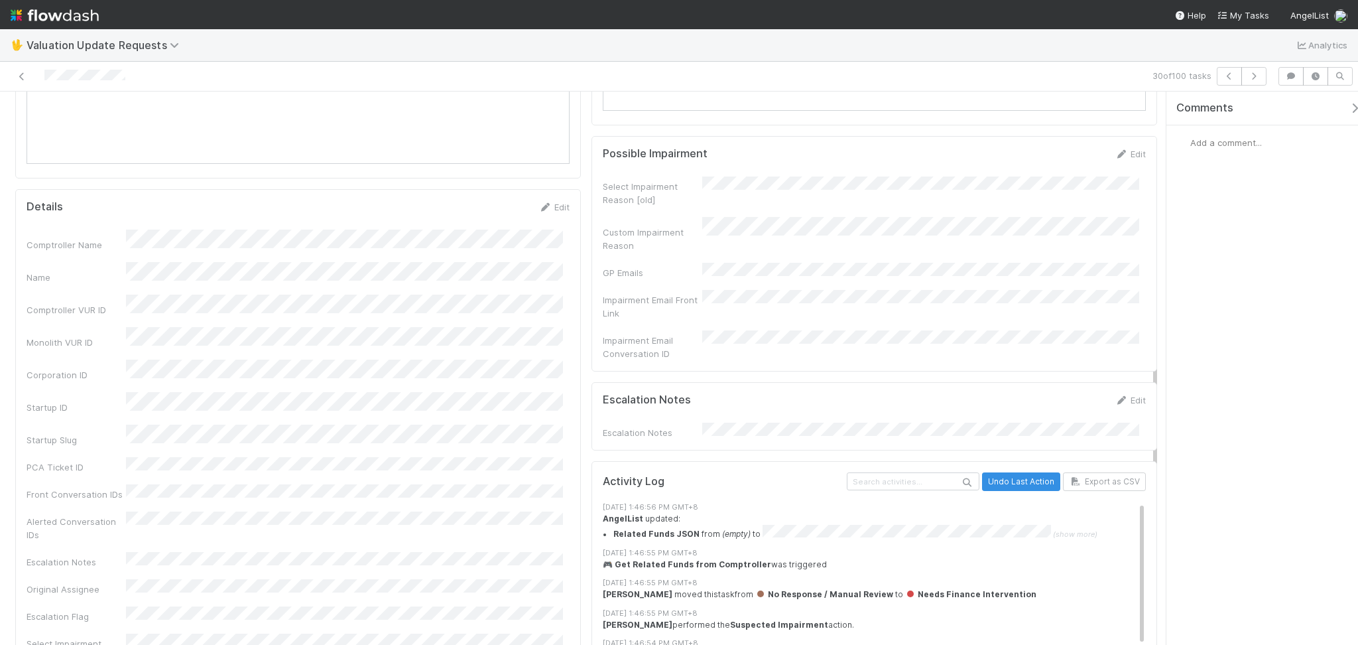
scroll to position [1326, 0]
click at [545, 198] on link "Edit" at bounding box center [554, 203] width 31 height 11
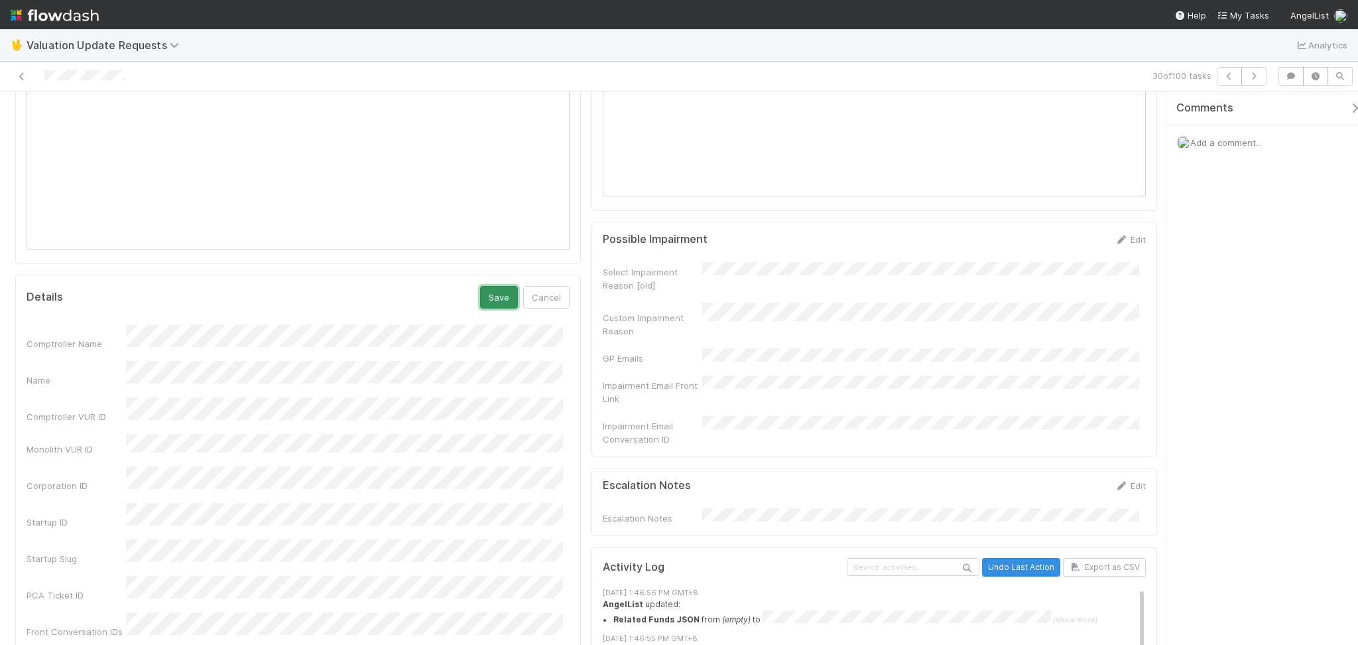
click at [496, 286] on button "Save" at bounding box center [499, 297] width 38 height 23
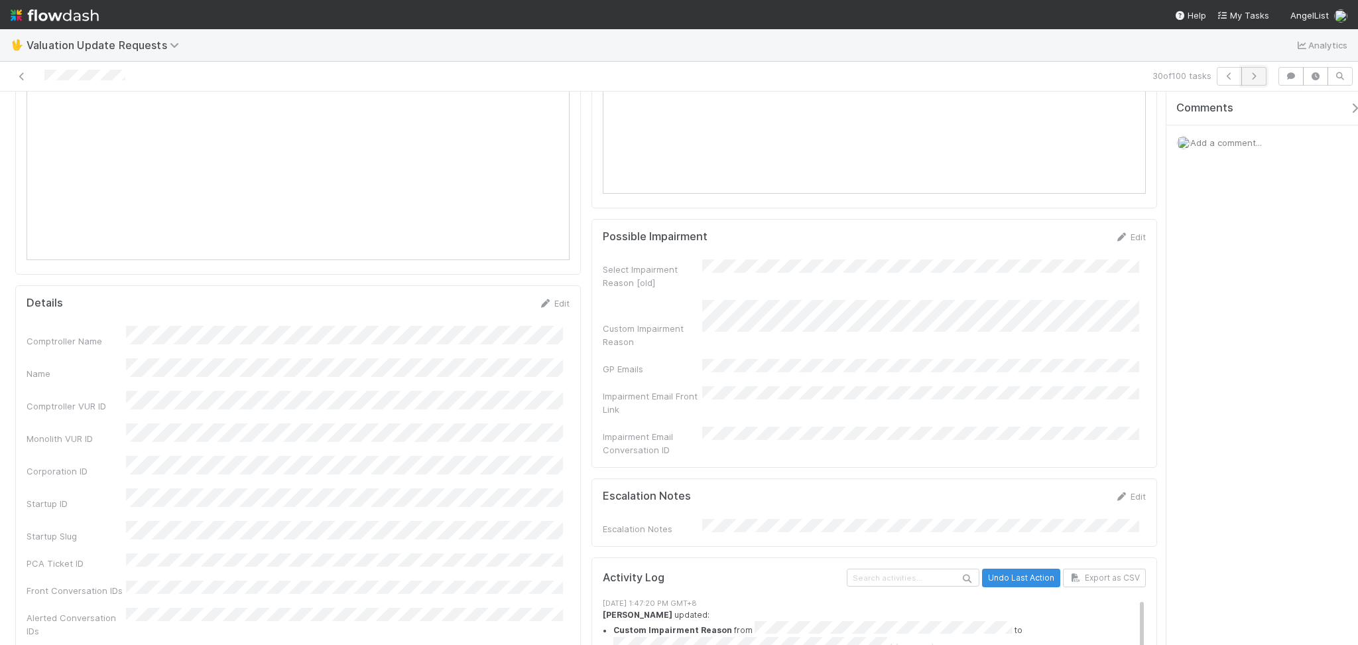
click at [1259, 70] on button "button" at bounding box center [1254, 76] width 25 height 19
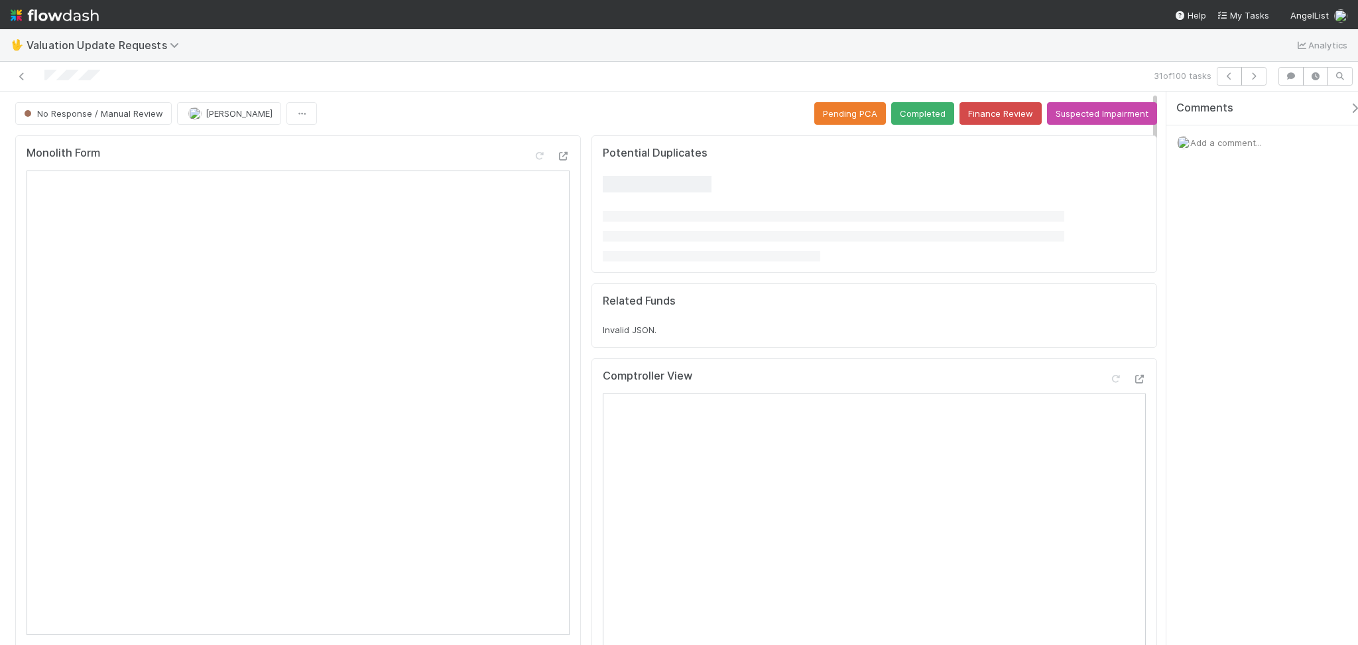
click at [425, 109] on div "No Response / Manual Review [PERSON_NAME] Pending PCA Completed Finance Review …" at bounding box center [586, 113] width 1142 height 23
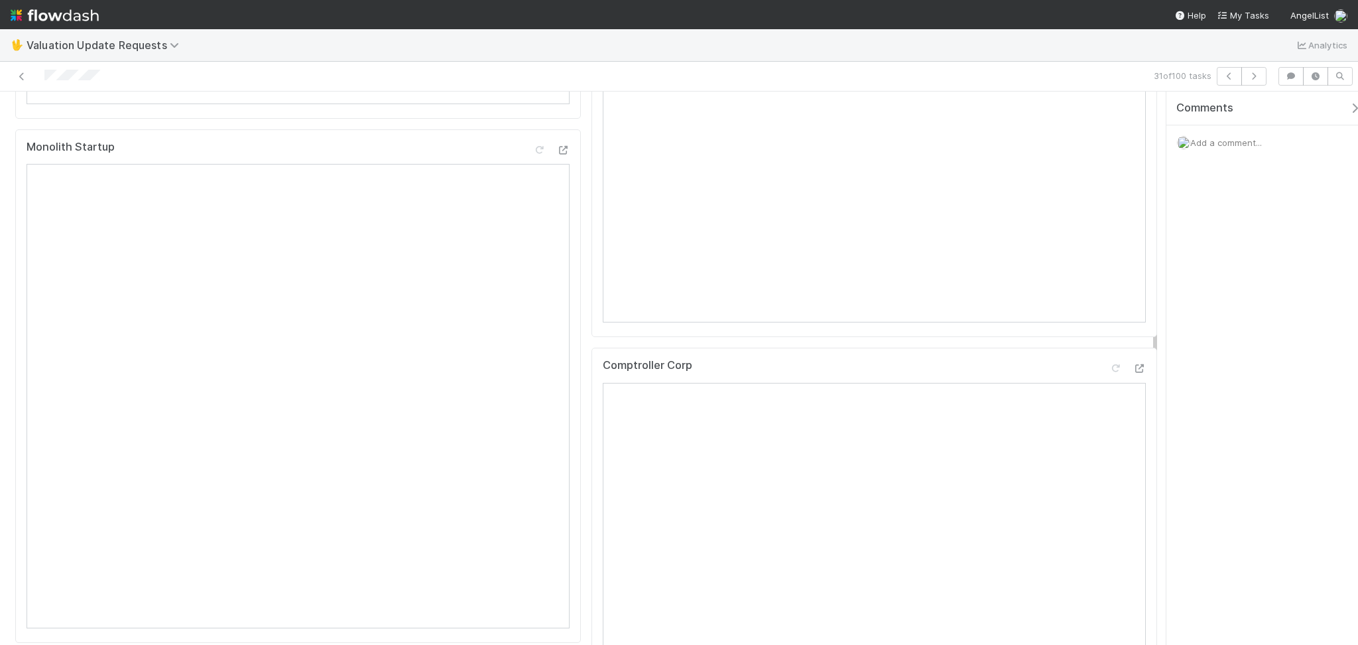
scroll to position [707, 0]
click at [1258, 76] on icon "button" at bounding box center [1253, 76] width 13 height 8
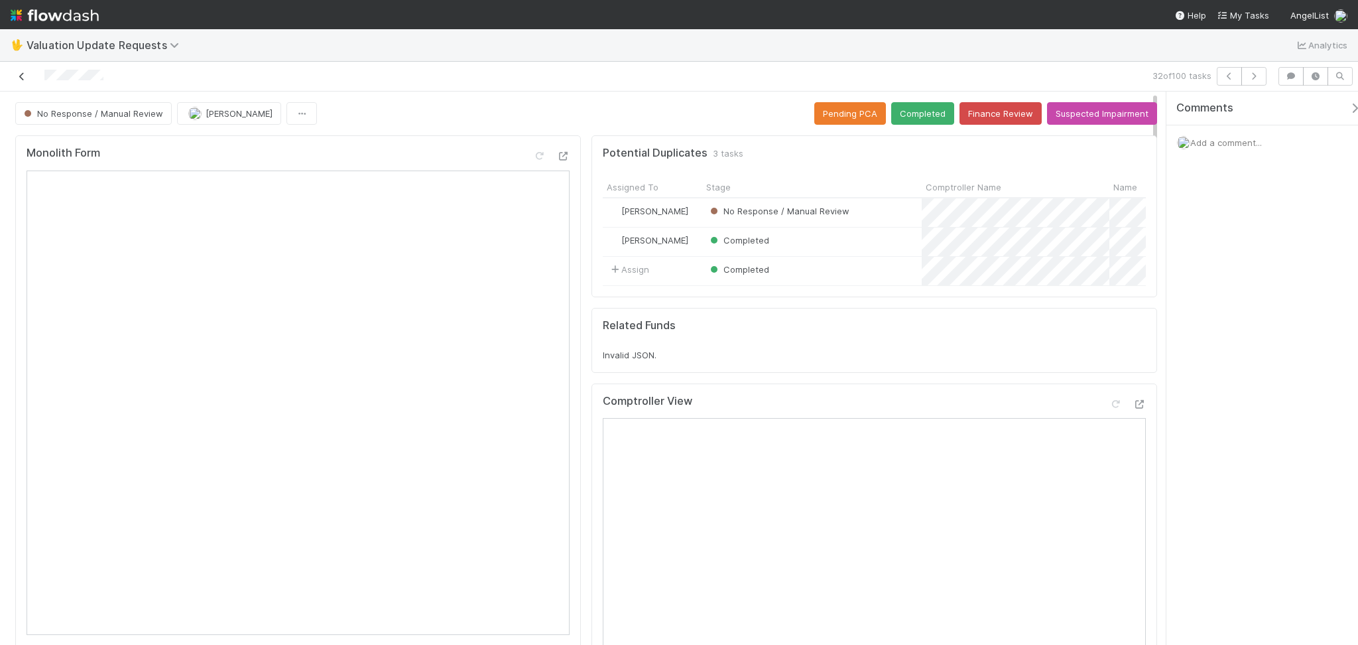
click at [27, 76] on icon at bounding box center [21, 76] width 13 height 9
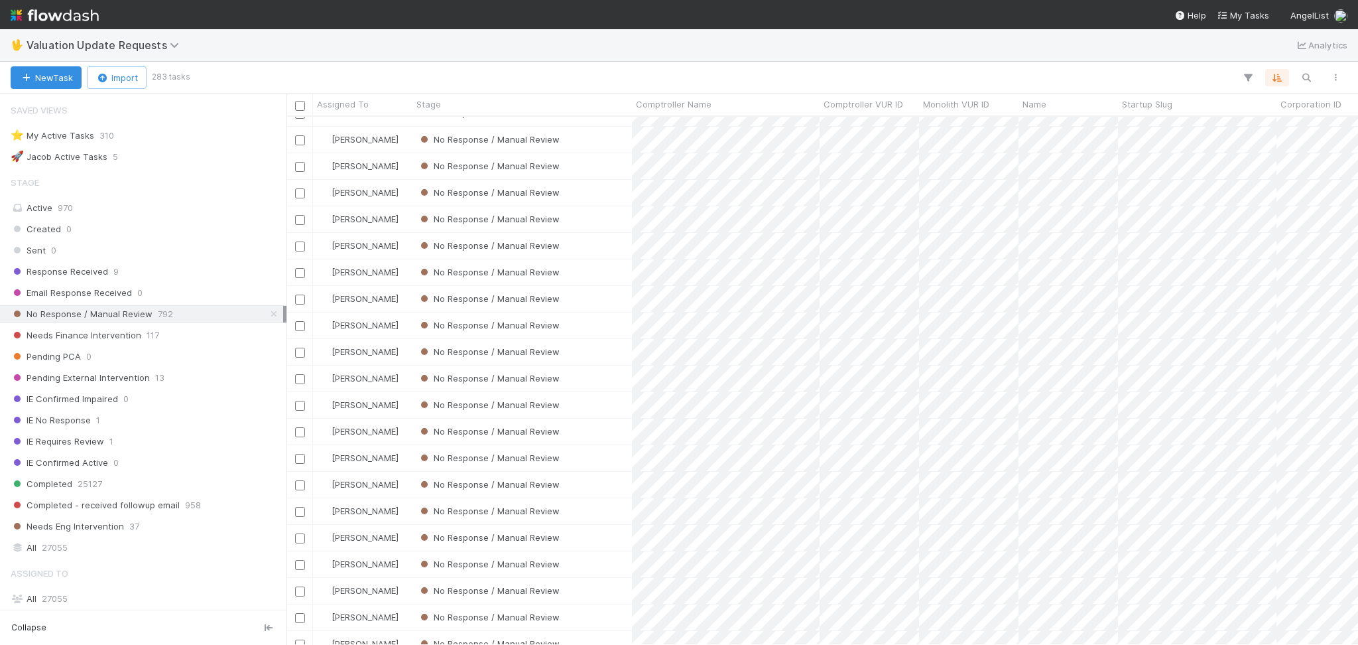
scroll to position [4084, 0]
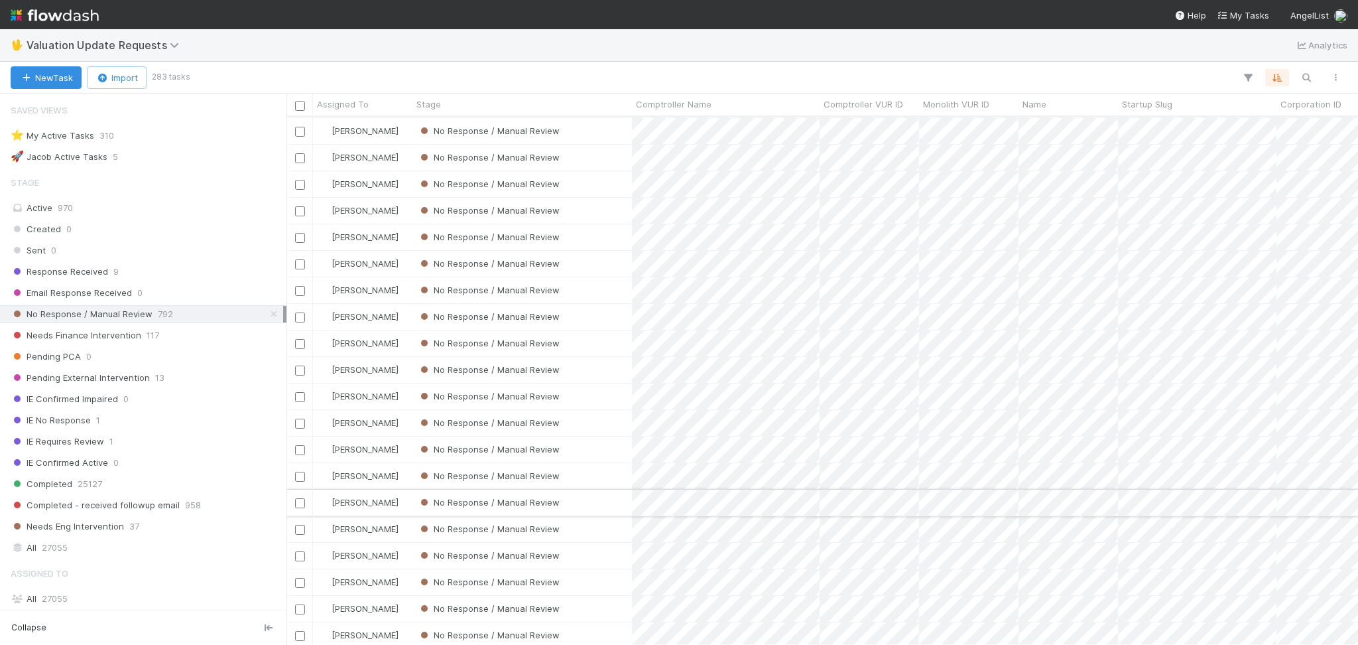
click at [605, 501] on div "No Response / Manual Review" at bounding box center [523, 502] width 220 height 26
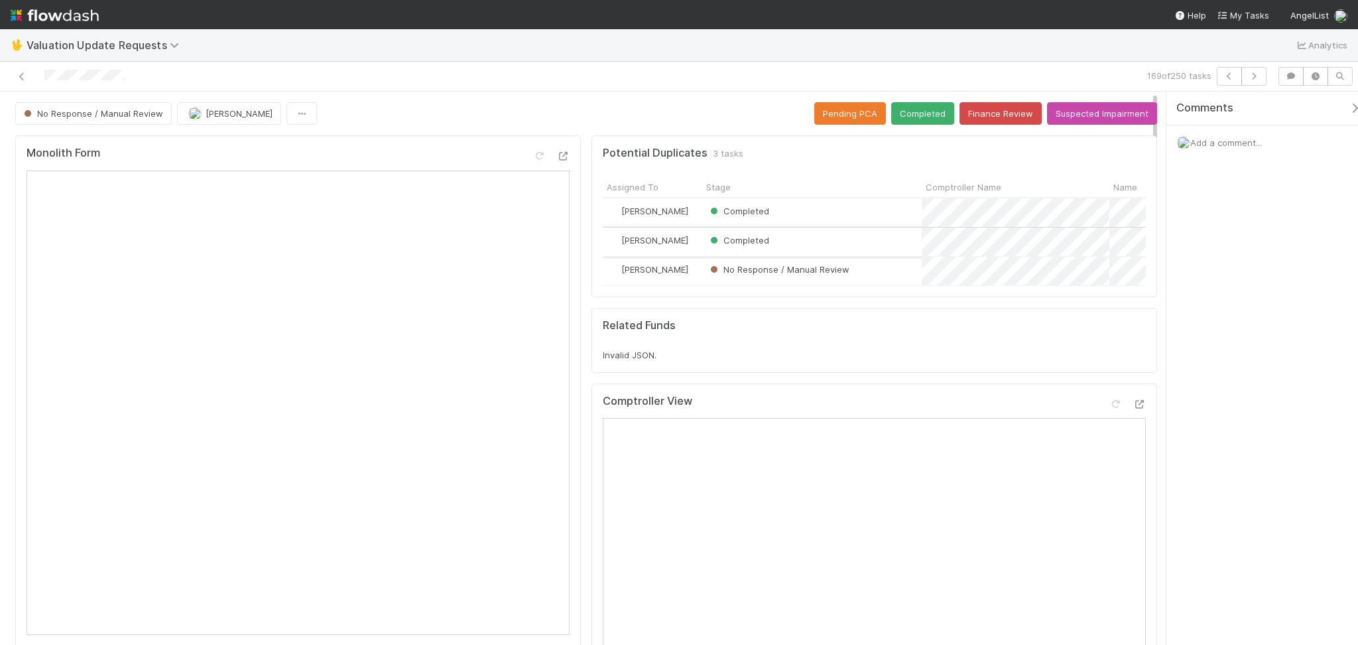
click at [828, 244] on div "Completed" at bounding box center [812, 241] width 220 height 29
click at [990, 114] on button "Finance Review" at bounding box center [1001, 113] width 82 height 23
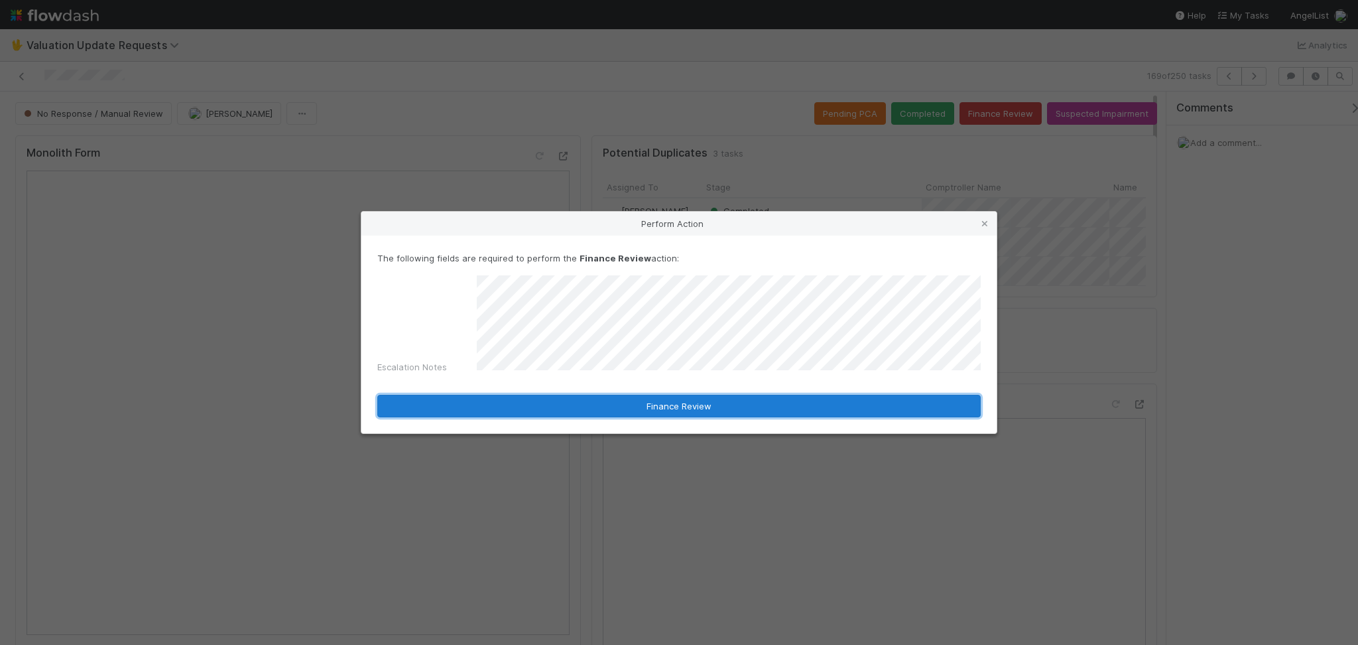
click at [627, 407] on button "Finance Review" at bounding box center [679, 406] width 604 height 23
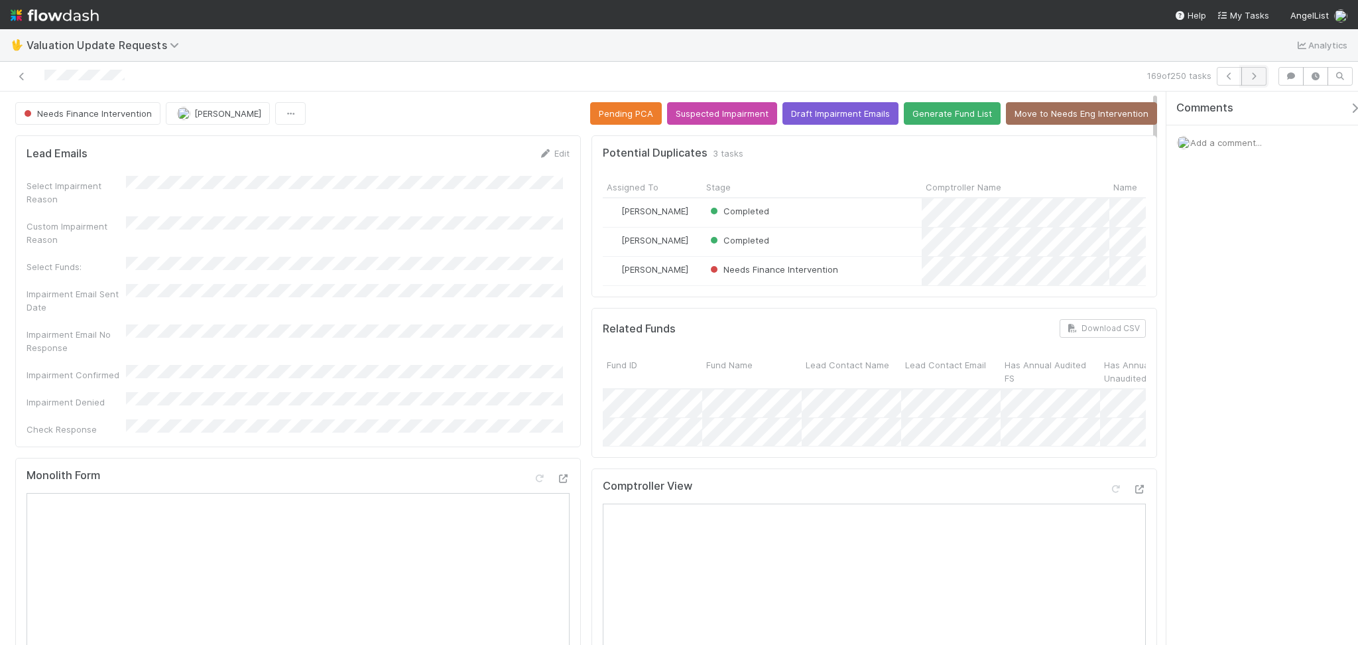
click at [1261, 78] on button "button" at bounding box center [1254, 76] width 25 height 19
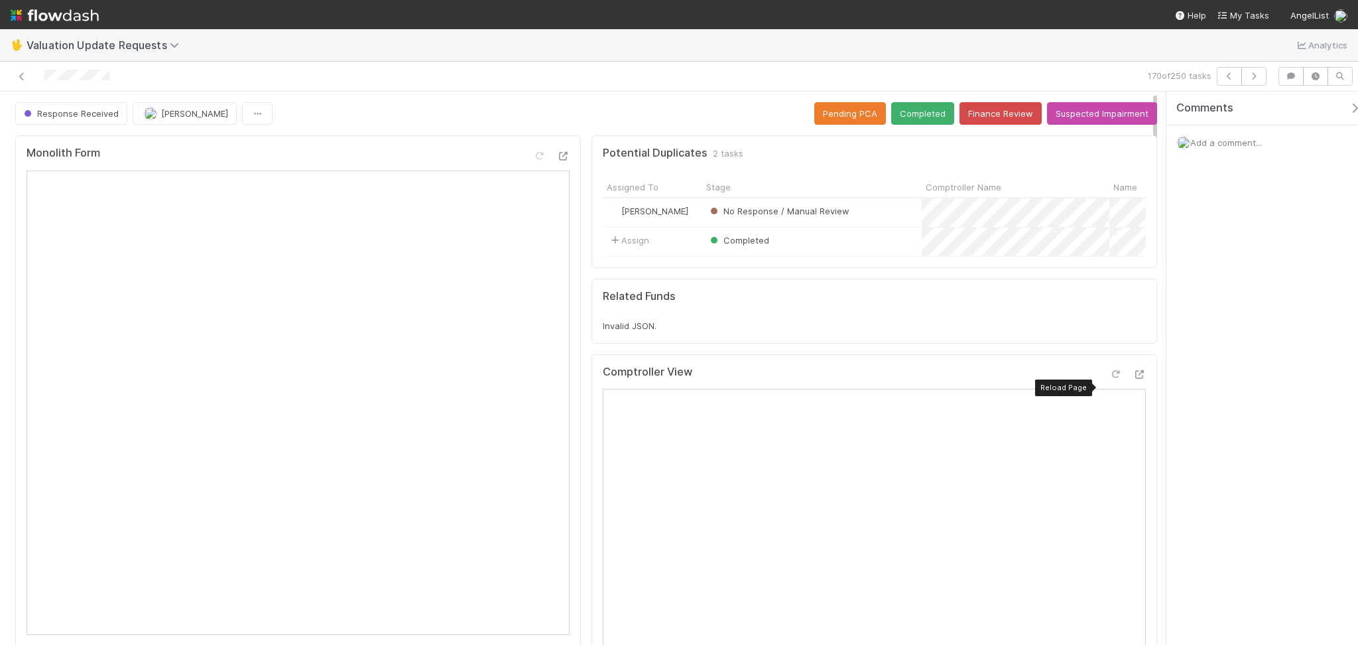
click at [1109, 379] on icon at bounding box center [1115, 374] width 13 height 9
click at [911, 118] on button "Completed" at bounding box center [922, 113] width 63 height 23
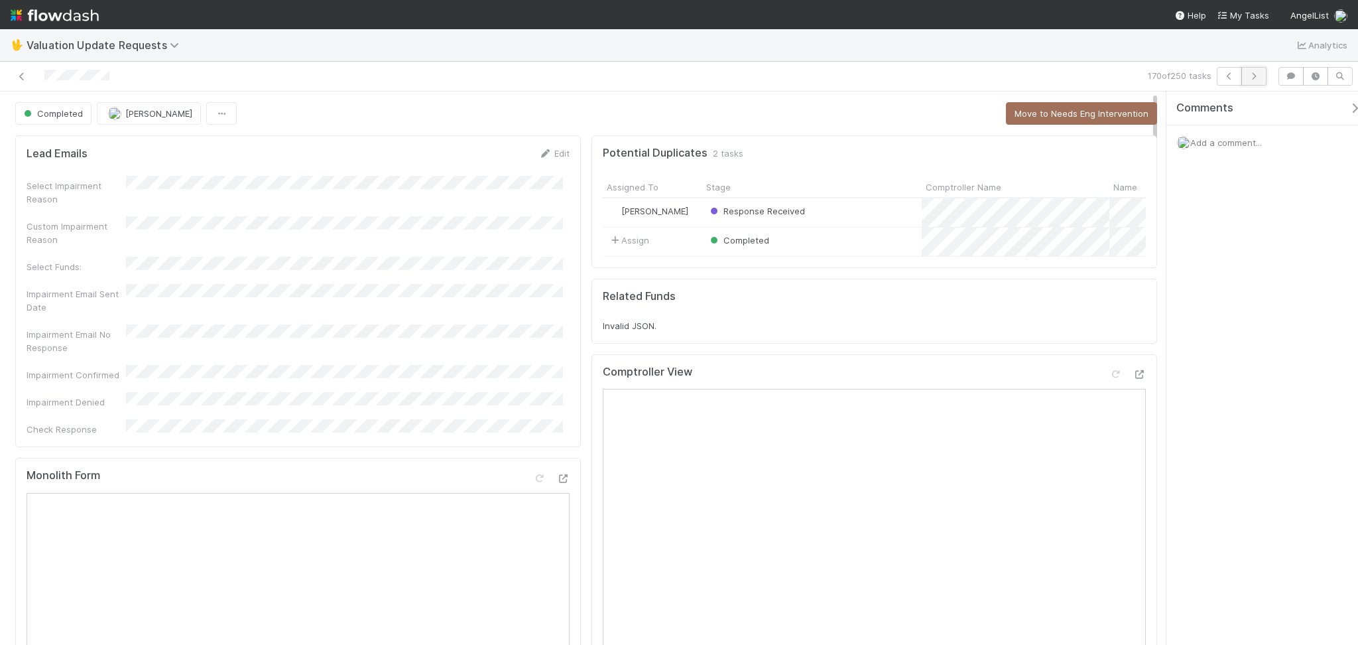
click at [1261, 76] on button "button" at bounding box center [1254, 76] width 25 height 19
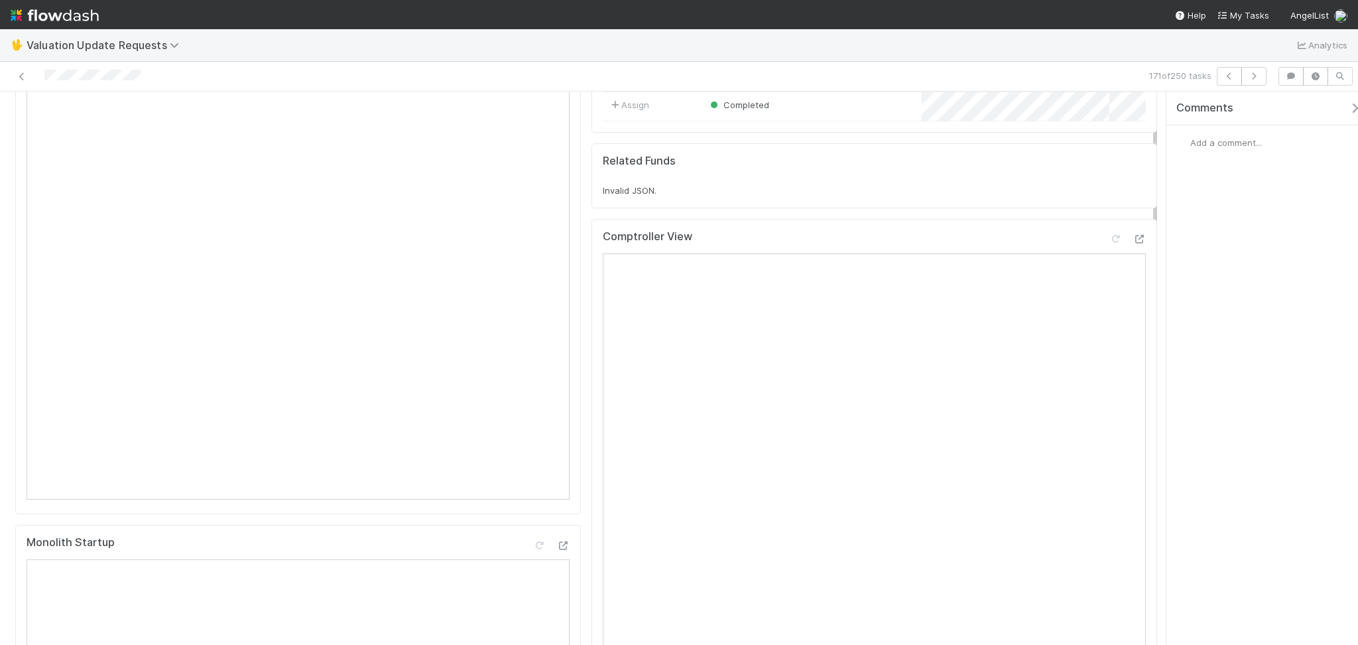
scroll to position [176, 0]
click at [323, 41] on div "🖖 Valuation Update Requests Analytics" at bounding box center [679, 45] width 1358 height 32
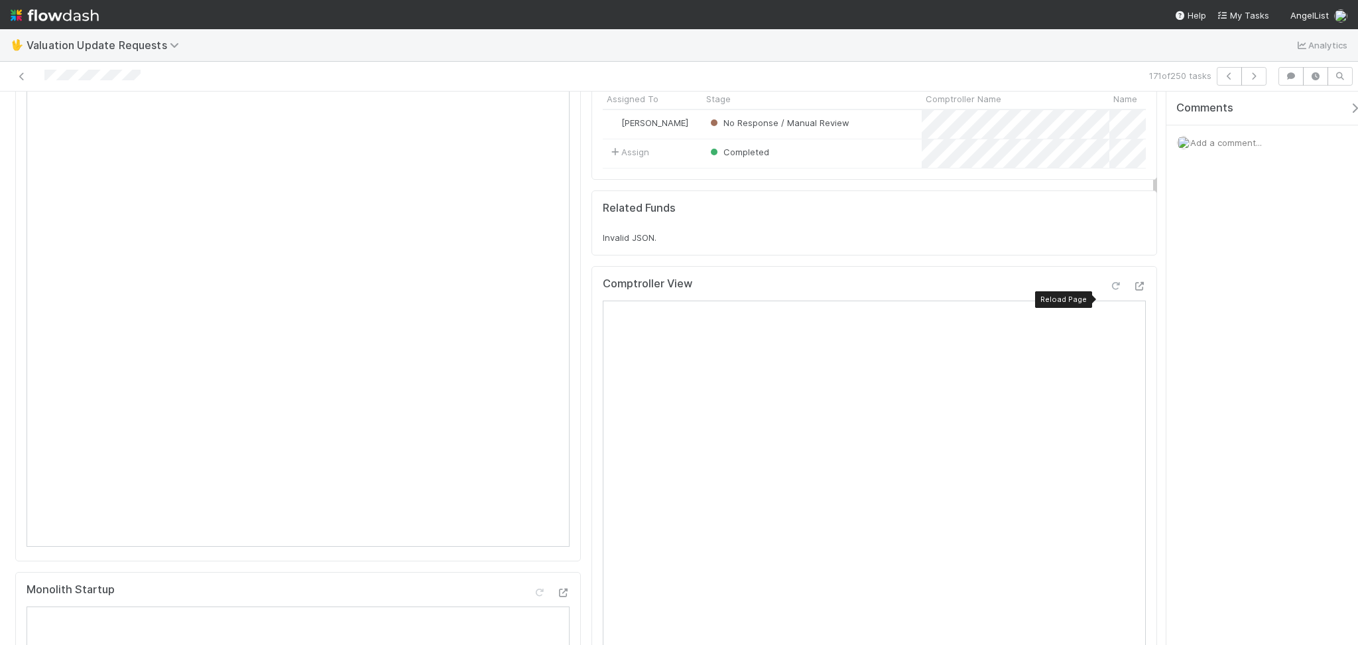
click at [1109, 290] on icon at bounding box center [1115, 286] width 13 height 9
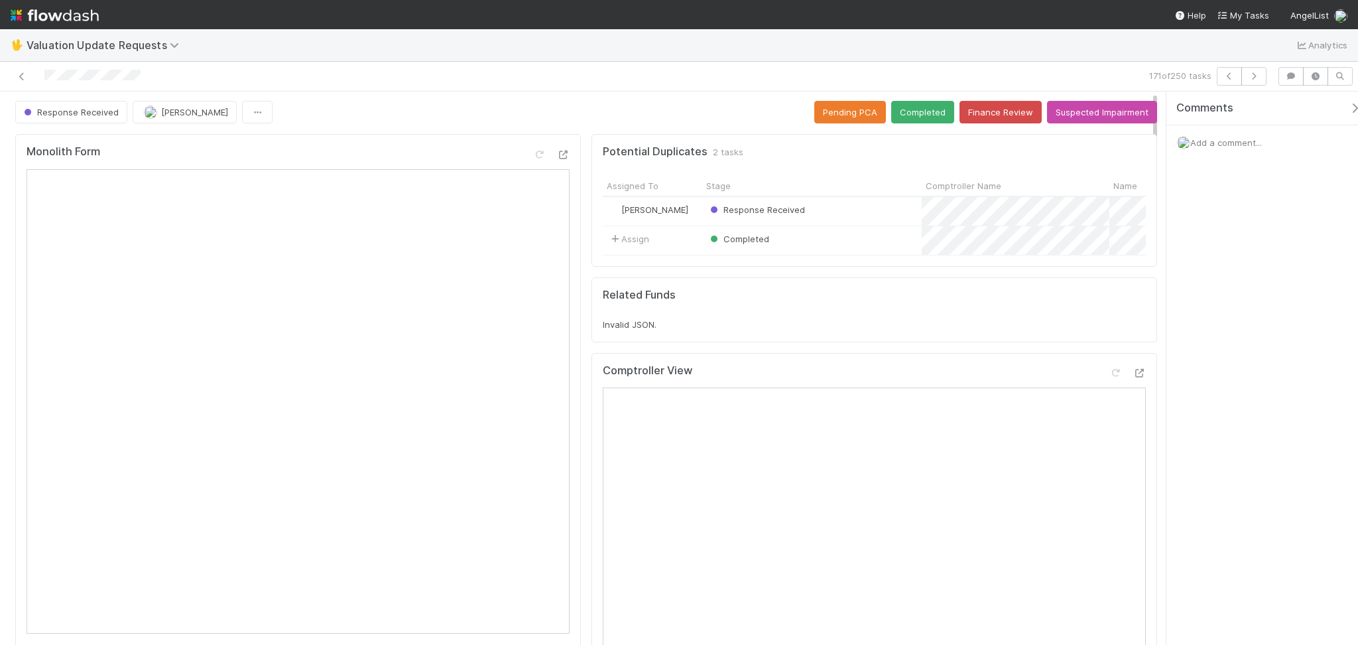
scroll to position [0, 0]
click at [915, 121] on button "Completed" at bounding box center [922, 113] width 63 height 23
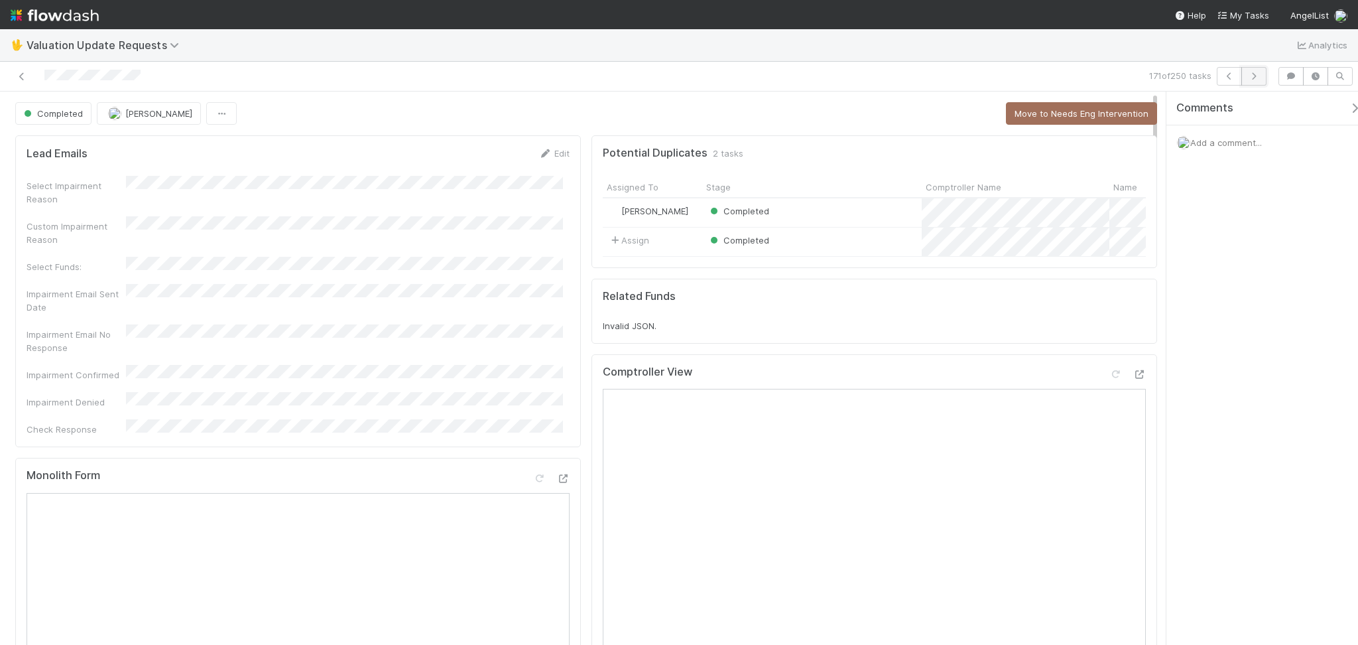
click at [1256, 85] on button "button" at bounding box center [1254, 76] width 25 height 19
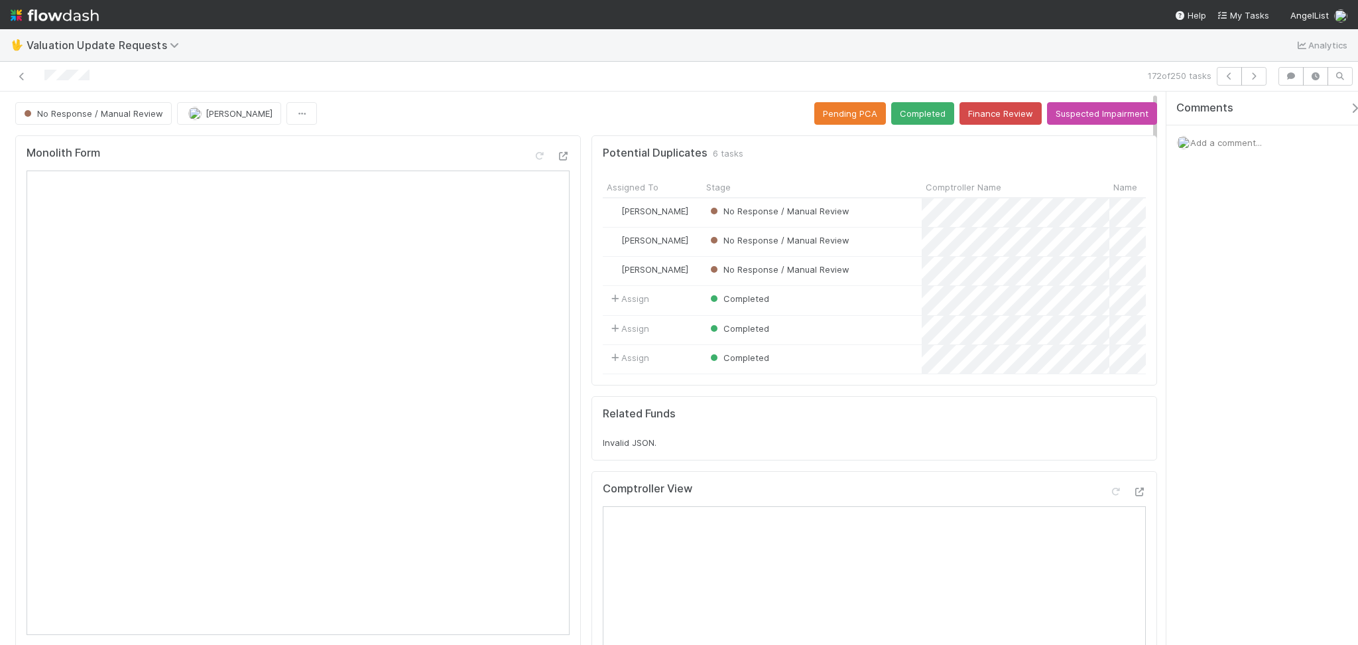
drag, startPoint x: 408, startPoint y: 153, endPoint x: 418, endPoint y: 169, distance: 19.1
click at [408, 153] on div "Monolith Form" at bounding box center [298, 159] width 543 height 24
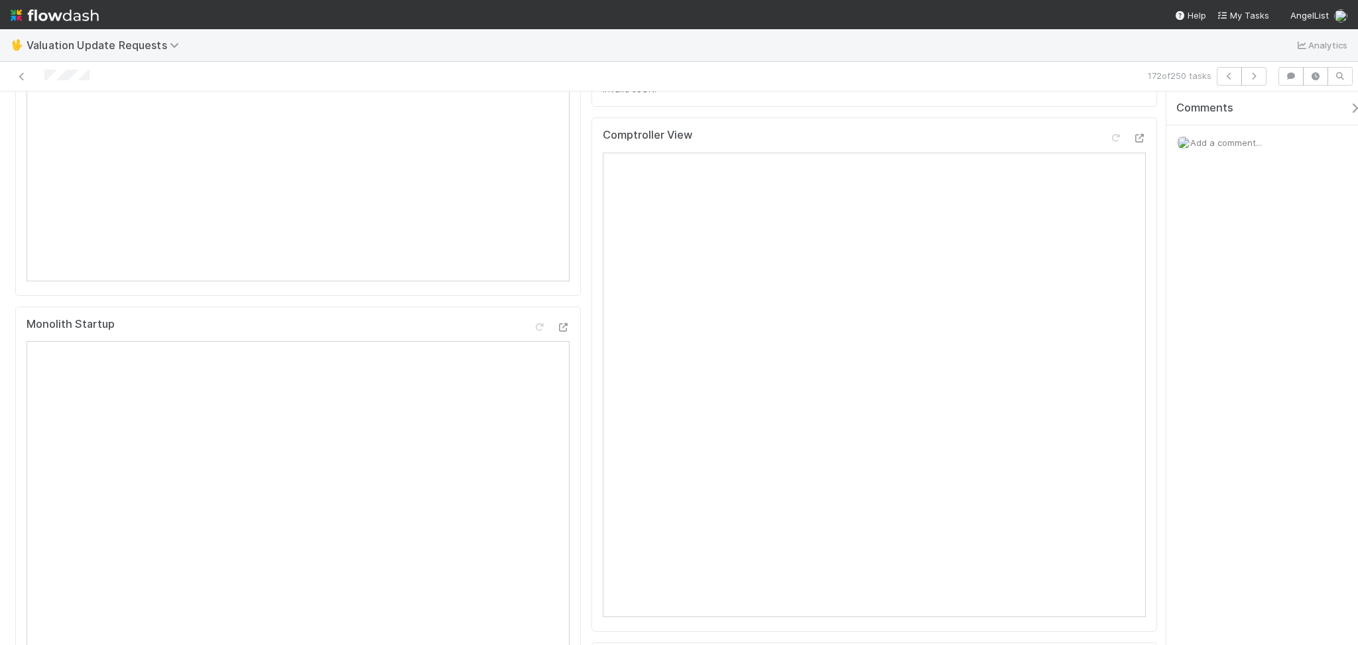
scroll to position [176, 0]
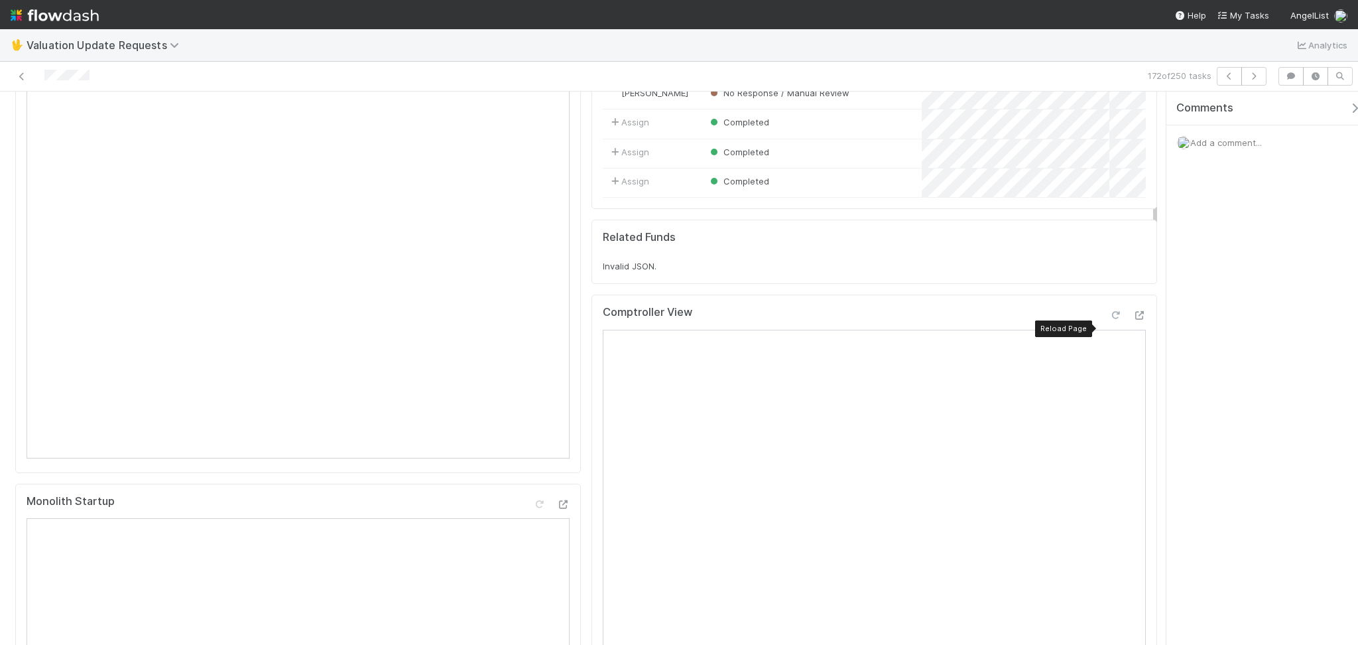
click at [1109, 320] on icon at bounding box center [1115, 315] width 13 height 9
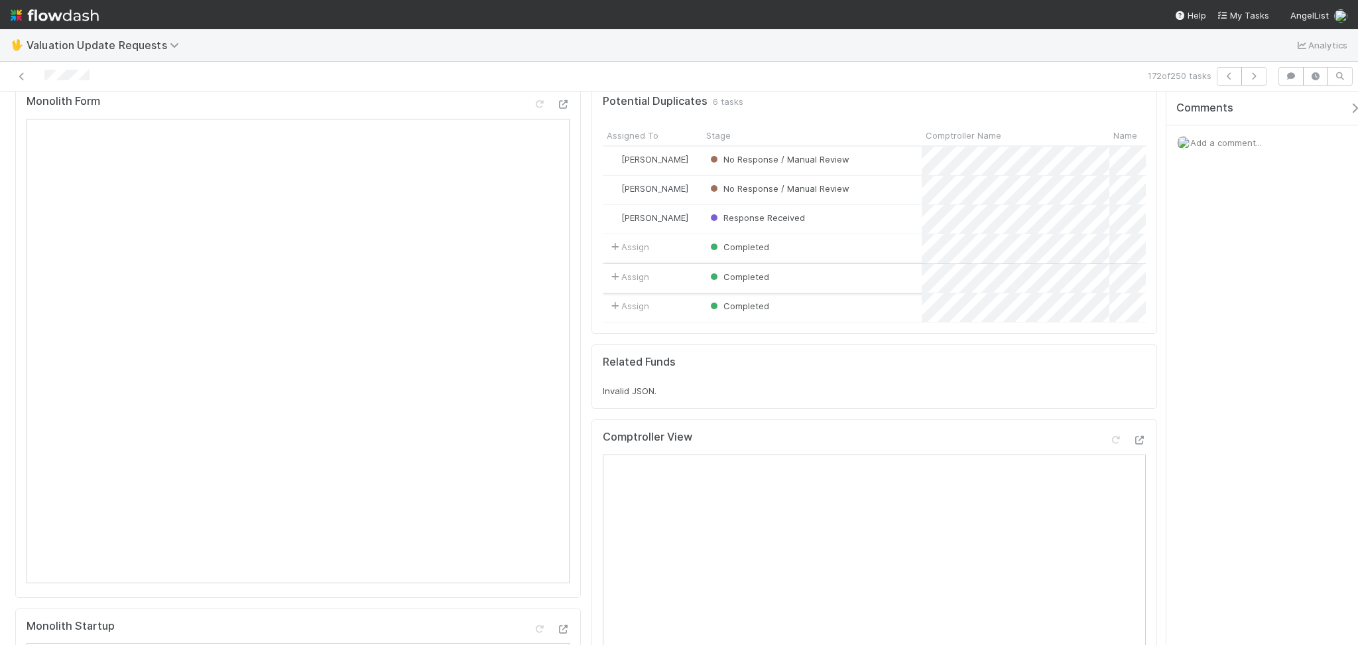
scroll to position [0, 0]
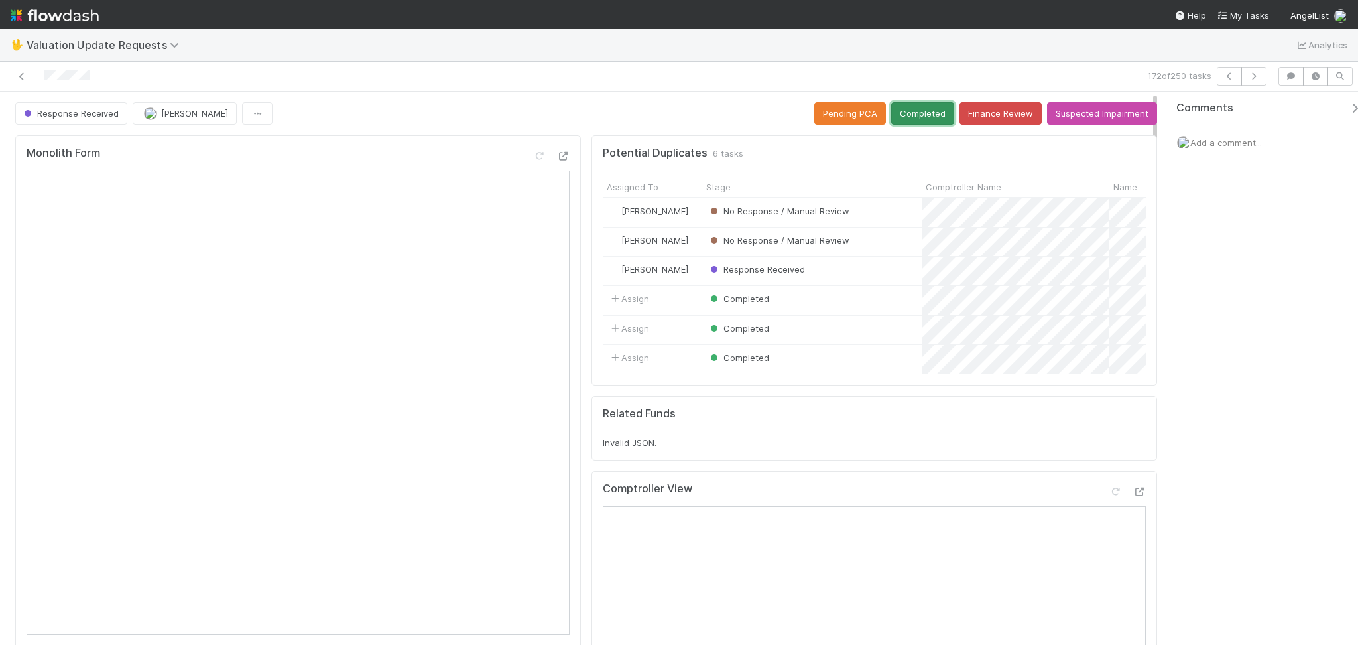
click at [921, 114] on button "Completed" at bounding box center [922, 113] width 63 height 23
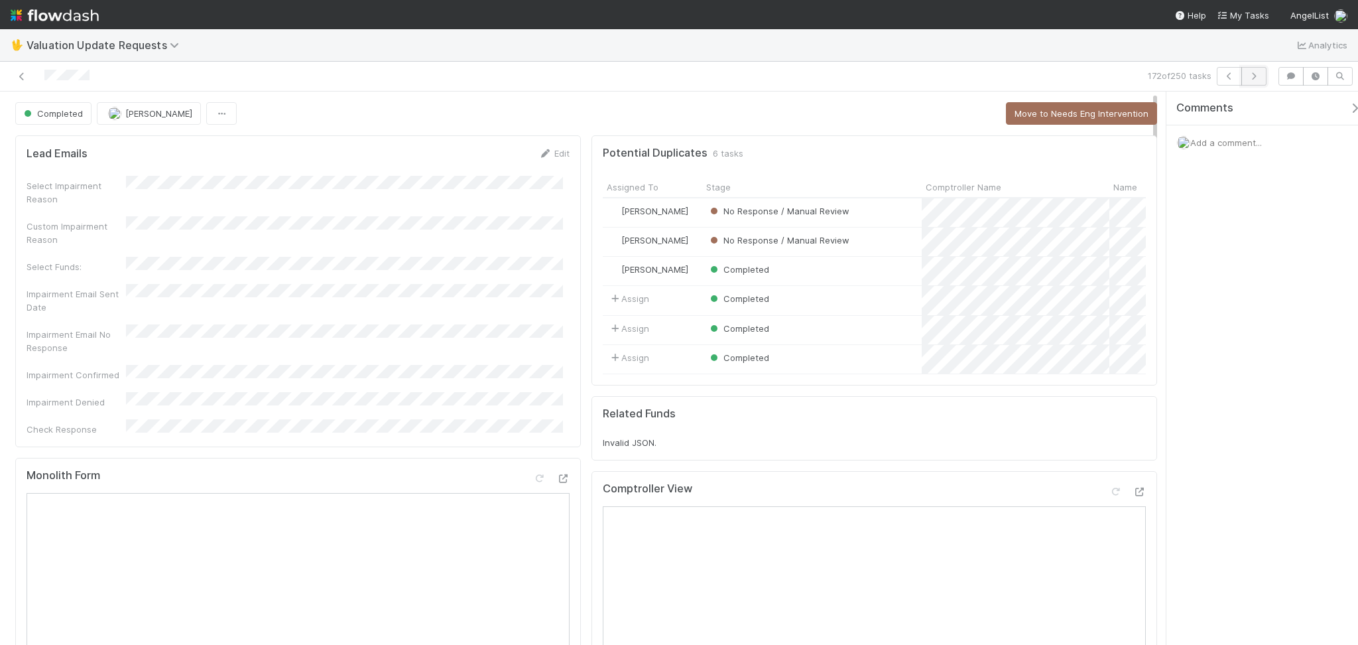
click at [1251, 79] on icon "button" at bounding box center [1253, 76] width 13 height 8
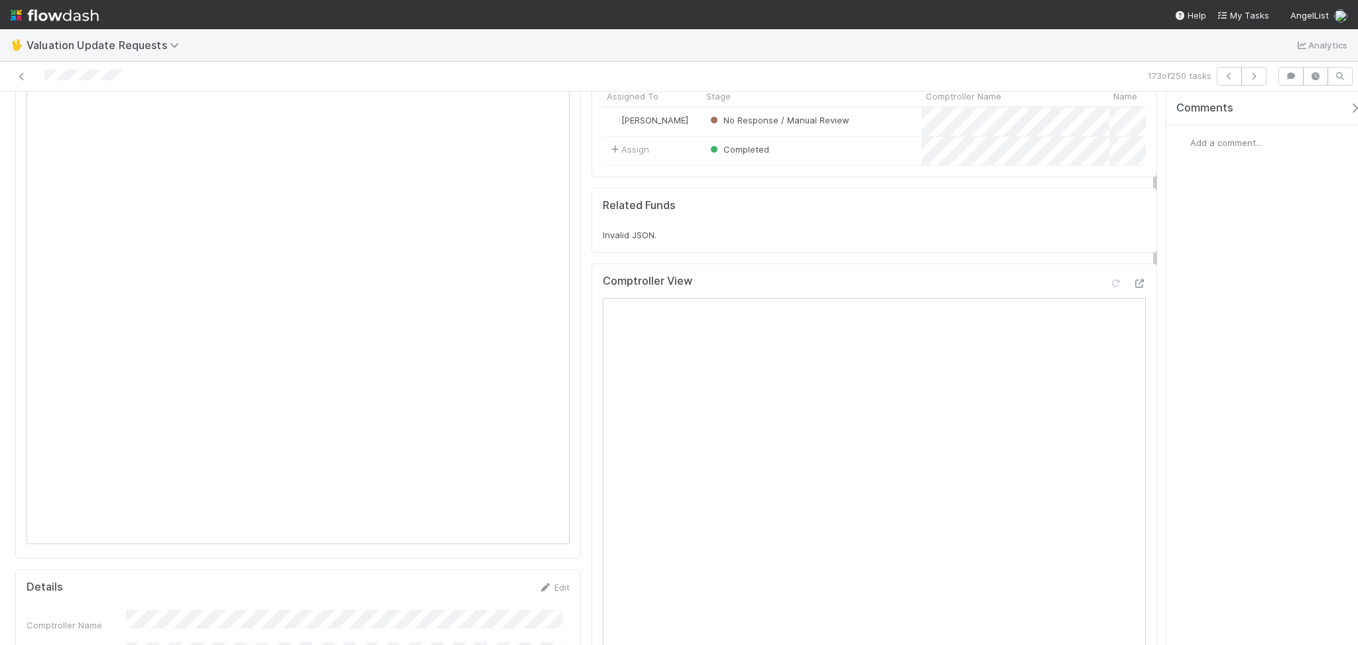
scroll to position [88, 0]
click at [1109, 290] on icon at bounding box center [1115, 286] width 13 height 9
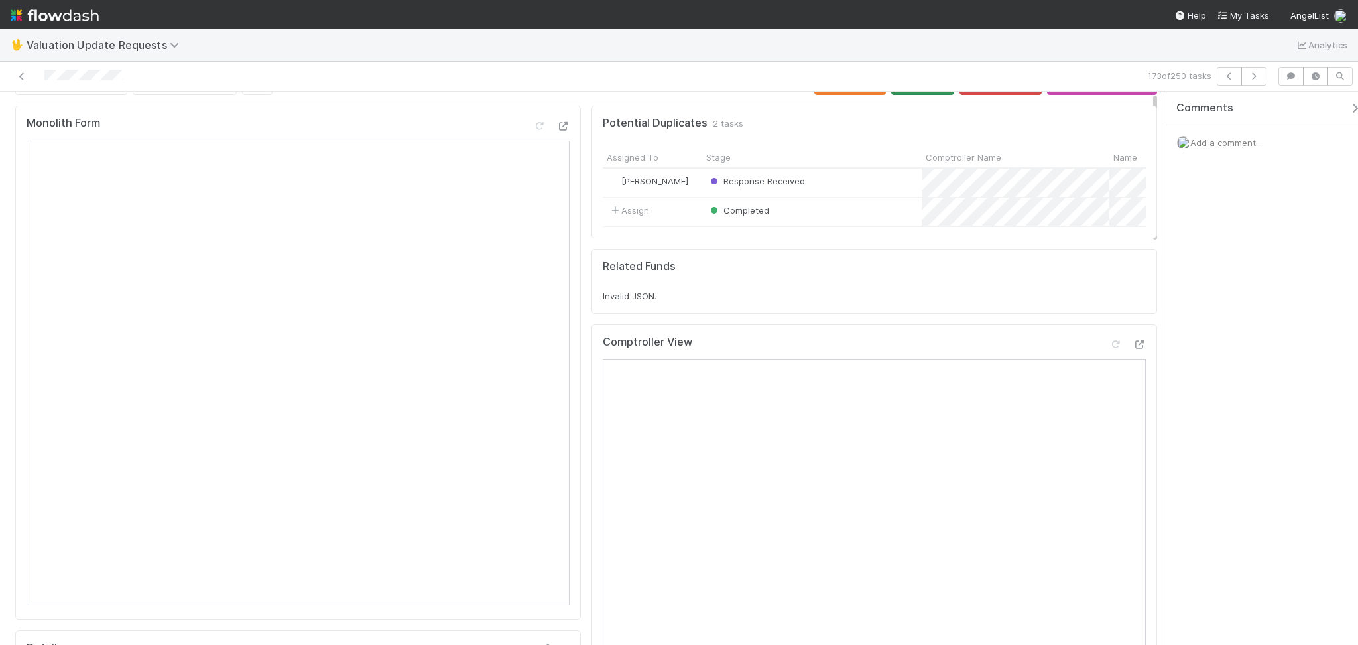
scroll to position [0, 0]
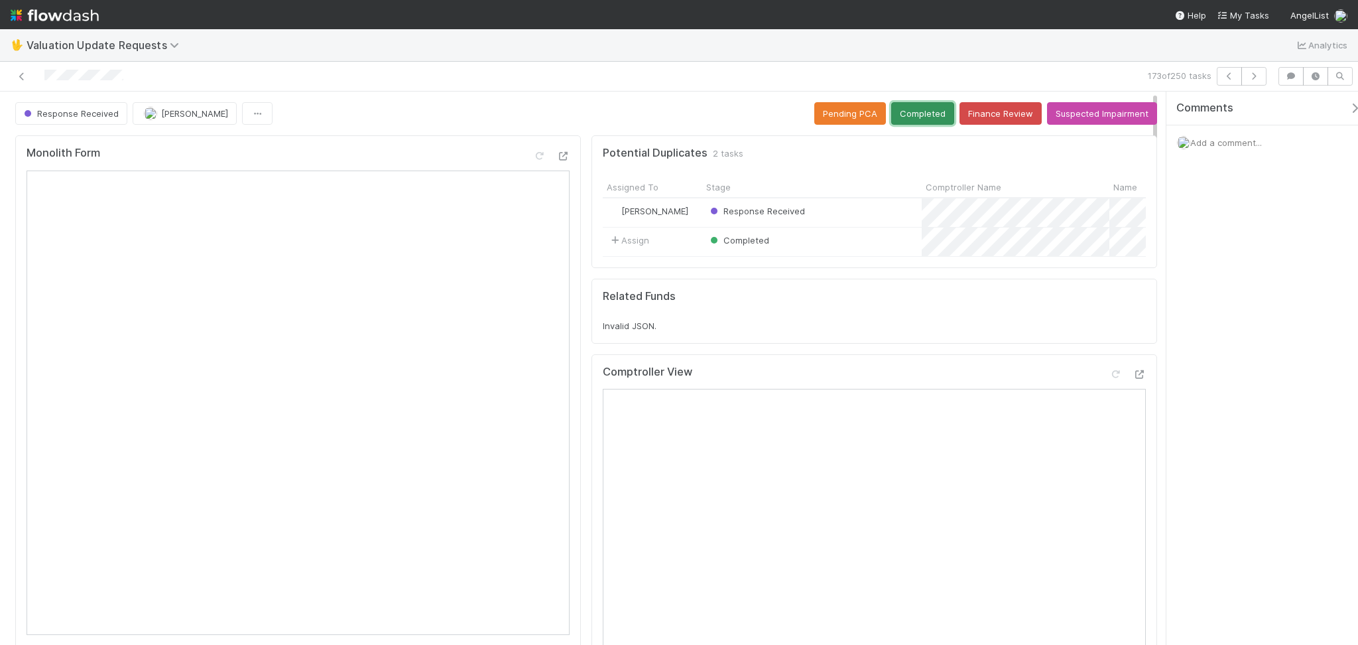
click at [901, 112] on button "Completed" at bounding box center [922, 113] width 63 height 23
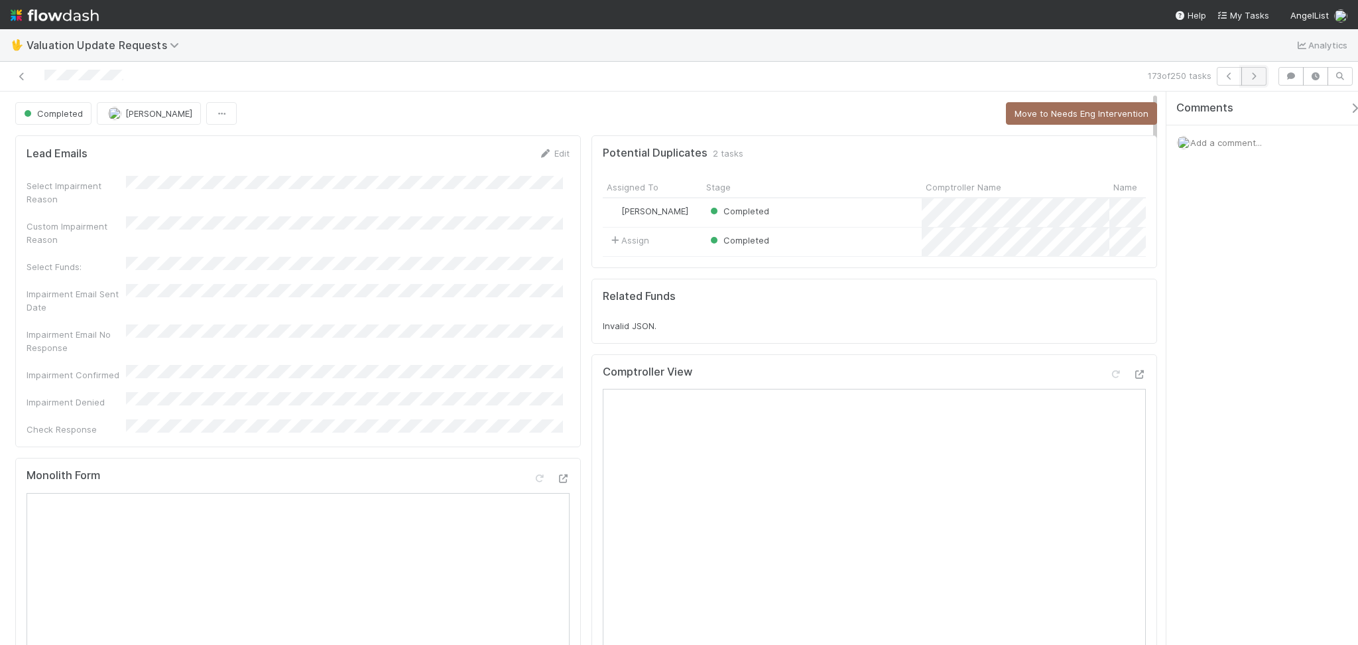
click at [1259, 72] on icon "button" at bounding box center [1253, 76] width 13 height 8
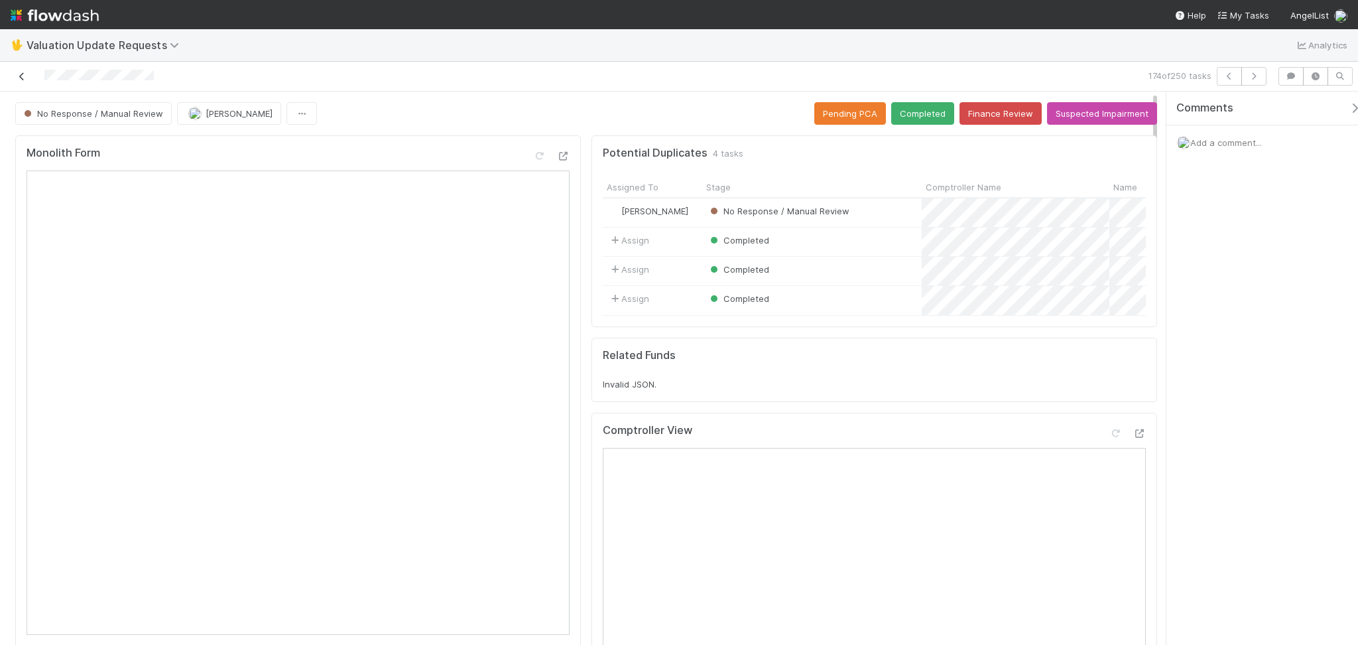
click at [25, 78] on icon at bounding box center [21, 76] width 13 height 9
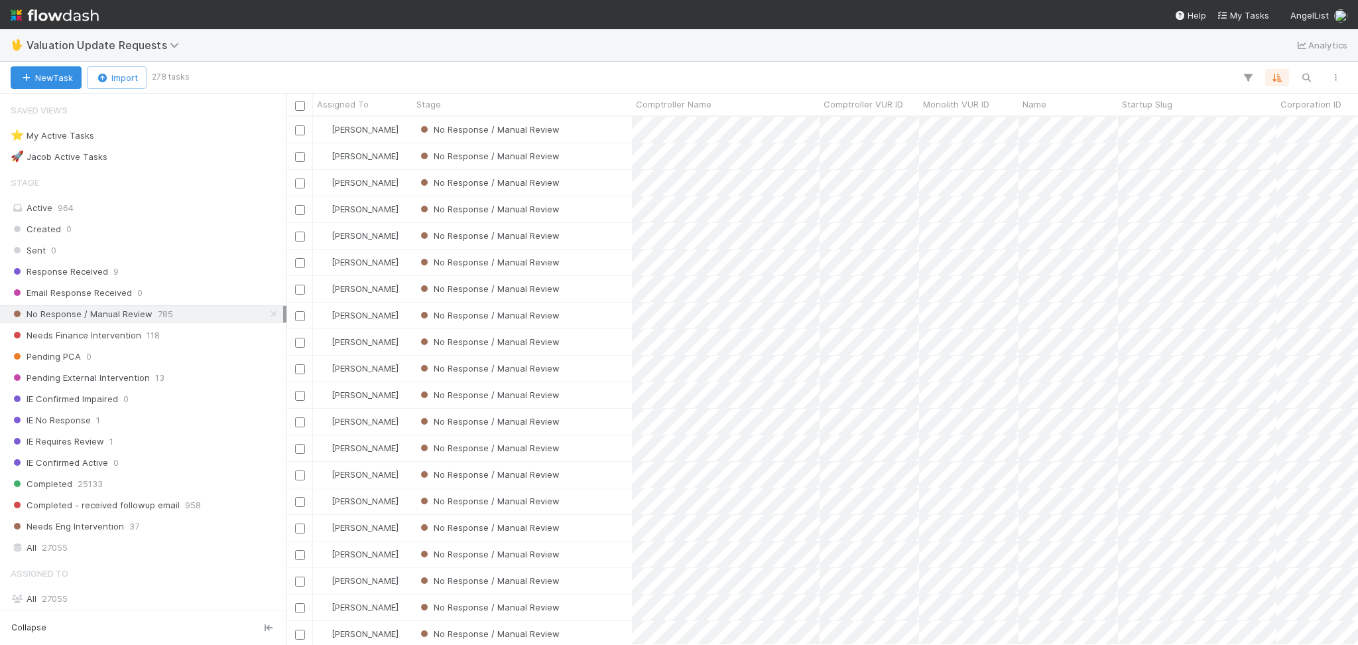
scroll to position [514, 1058]
click at [414, 70] on div at bounding box center [768, 77] width 1163 height 17
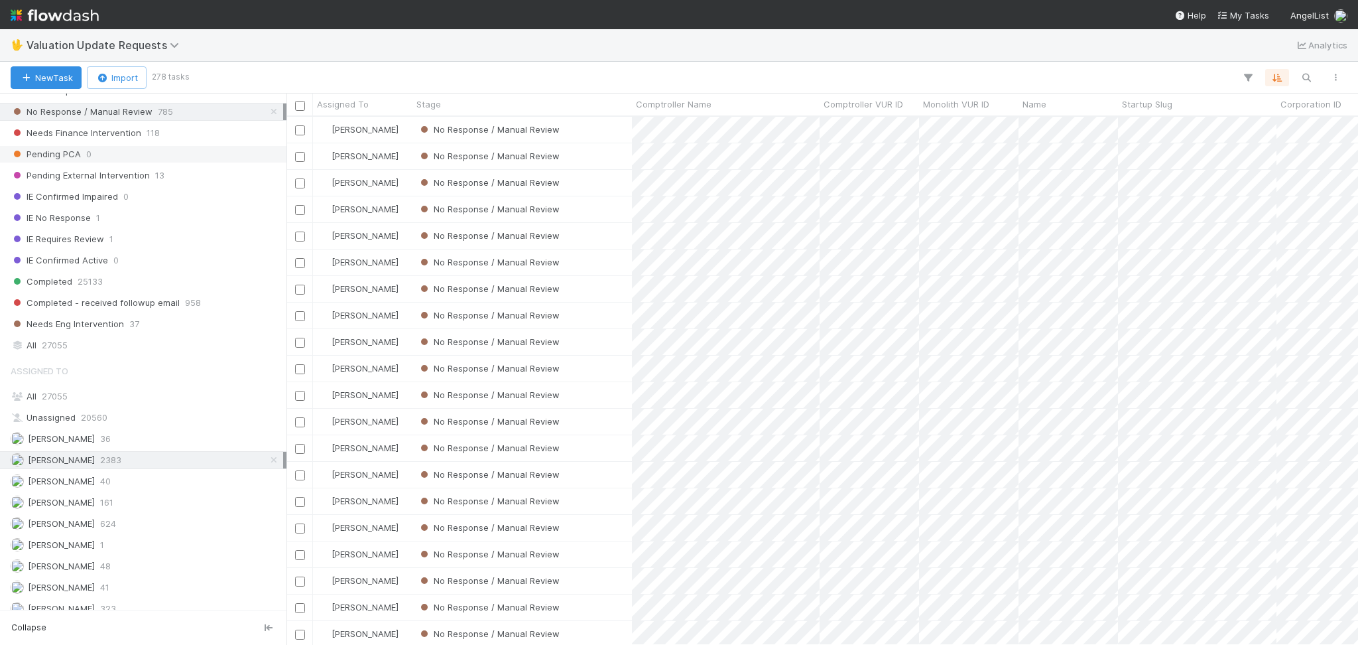
scroll to position [267, 0]
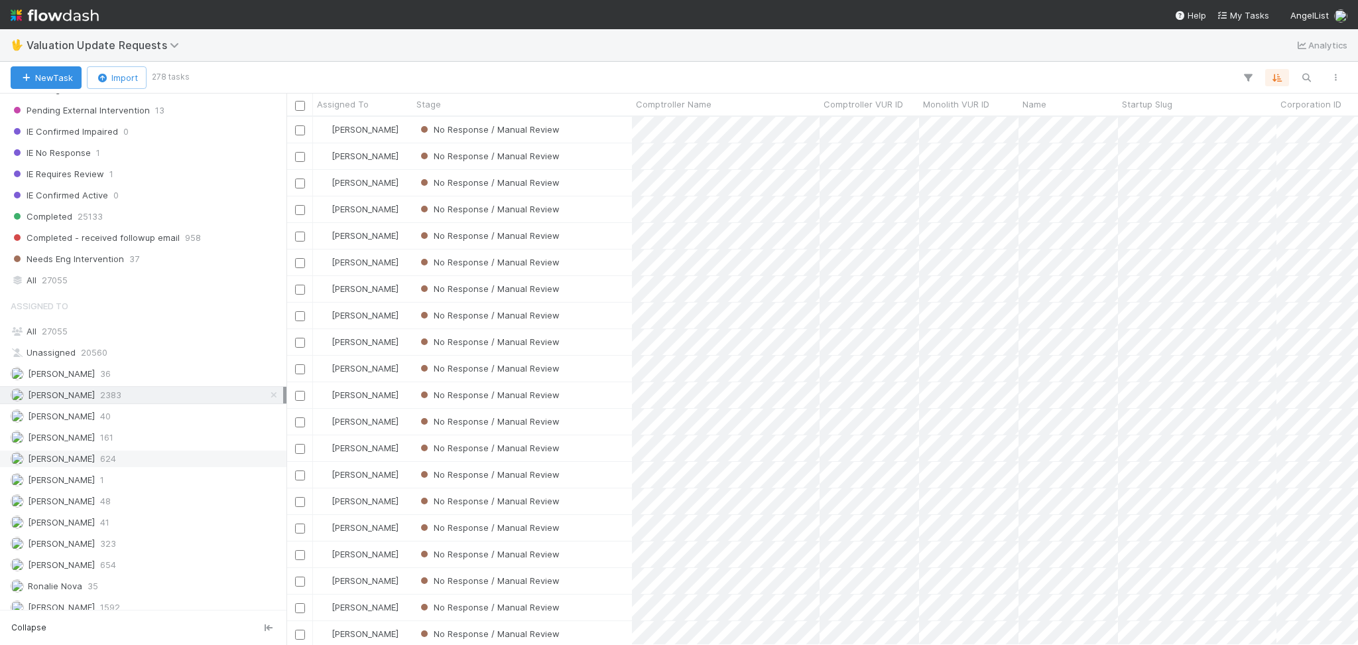
click at [116, 460] on span "624" at bounding box center [108, 458] width 16 height 17
click at [120, 401] on span "2383" at bounding box center [110, 395] width 21 height 17
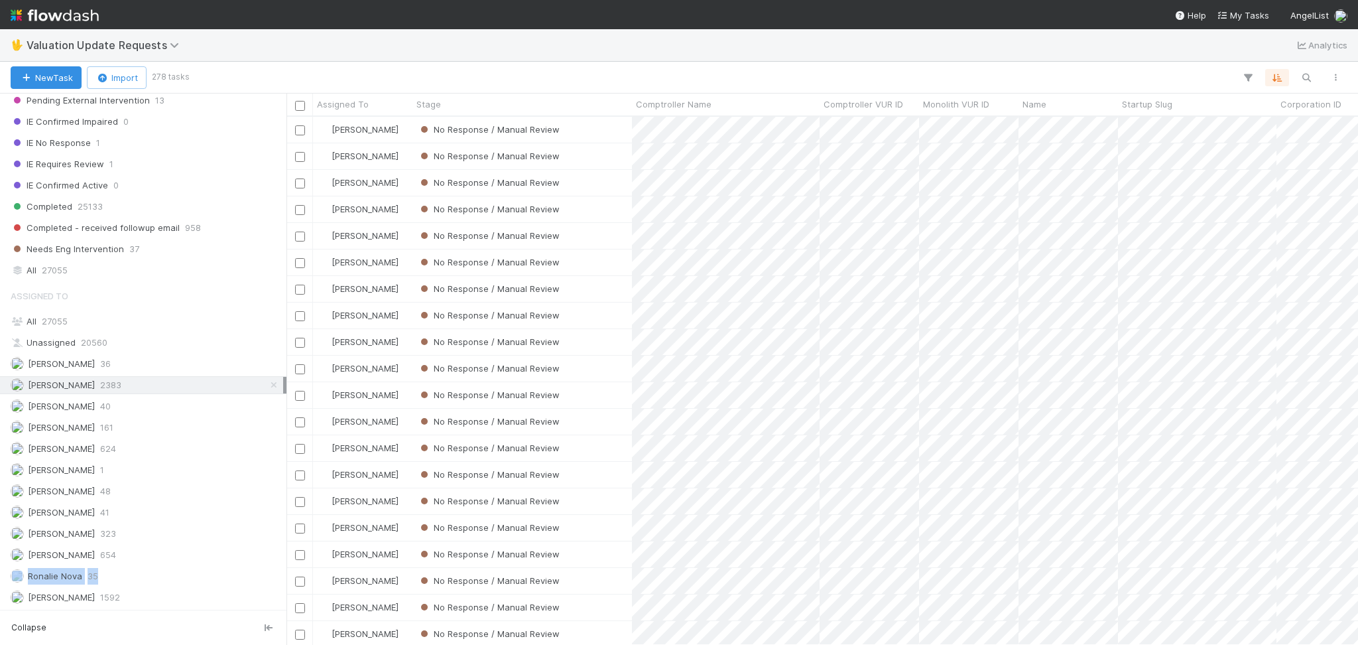
click at [120, 564] on div "Assigned To All 27055 Unassigned 20560 Andrew Sheeler 36 Febbie Cervantes 2383 …" at bounding box center [143, 445] width 287 height 324
click at [130, 548] on div "Michael Capilitan 654" at bounding box center [147, 554] width 273 height 17
click at [115, 385] on span "2383" at bounding box center [110, 385] width 21 height 17
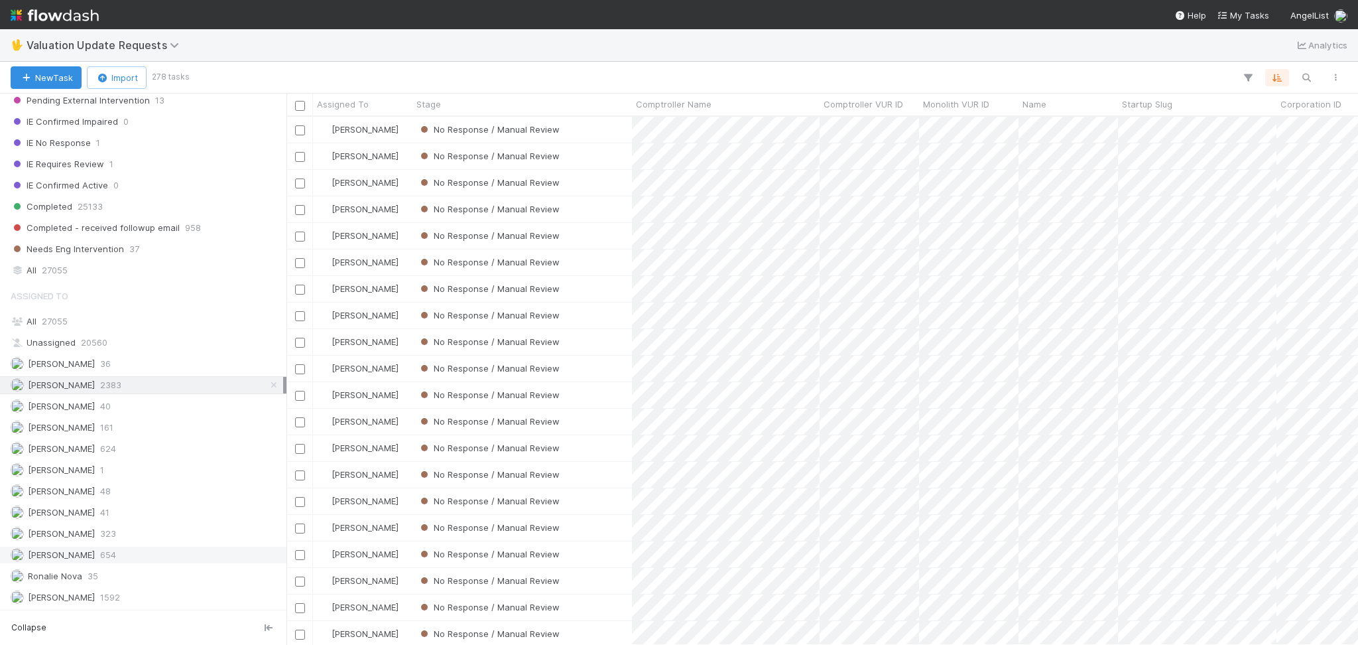
click at [125, 552] on div "Michael Capilitan 654" at bounding box center [147, 554] width 273 height 17
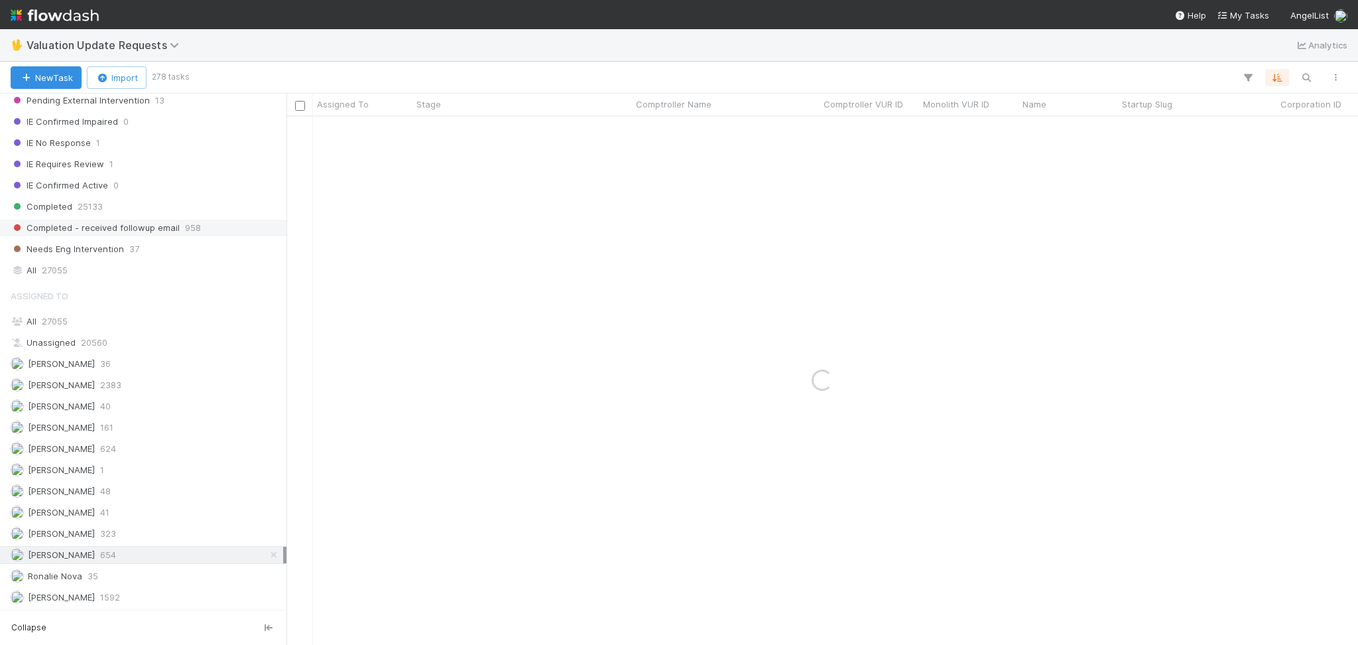
click at [107, 203] on div "Completed 25133" at bounding box center [147, 206] width 273 height 17
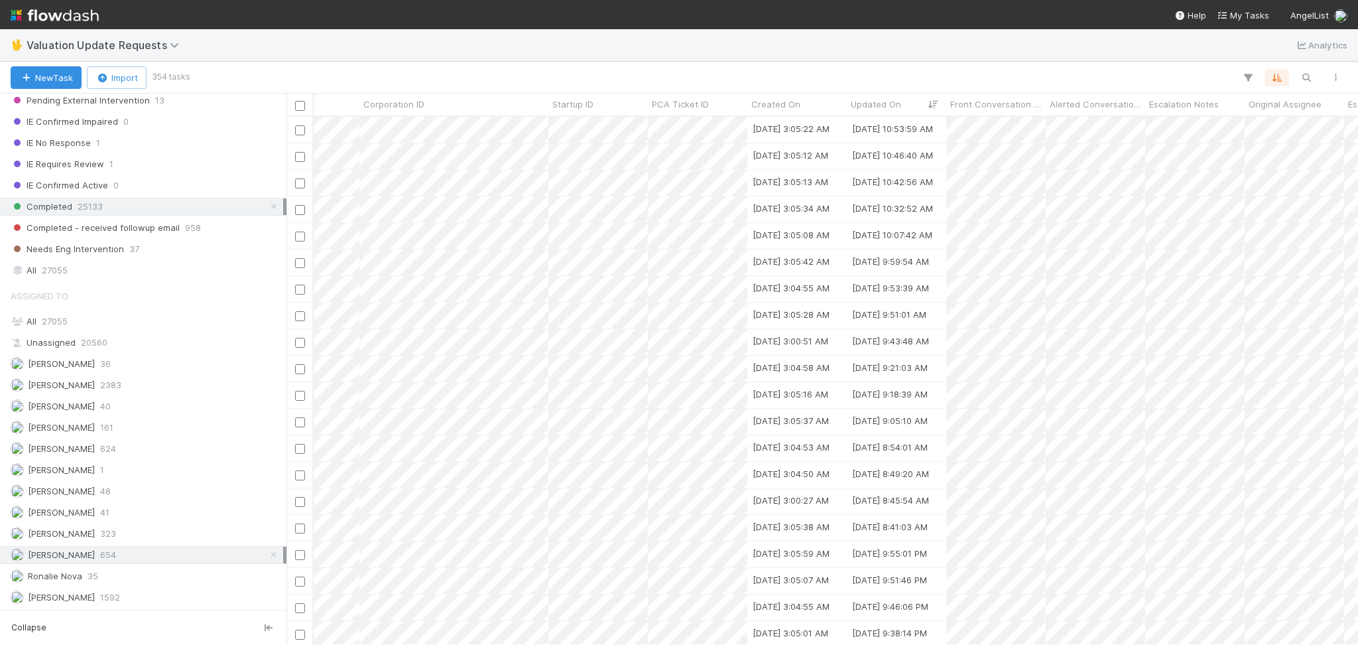
scroll to position [0, 919]
click at [893, 110] on span "Updated On" at bounding box center [874, 103] width 50 height 13
click at [887, 144] on div "Sort Newest → Oldest" at bounding box center [925, 149] width 151 height 20
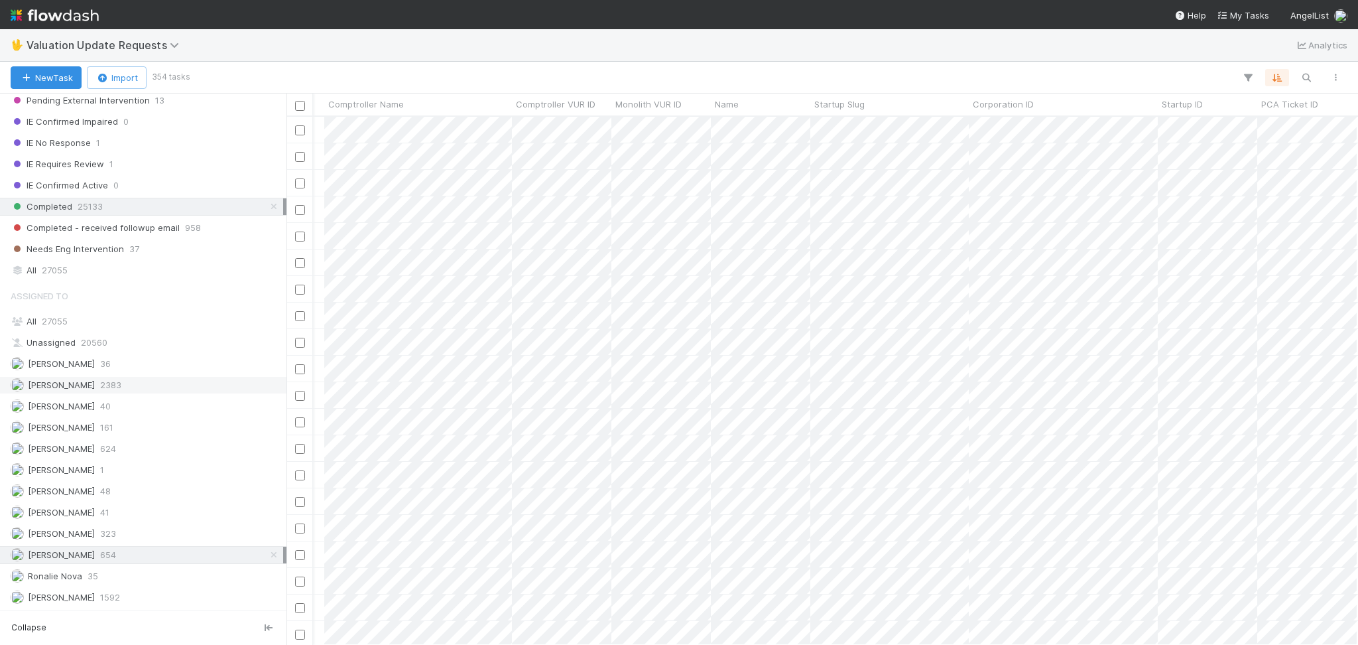
click at [151, 390] on div "[PERSON_NAME] 2383" at bounding box center [147, 385] width 273 height 17
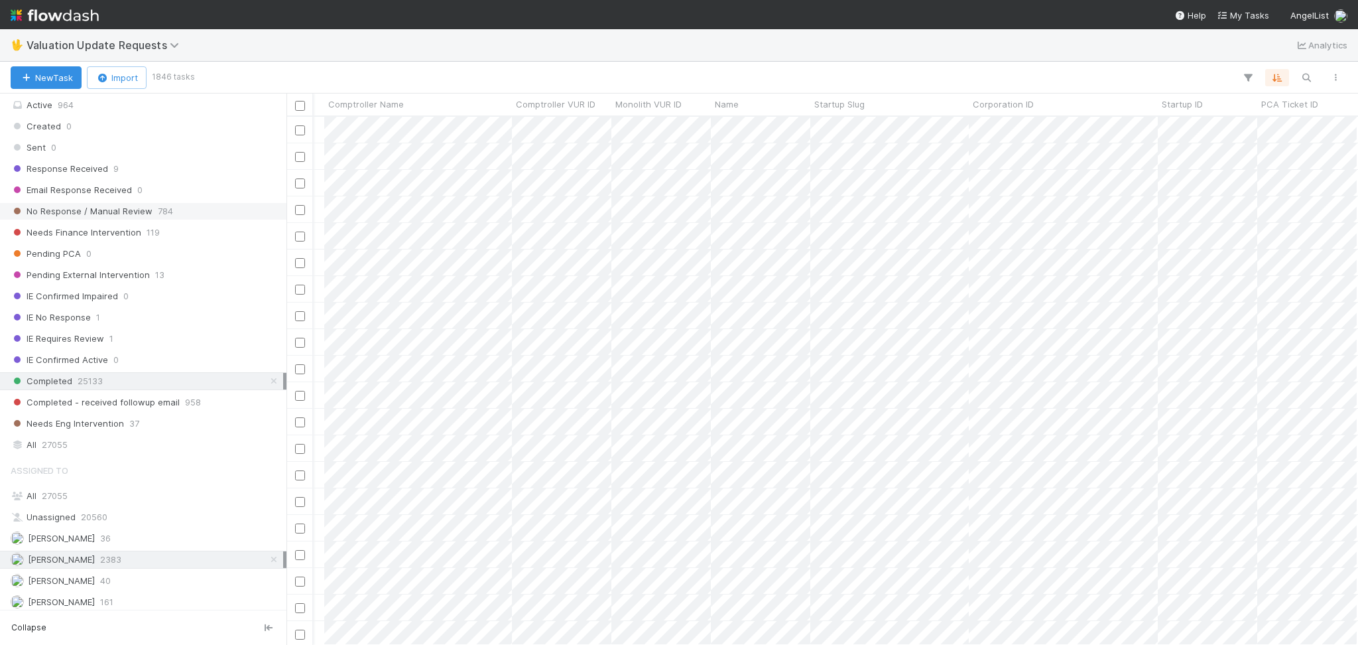
click at [202, 208] on div "No Response / Manual Review 784" at bounding box center [147, 211] width 273 height 17
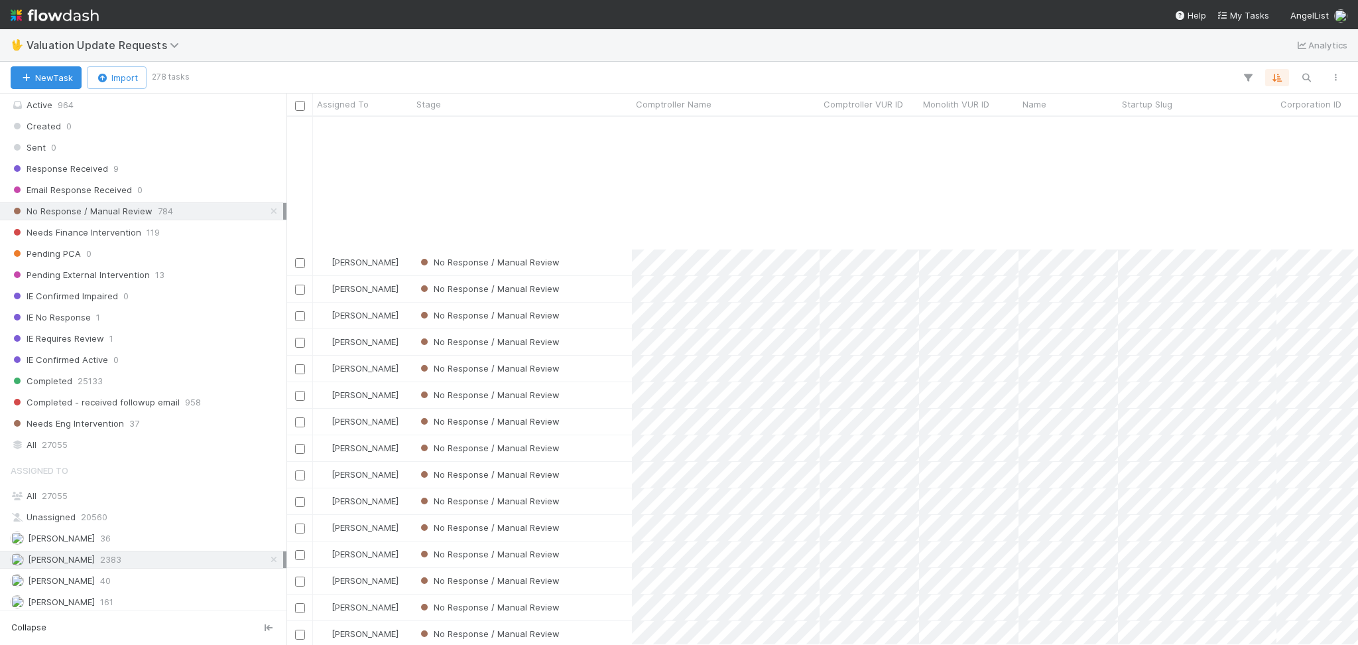
scroll to position [1238, 0]
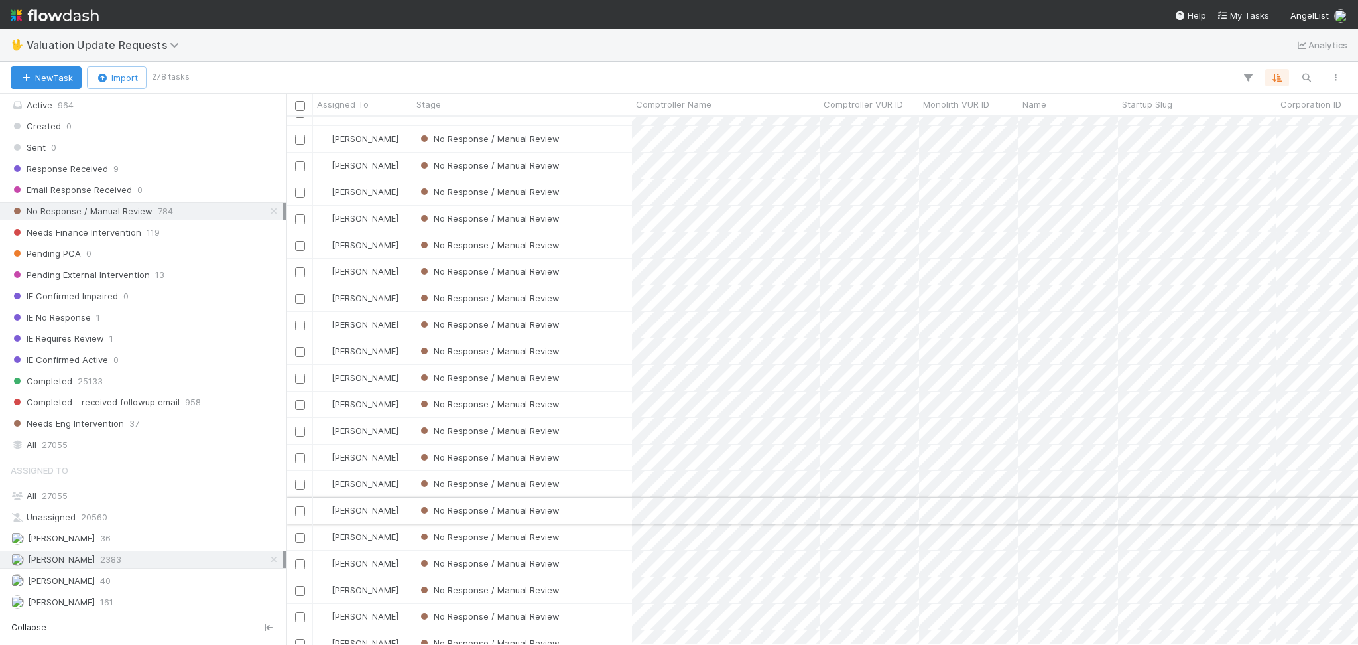
click at [603, 507] on div "No Response / Manual Review" at bounding box center [523, 510] width 220 height 26
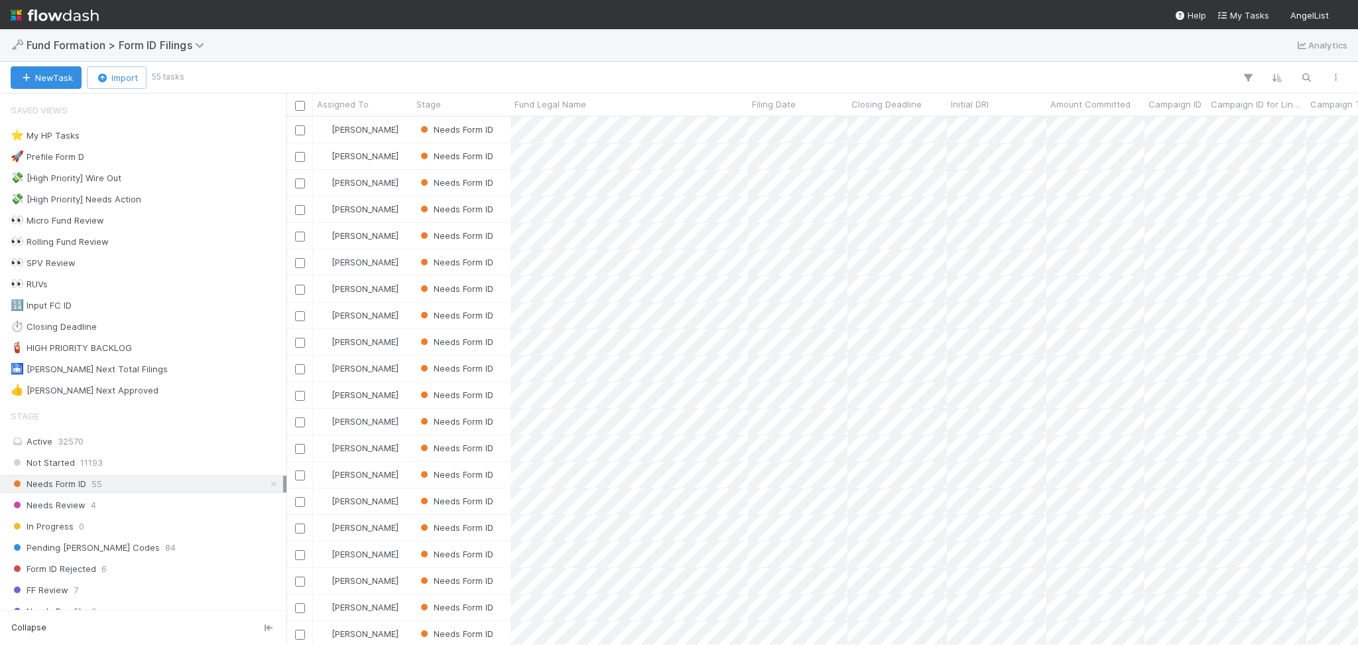
scroll to position [514, 1058]
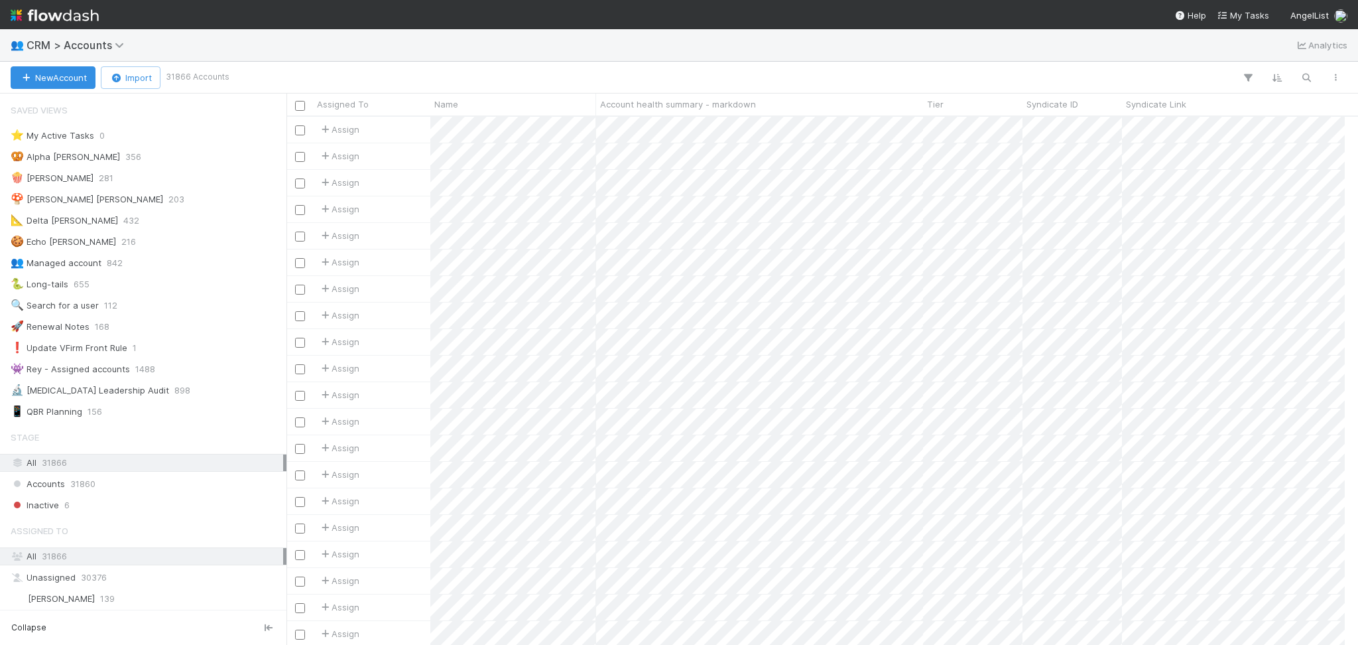
scroll to position [14, 14]
click at [1310, 79] on icon "button" at bounding box center [1306, 78] width 13 height 12
click at [1244, 52] on input at bounding box center [1237, 56] width 133 height 16
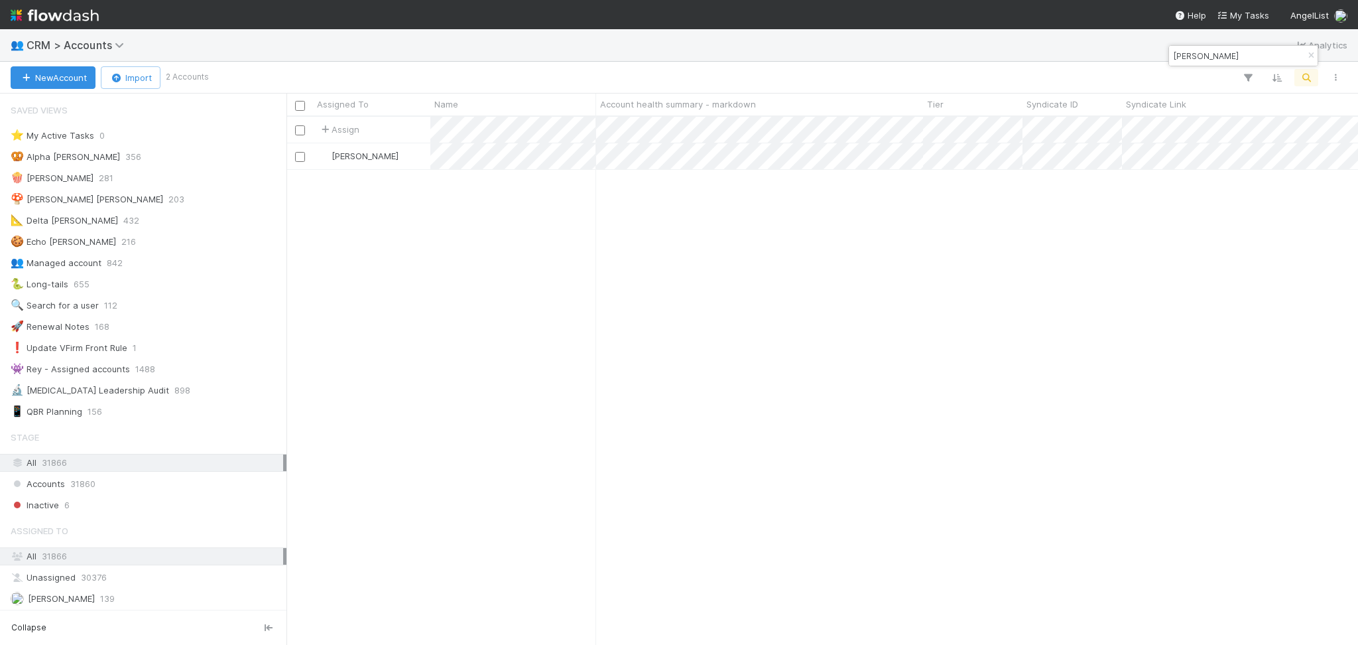
scroll to position [514, 1058]
type input "[PERSON_NAME]"
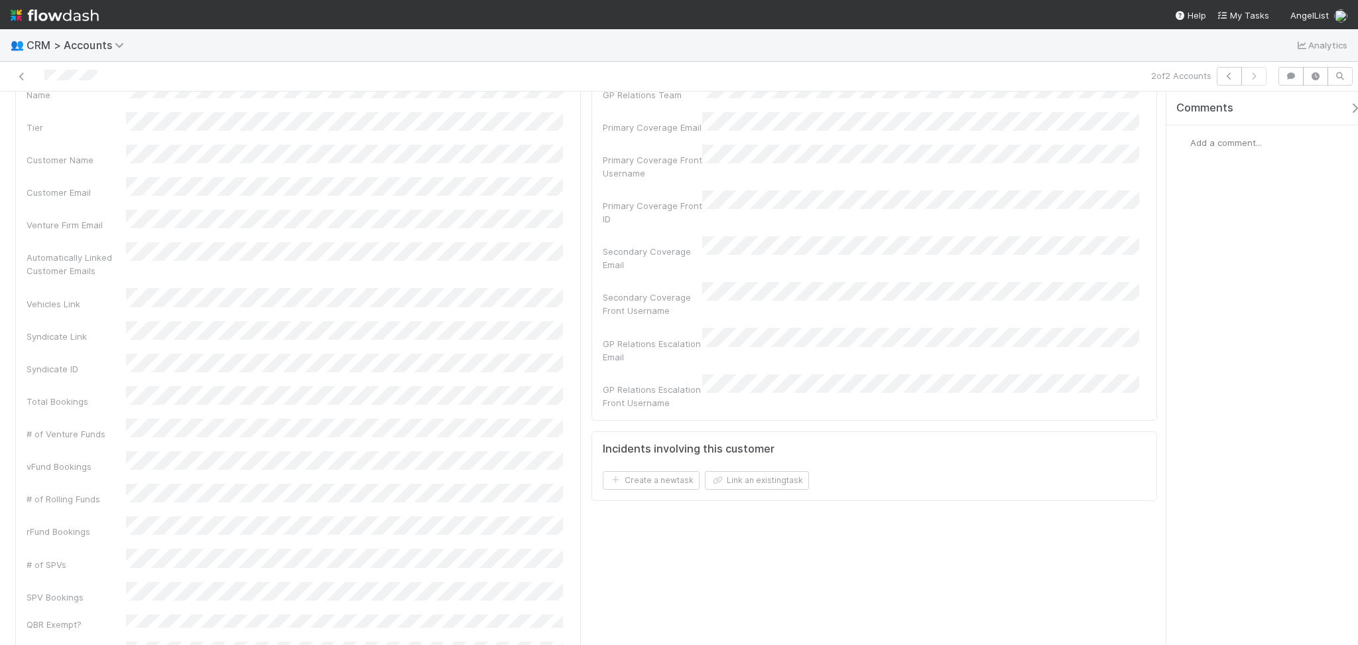
scroll to position [265, 0]
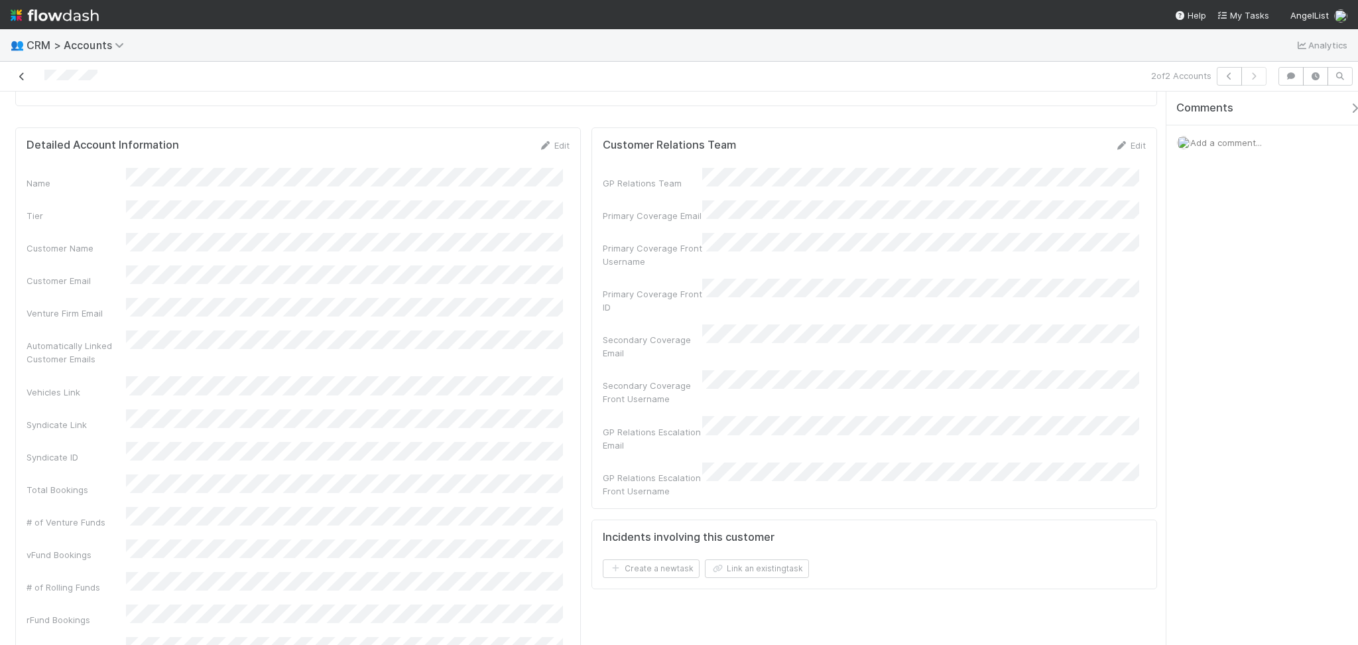
click at [22, 75] on icon at bounding box center [21, 76] width 13 height 9
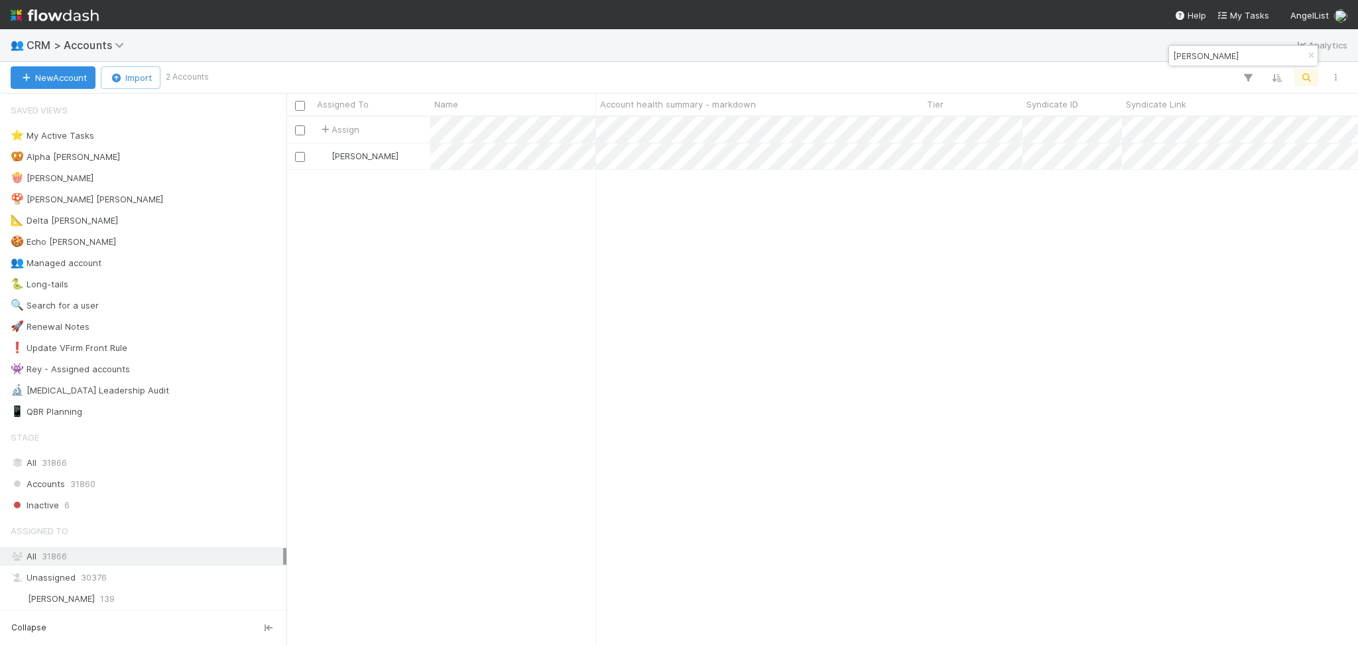
scroll to position [514, 1058]
click at [1271, 56] on input "[PERSON_NAME]" at bounding box center [1237, 56] width 133 height 16
click at [1271, 56] on input "Nate Matherson" at bounding box center [1237, 56] width 133 height 16
paste input "Julian Shapiro"
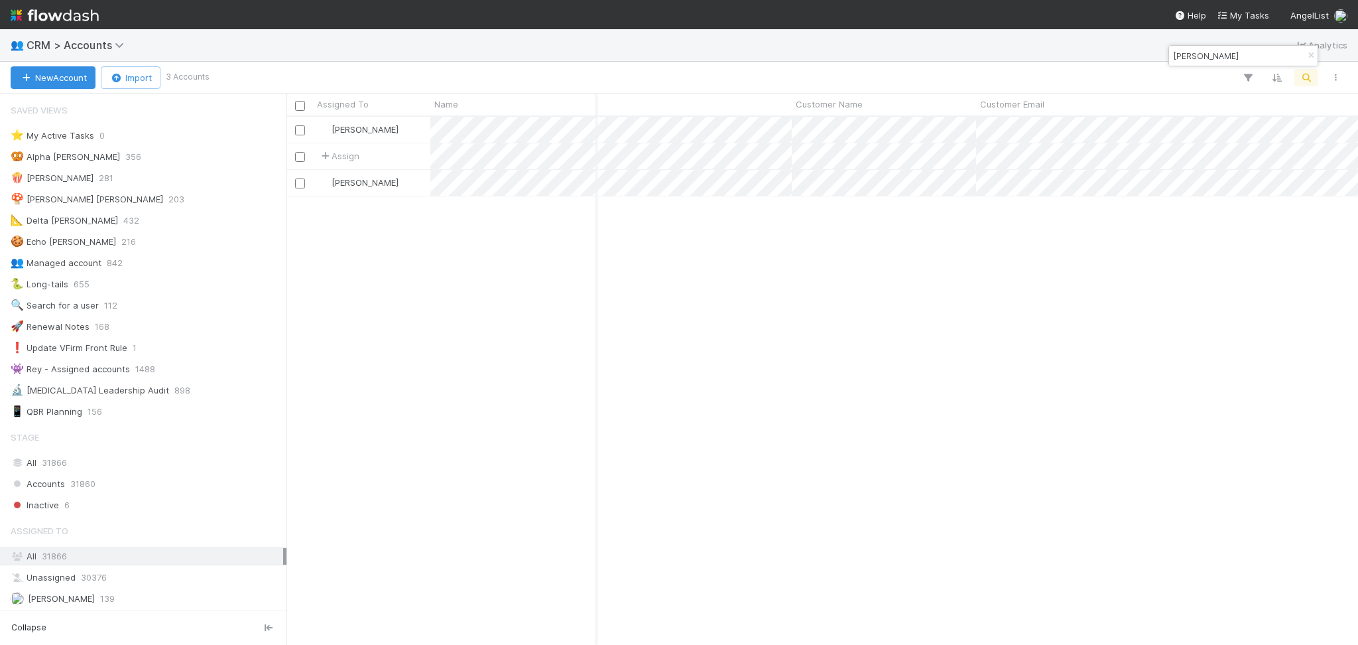
scroll to position [0, 529]
type input "Julian Shapiro"
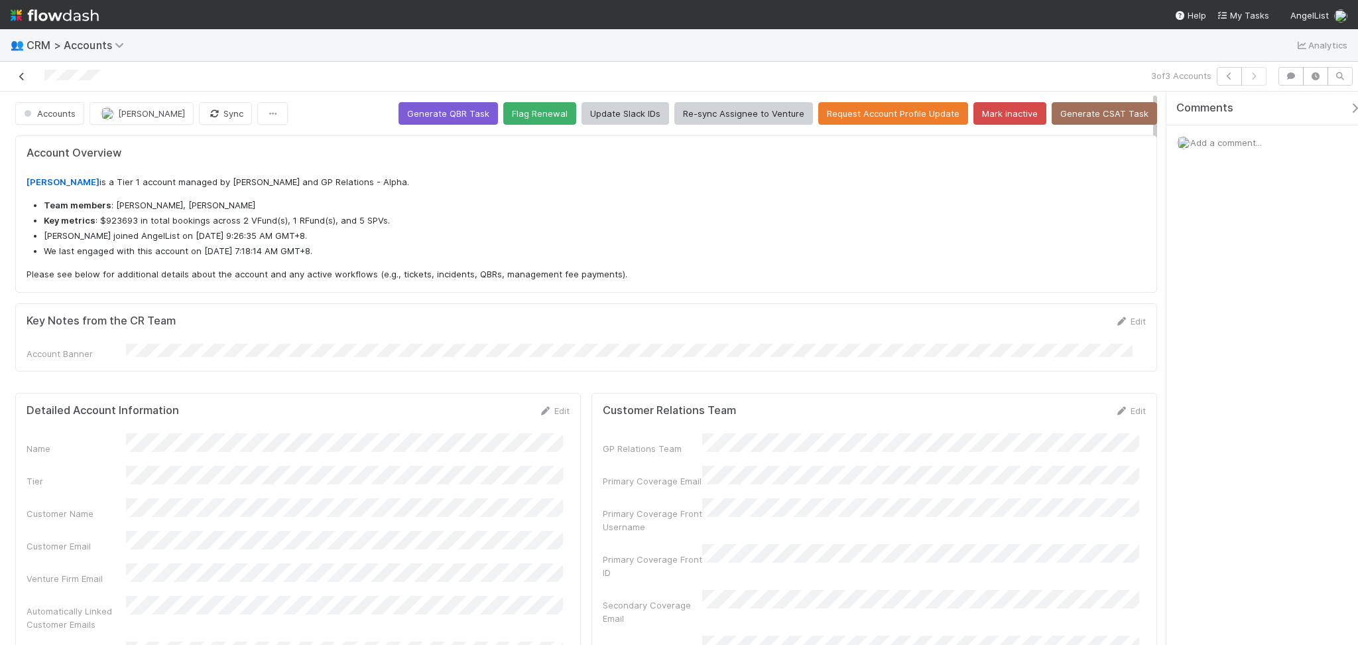
click at [25, 74] on icon at bounding box center [21, 76] width 13 height 9
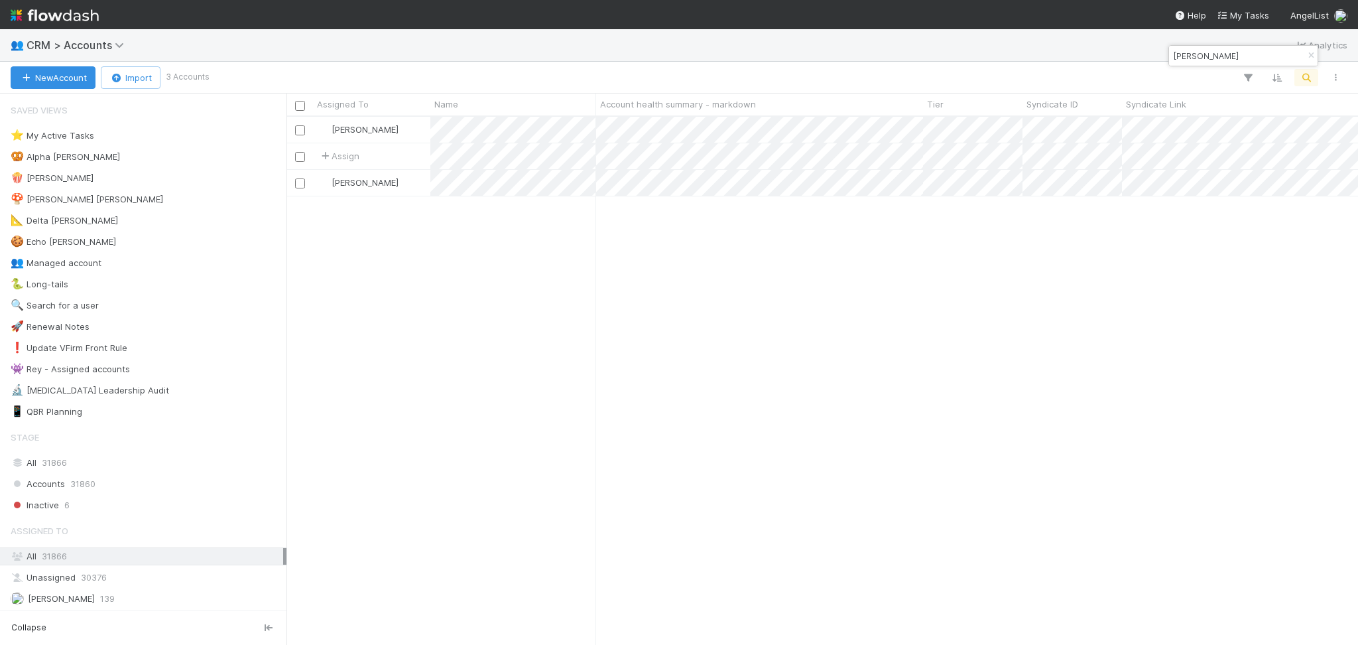
scroll to position [514, 1058]
click at [1215, 54] on input "Julian Shapiro" at bounding box center [1237, 56] width 133 height 16
paste input "Abdul Wahab"
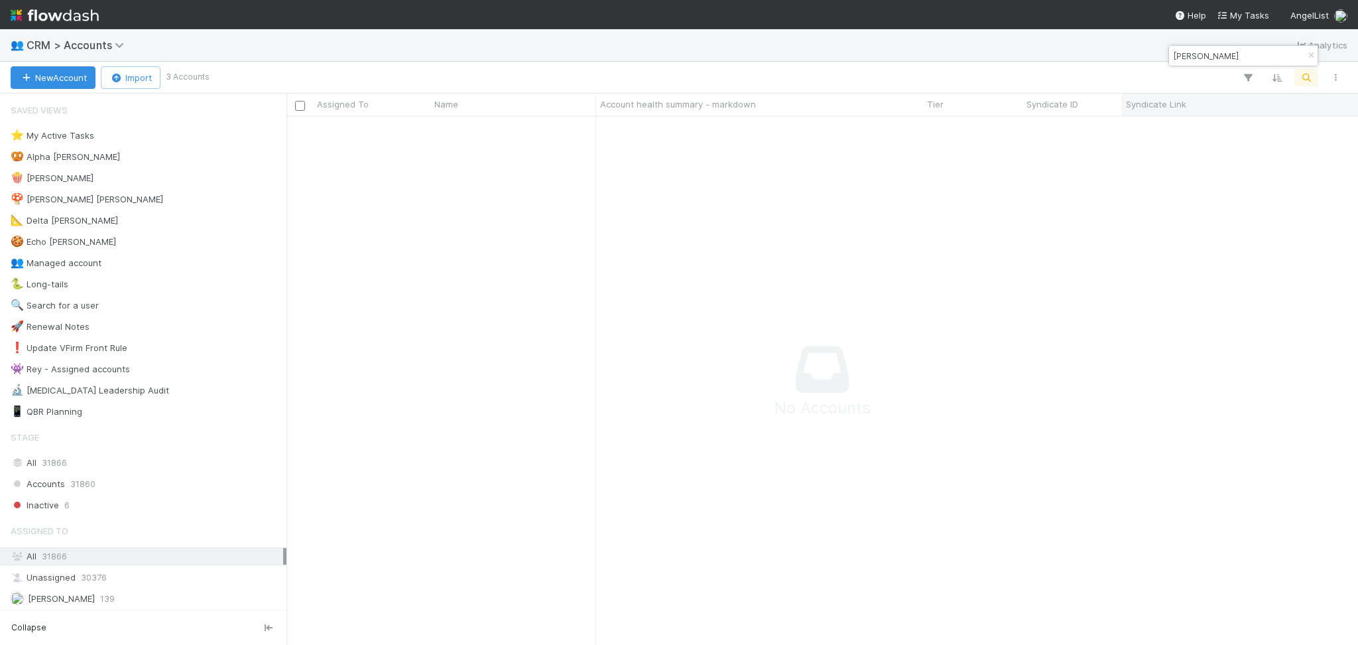
scroll to position [501, 1045]
type input "Abdul Wahab"
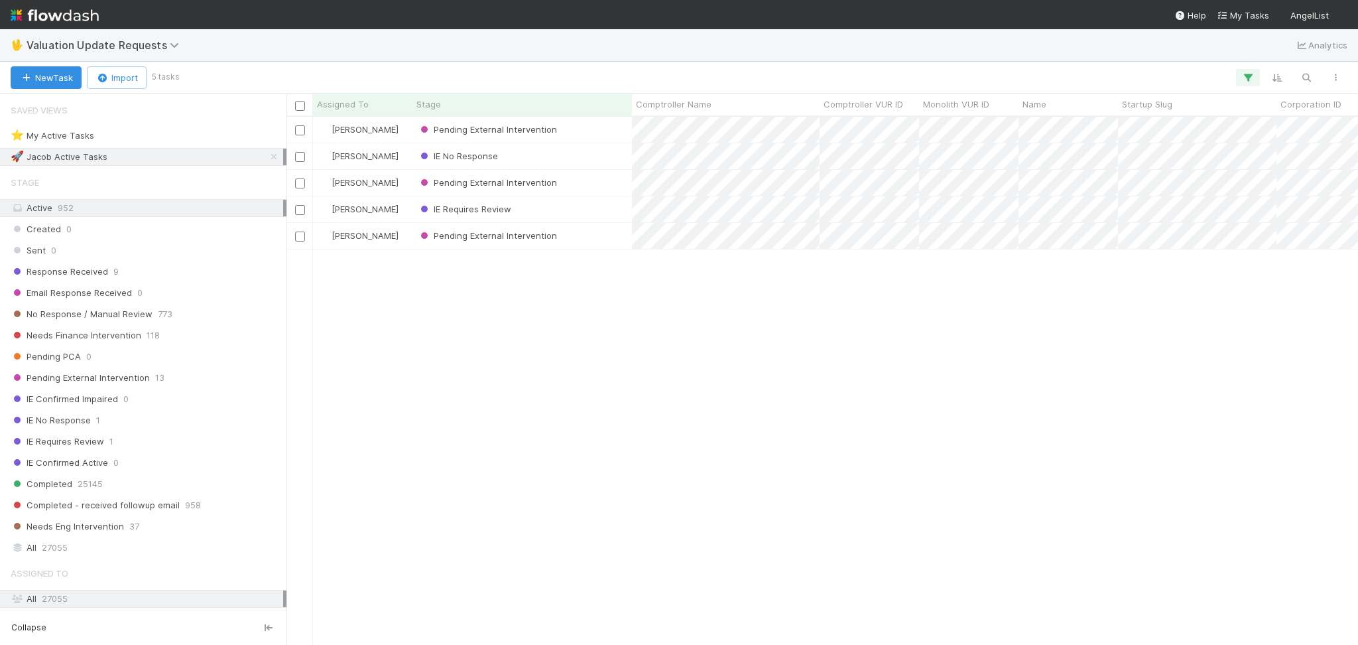
scroll to position [514, 1058]
click at [199, 305] on div "No Response / Manual Review 773" at bounding box center [143, 314] width 287 height 18
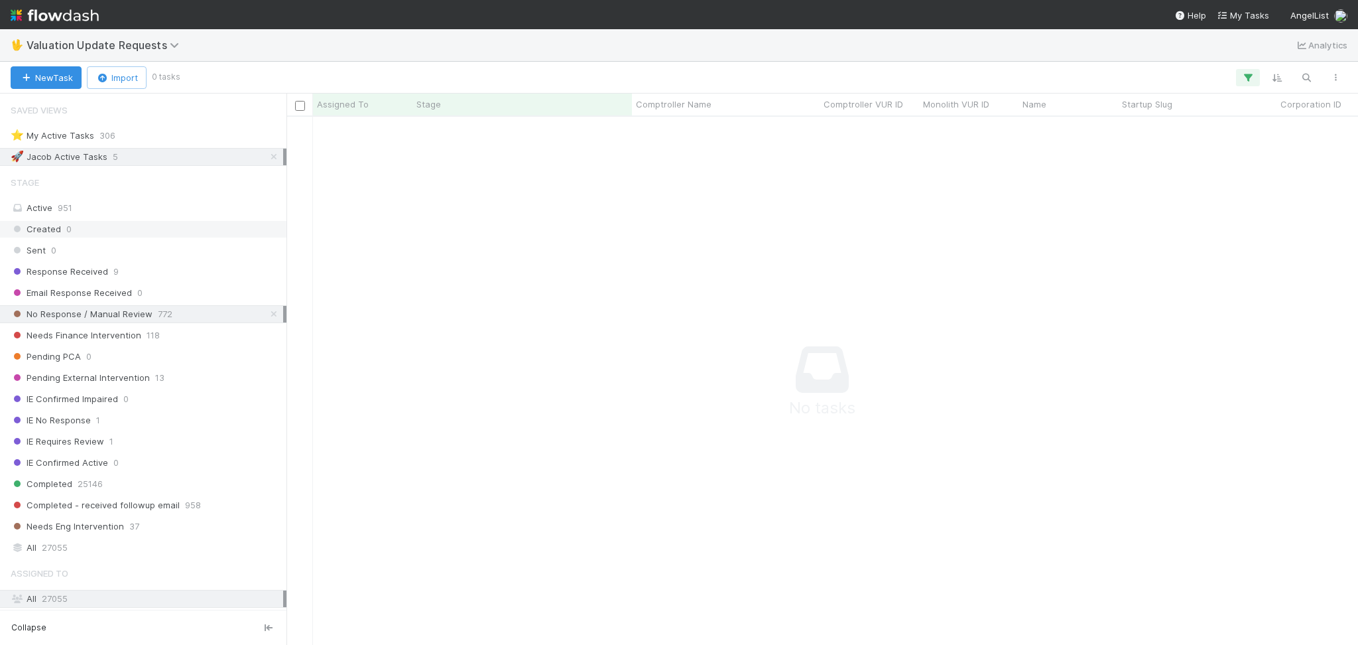
scroll to position [501, 1045]
click at [267, 157] on icon at bounding box center [273, 157] width 13 height 9
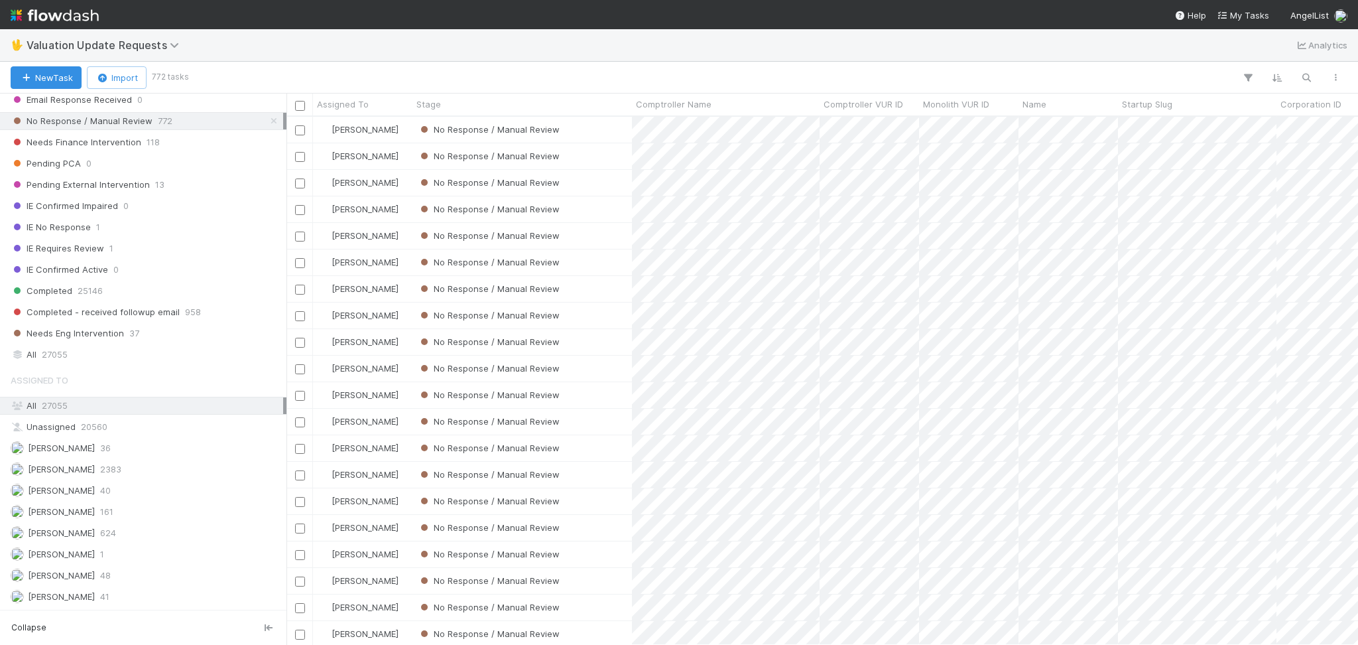
scroll to position [280, 0]
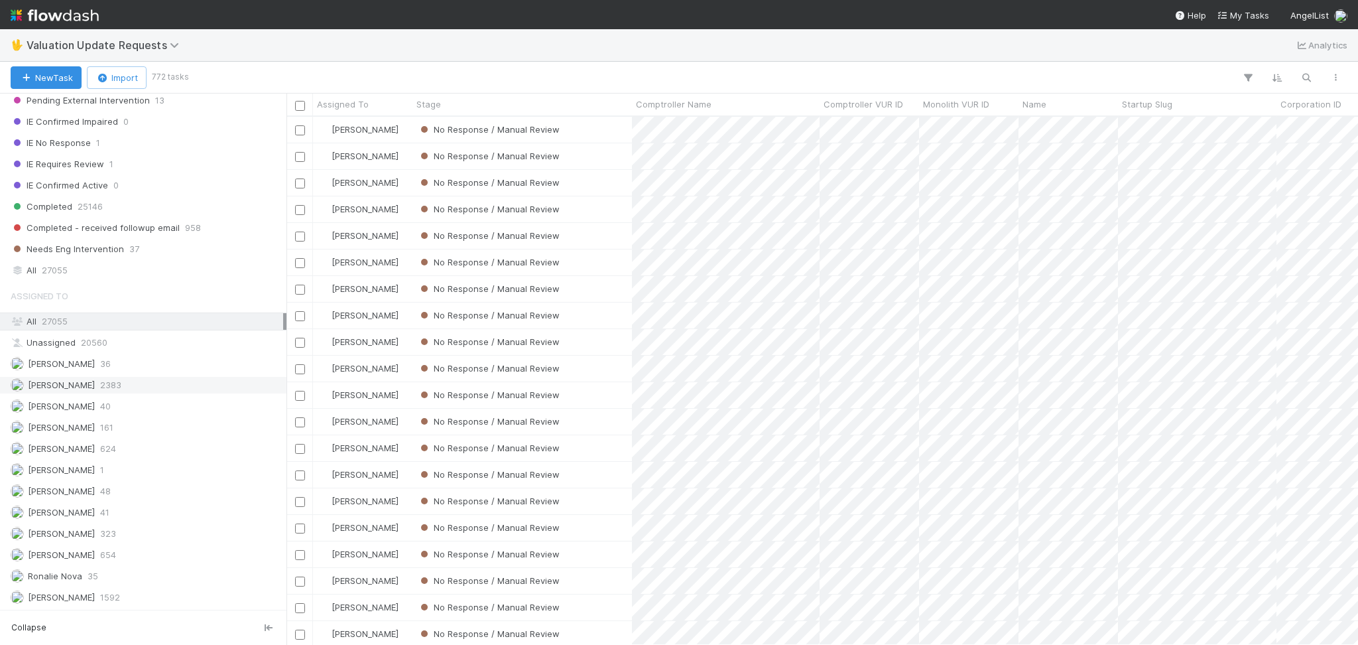
click at [153, 386] on div "[PERSON_NAME] 2383" at bounding box center [147, 385] width 273 height 17
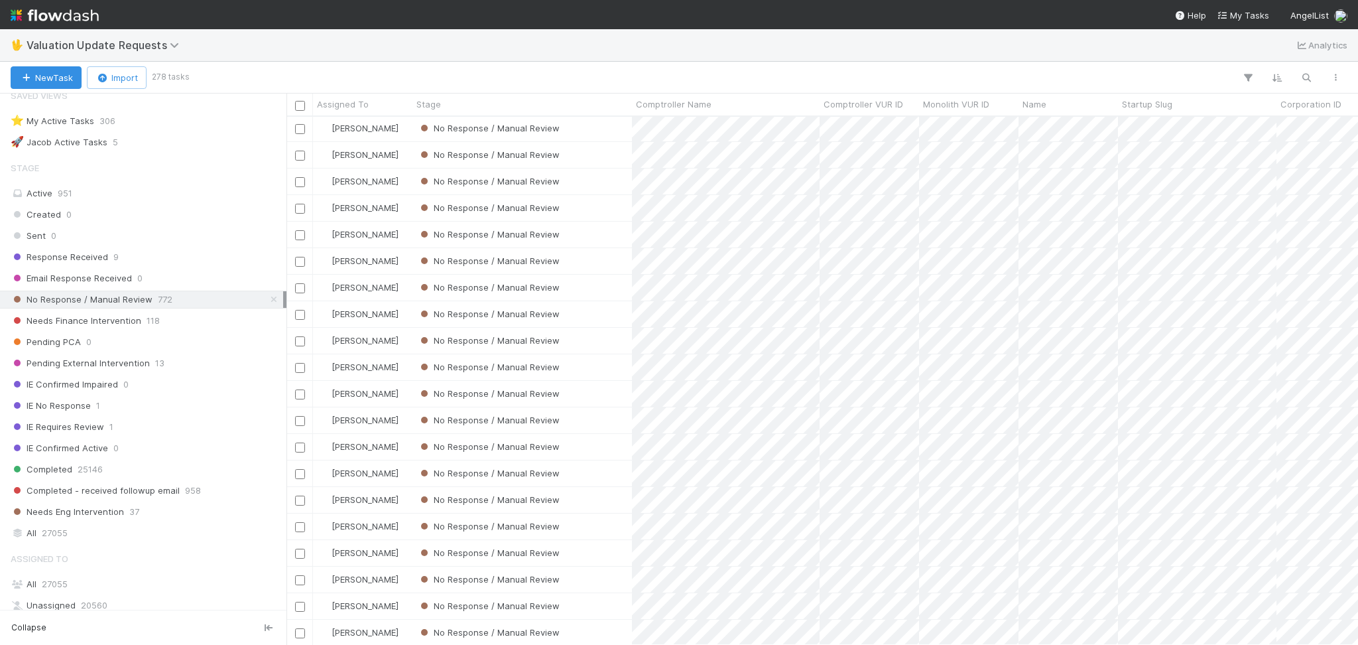
scroll to position [2033, 0]
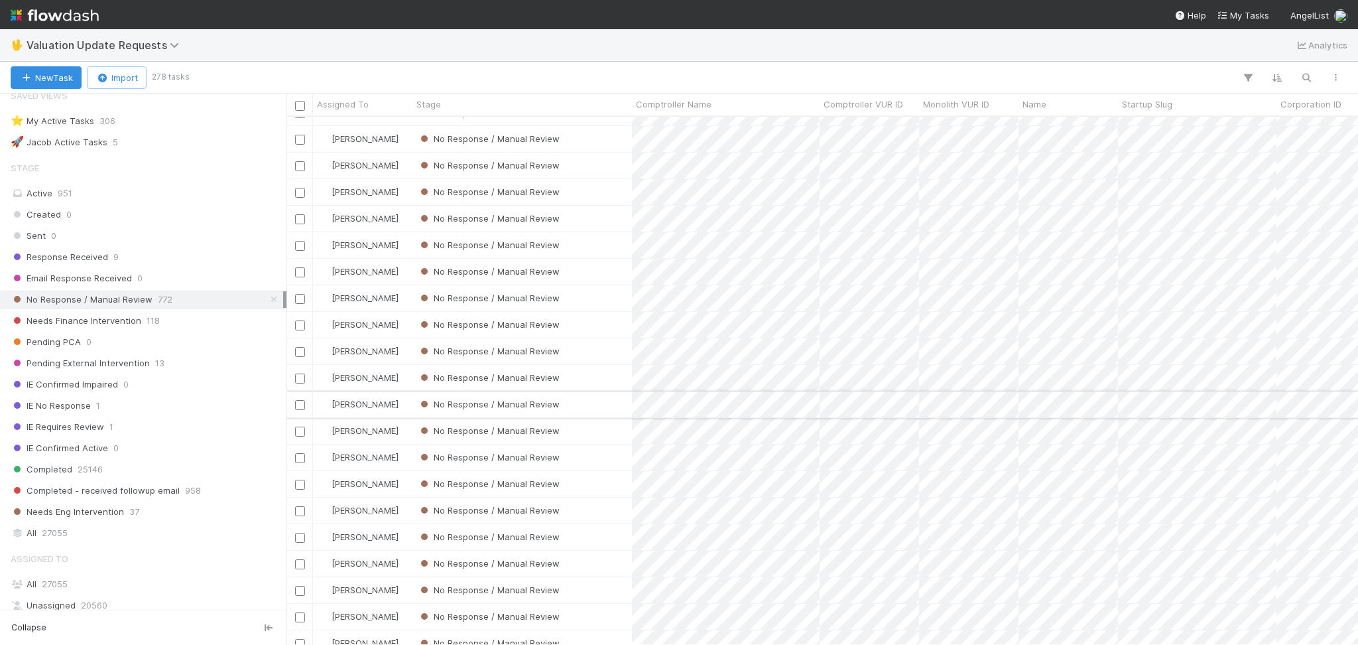
click at [601, 401] on div "No Response / Manual Review" at bounding box center [523, 404] width 220 height 26
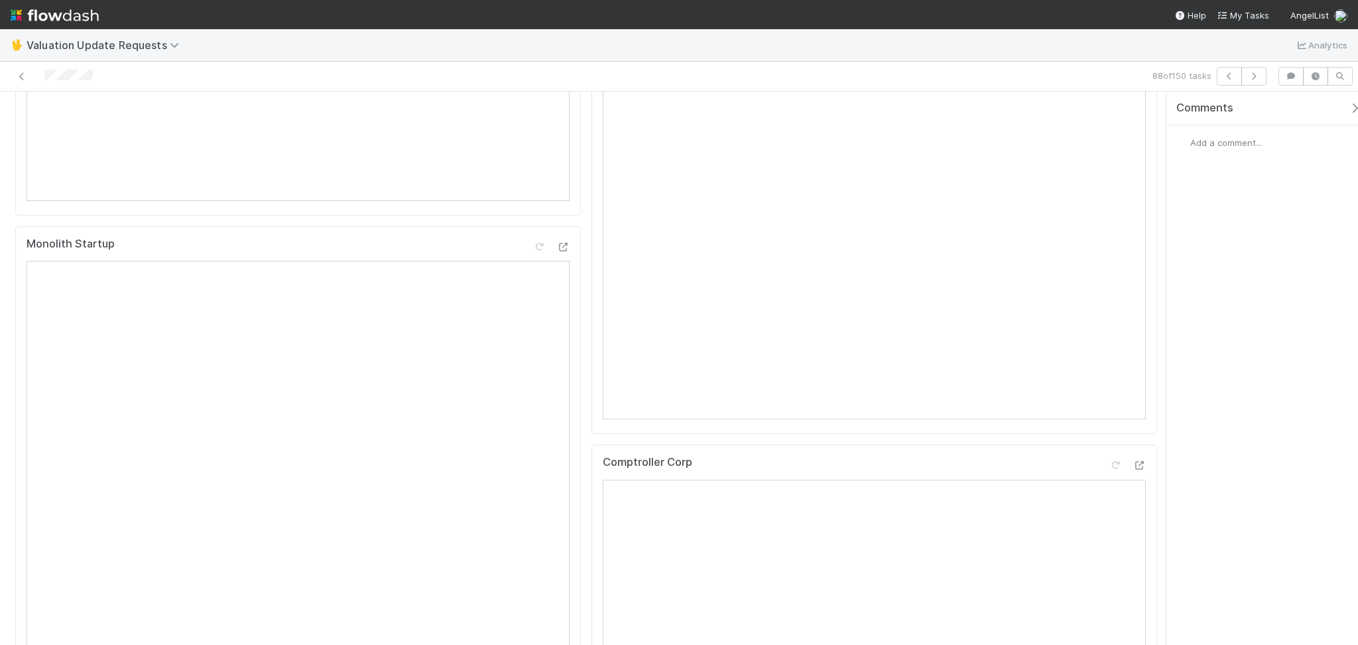
scroll to position [442, 0]
click at [1133, 462] on icon at bounding box center [1139, 457] width 13 height 9
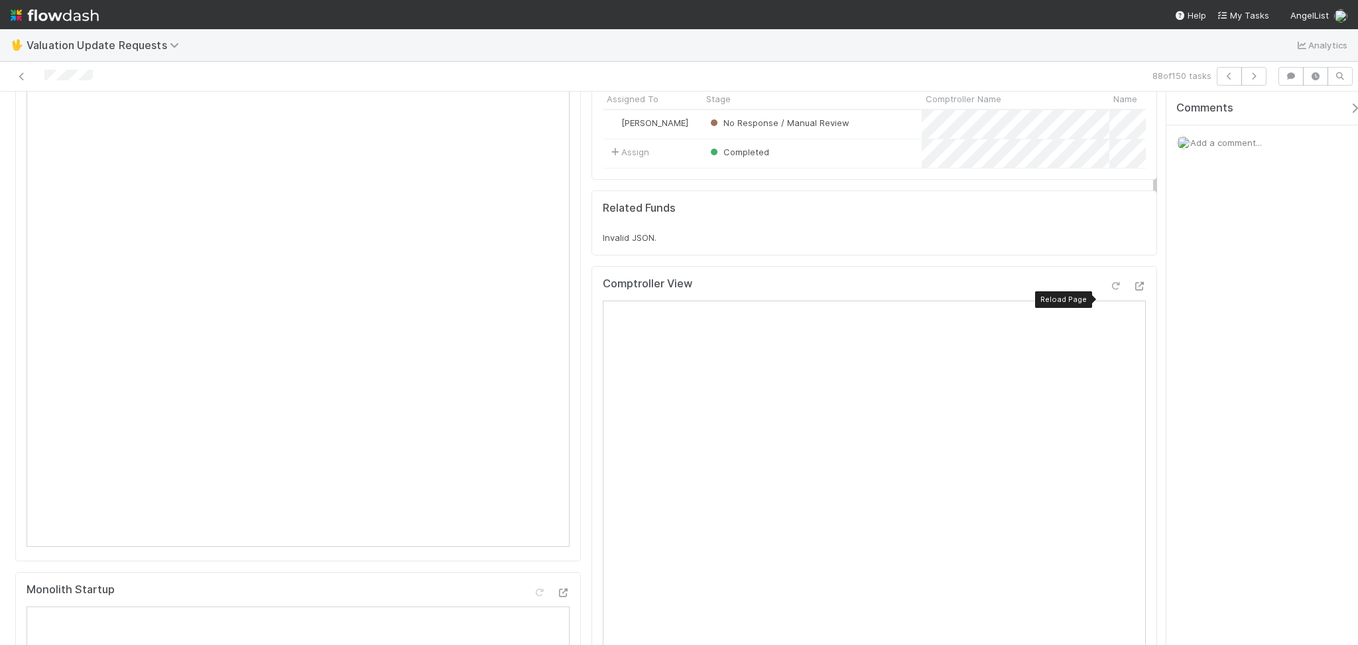
click at [1109, 290] on icon at bounding box center [1115, 286] width 13 height 9
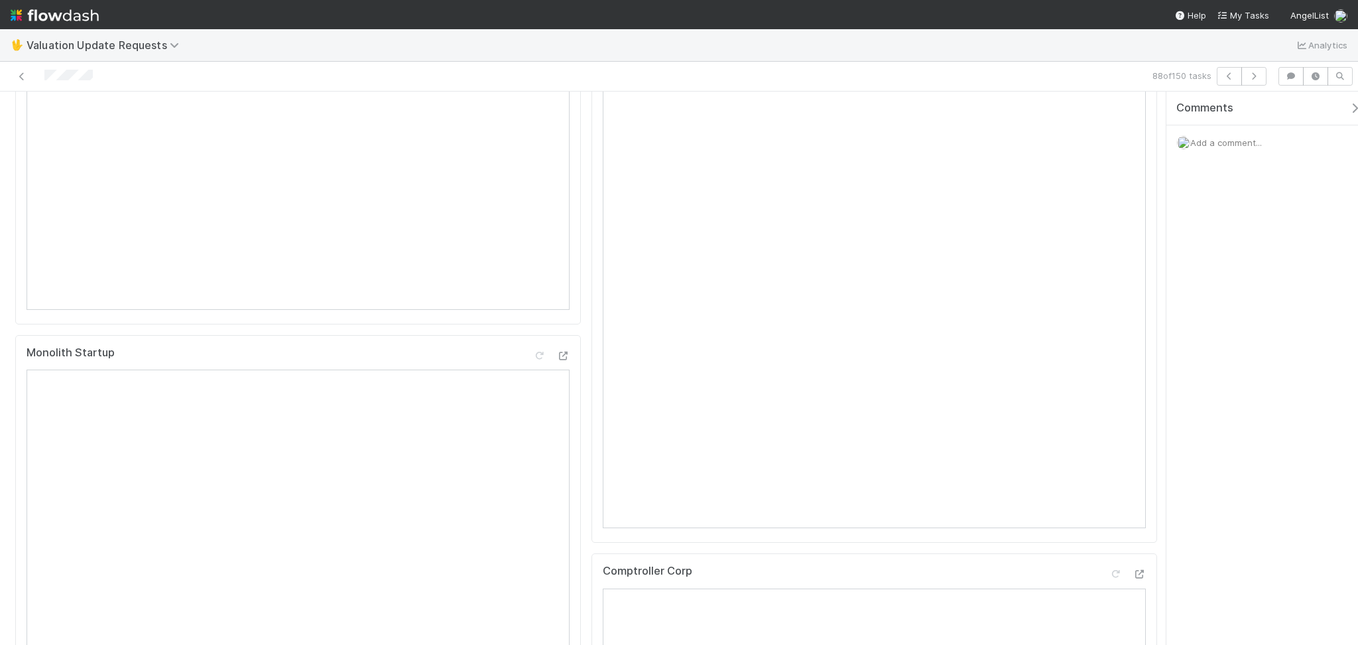
scroll to position [0, 0]
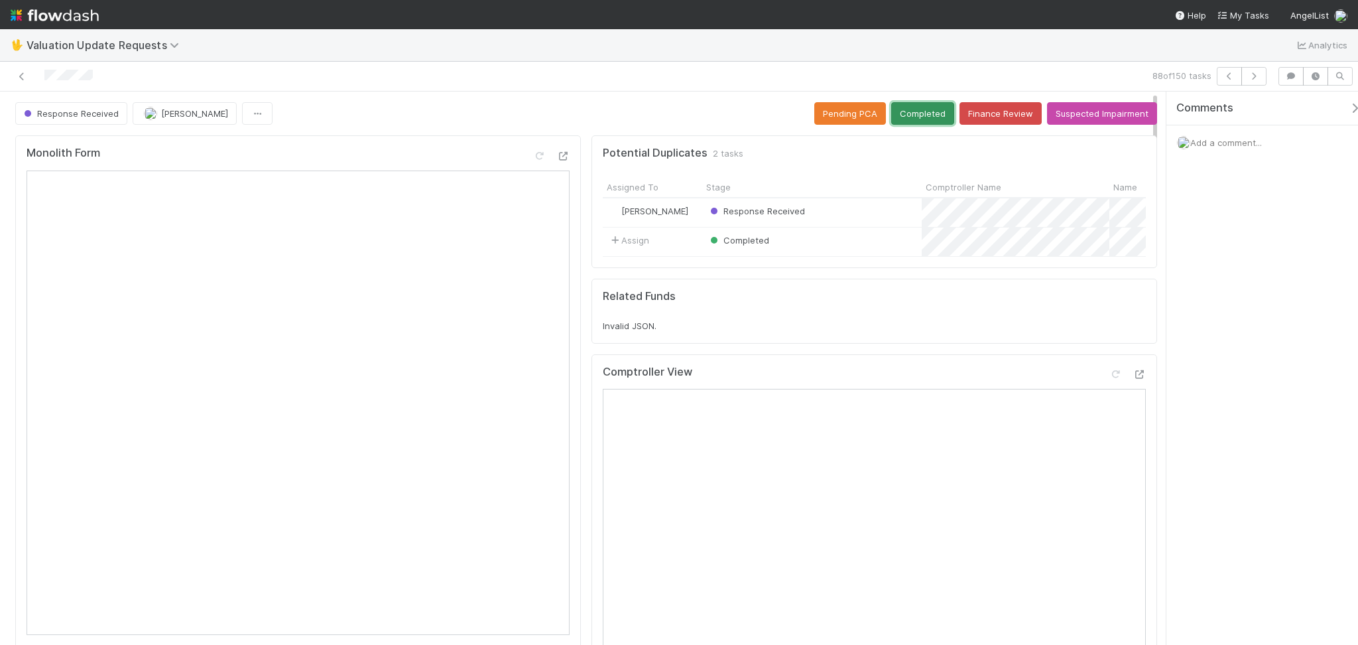
click at [913, 109] on button "Completed" at bounding box center [922, 113] width 63 height 23
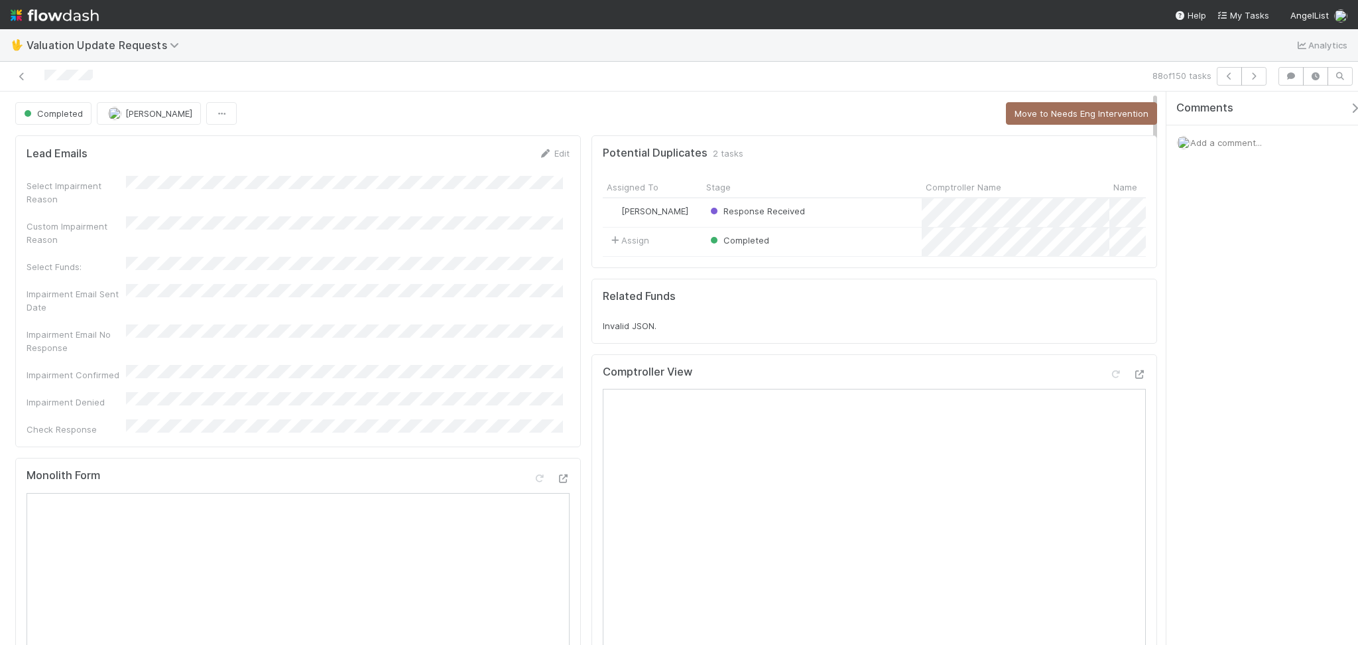
click at [1260, 86] on div "88 of 150 tasks" at bounding box center [679, 77] width 1358 height 30
click at [1250, 77] on icon "button" at bounding box center [1253, 76] width 13 height 8
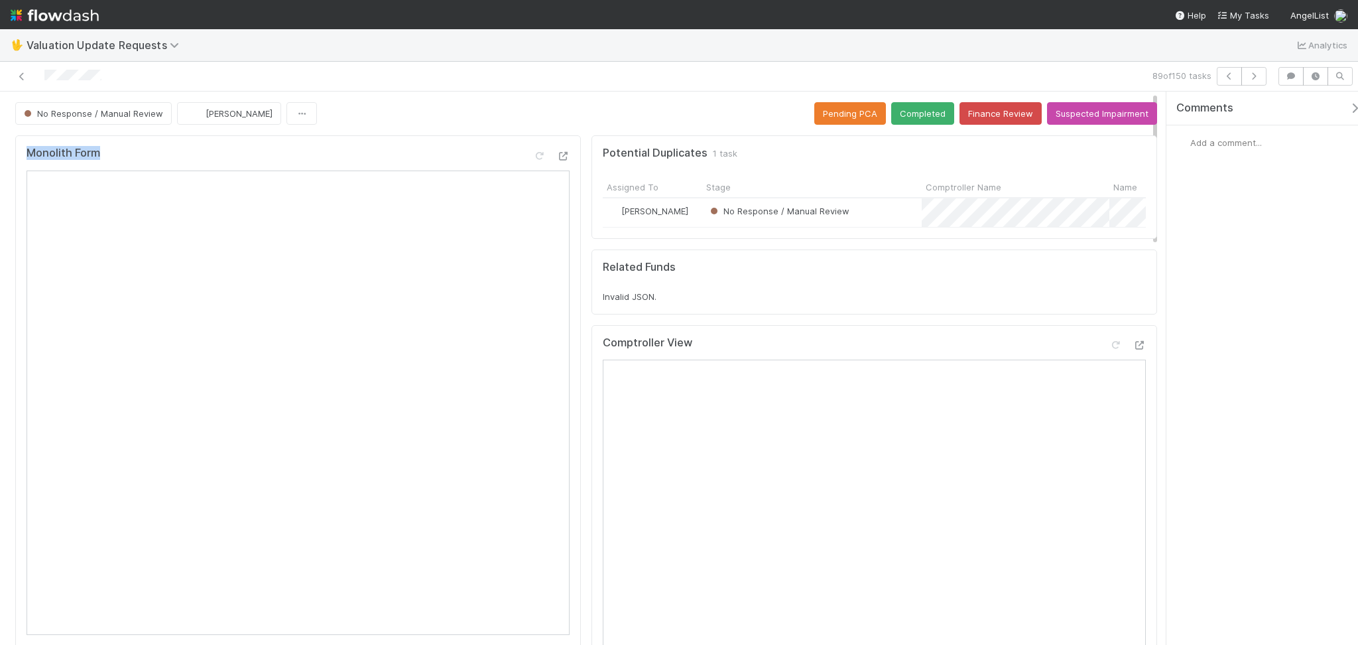
drag, startPoint x: 381, startPoint y: 125, endPoint x: 408, endPoint y: 137, distance: 29.7
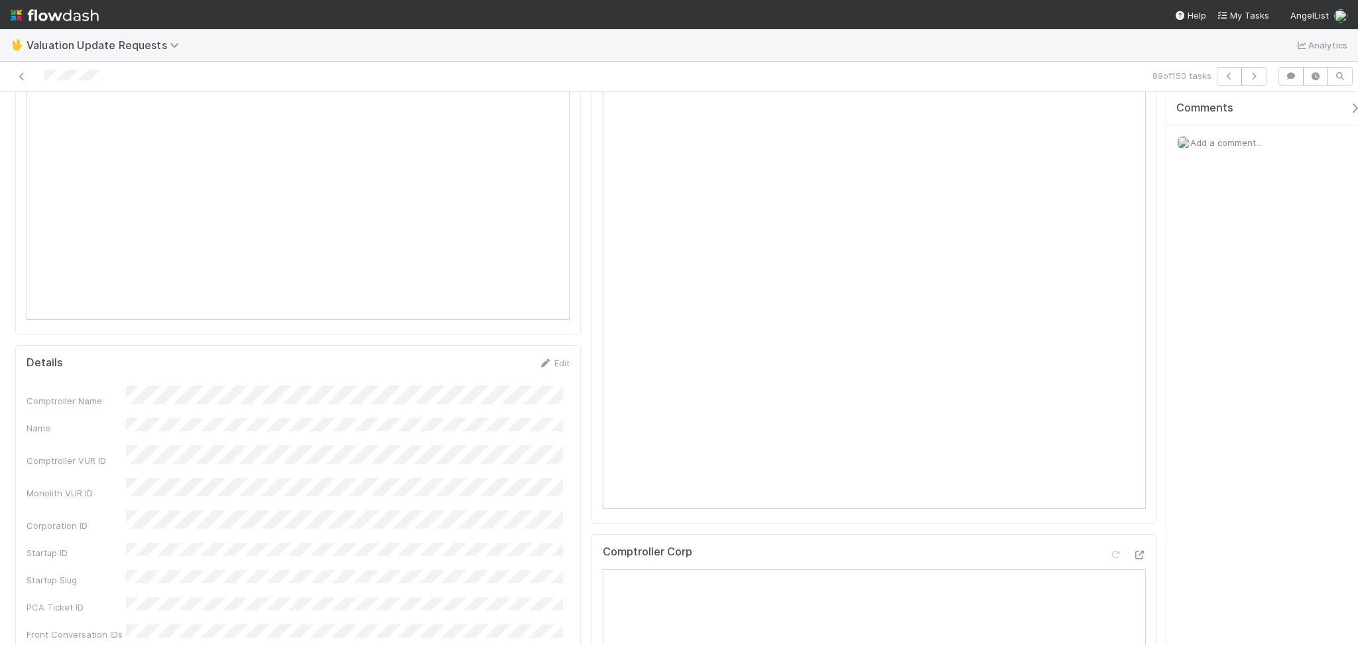
scroll to position [88, 0]
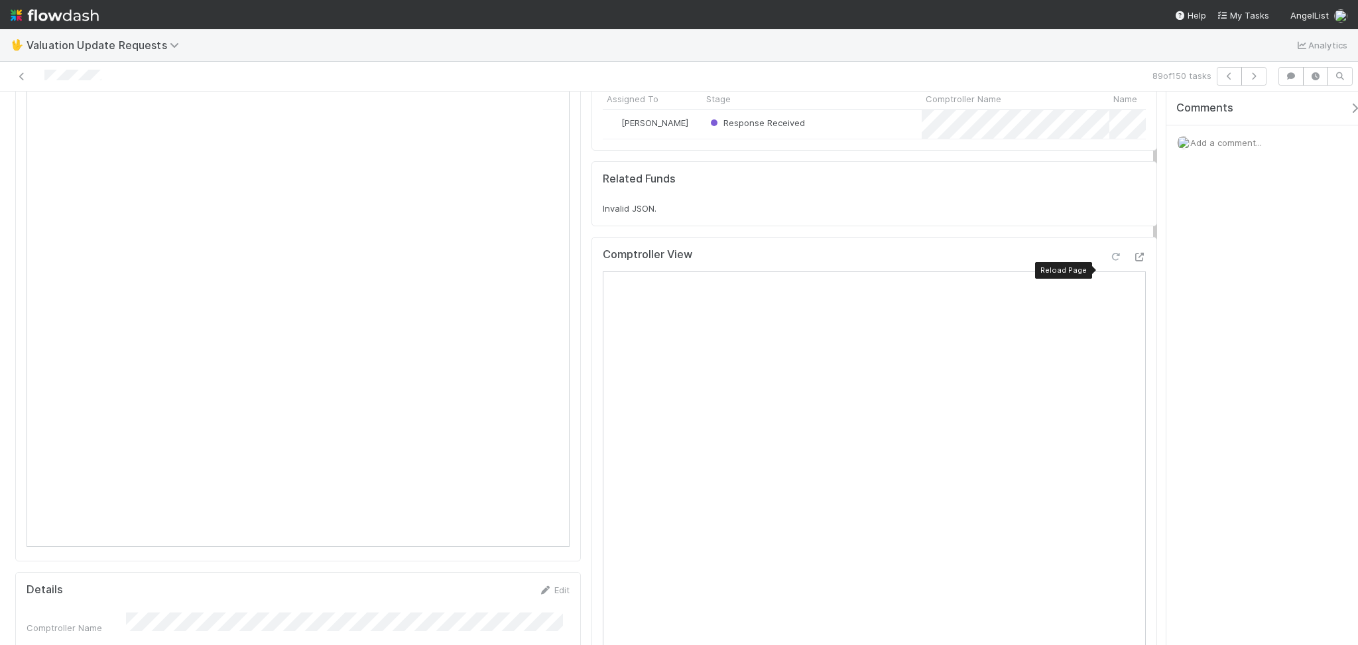
click at [1109, 261] on icon at bounding box center [1115, 257] width 13 height 9
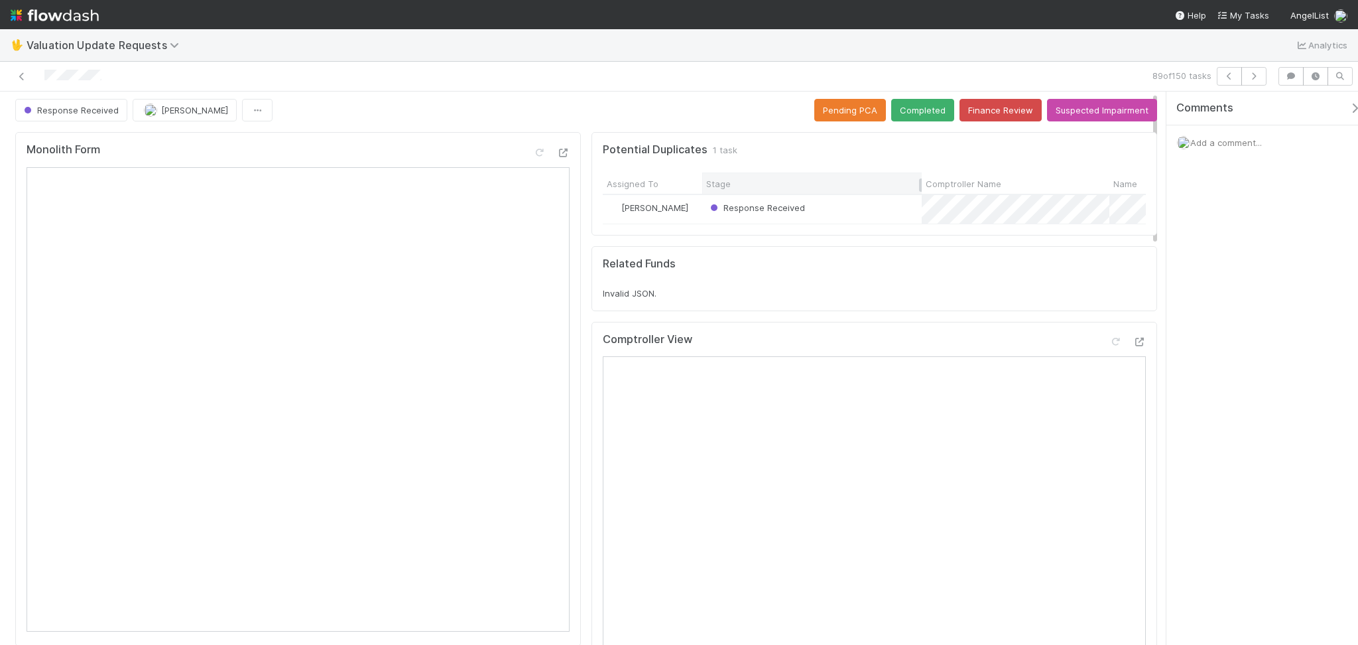
scroll to position [0, 0]
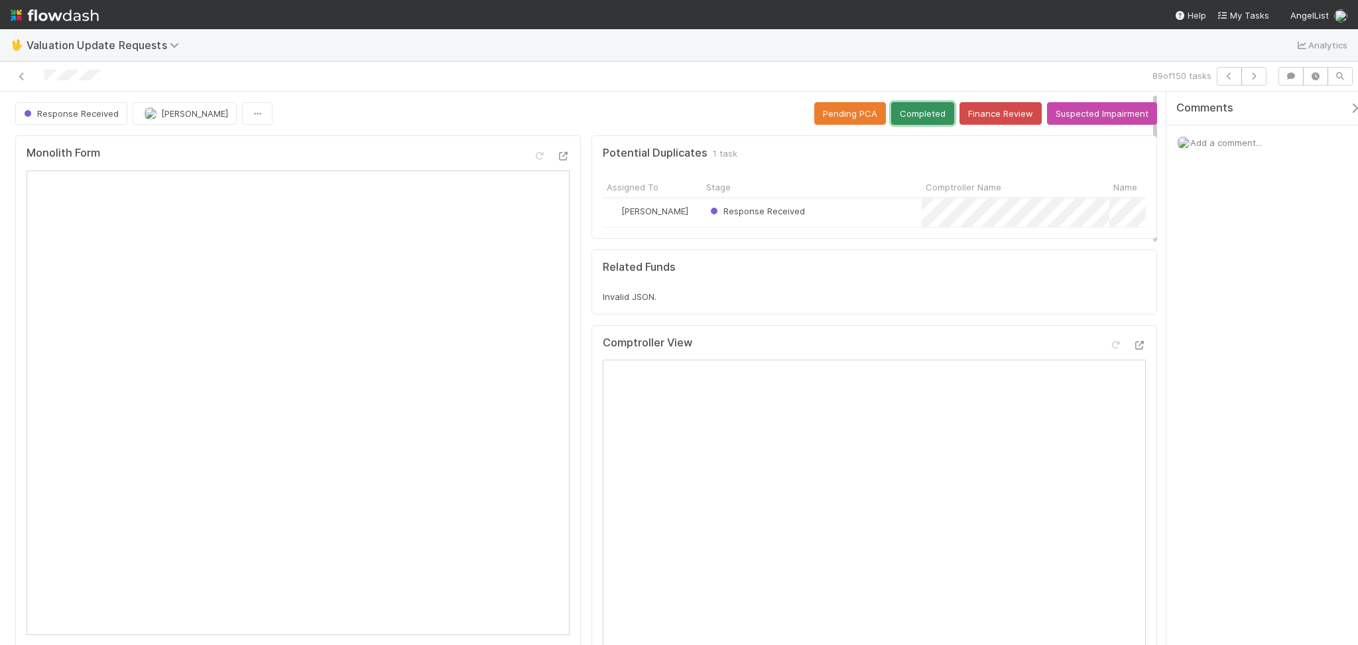
click at [907, 119] on button "Completed" at bounding box center [922, 113] width 63 height 23
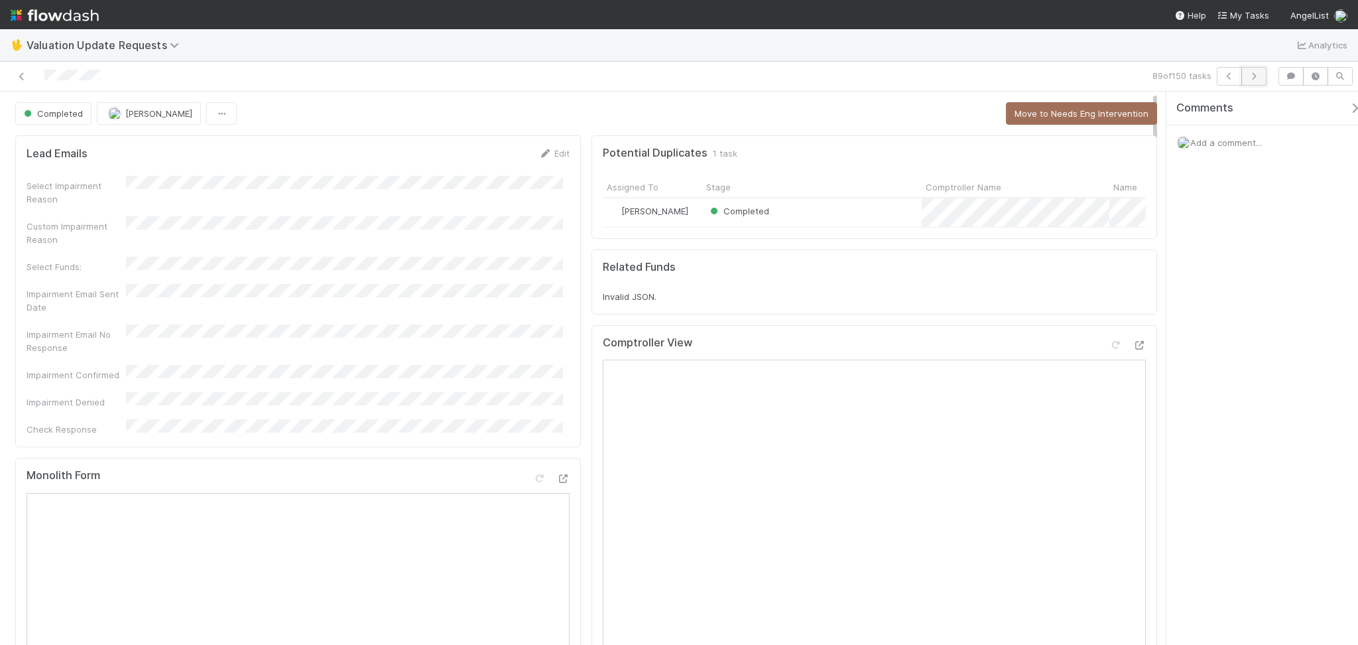
click at [1256, 78] on icon "button" at bounding box center [1253, 76] width 13 height 8
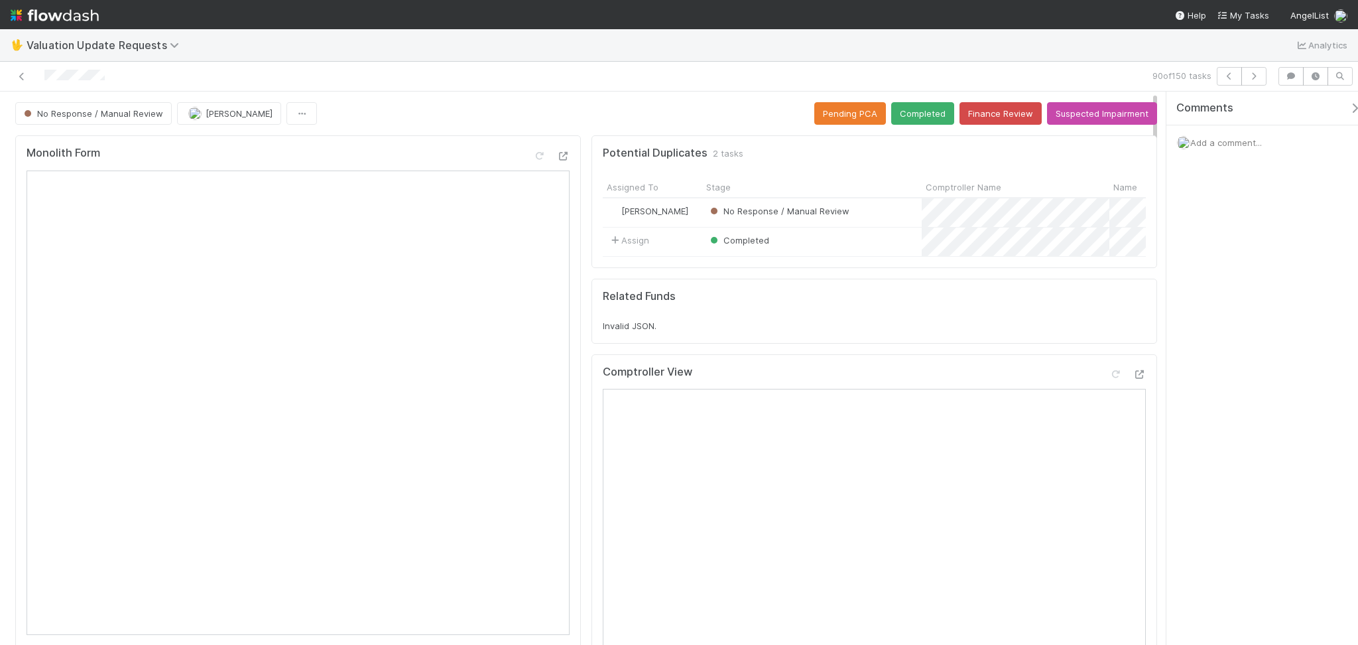
click at [442, 113] on div "No Response / Manual Review [PERSON_NAME] Pending PCA Completed Finance Review …" at bounding box center [586, 113] width 1142 height 23
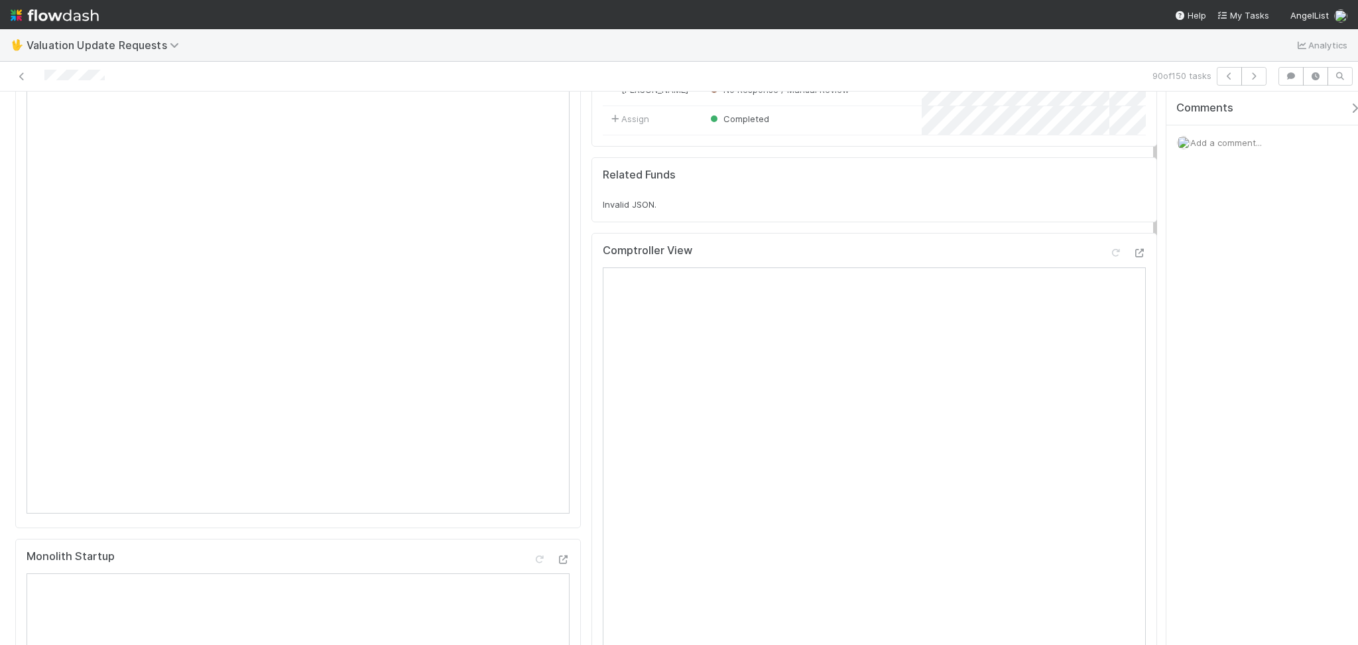
scroll to position [176, 0]
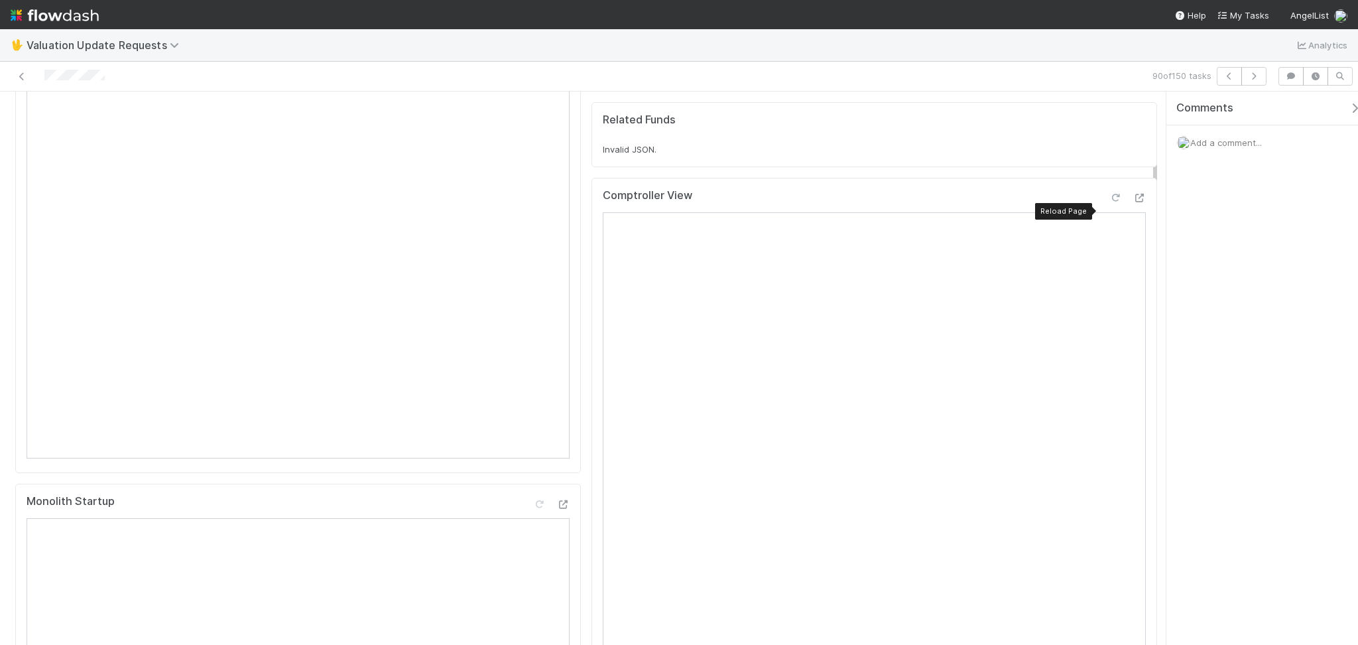
click at [1104, 201] on div "Comptroller View Reload Page" at bounding box center [874, 201] width 543 height 24
click at [1109, 202] on icon at bounding box center [1115, 198] width 13 height 9
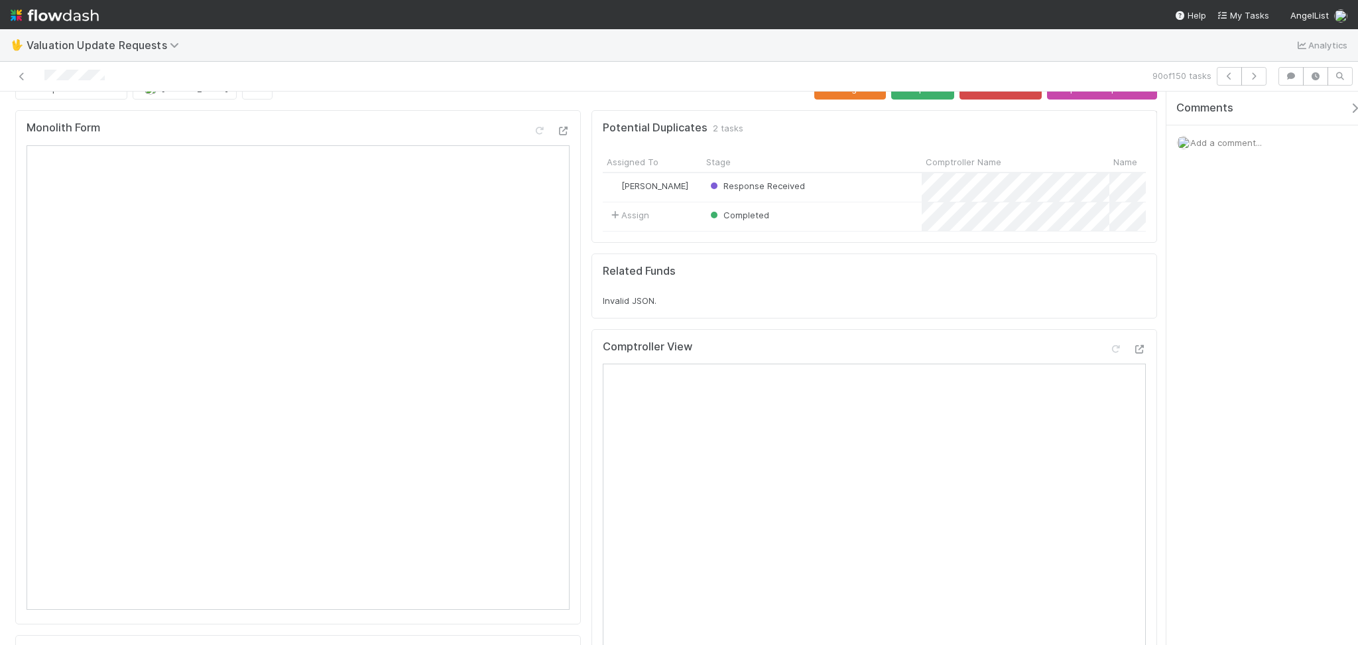
scroll to position [0, 0]
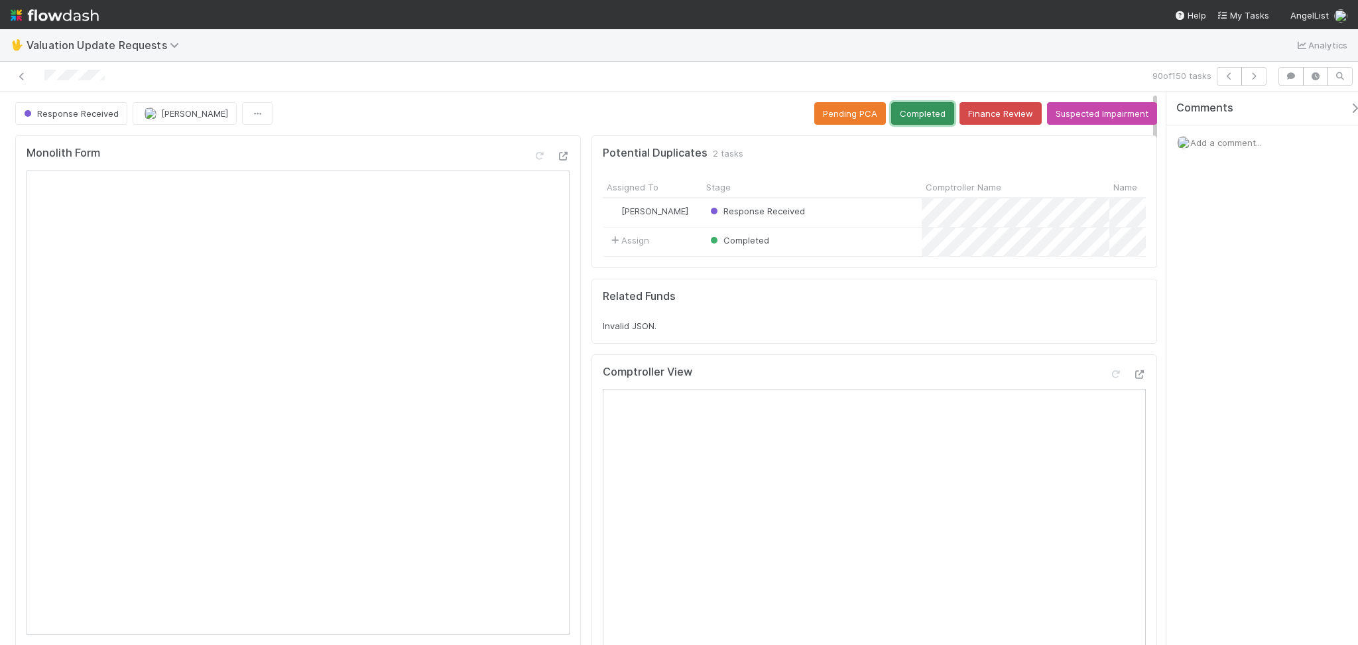
click at [925, 112] on button "Completed" at bounding box center [922, 113] width 63 height 23
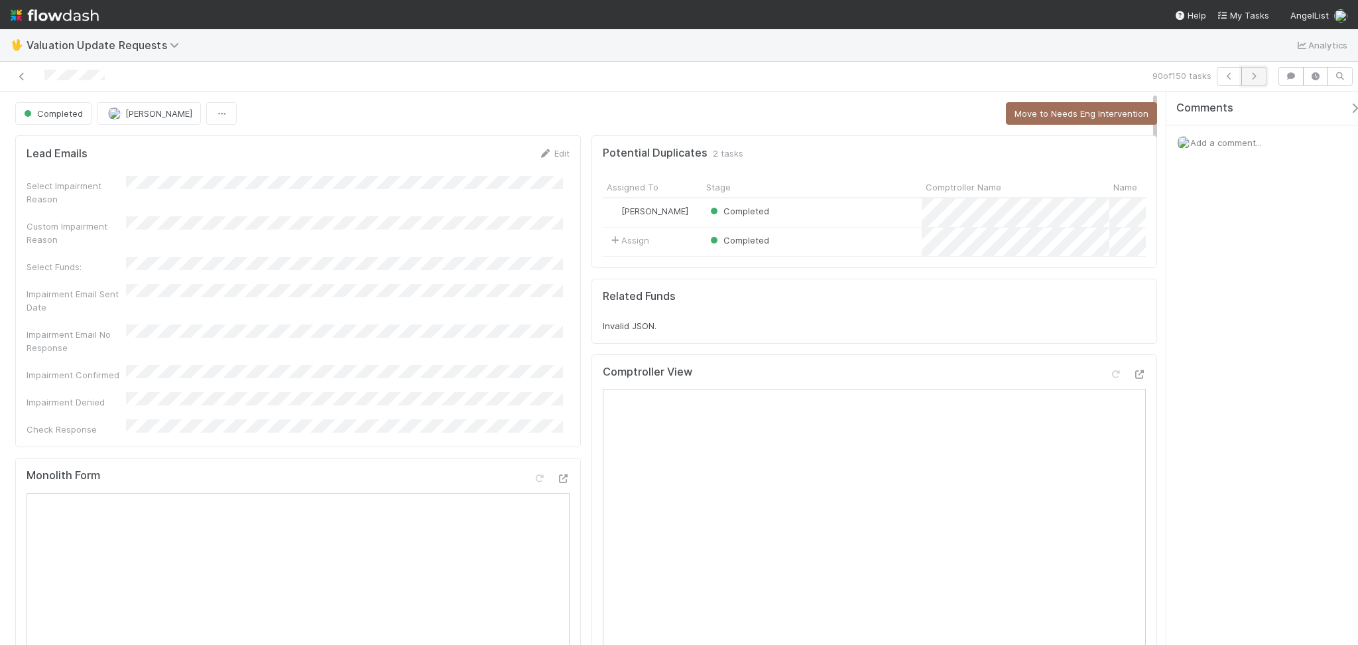
click at [1249, 74] on icon "button" at bounding box center [1253, 76] width 13 height 8
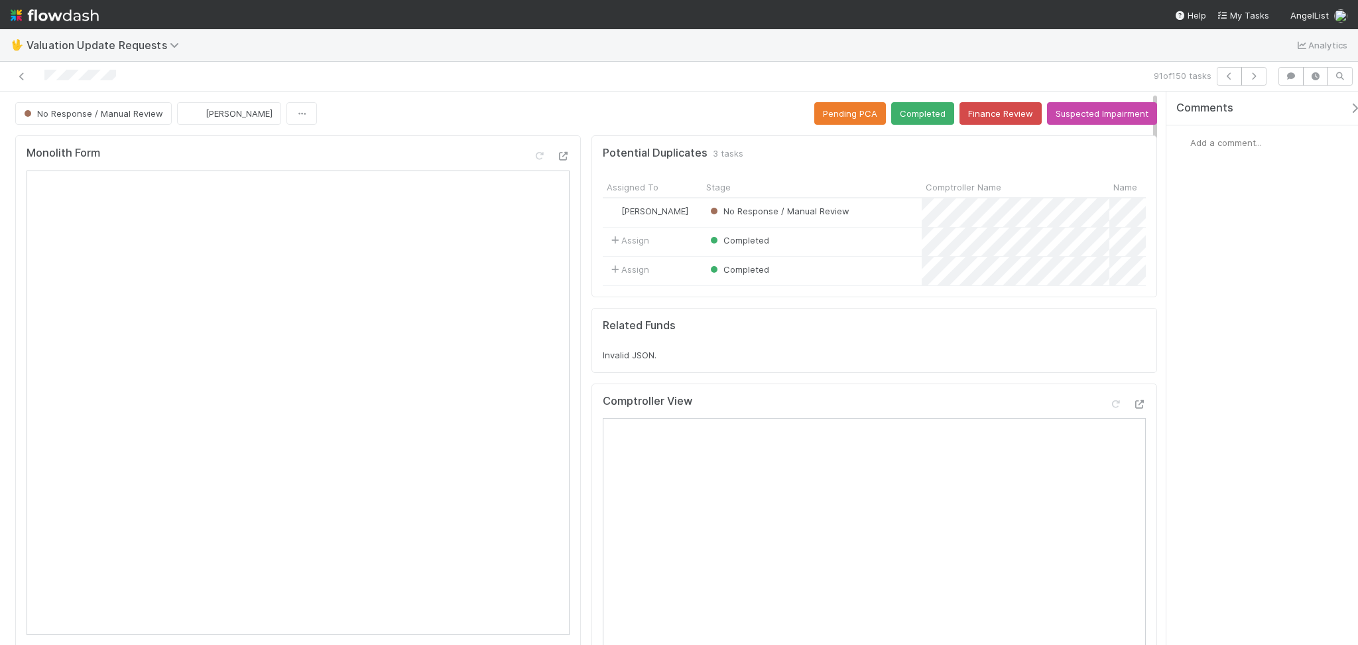
click at [387, 86] on div "91 of 150 tasks" at bounding box center [679, 77] width 1358 height 30
click at [25, 75] on icon at bounding box center [21, 76] width 13 height 9
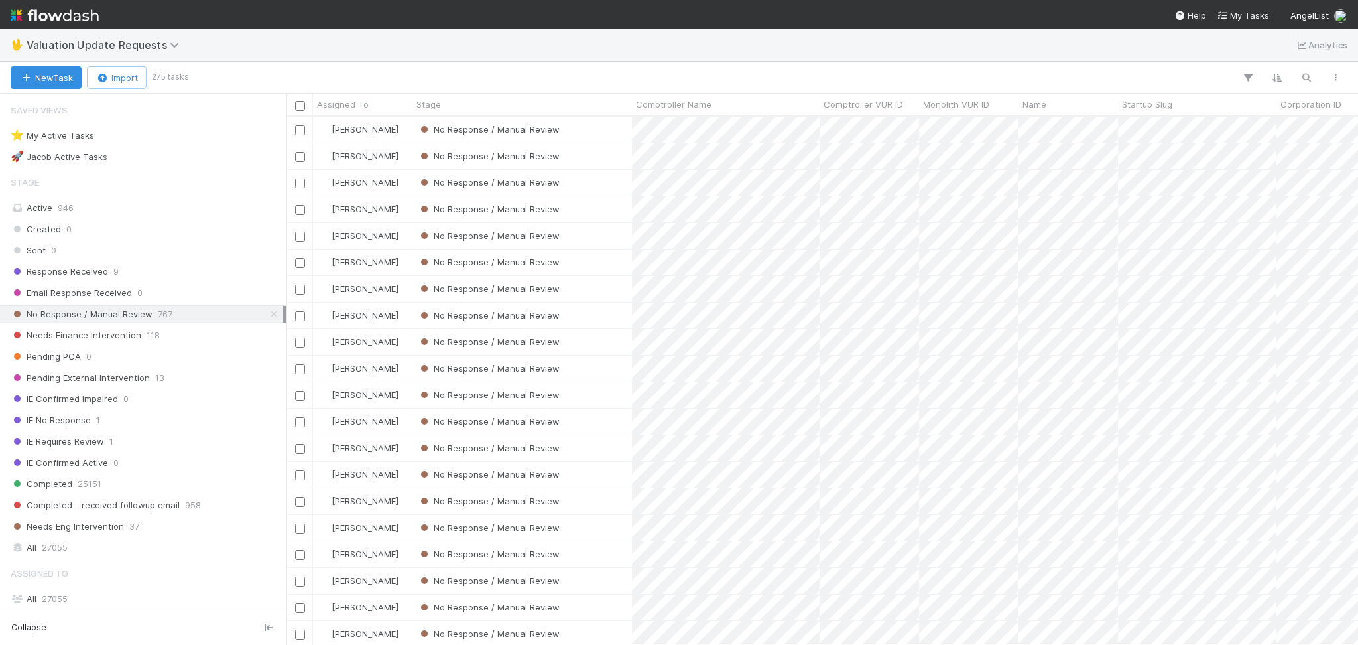
scroll to position [514, 1058]
click at [346, 41] on div "🖖 Valuation Update Requests Analytics" at bounding box center [679, 45] width 1358 height 32
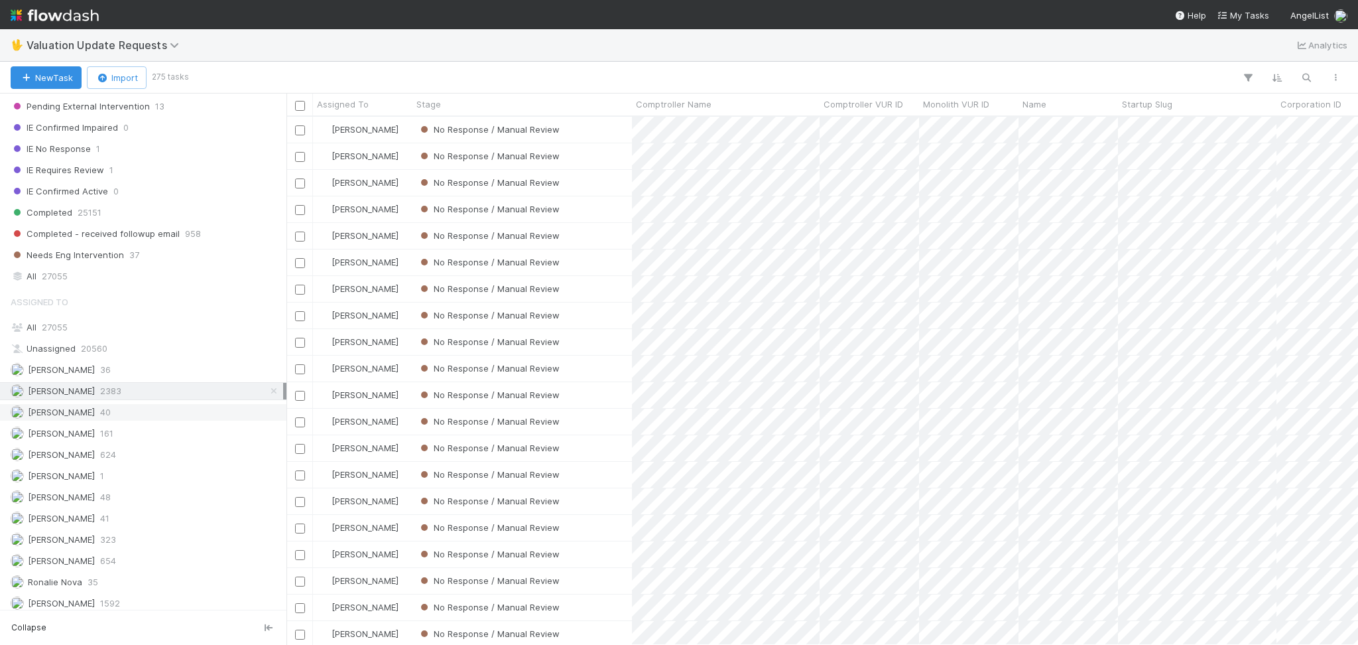
scroll to position [280, 0]
click at [114, 547] on span "654" at bounding box center [108, 554] width 16 height 17
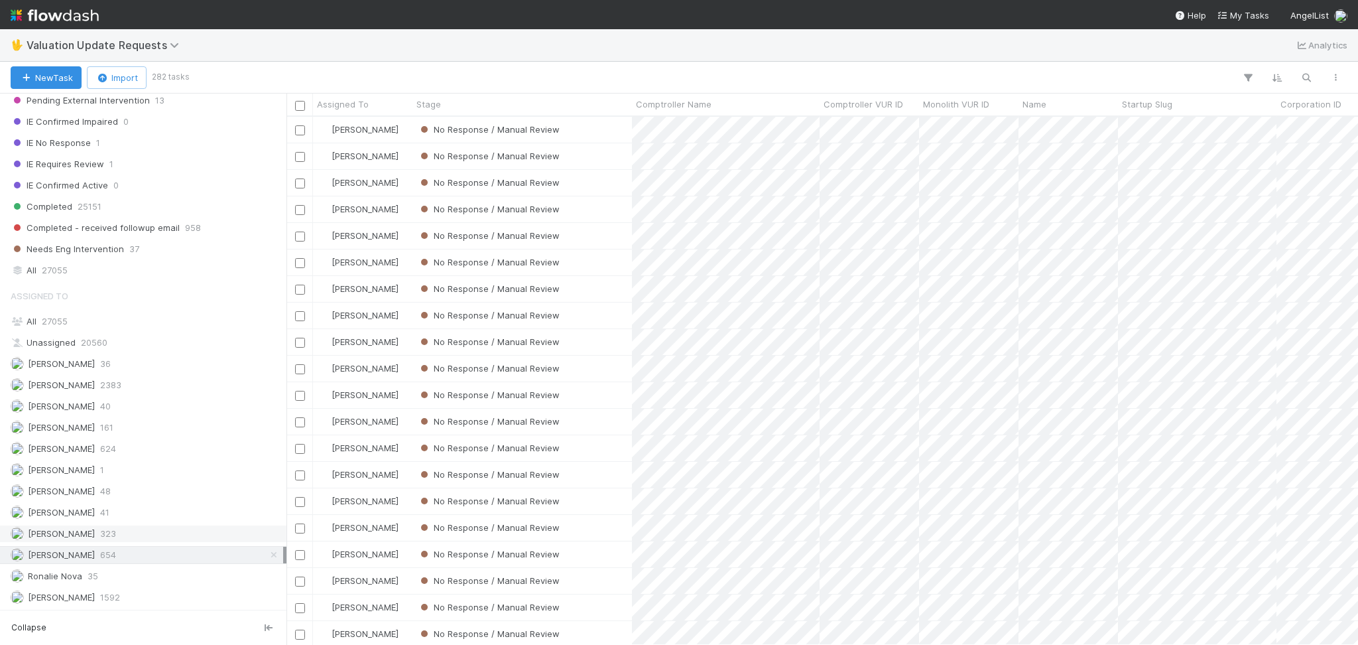
scroll to position [514, 1058]
click at [116, 444] on span "624" at bounding box center [108, 448] width 16 height 17
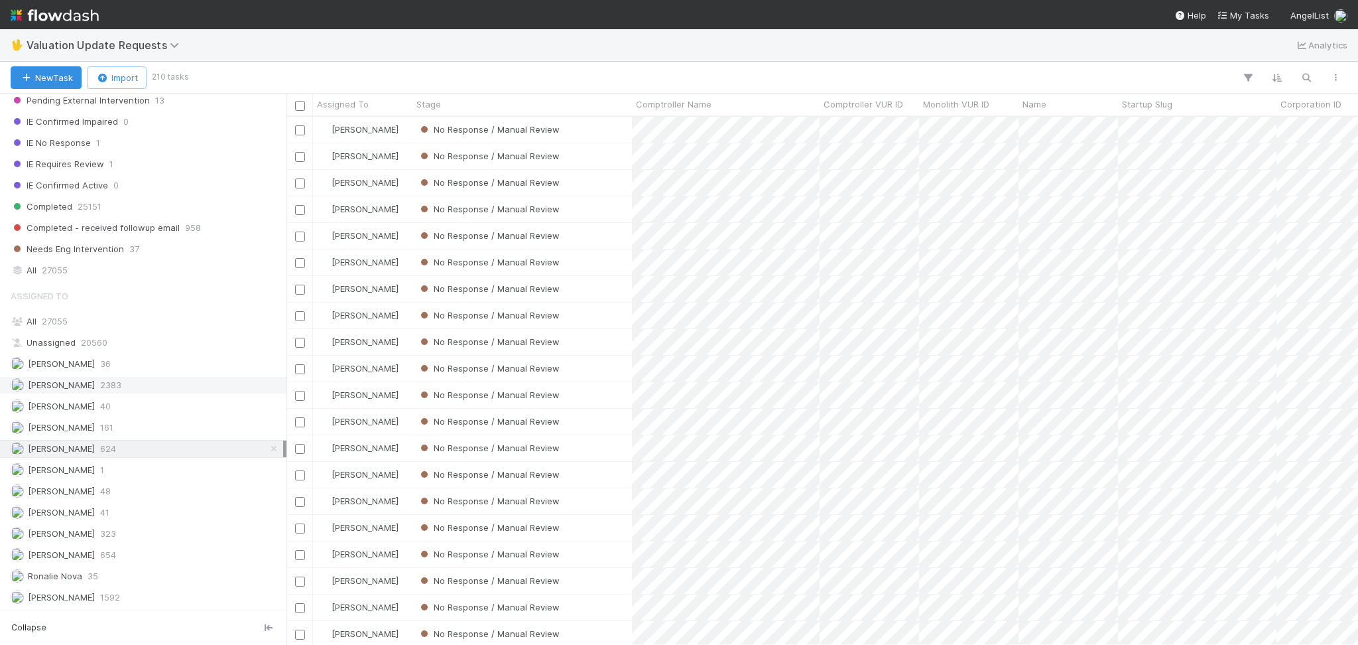
scroll to position [514, 1058]
click at [141, 381] on div "[PERSON_NAME] 2383" at bounding box center [147, 385] width 273 height 17
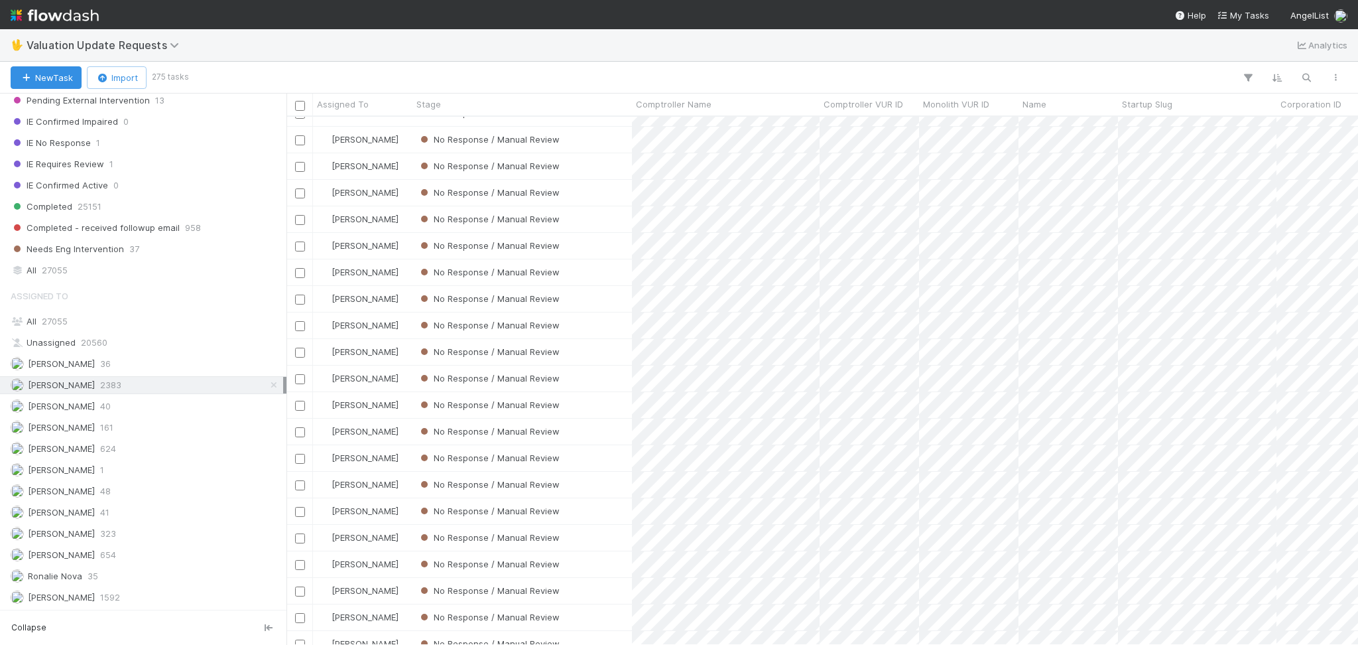
click at [563, 490] on div "No Response / Manual Review" at bounding box center [523, 485] width 220 height 26
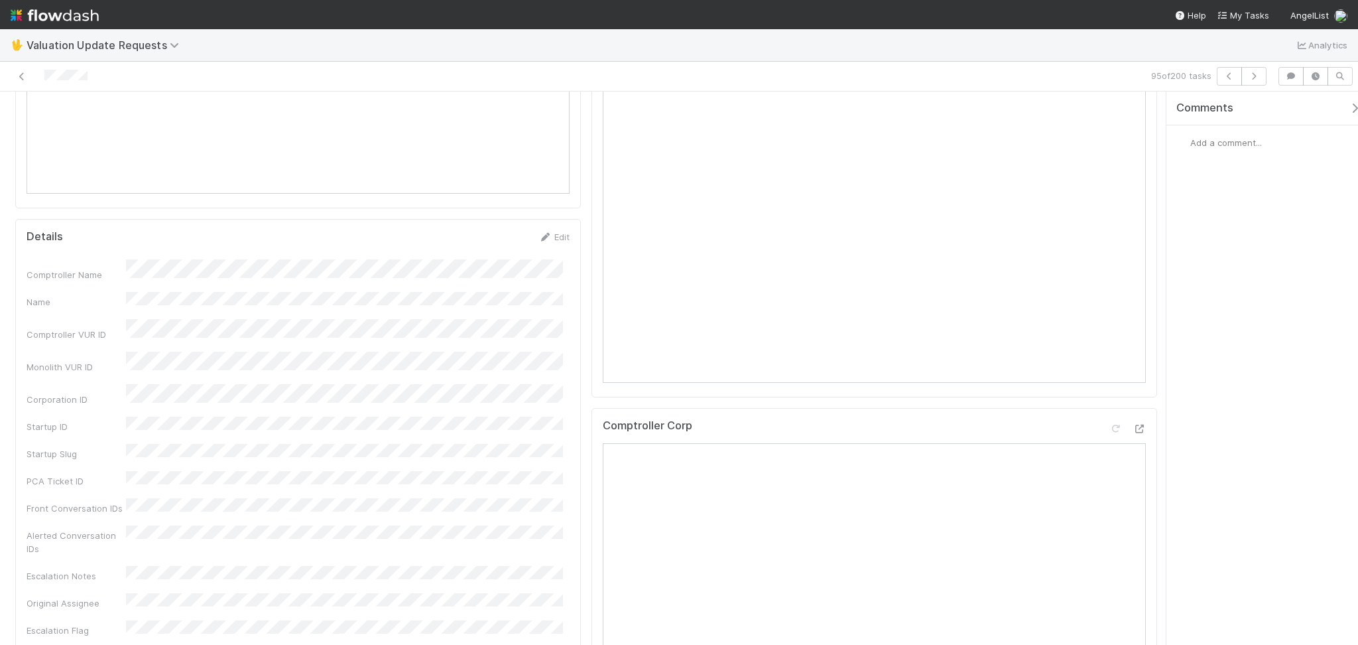
scroll to position [353, 0]
click at [1270, 76] on div "95 of 200 tasks" at bounding box center [956, 76] width 631 height 19
click at [1244, 82] on button "button" at bounding box center [1254, 76] width 25 height 19
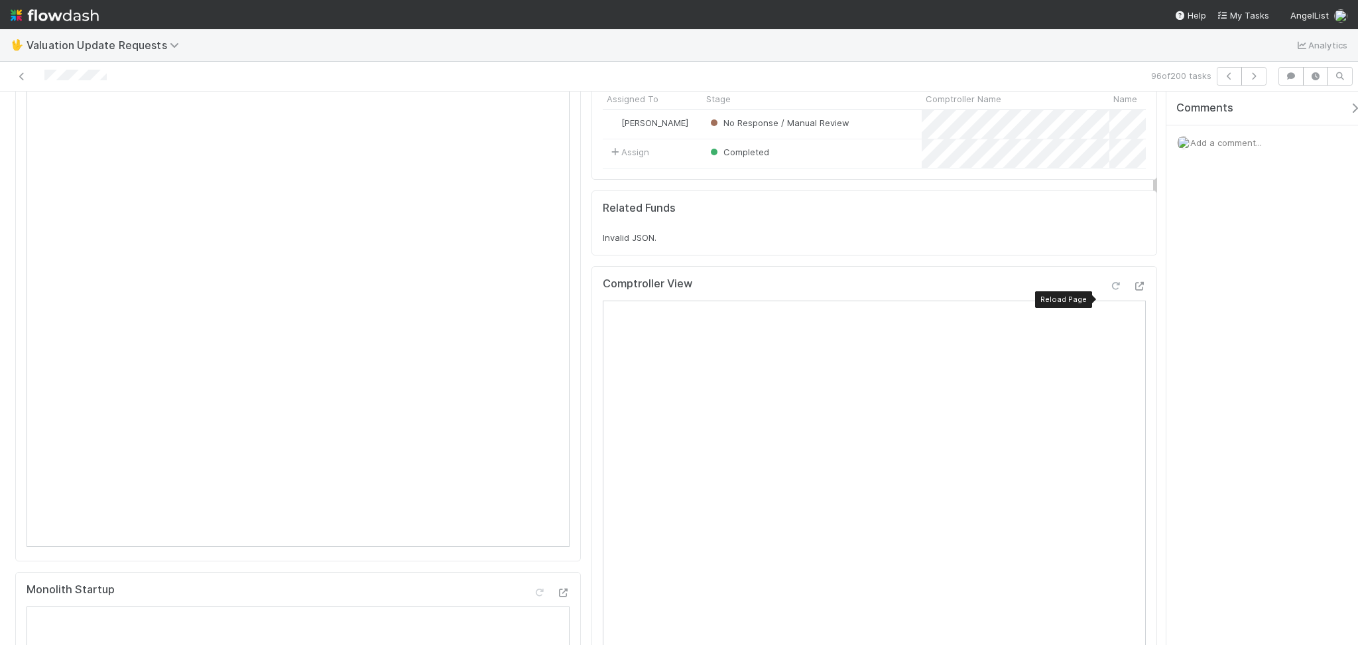
click at [1109, 290] on icon at bounding box center [1115, 286] width 13 height 9
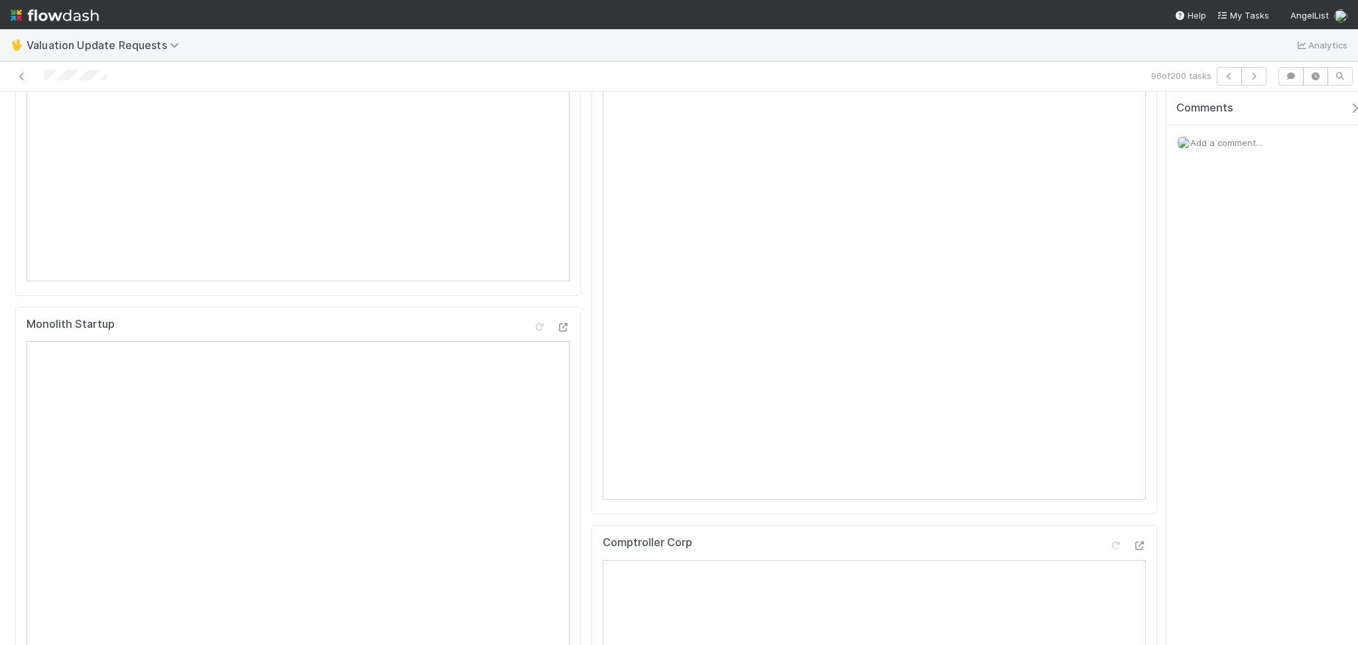
scroll to position [0, 0]
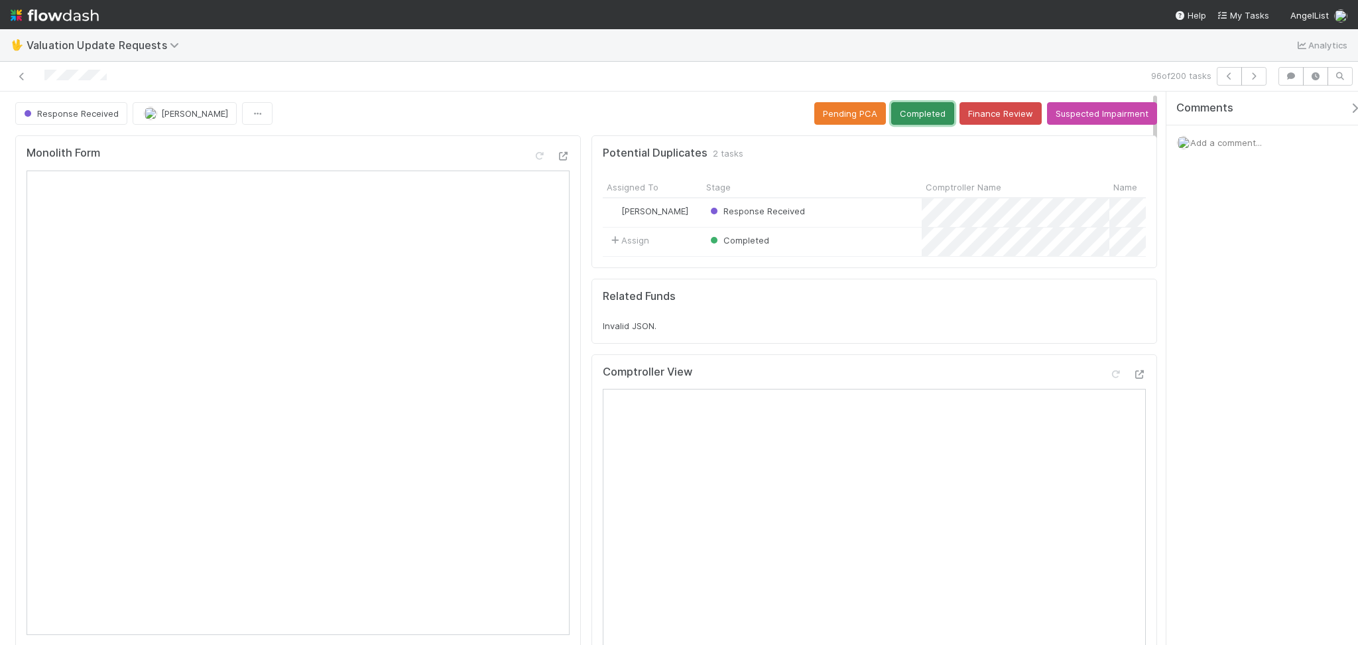
click at [903, 117] on button "Completed" at bounding box center [922, 113] width 63 height 23
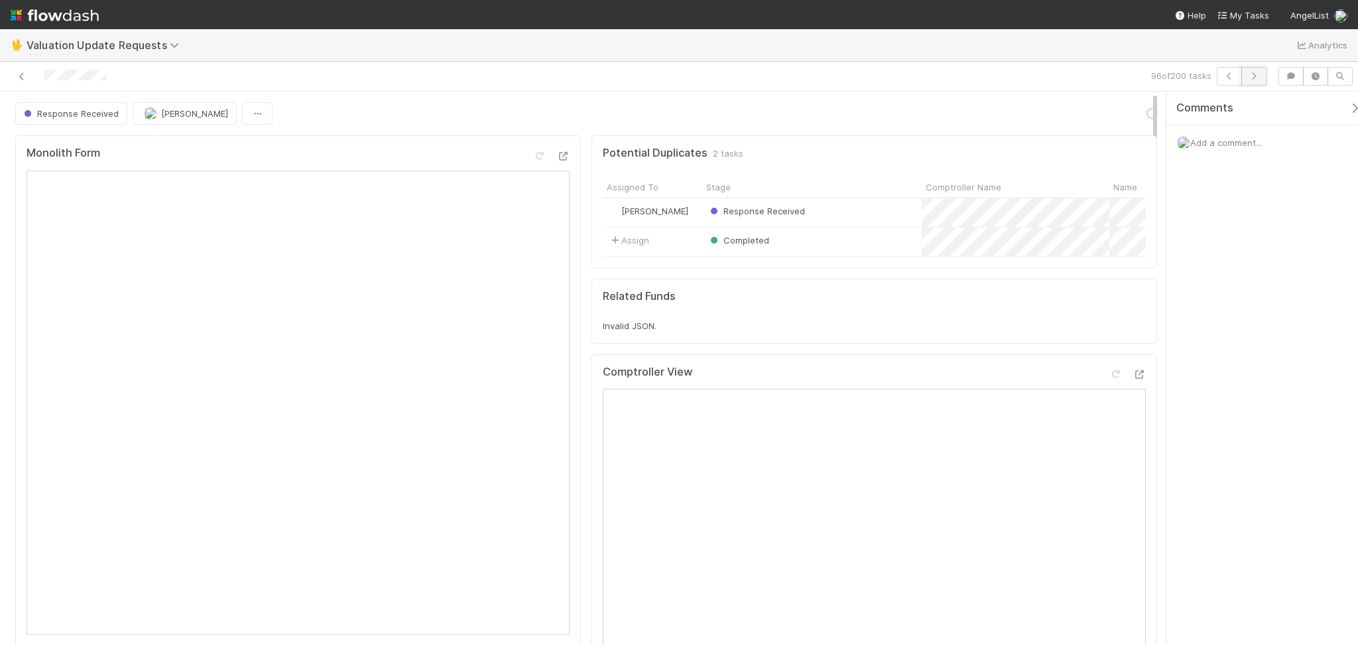
click at [1249, 73] on icon "button" at bounding box center [1253, 76] width 13 height 8
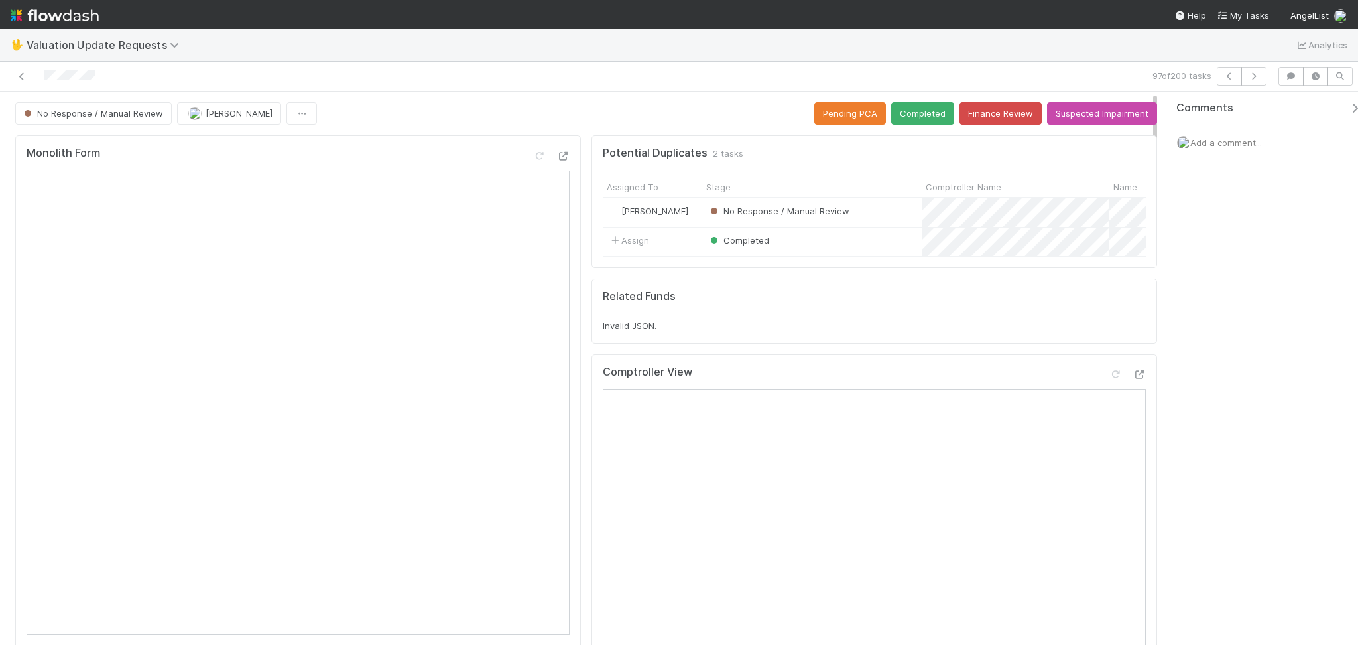
drag, startPoint x: 387, startPoint y: 92, endPoint x: 399, endPoint y: 163, distance: 72.6
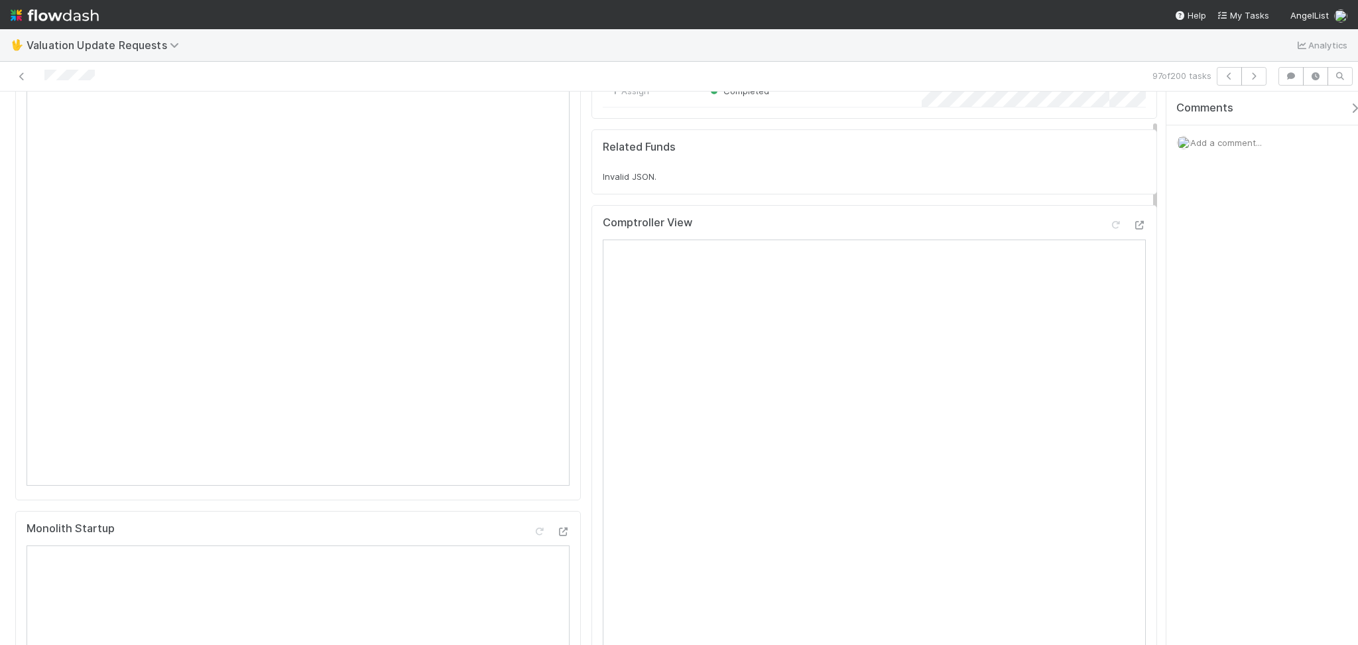
scroll to position [88, 0]
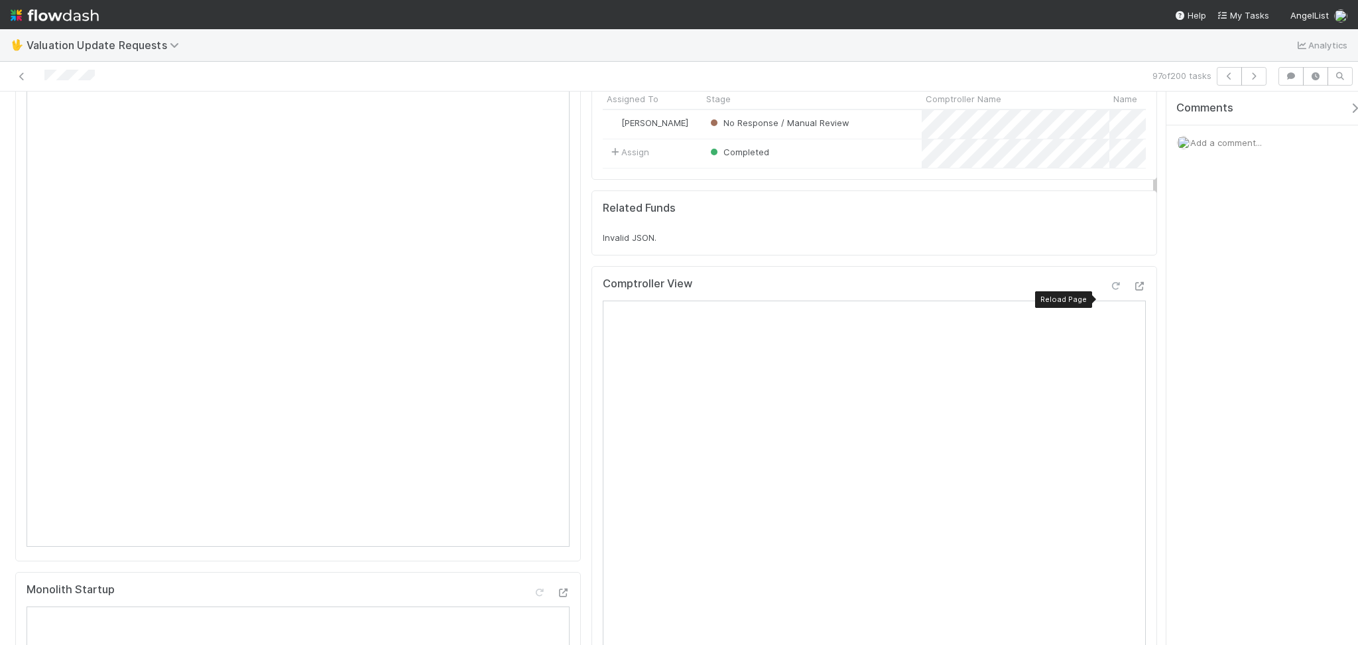
click at [1109, 290] on icon at bounding box center [1115, 286] width 13 height 9
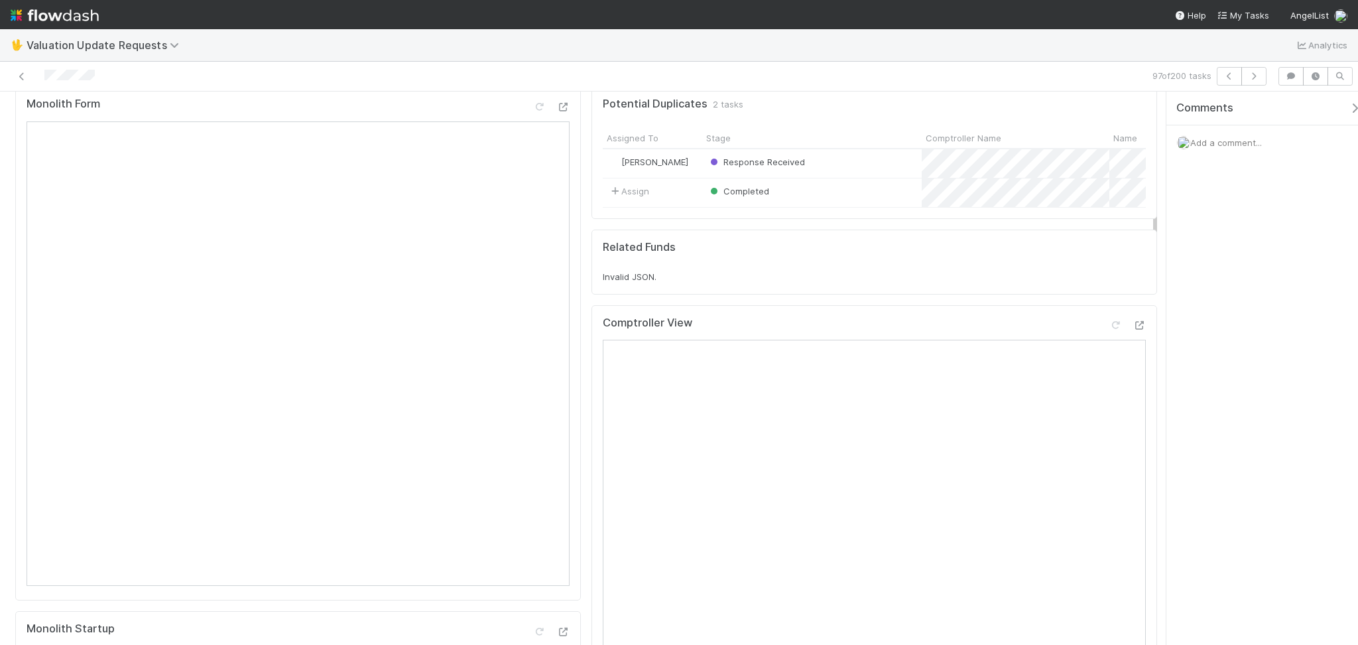
scroll to position [0, 0]
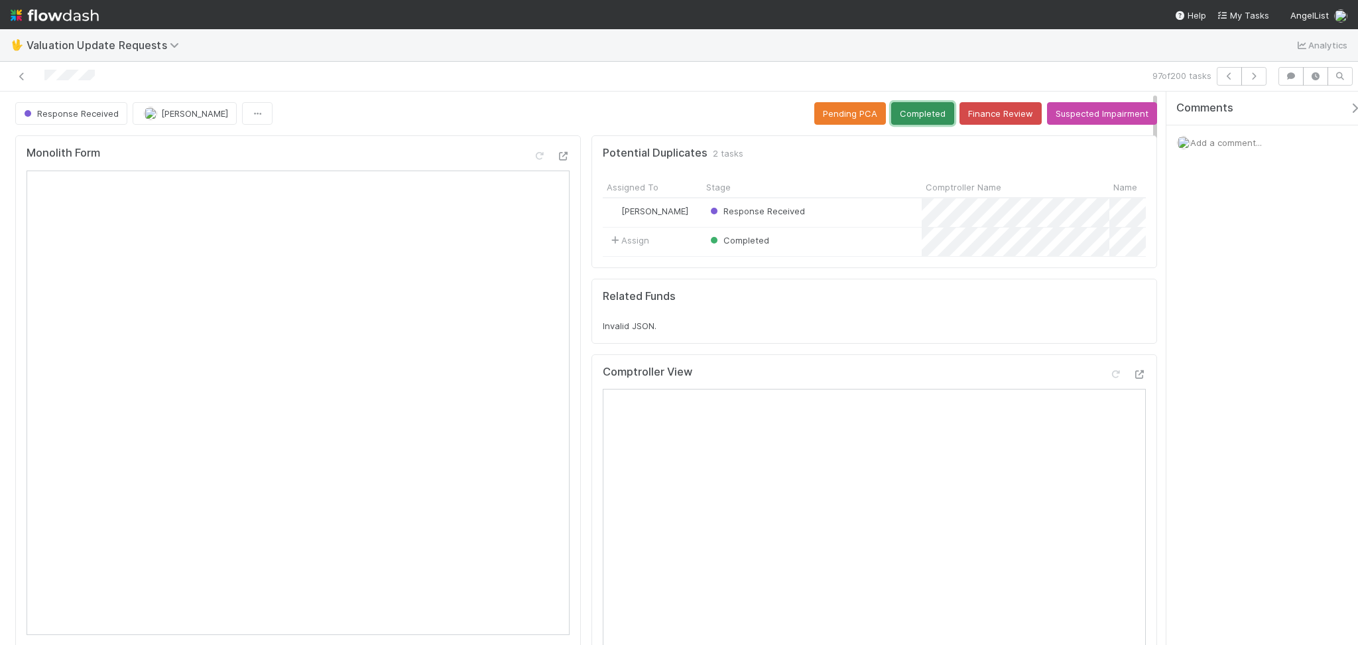
click at [906, 109] on button "Completed" at bounding box center [922, 113] width 63 height 23
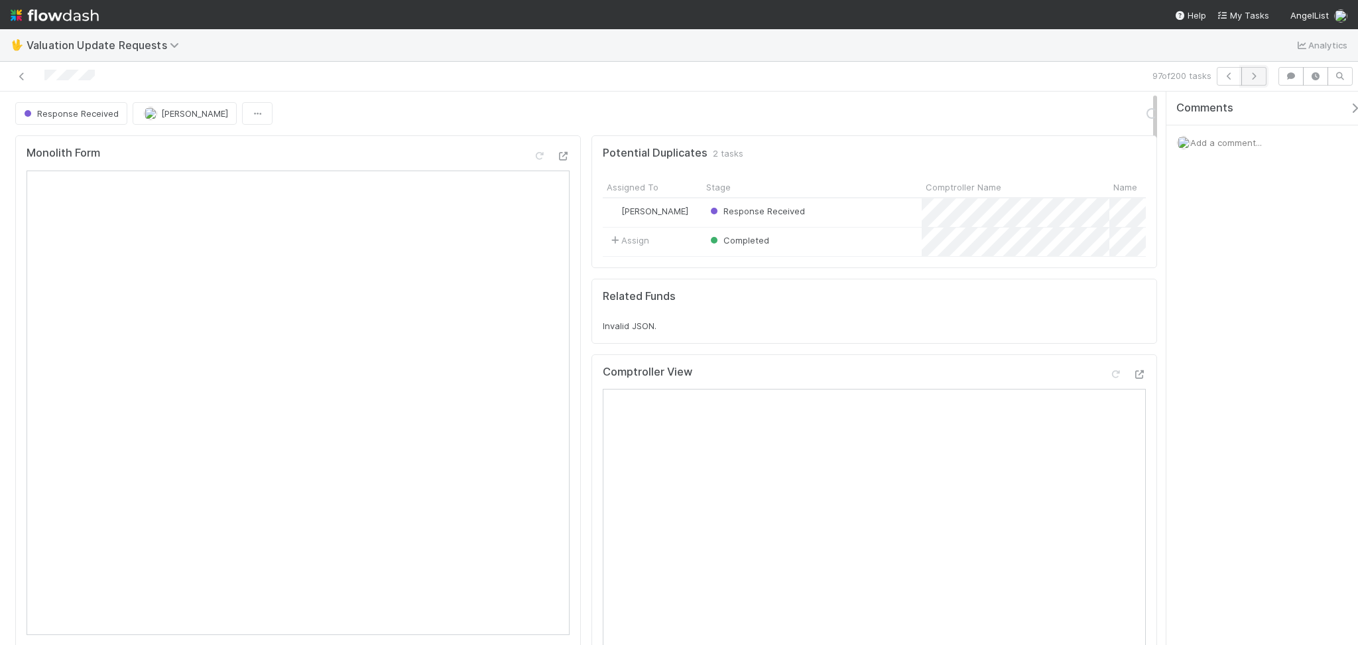
click at [1259, 74] on icon "button" at bounding box center [1253, 76] width 13 height 8
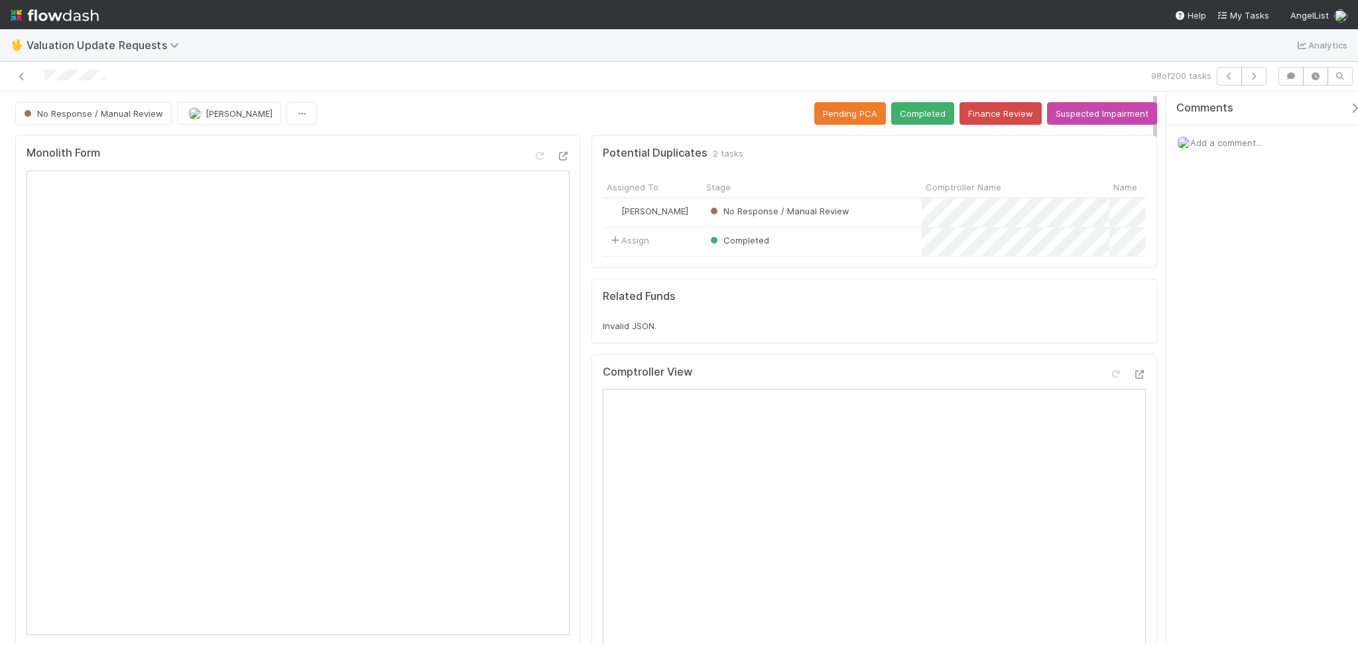
click at [378, 109] on div "No Response / Manual Review [PERSON_NAME] Pending PCA Completed Finance Review …" at bounding box center [586, 113] width 1142 height 23
click at [988, 117] on button "Finance Review" at bounding box center [1001, 113] width 82 height 23
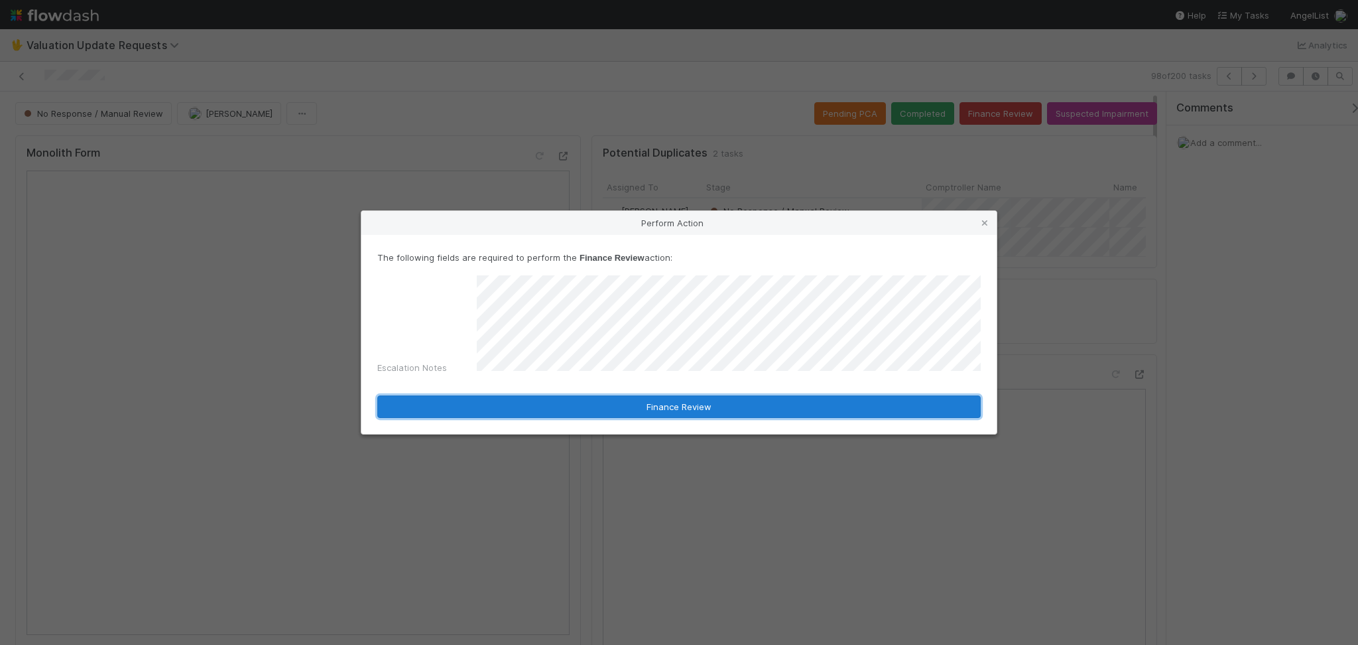
click at [673, 395] on button "Finance Review" at bounding box center [679, 406] width 604 height 23
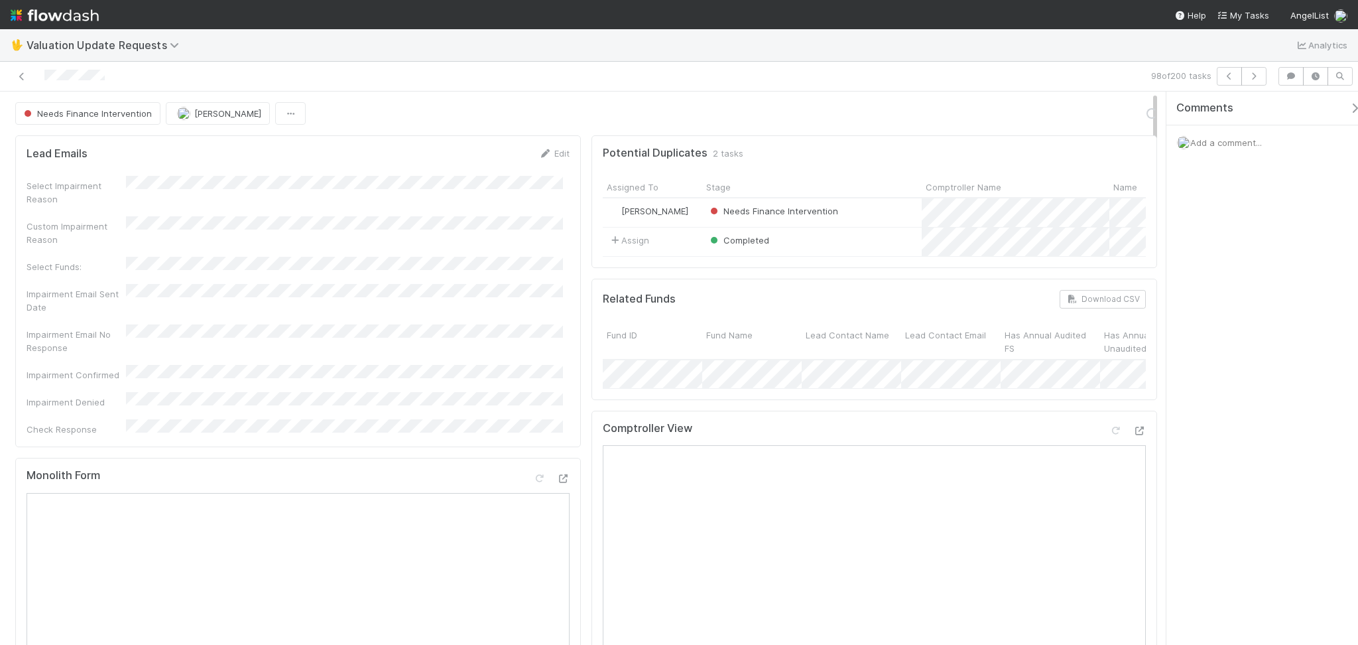
scroll to position [61, 0]
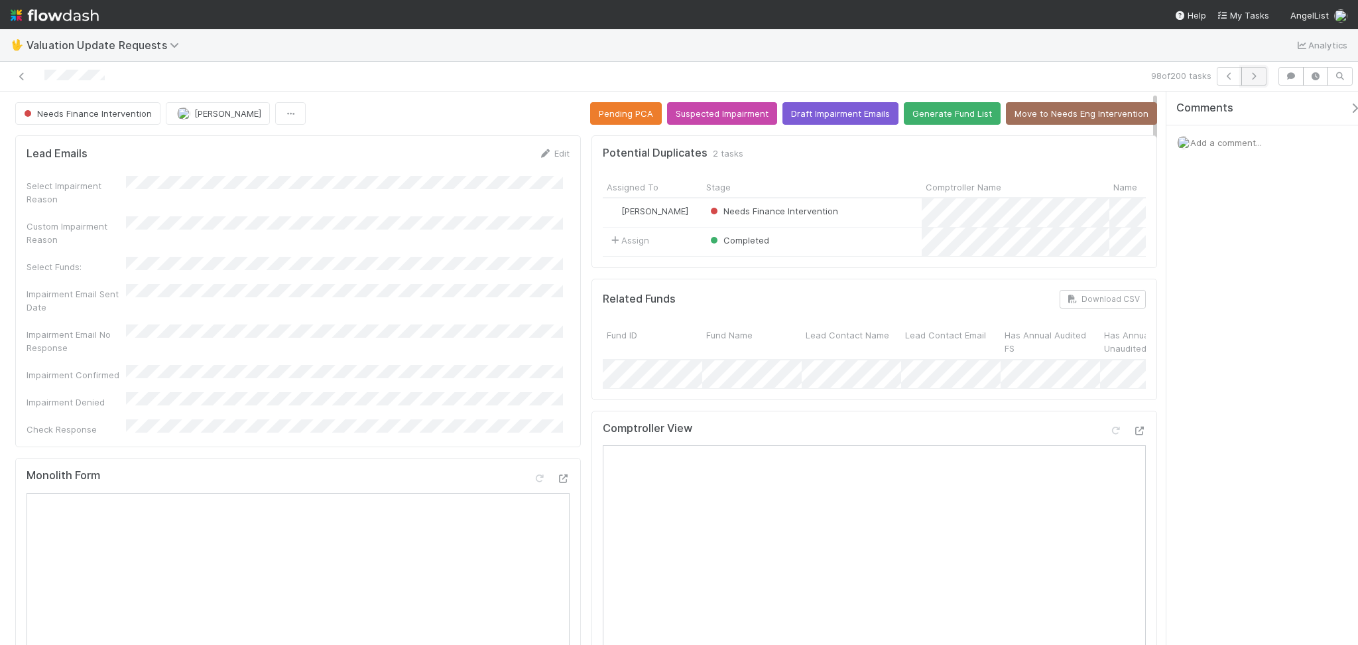
click at [1259, 73] on icon "button" at bounding box center [1253, 76] width 13 height 8
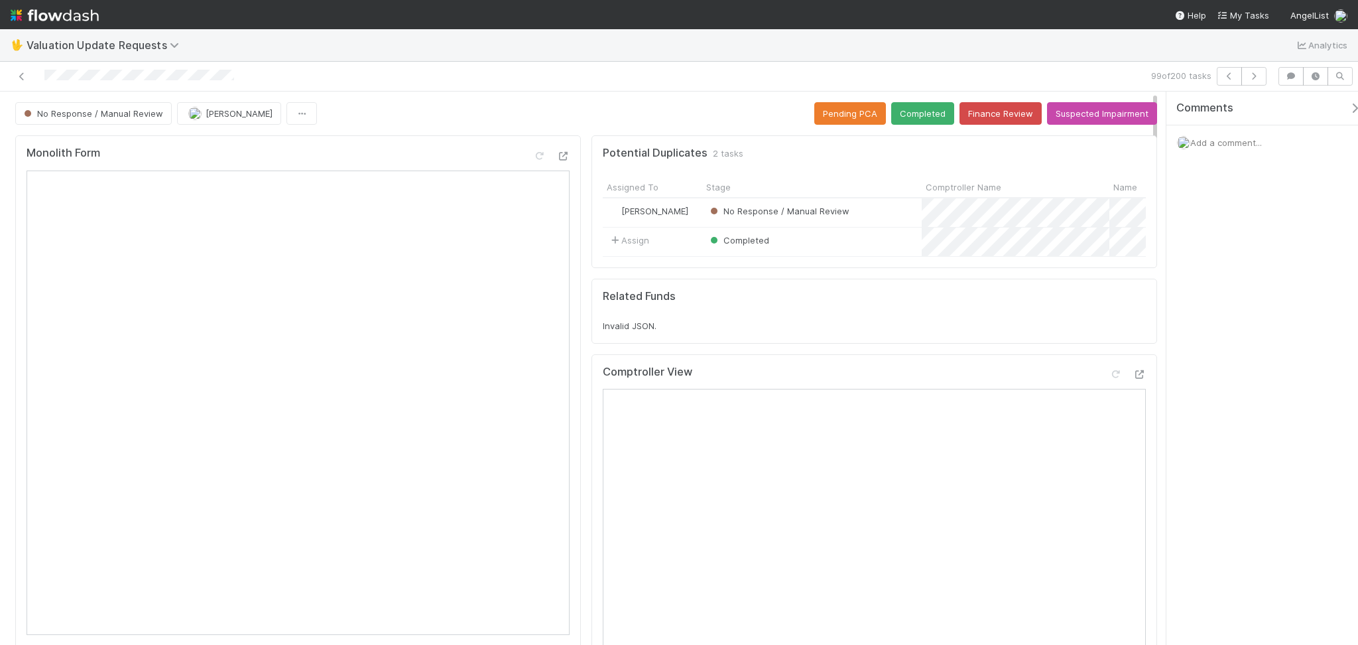
click at [389, 117] on div "No Response / Manual Review [PERSON_NAME] Pending PCA Completed Finance Review …" at bounding box center [586, 113] width 1142 height 23
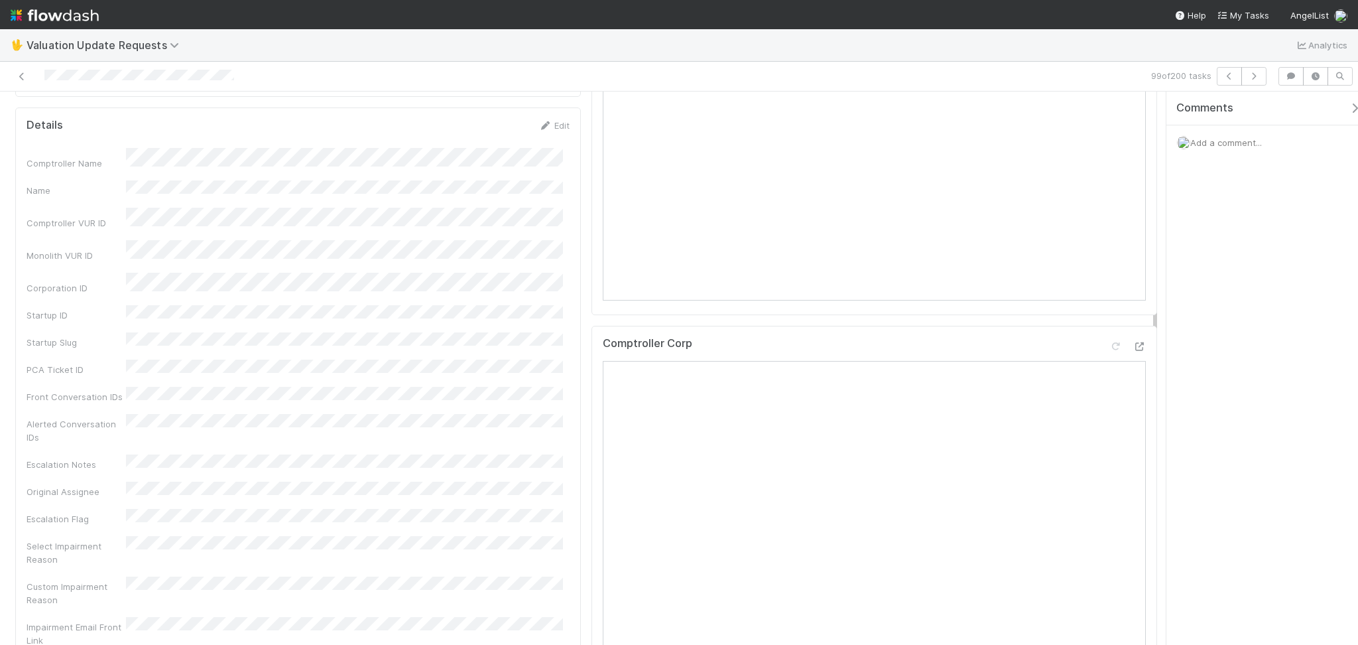
scroll to position [531, 0]
click at [1243, 86] on div "99 of 200 tasks" at bounding box center [679, 77] width 1358 height 30
click at [1246, 82] on button "button" at bounding box center [1254, 76] width 25 height 19
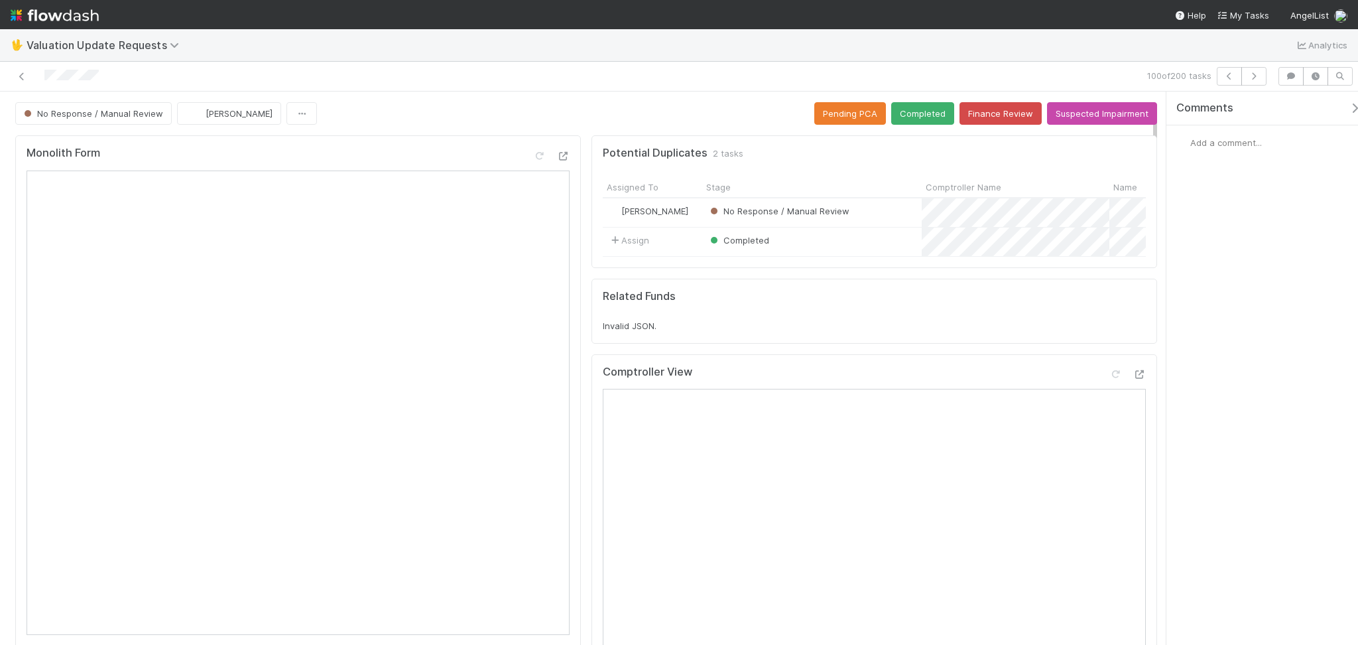
scroll to position [176, 0]
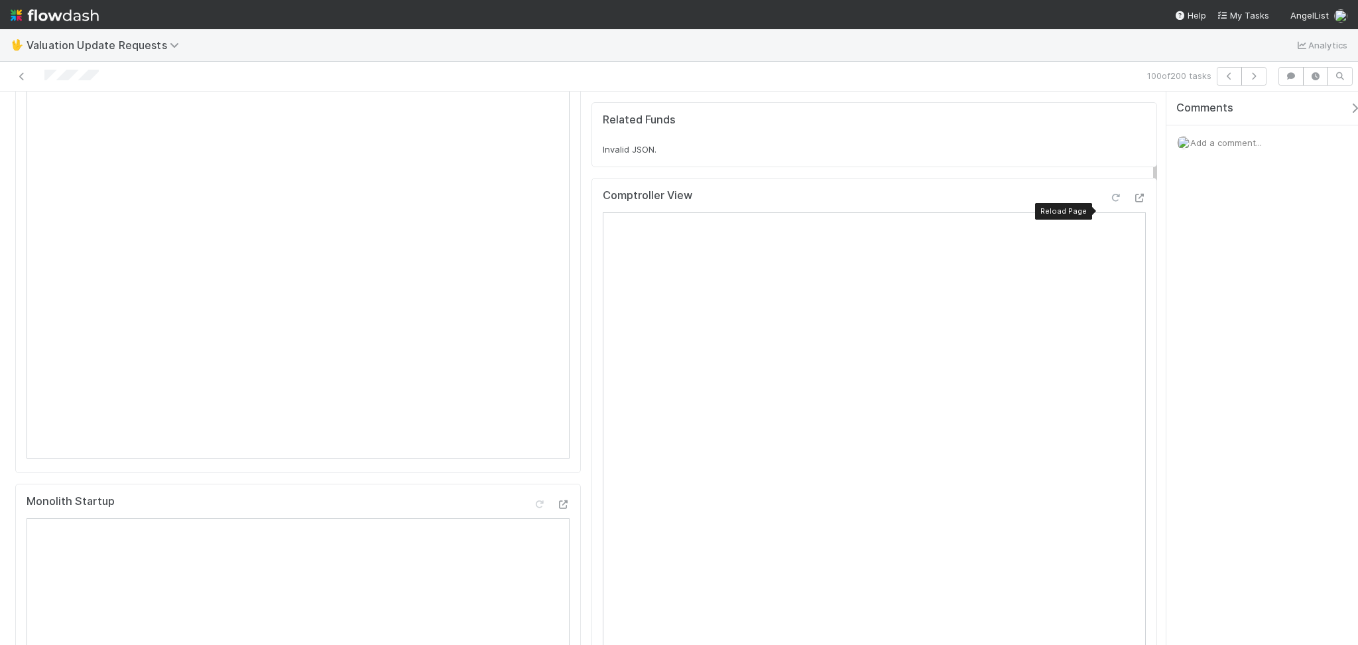
click at [1109, 202] on icon at bounding box center [1115, 198] width 13 height 9
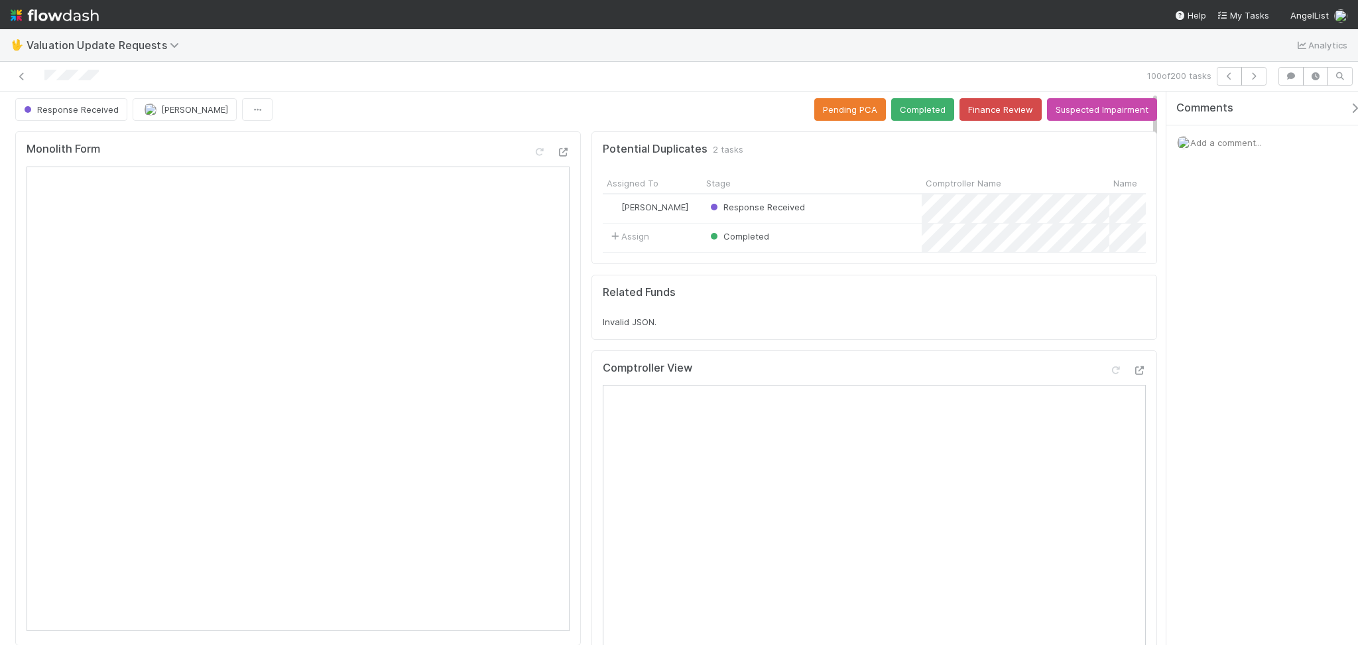
scroll to position [0, 0]
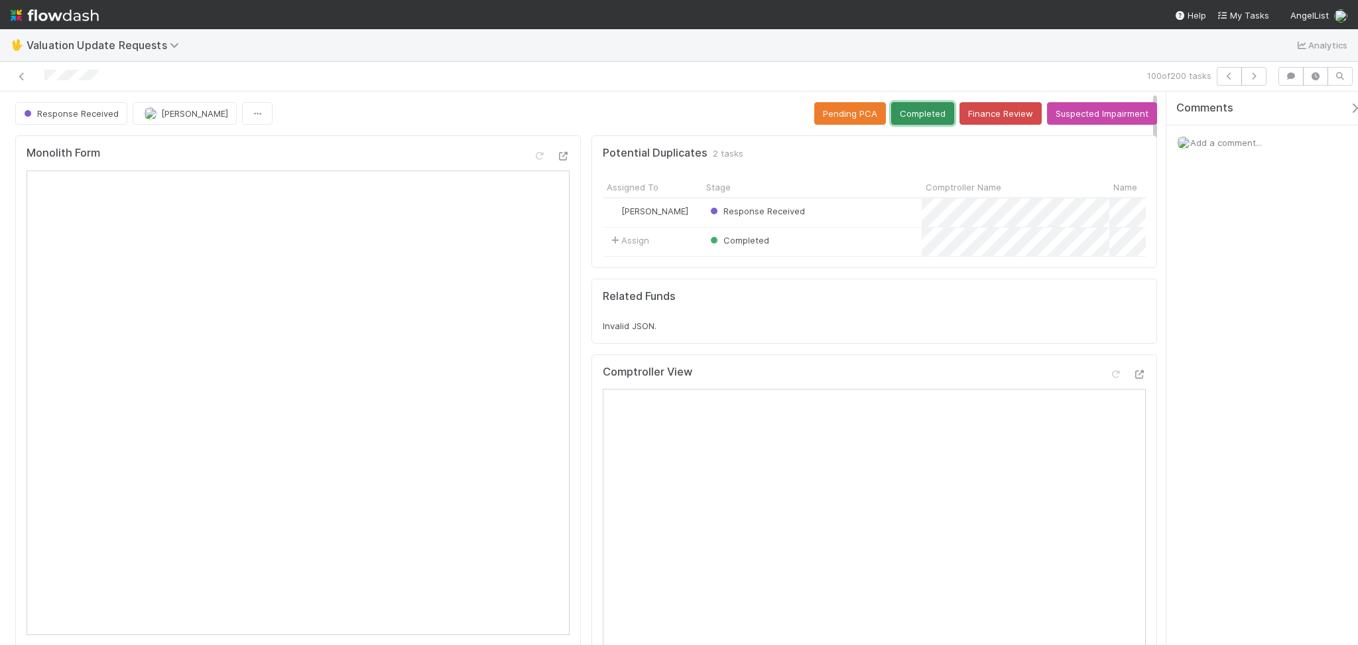
click at [914, 106] on button "Completed" at bounding box center [922, 113] width 63 height 23
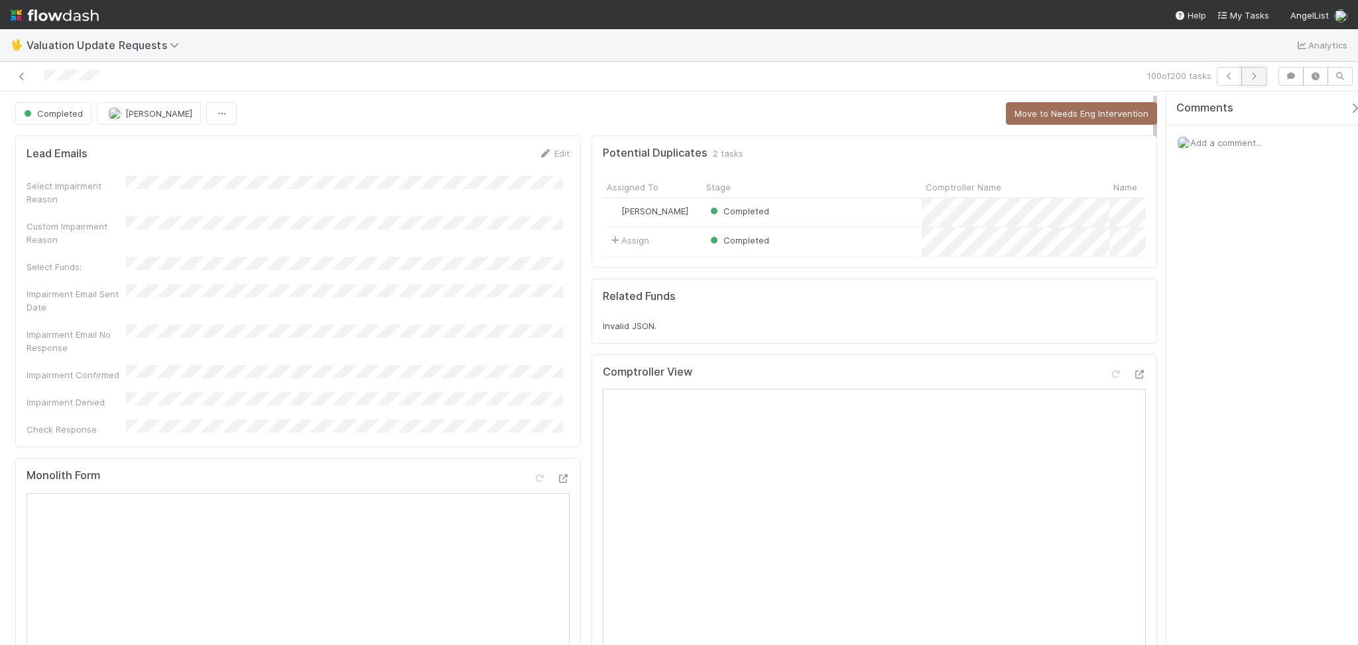
click at [1255, 70] on button "button" at bounding box center [1254, 76] width 25 height 19
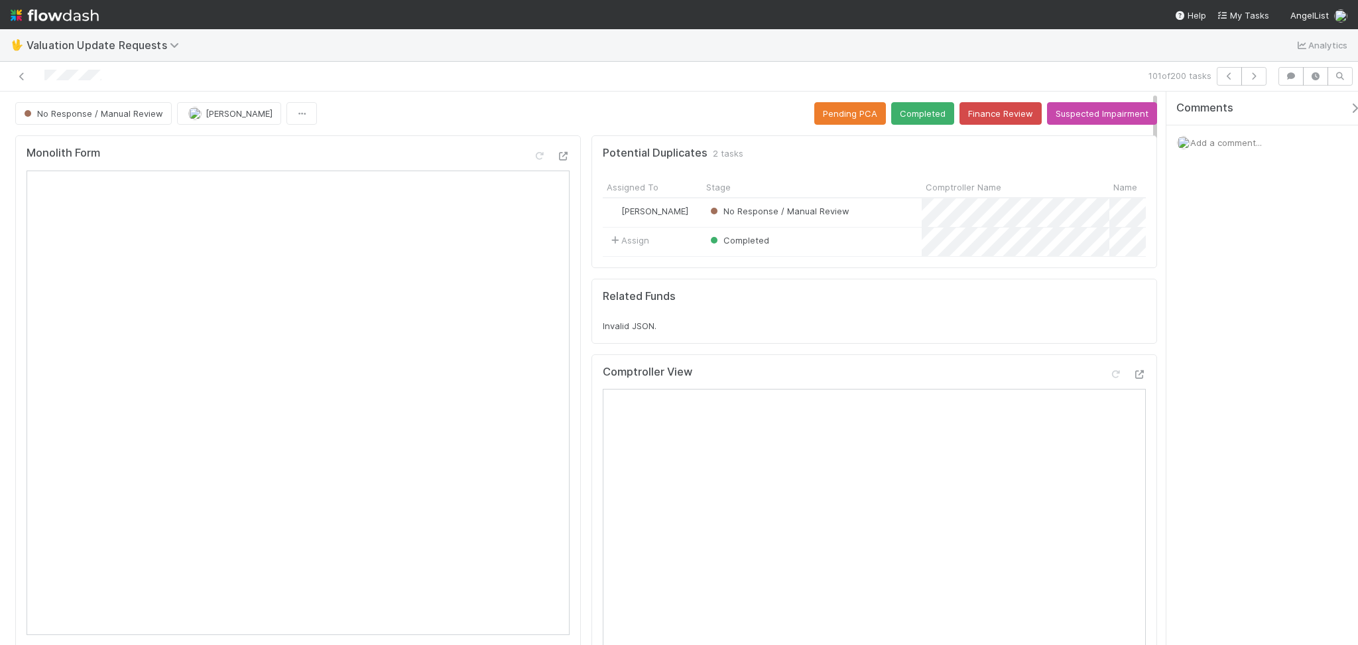
click at [393, 105] on div "No Response / Manual Review [PERSON_NAME] Pending PCA Completed Finance Review …" at bounding box center [586, 113] width 1142 height 23
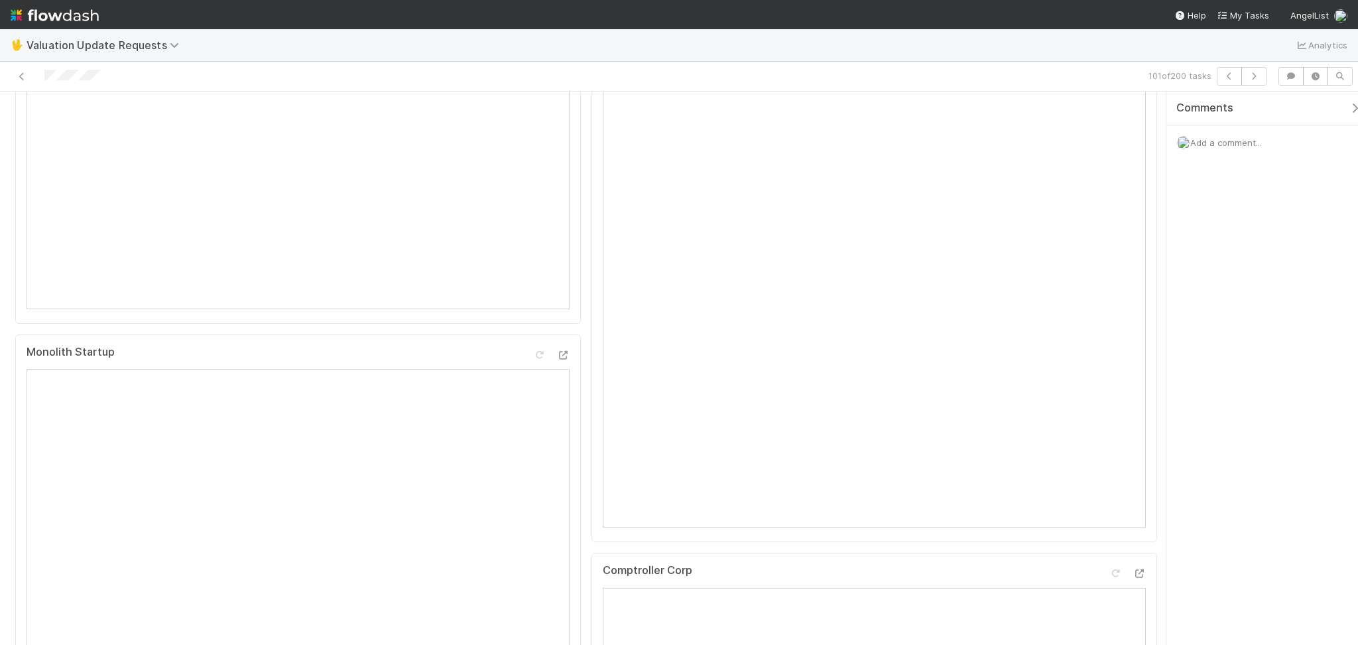
scroll to position [265, 0]
click at [1101, 115] on div "Comptroller View Reload Page" at bounding box center [874, 112] width 543 height 24
click at [1109, 113] on icon at bounding box center [1115, 109] width 13 height 9
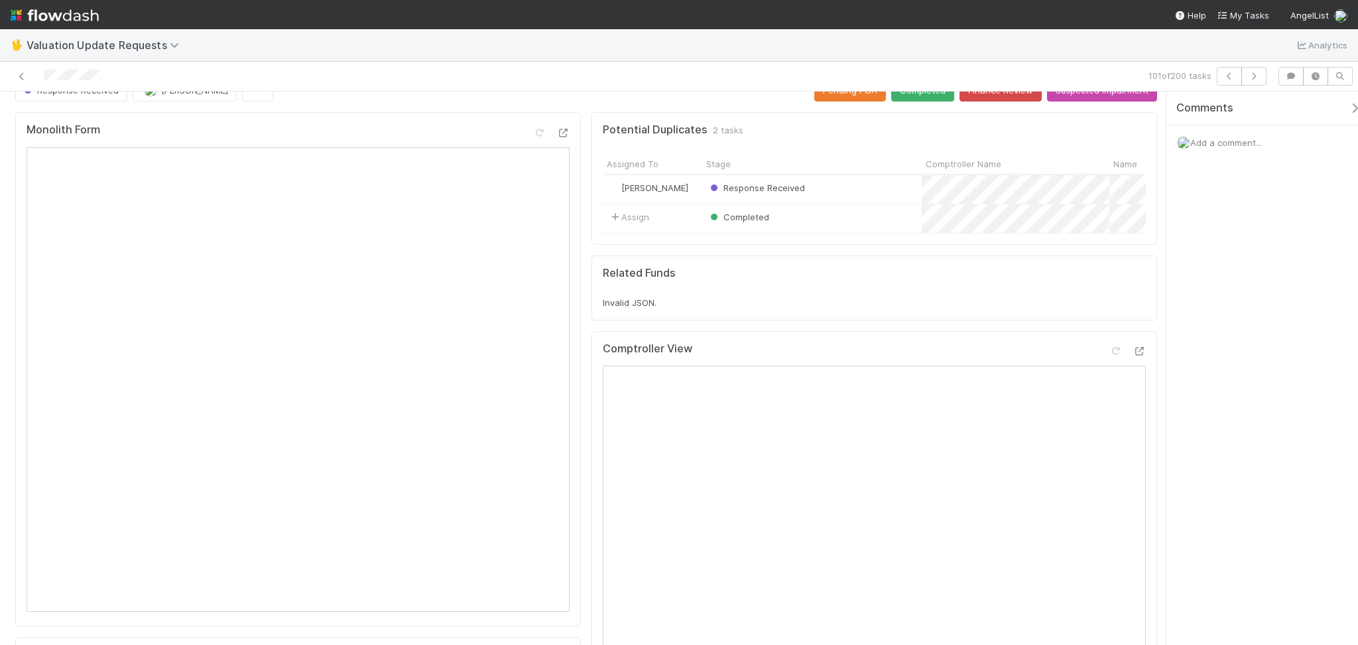
scroll to position [0, 0]
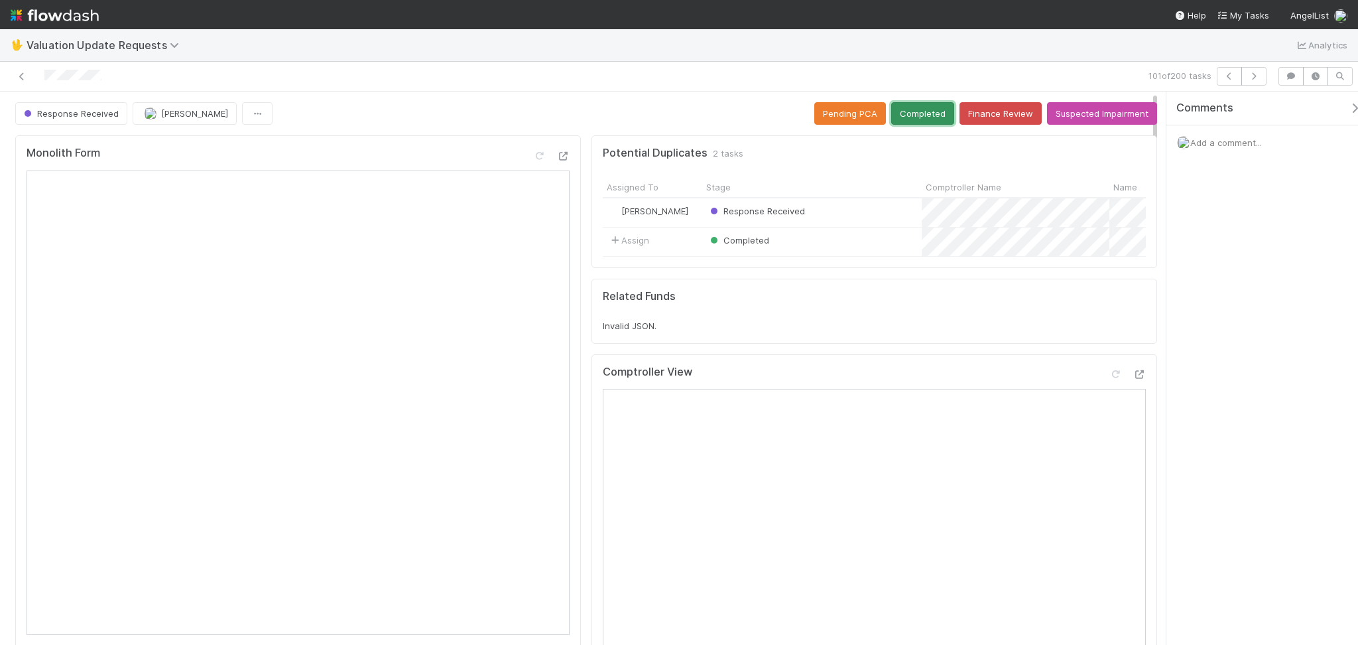
click at [908, 113] on button "Completed" at bounding box center [922, 113] width 63 height 23
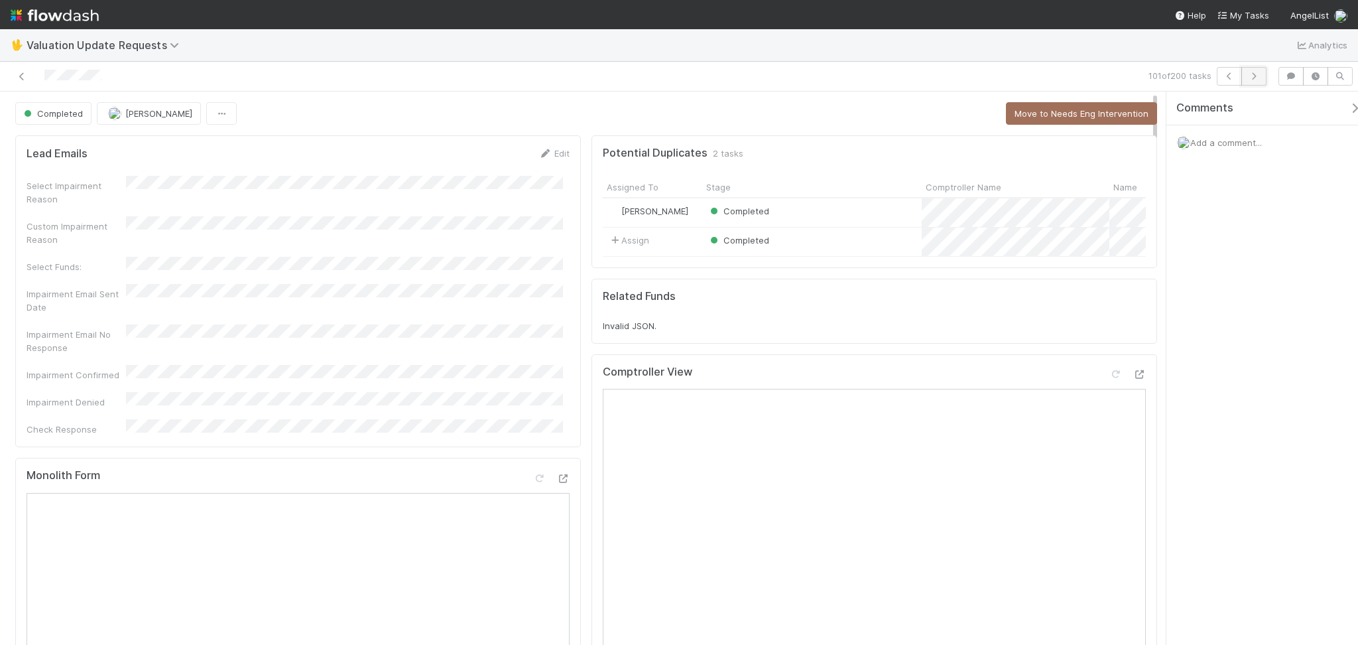
click at [1256, 72] on icon "button" at bounding box center [1253, 76] width 13 height 8
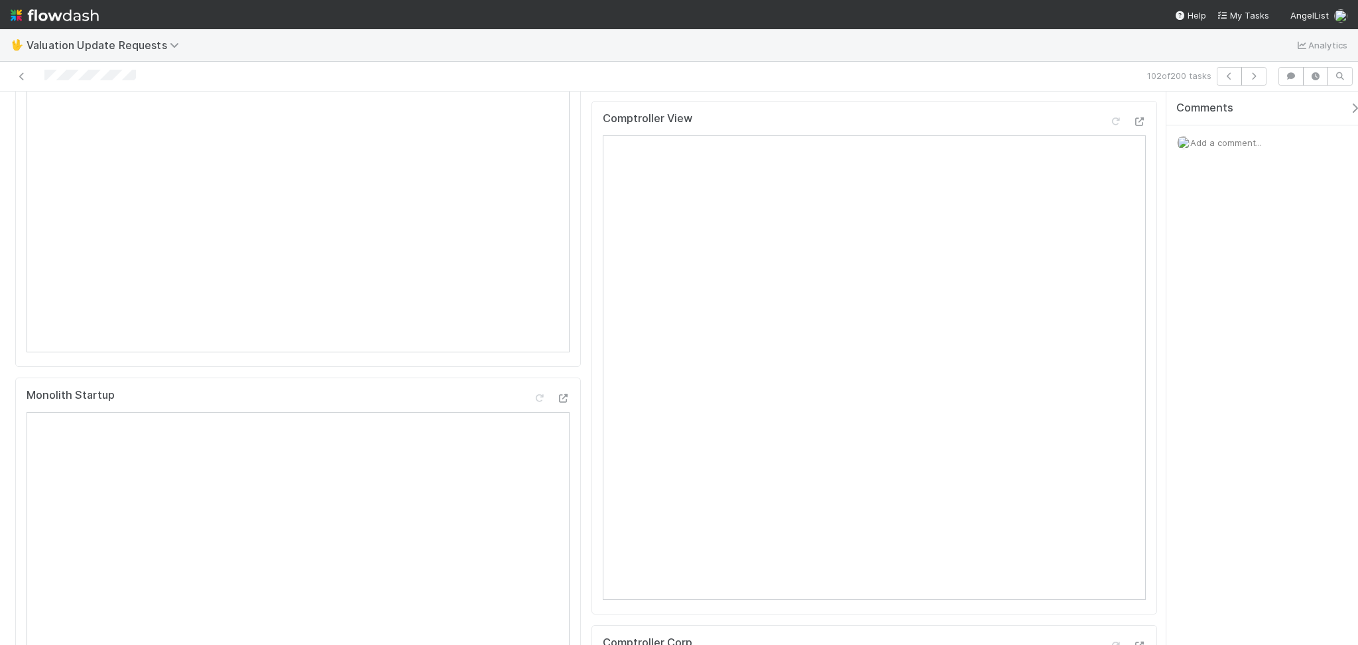
scroll to position [176, 0]
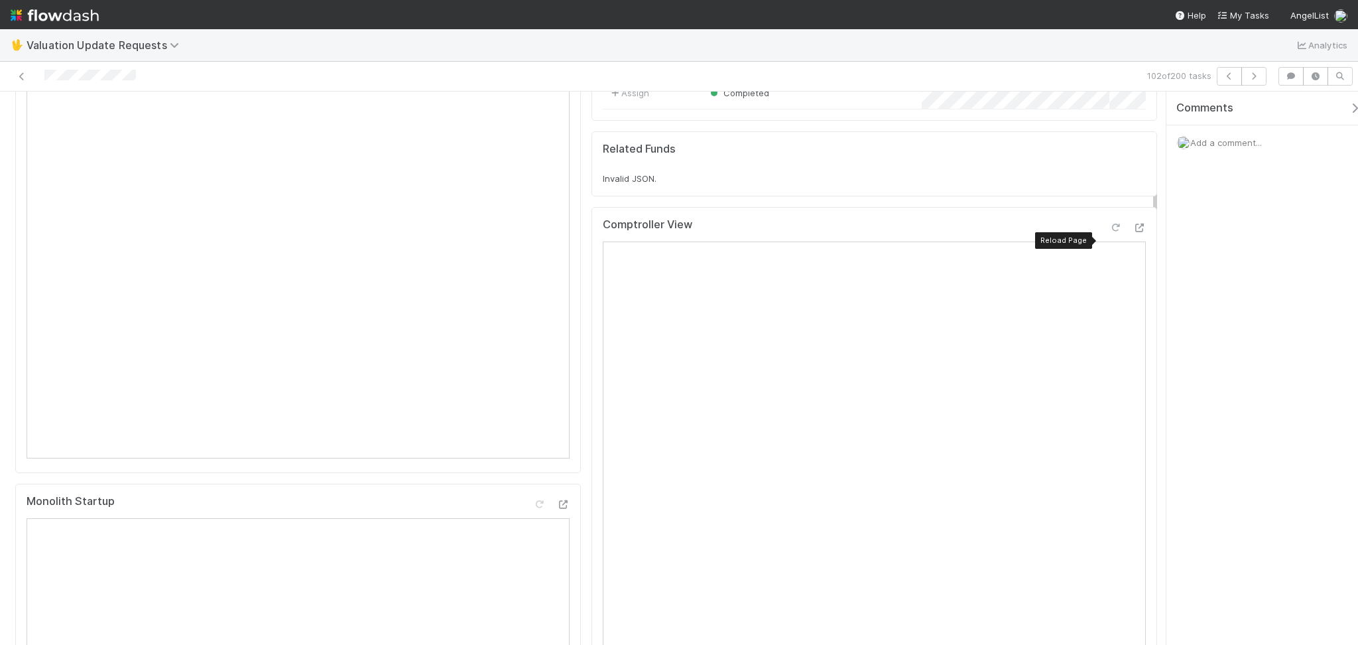
click at [1109, 234] on div at bounding box center [1115, 227] width 13 height 13
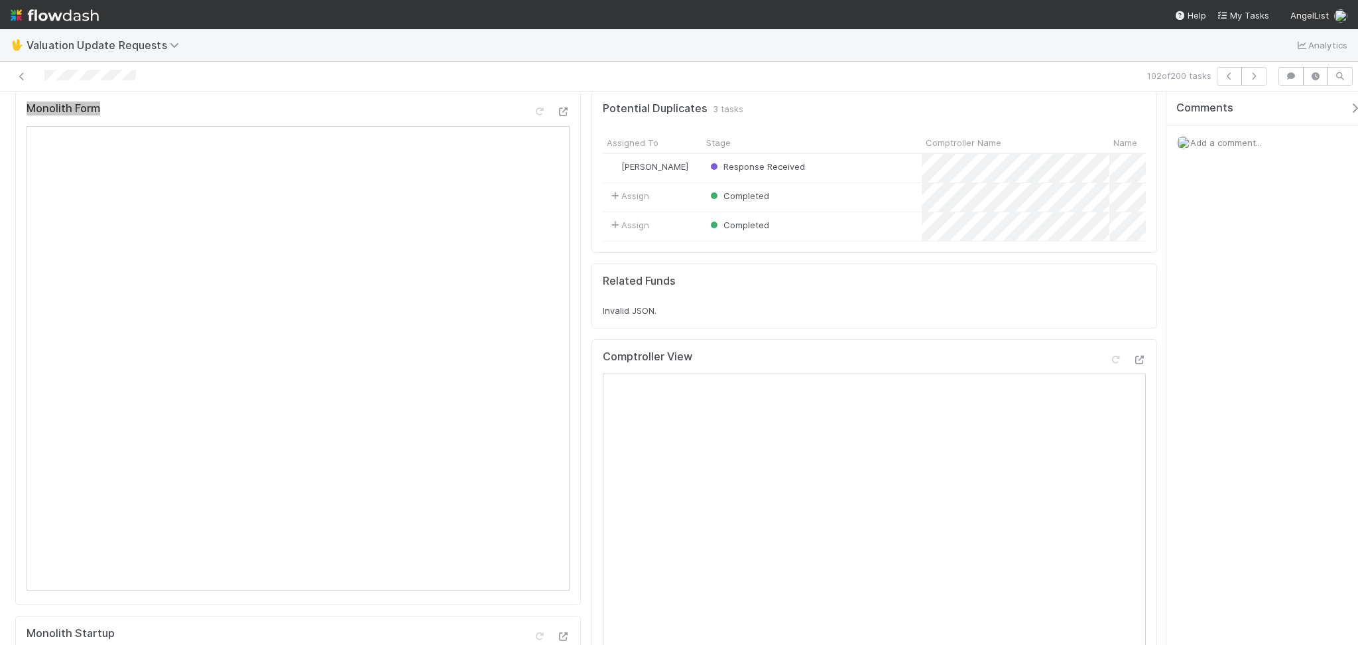
scroll to position [0, 0]
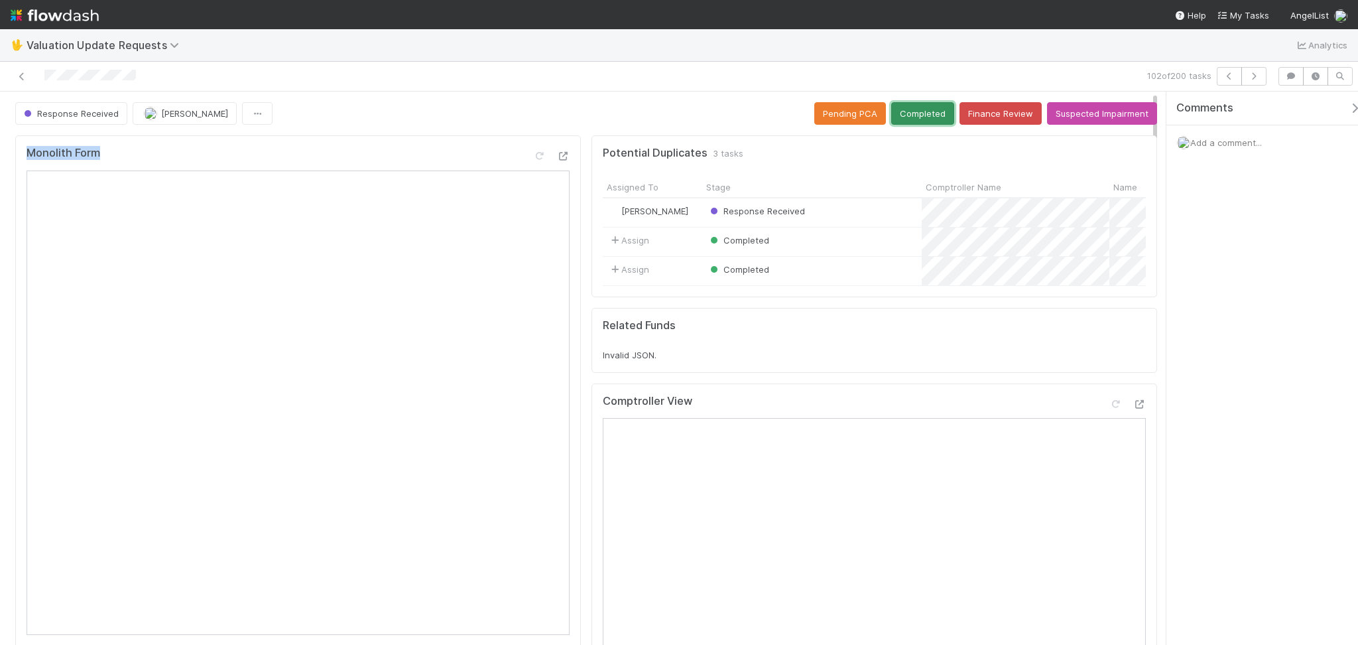
click at [907, 110] on button "Completed" at bounding box center [922, 113] width 63 height 23
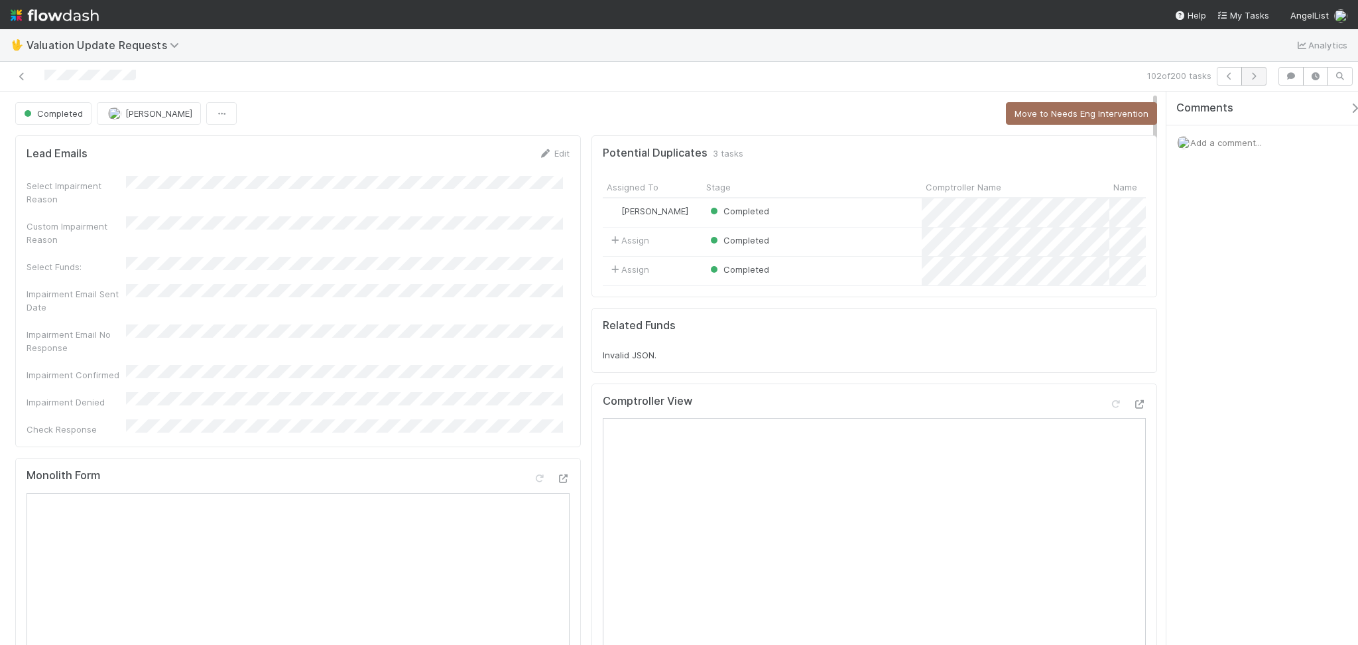
drag, startPoint x: 1250, startPoint y: 90, endPoint x: 1248, endPoint y: 80, distance: 10.1
click at [1250, 88] on div "102 of 200 tasks" at bounding box center [679, 77] width 1358 height 30
click at [1247, 78] on icon "button" at bounding box center [1253, 76] width 13 height 8
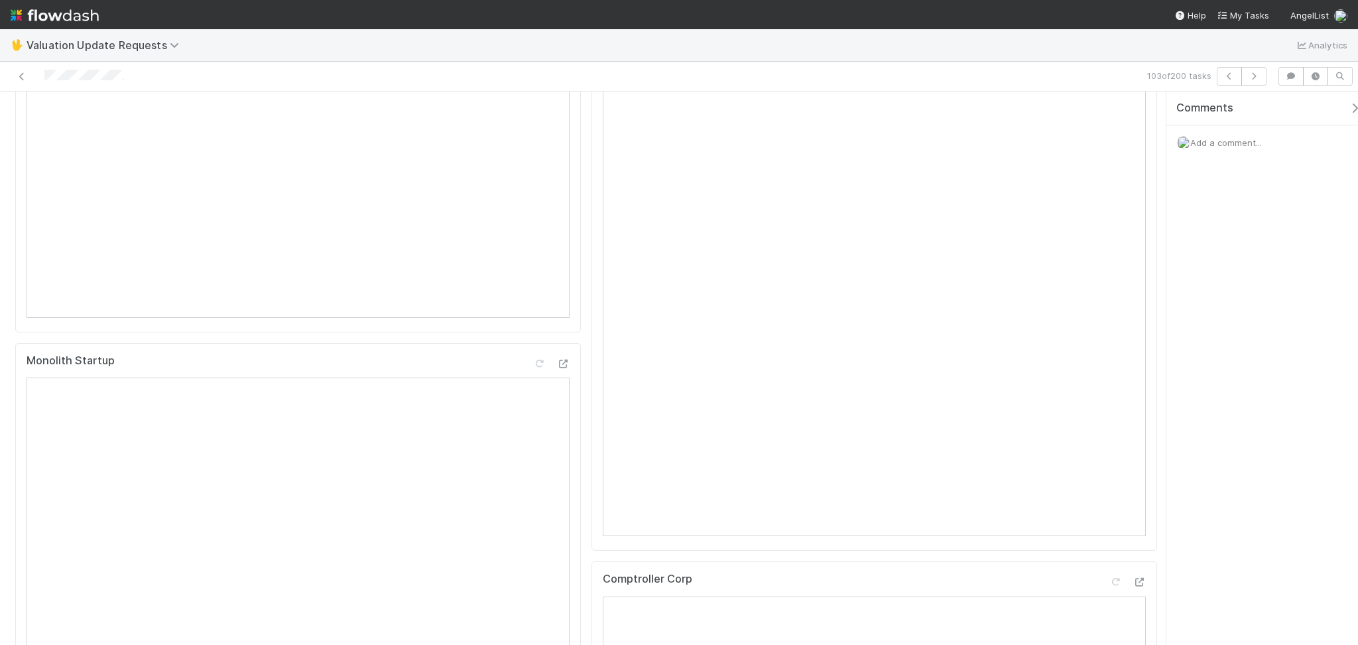
scroll to position [265, 0]
click at [1109, 113] on icon at bounding box center [1115, 109] width 13 height 9
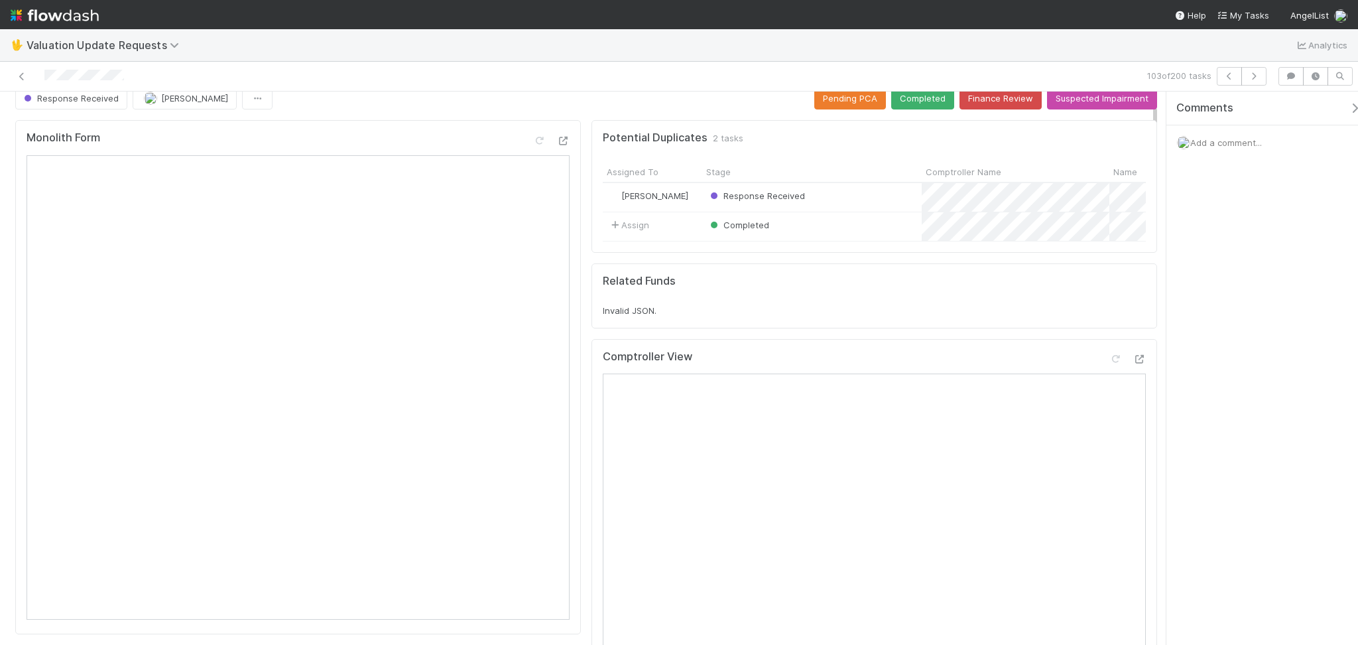
scroll to position [0, 0]
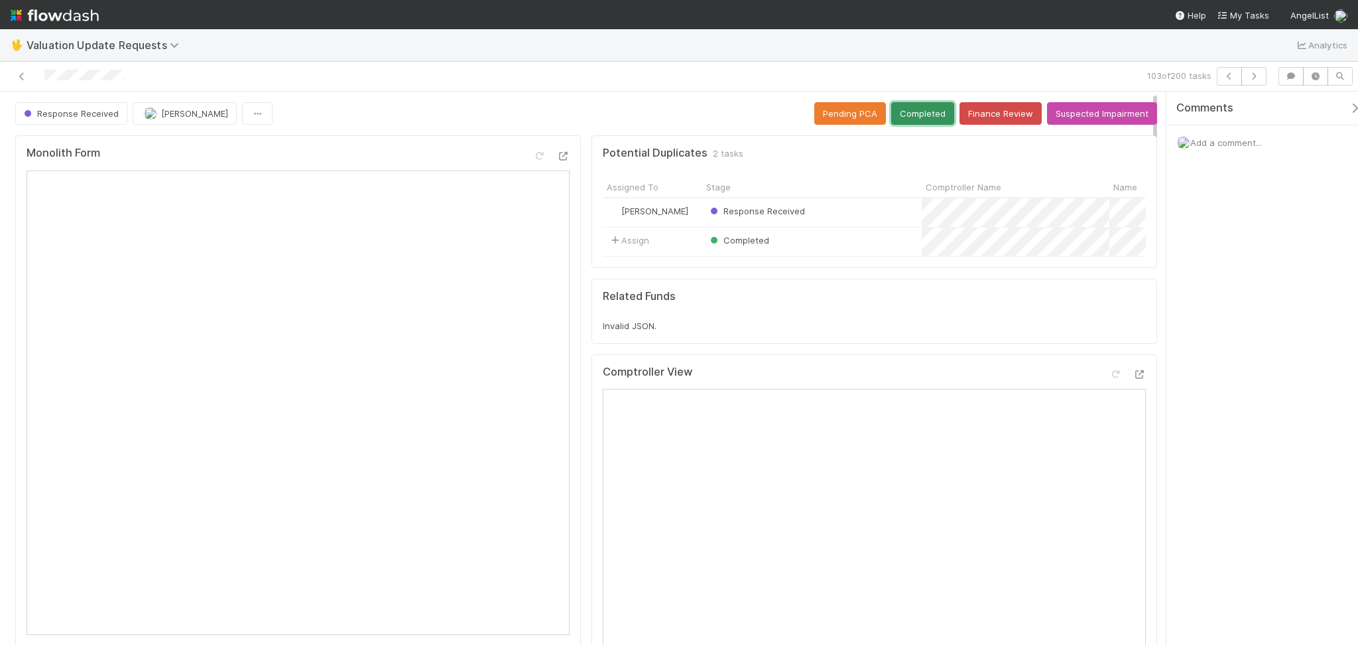
click at [913, 116] on button "Completed" at bounding box center [922, 113] width 63 height 23
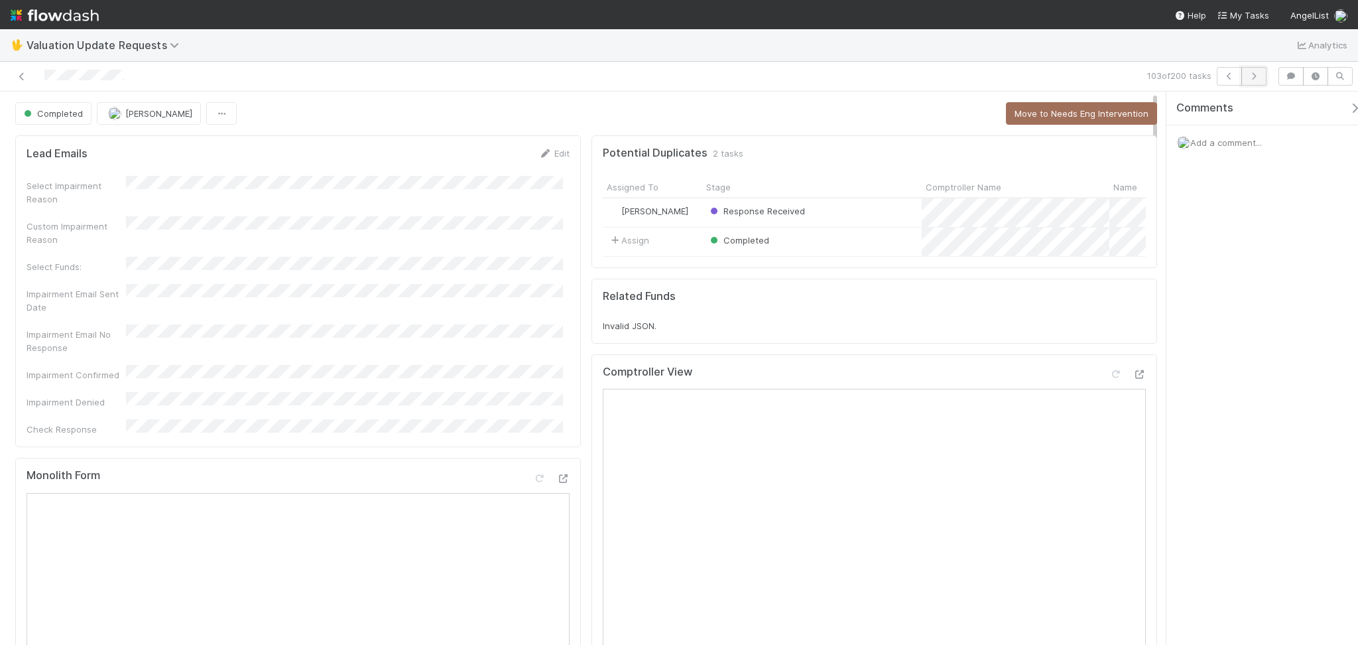
click at [1256, 75] on icon "button" at bounding box center [1253, 76] width 13 height 8
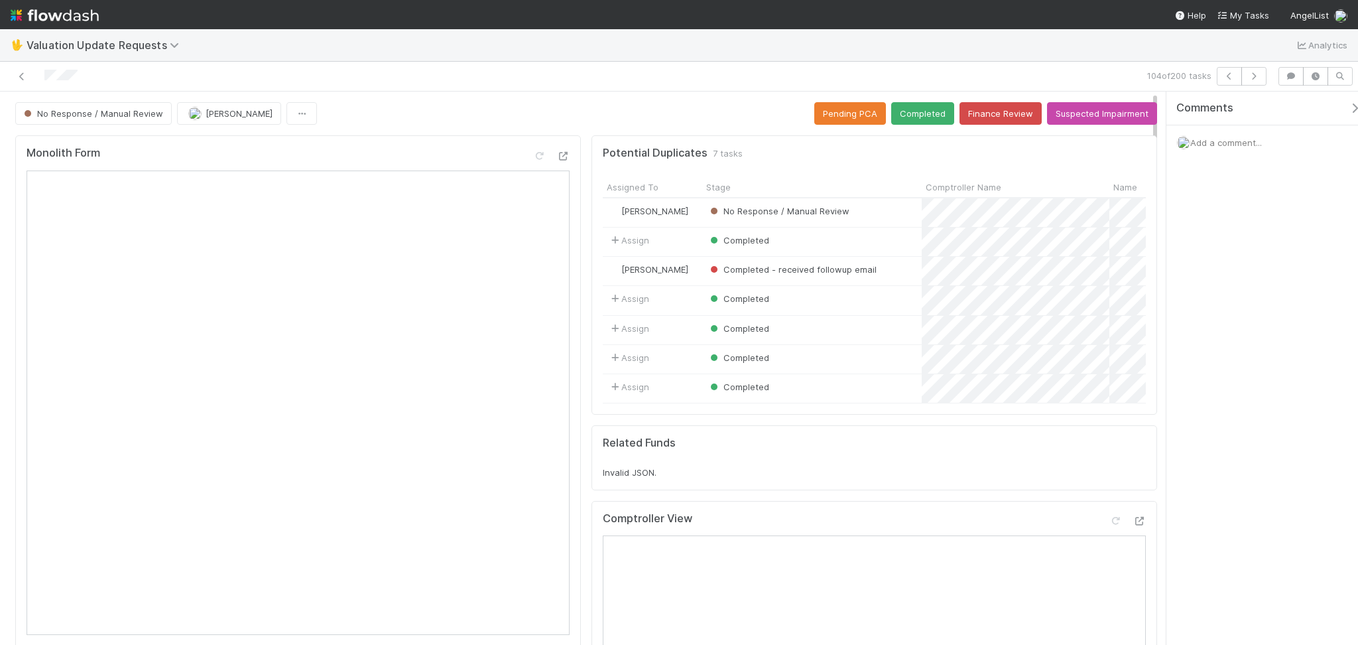
click at [377, 117] on div "No Response / Manual Review [PERSON_NAME] Pending PCA Completed Finance Review …" at bounding box center [586, 113] width 1142 height 23
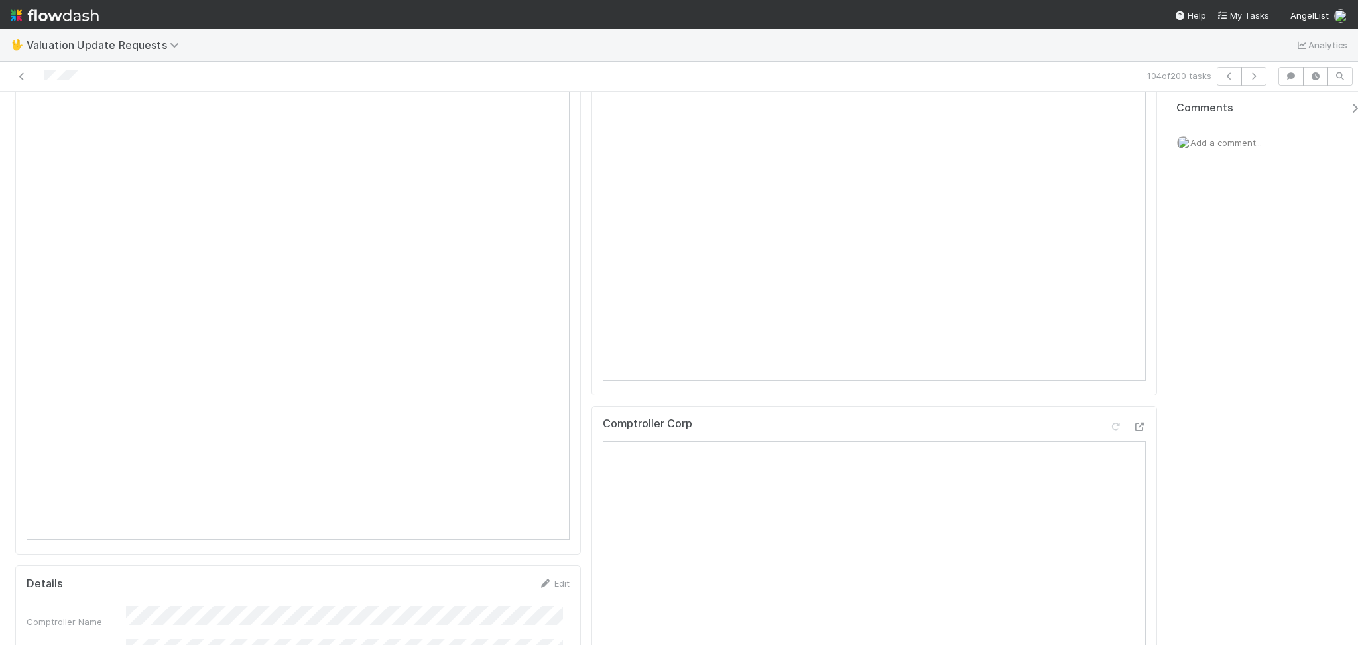
scroll to position [265, 0]
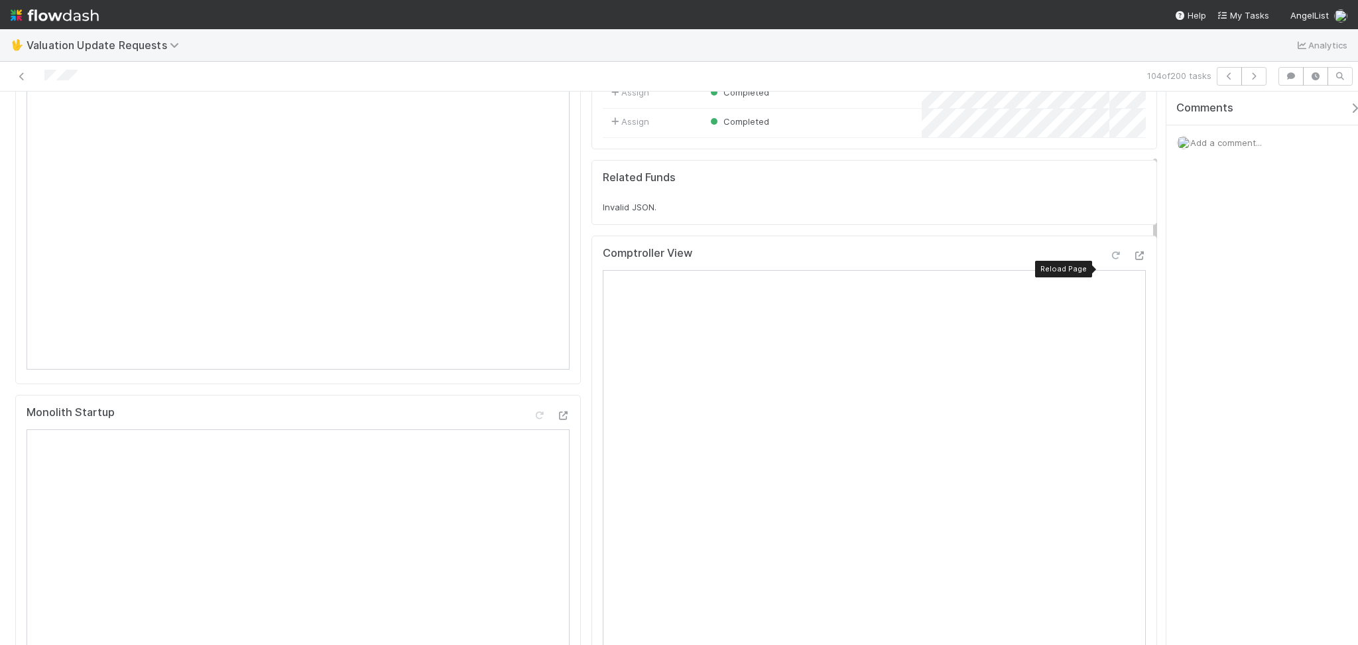
click at [1109, 262] on div at bounding box center [1115, 255] width 13 height 13
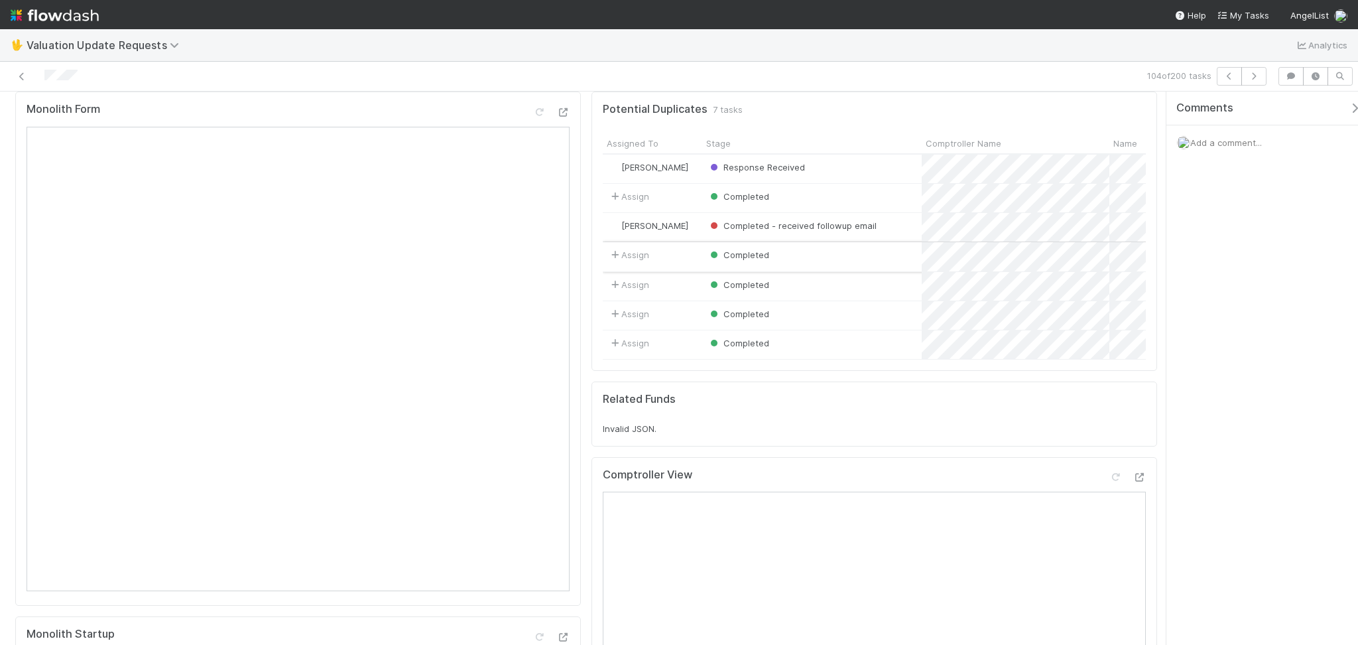
scroll to position [0, 0]
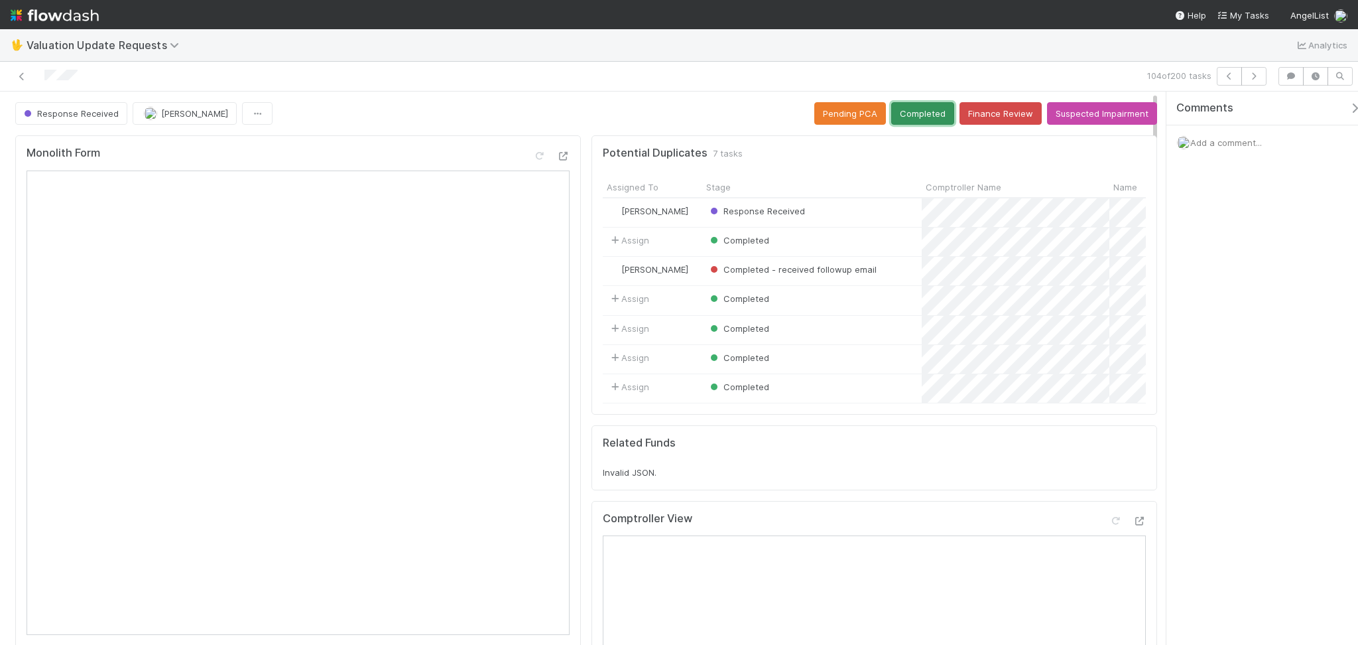
click at [911, 118] on button "Completed" at bounding box center [922, 113] width 63 height 23
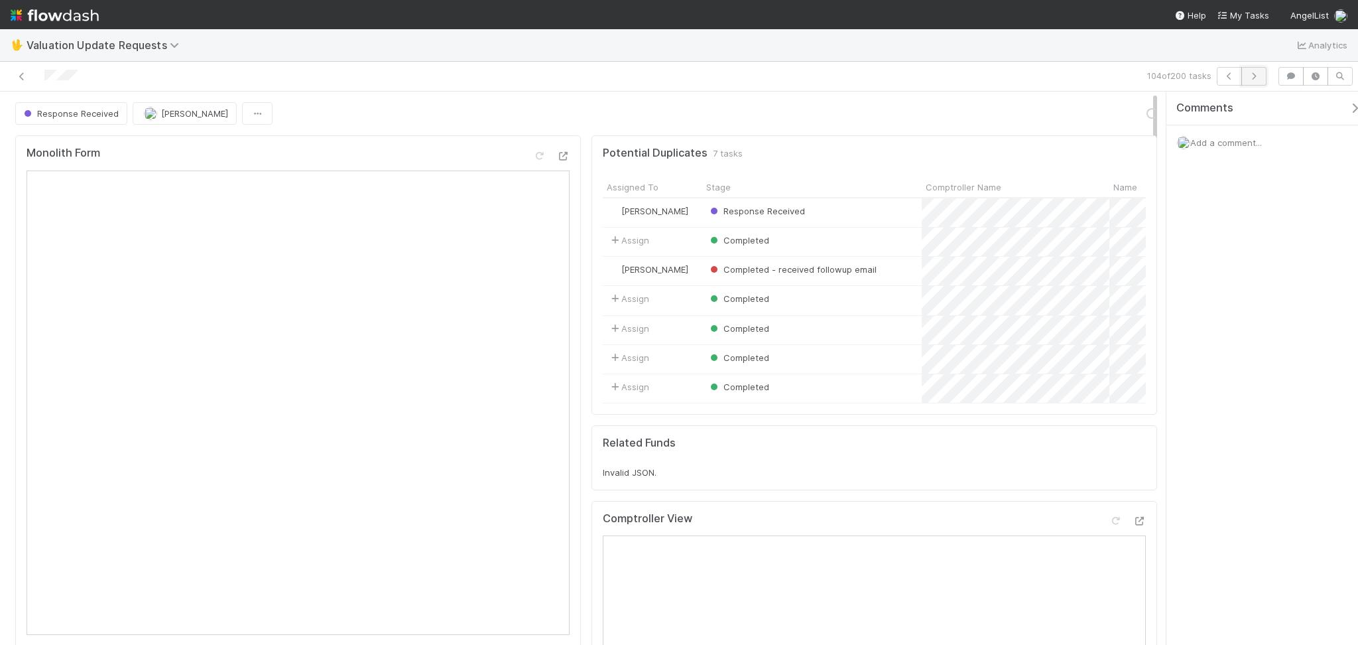
click at [1242, 74] on button "button" at bounding box center [1254, 76] width 25 height 19
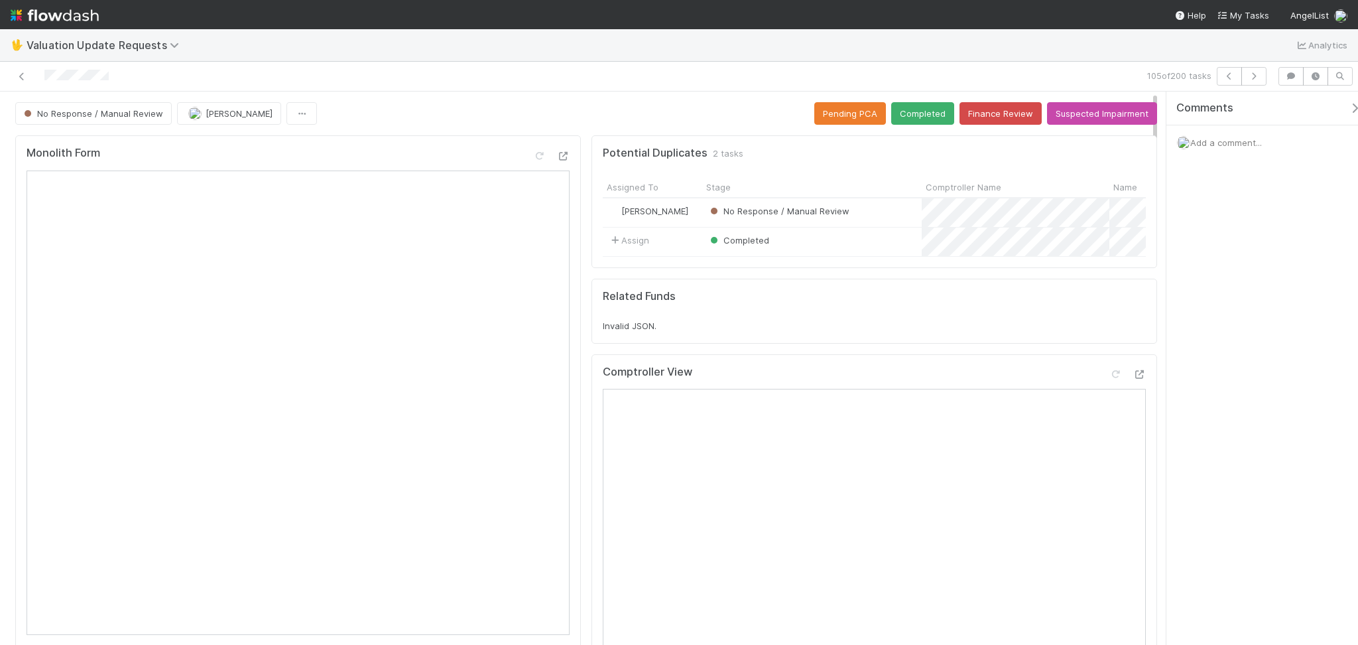
click at [283, 51] on div "🖖 Valuation Update Requests Analytics" at bounding box center [679, 45] width 1358 height 32
click at [17, 68] on div at bounding box center [323, 76] width 636 height 19
click at [23, 74] on icon at bounding box center [21, 76] width 13 height 9
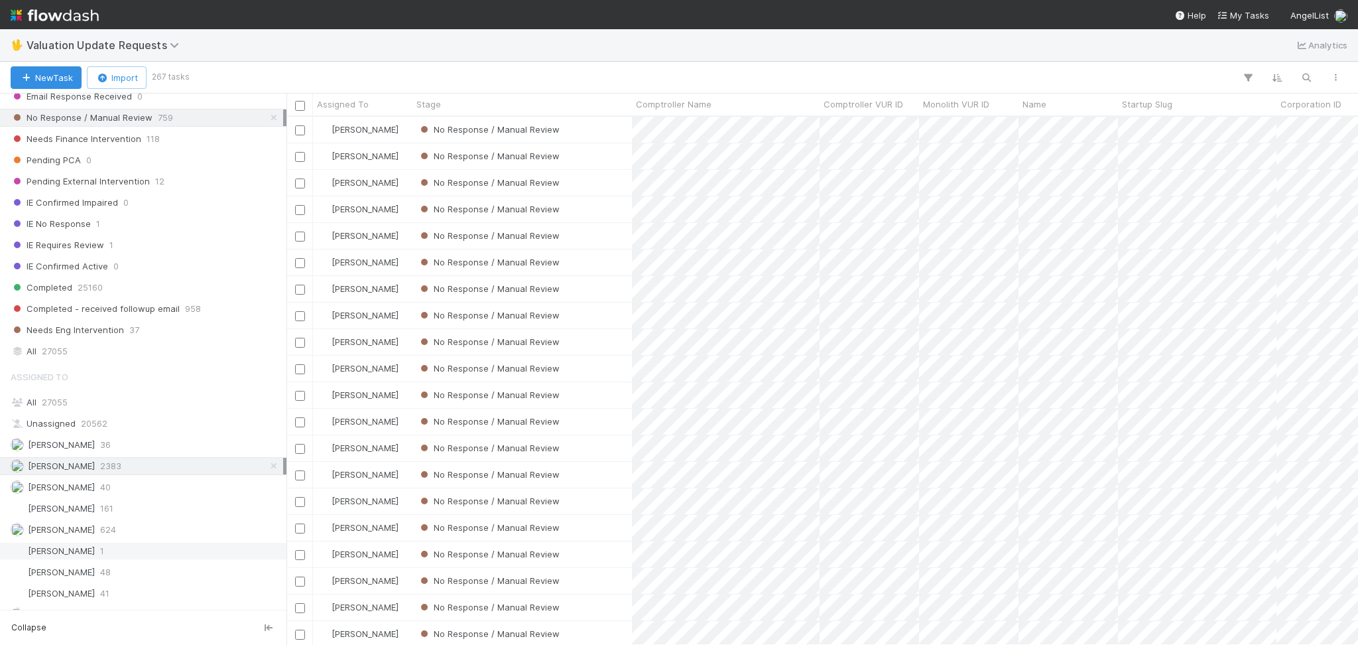
scroll to position [280, 0]
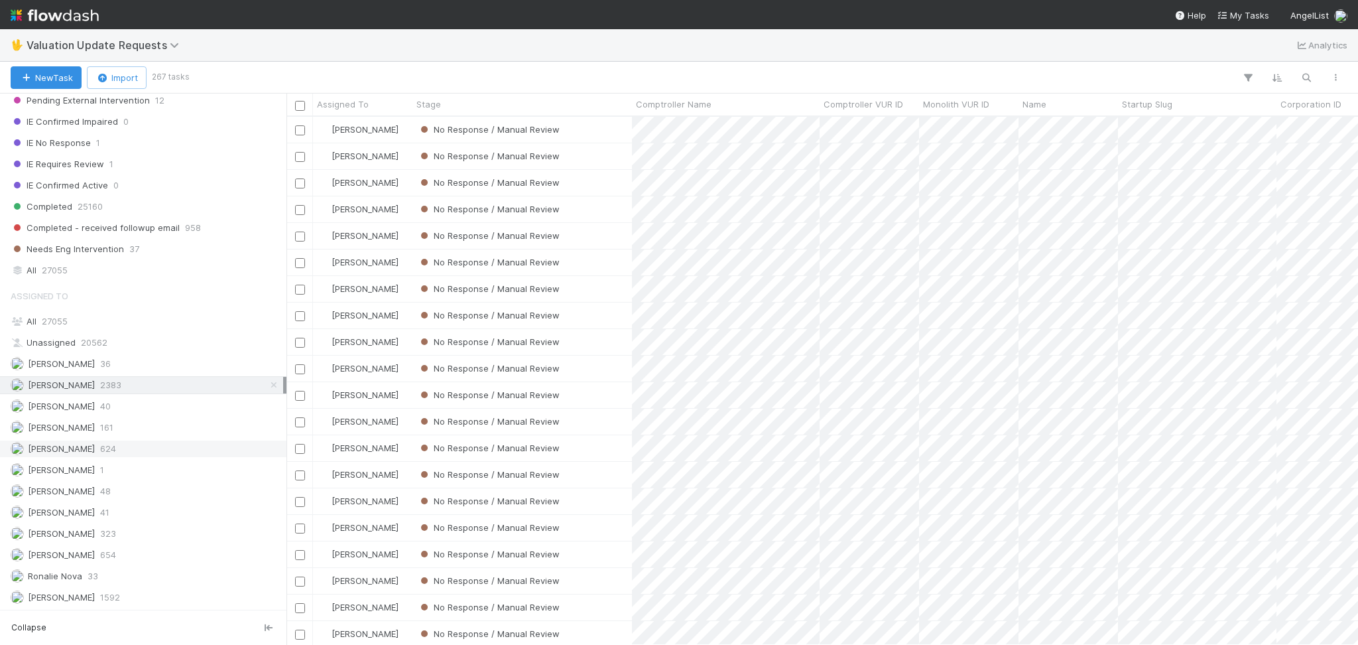
click at [151, 454] on div "[PERSON_NAME] 624" at bounding box center [147, 448] width 273 height 17
click at [145, 383] on div "[PERSON_NAME] 2383" at bounding box center [147, 385] width 273 height 17
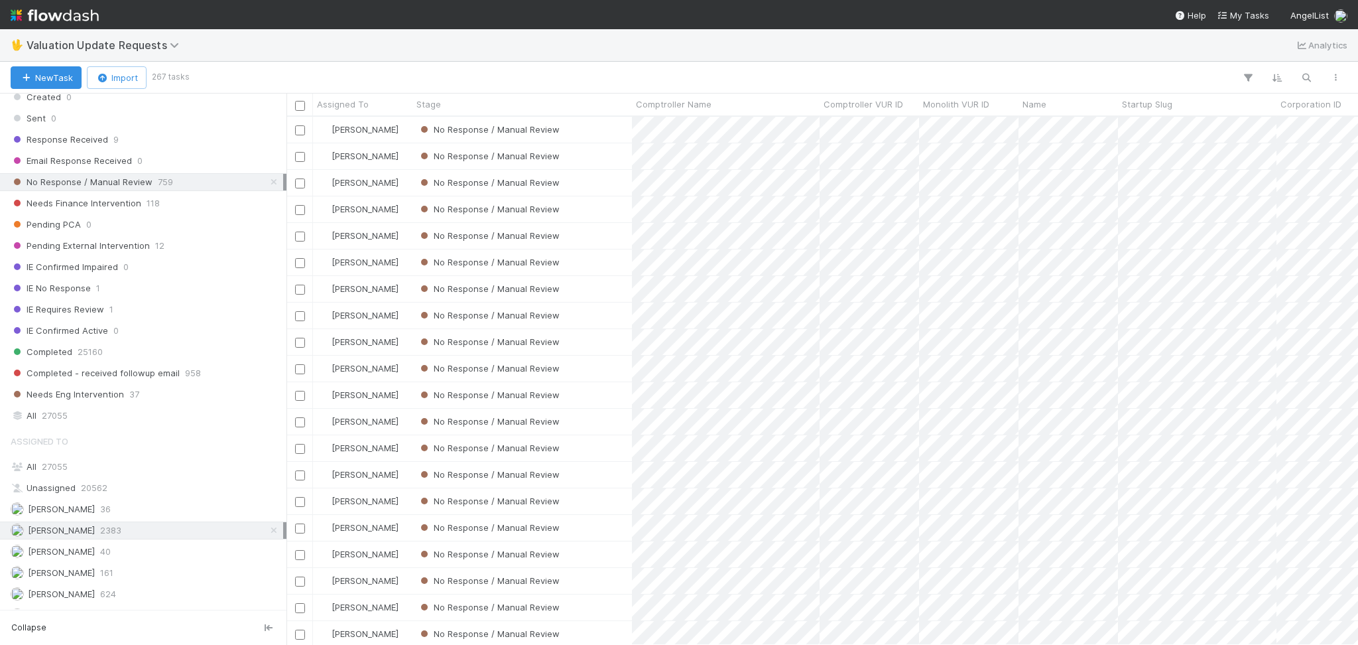
scroll to position [280, 0]
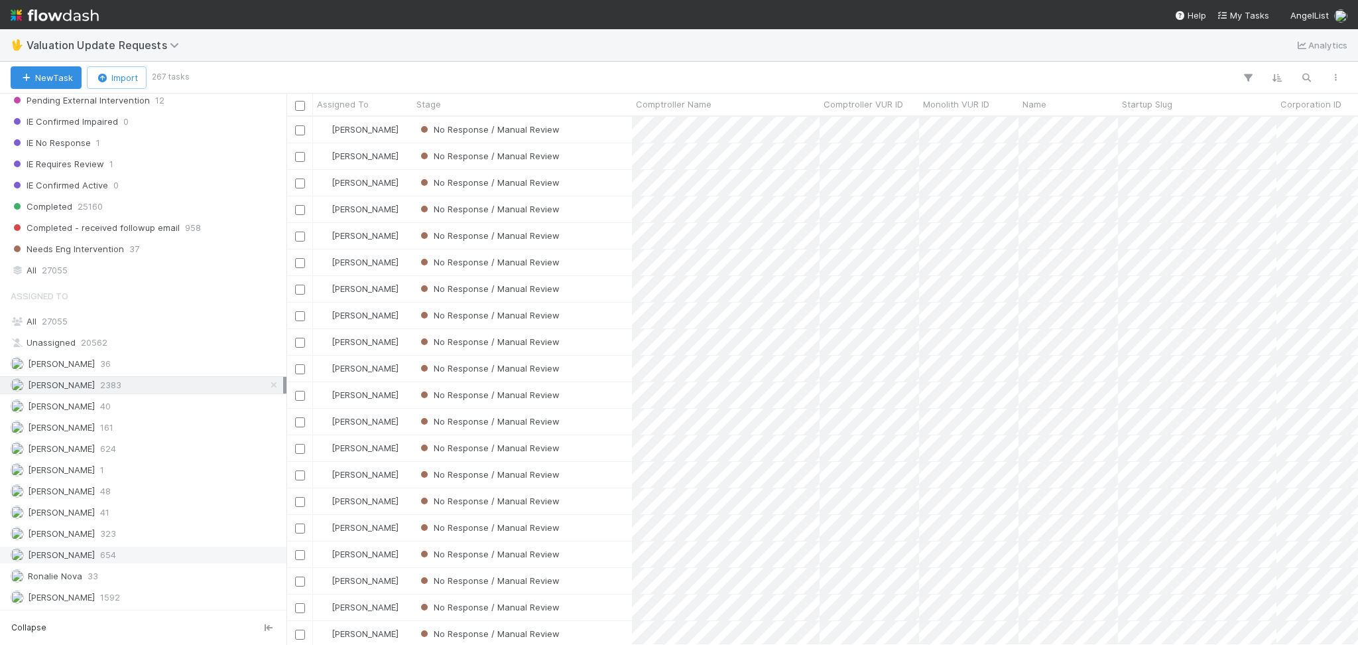
click at [105, 550] on span "654" at bounding box center [108, 554] width 16 height 17
click at [135, 384] on div "[PERSON_NAME] 2383" at bounding box center [147, 385] width 273 height 17
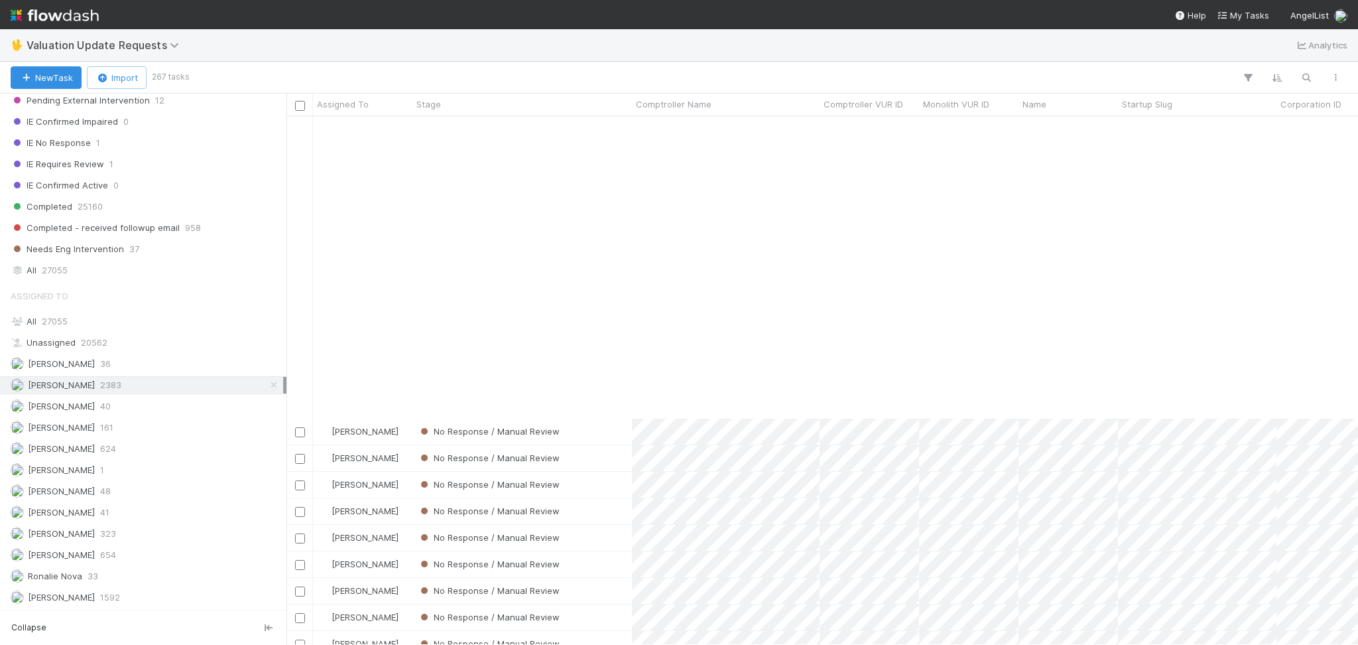
scroll to position [3288, 0]
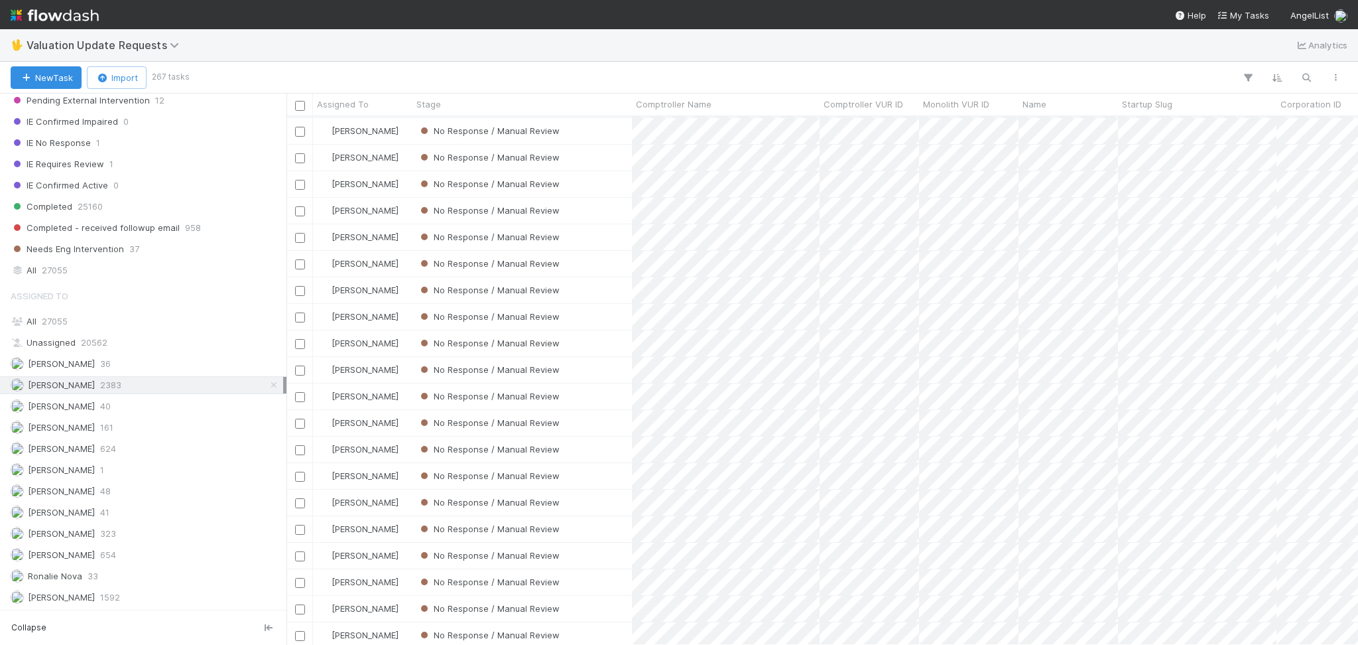
click at [608, 456] on div "[PERSON_NAME] No Response / Manual Review [DATE] 3:04:47 AM [DATE] 8:02:46 AM 0…" at bounding box center [823, 380] width 1072 height 527
click at [612, 442] on div "No Response / Manual Review" at bounding box center [523, 449] width 220 height 26
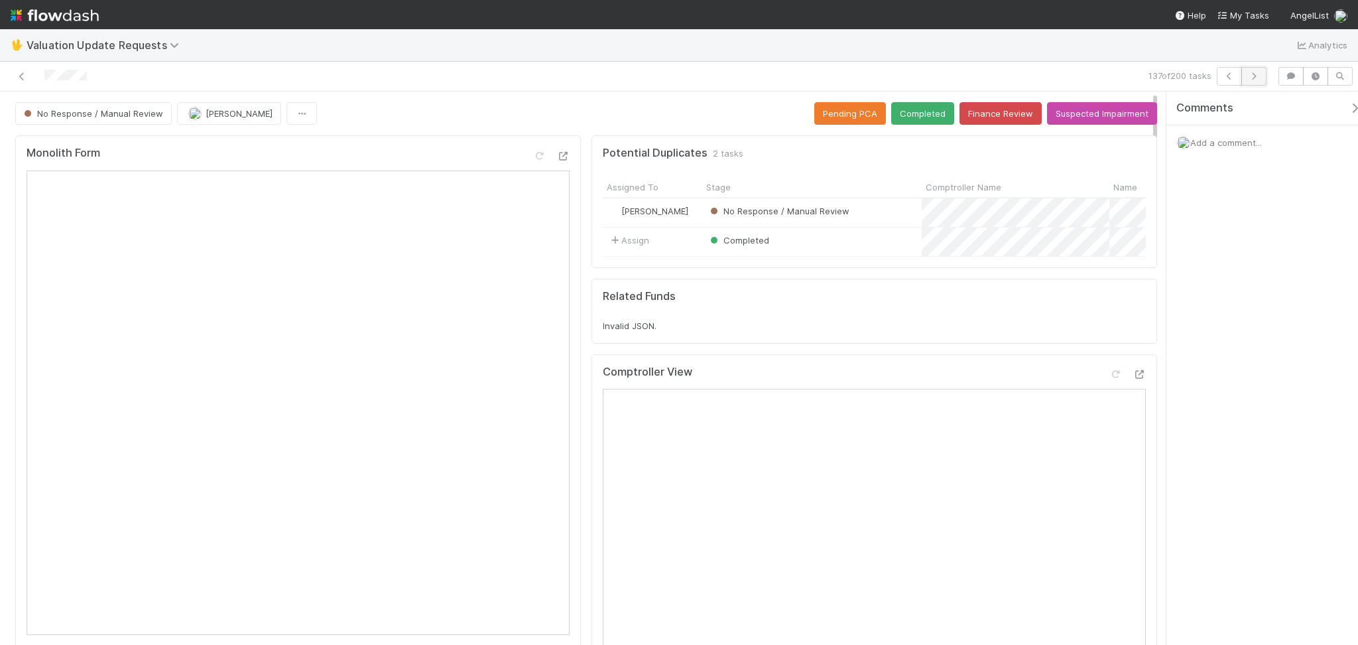
click at [1264, 76] on button "button" at bounding box center [1254, 76] width 25 height 19
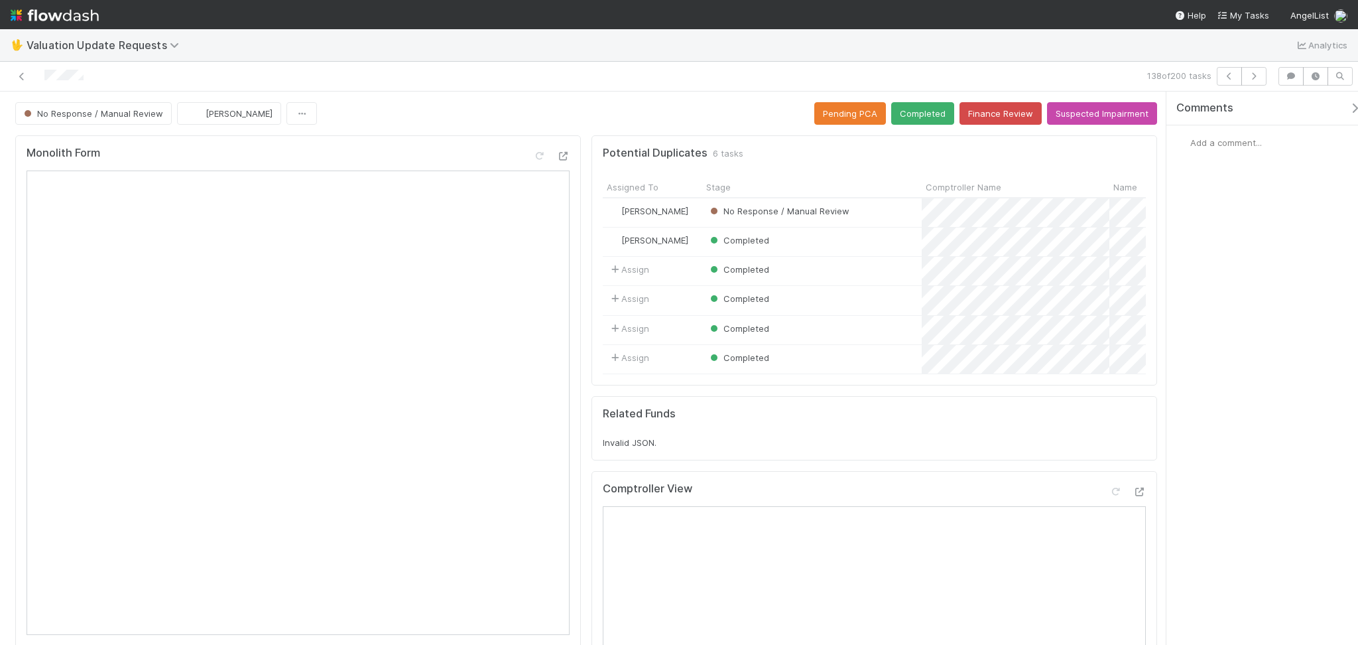
scroll to position [353, 0]
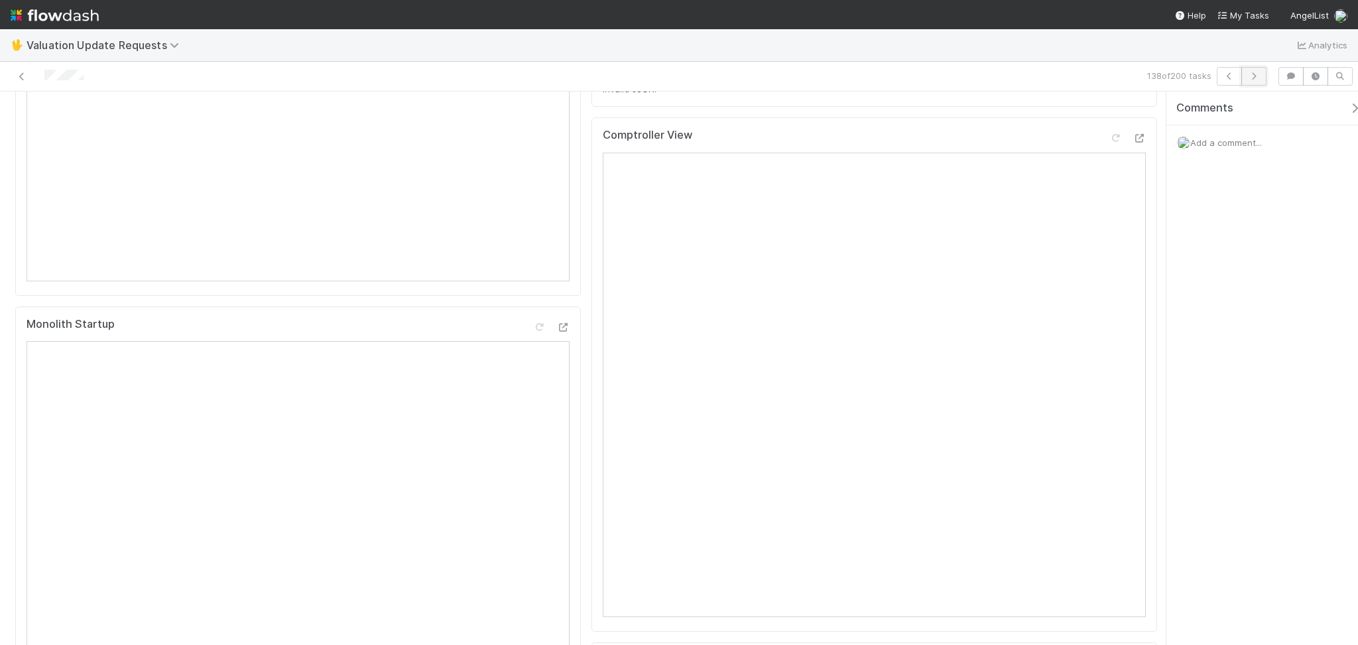
click at [1251, 75] on icon "button" at bounding box center [1253, 76] width 13 height 8
click at [1257, 73] on icon "button" at bounding box center [1253, 76] width 13 height 8
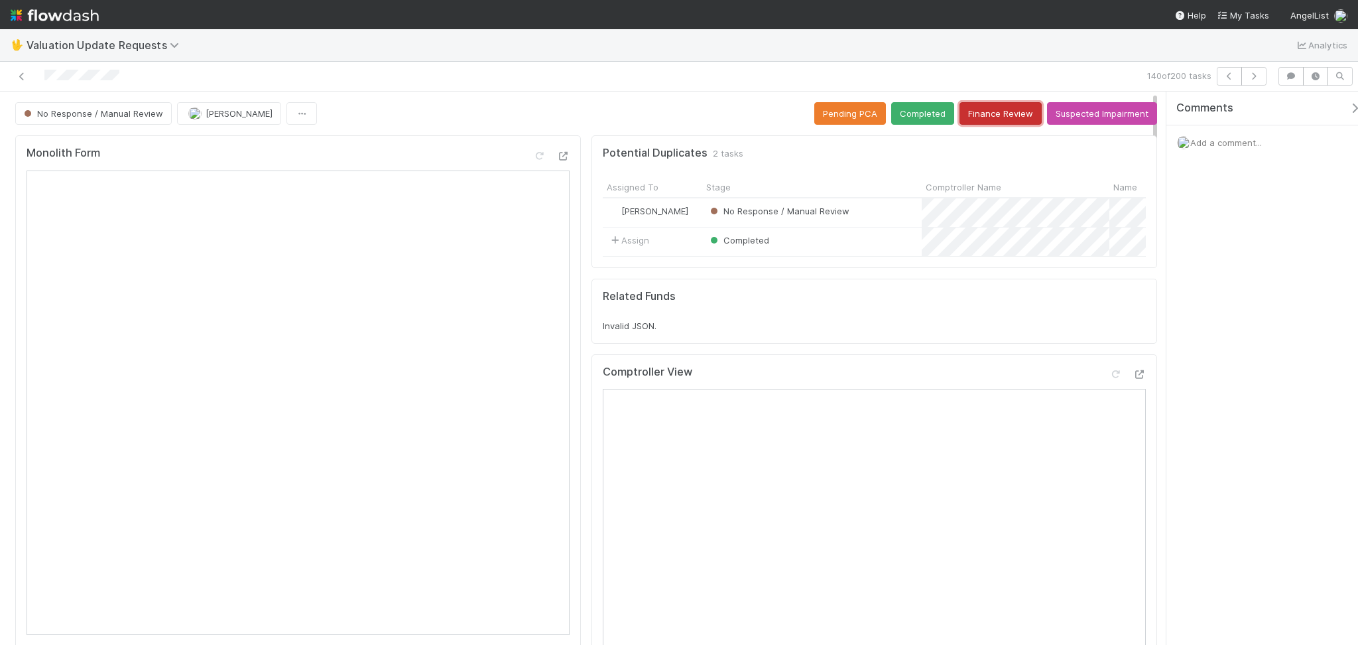
click at [983, 113] on button "Finance Review" at bounding box center [1001, 113] width 82 height 23
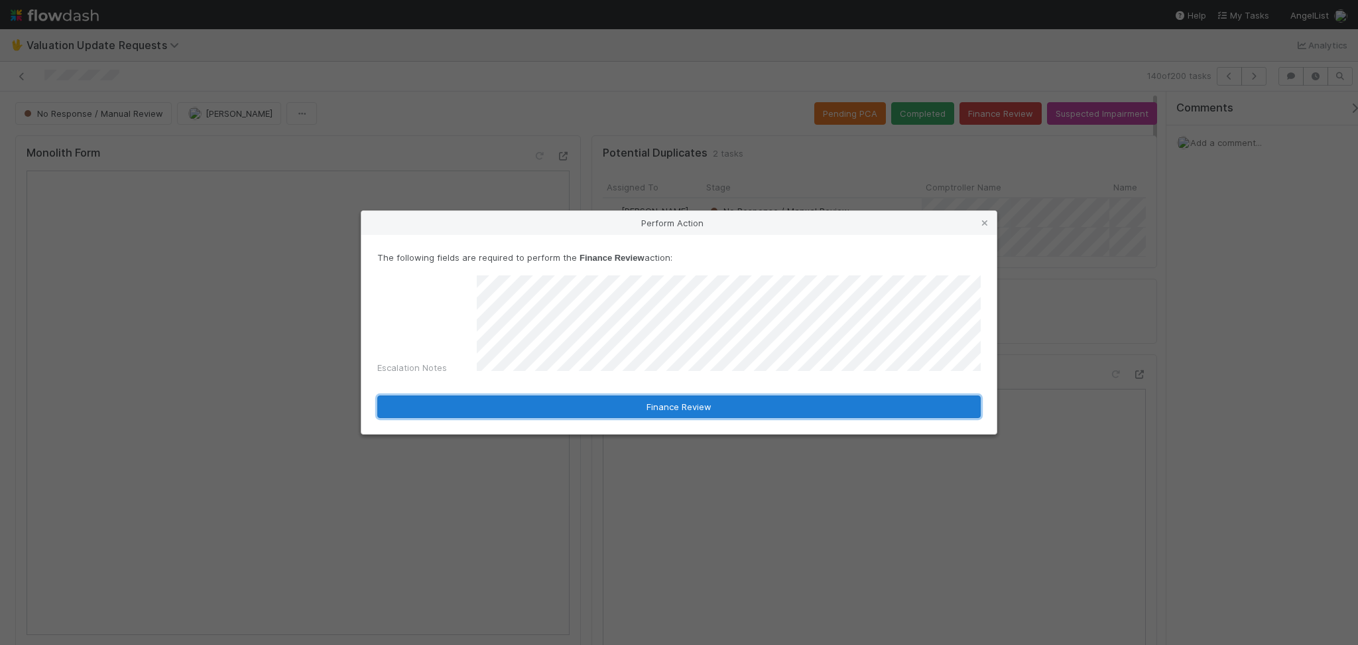
click at [593, 403] on button "Finance Review" at bounding box center [679, 406] width 604 height 23
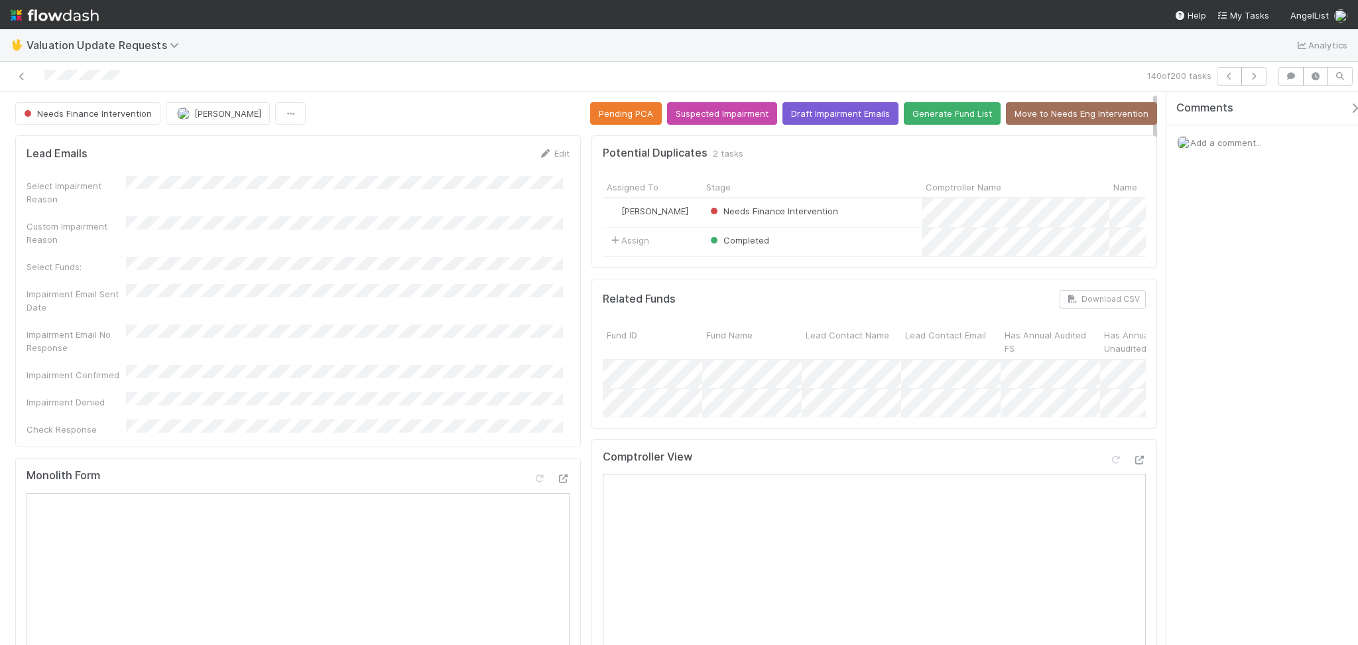
click at [1267, 72] on div "140 of 200 tasks" at bounding box center [956, 76] width 631 height 19
click at [1260, 76] on button "button" at bounding box center [1254, 76] width 25 height 19
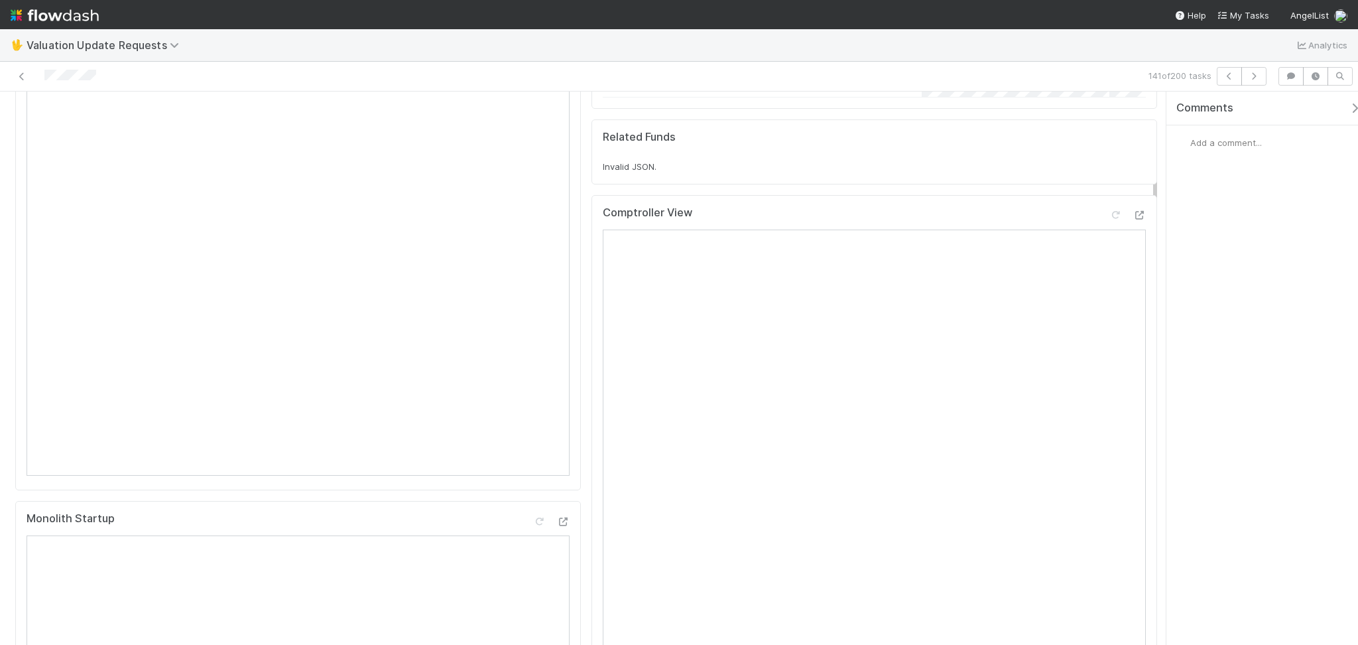
scroll to position [265, 0]
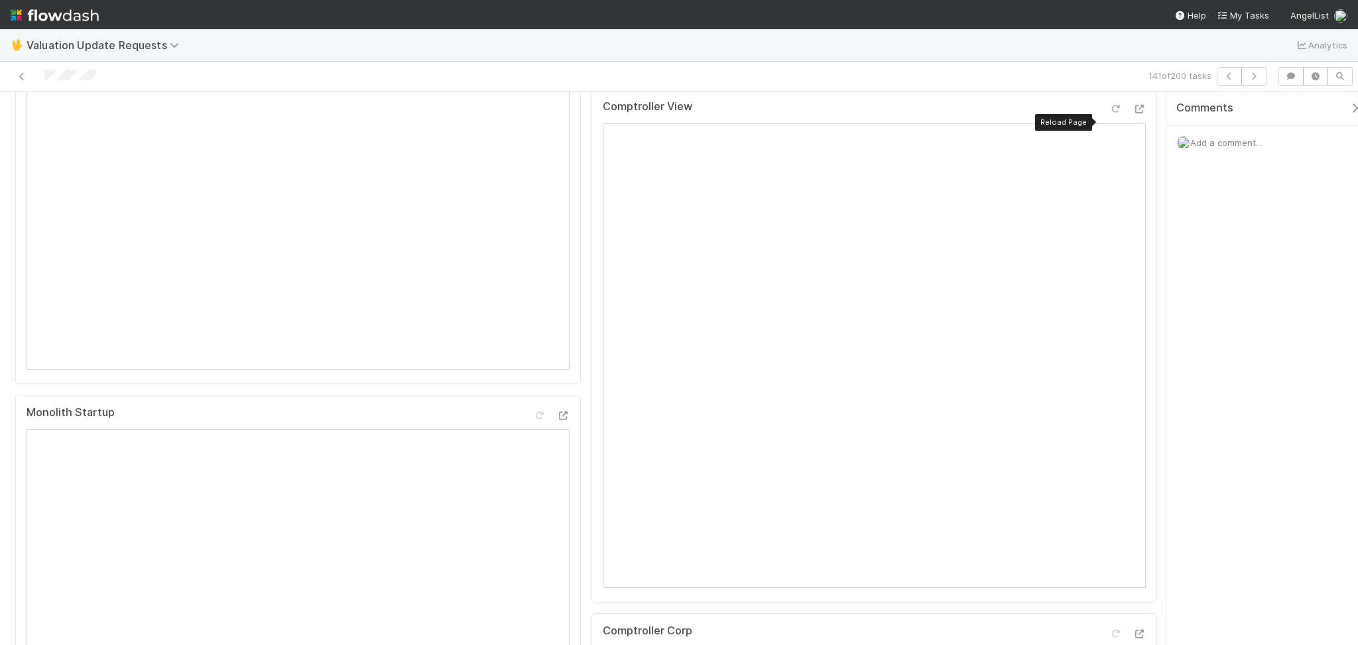
click at [1109, 115] on div at bounding box center [1115, 108] width 13 height 13
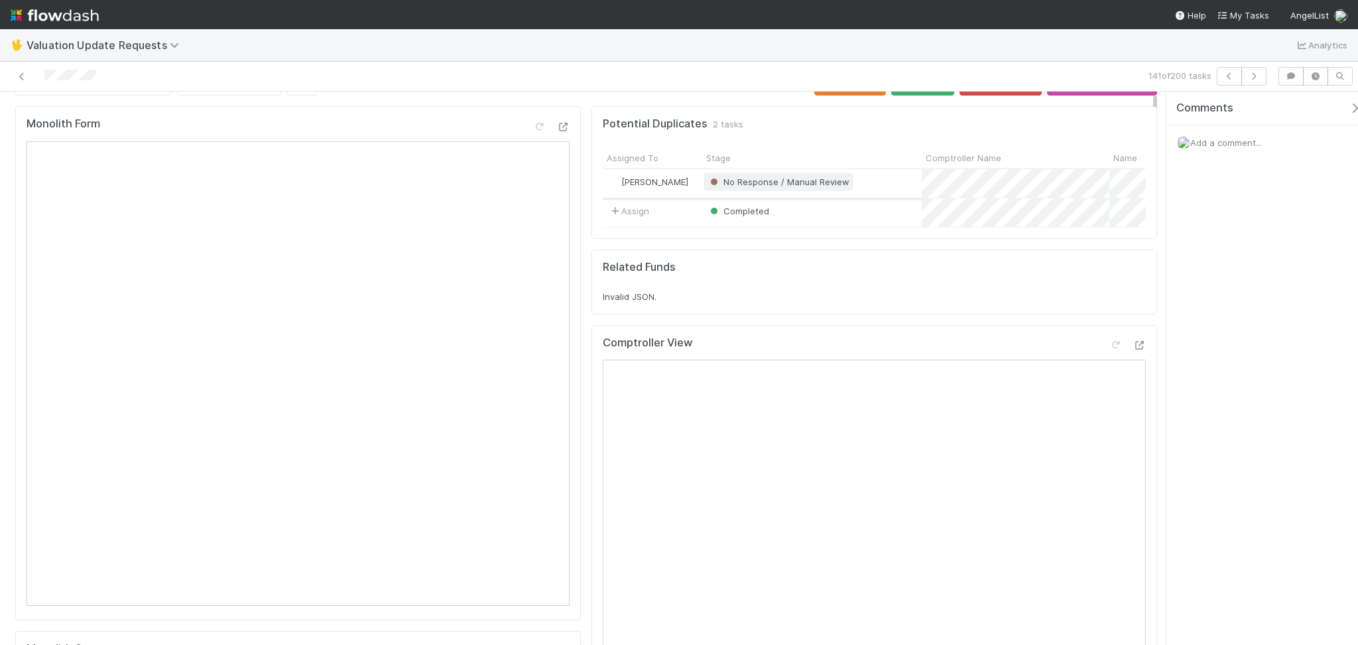
scroll to position [0, 0]
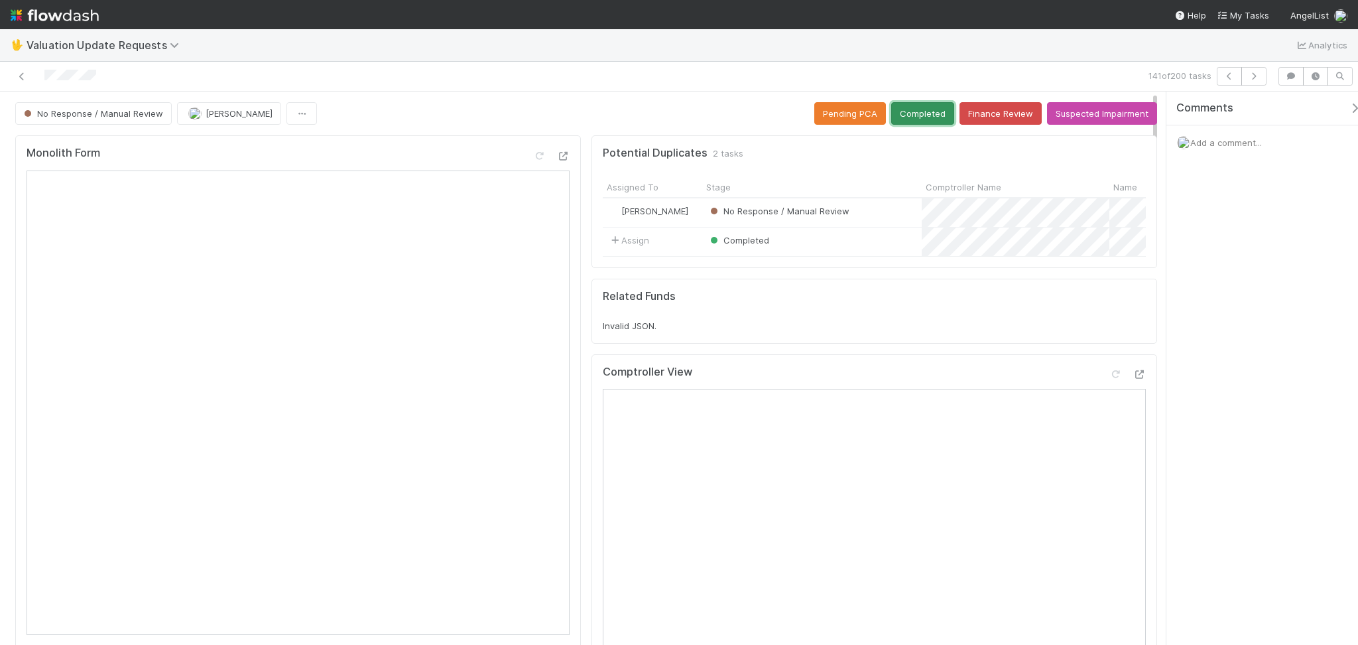
click at [907, 112] on button "Completed" at bounding box center [922, 113] width 63 height 23
click at [1257, 77] on icon "button" at bounding box center [1253, 76] width 13 height 8
click at [24, 75] on icon at bounding box center [21, 76] width 13 height 9
